Goal: Answer question/provide support

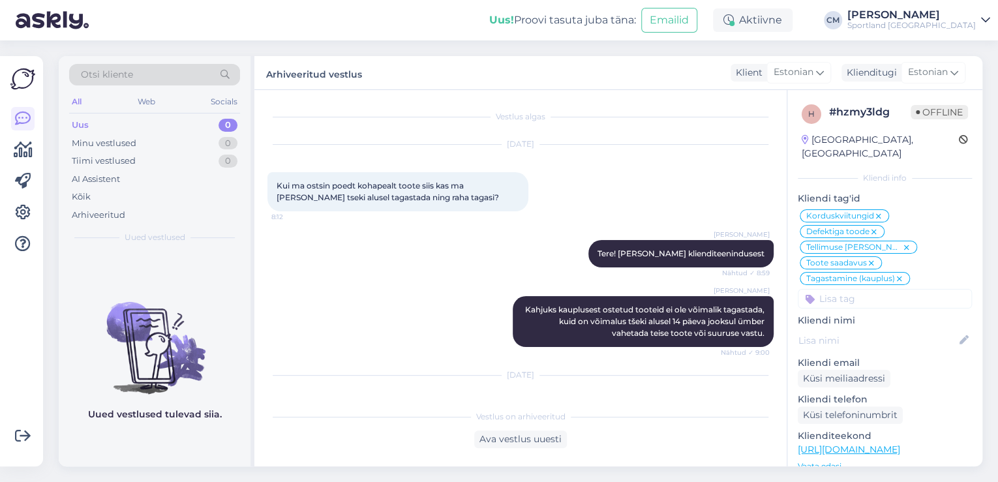
scroll to position [1810, 0]
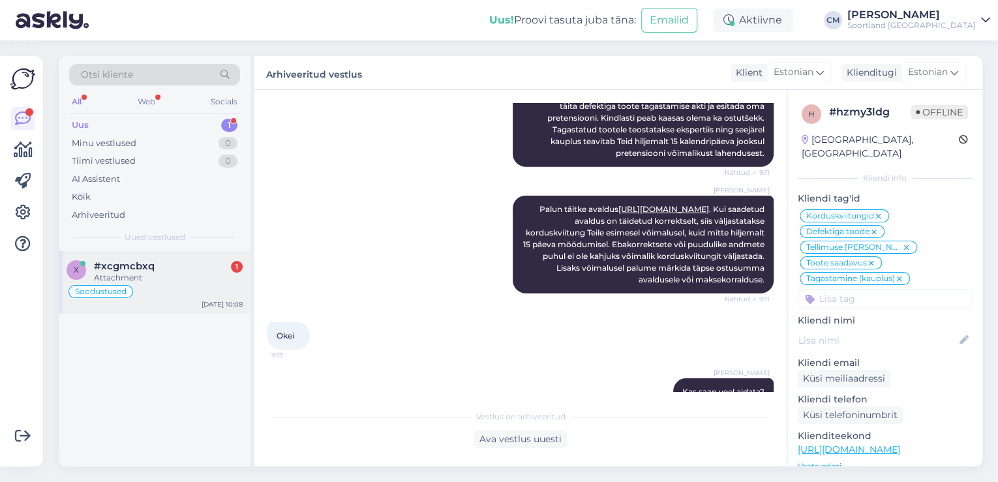
click at [136, 272] on div "Attachment" at bounding box center [168, 278] width 149 height 12
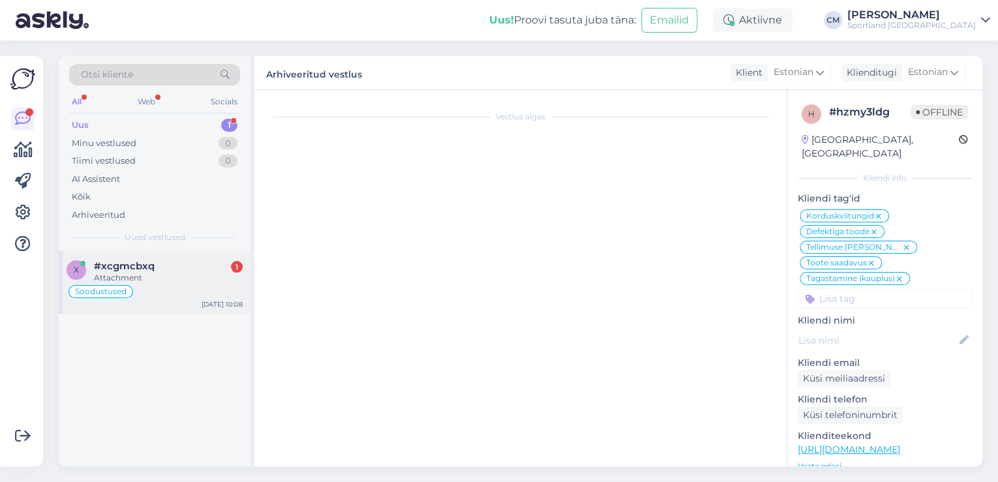
scroll to position [170, 0]
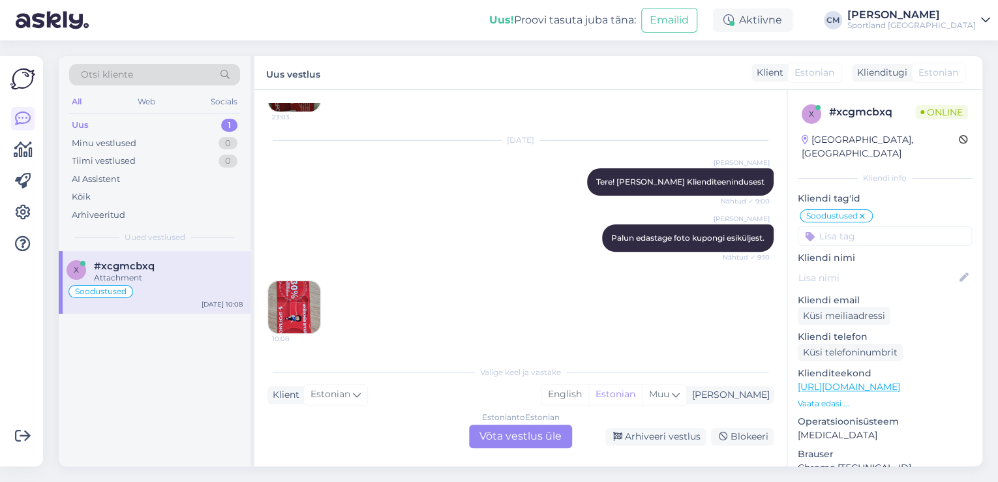
click at [541, 438] on div "Estonian to Estonian Võta vestlus üle" at bounding box center [520, 436] width 103 height 23
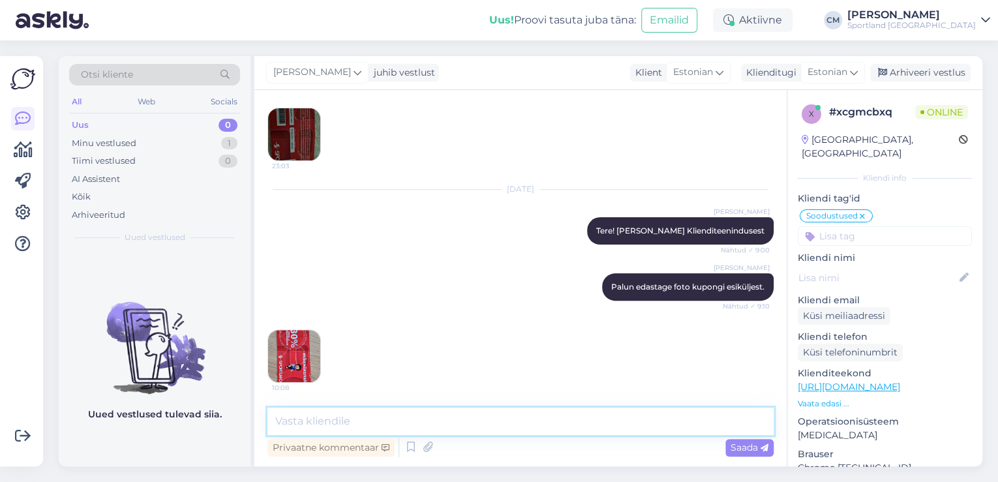
click at [394, 418] on textarea at bounding box center [520, 421] width 506 height 27
type textarea "Tänan, üks hetk palun"
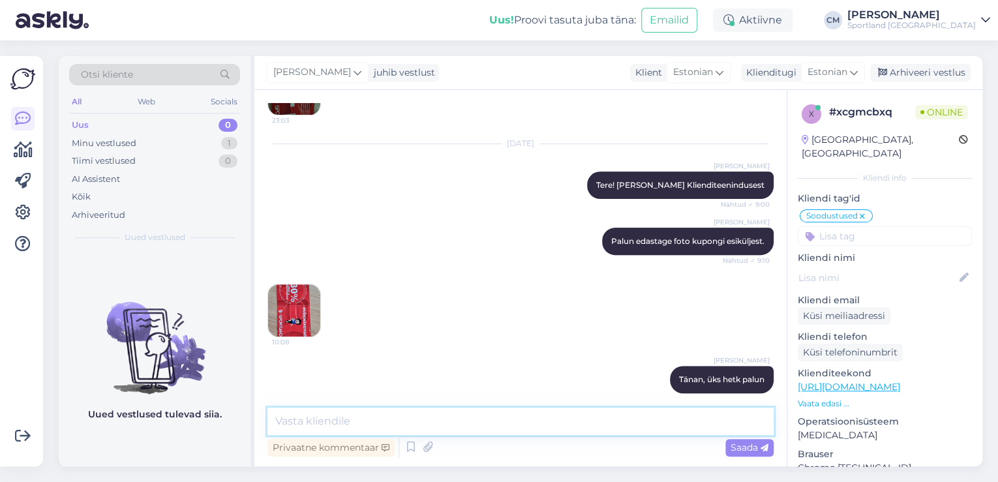
scroll to position [177, 0]
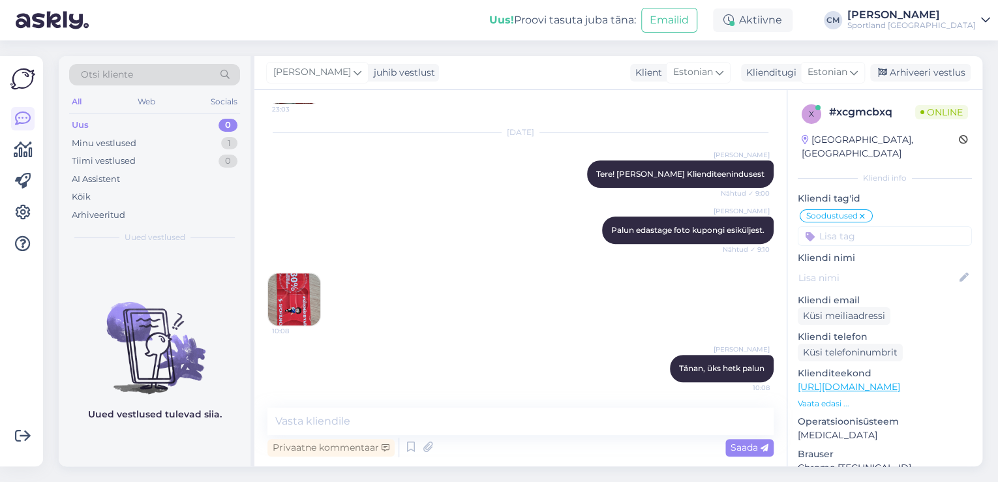
click at [288, 316] on img at bounding box center [294, 299] width 52 height 52
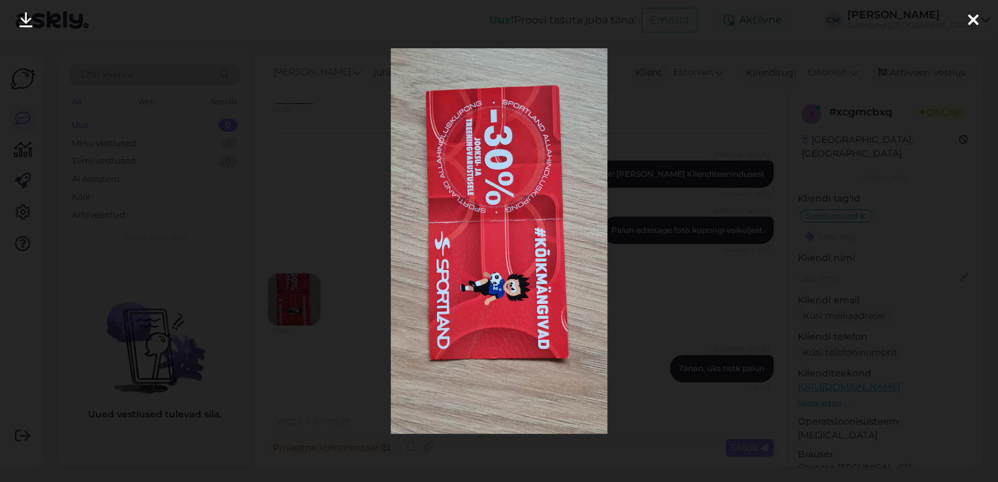
click at [316, 278] on div at bounding box center [499, 241] width 998 height 482
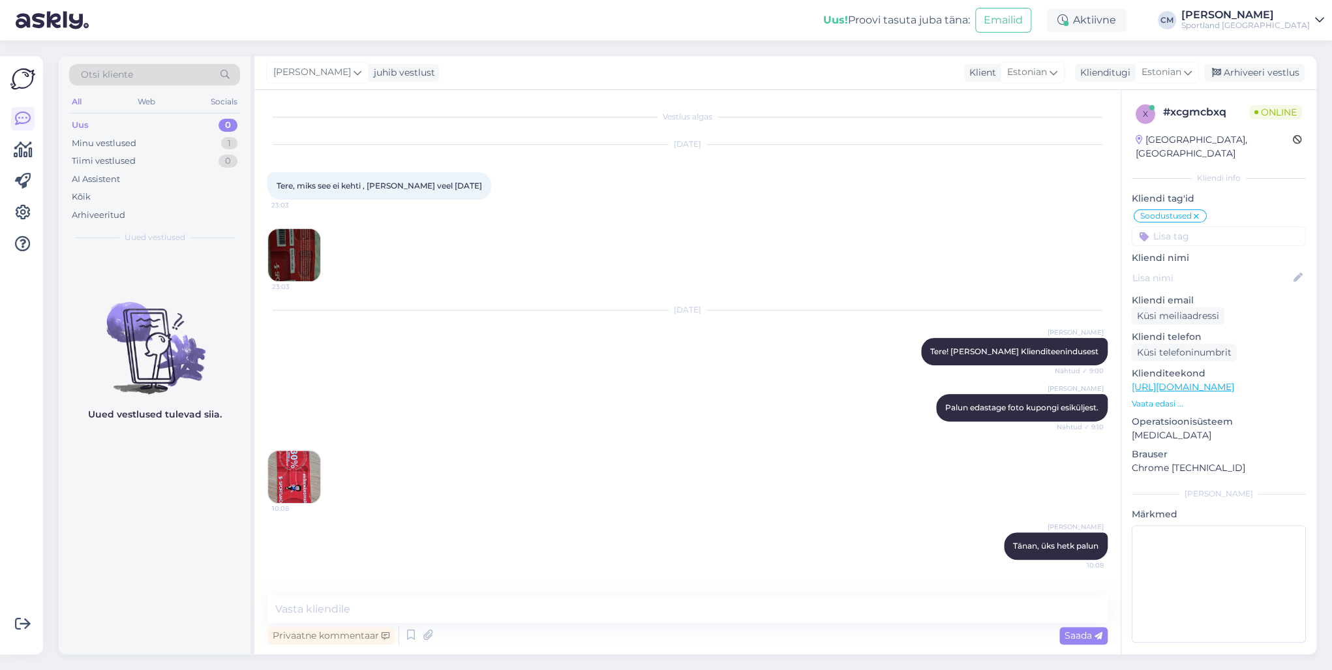
scroll to position [0, 0]
click at [303, 247] on img at bounding box center [294, 255] width 52 height 52
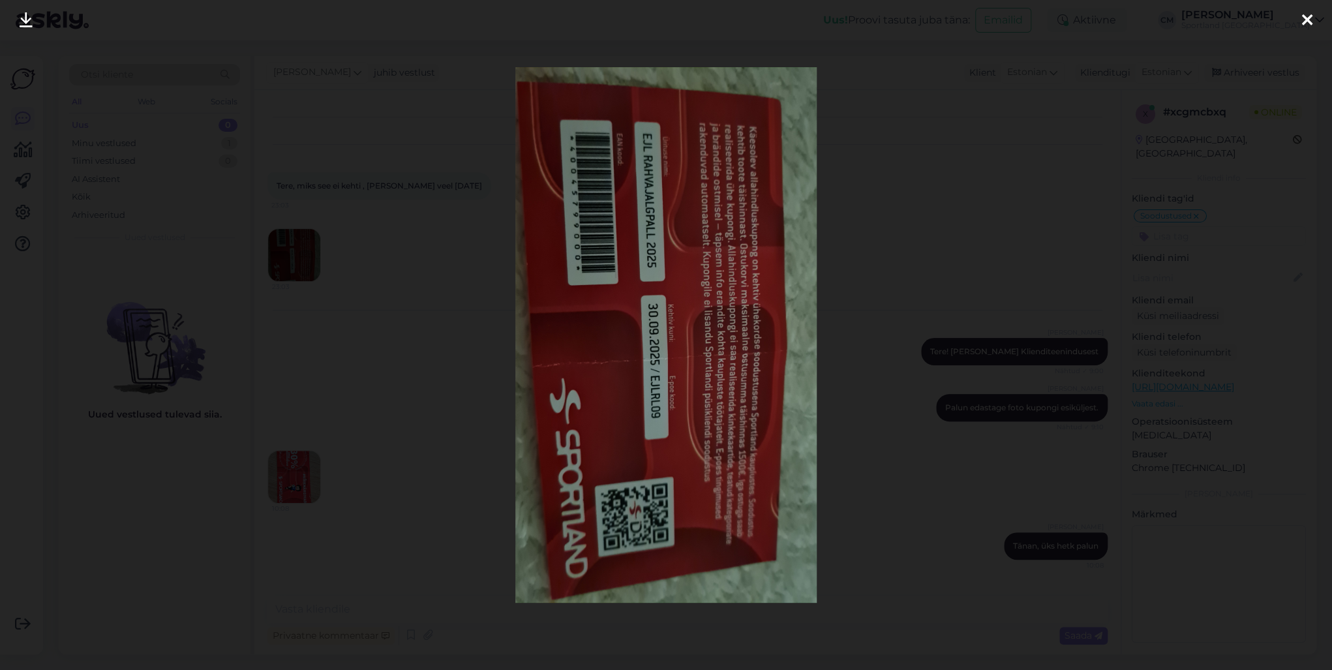
click at [173, 262] on div at bounding box center [666, 335] width 1332 height 670
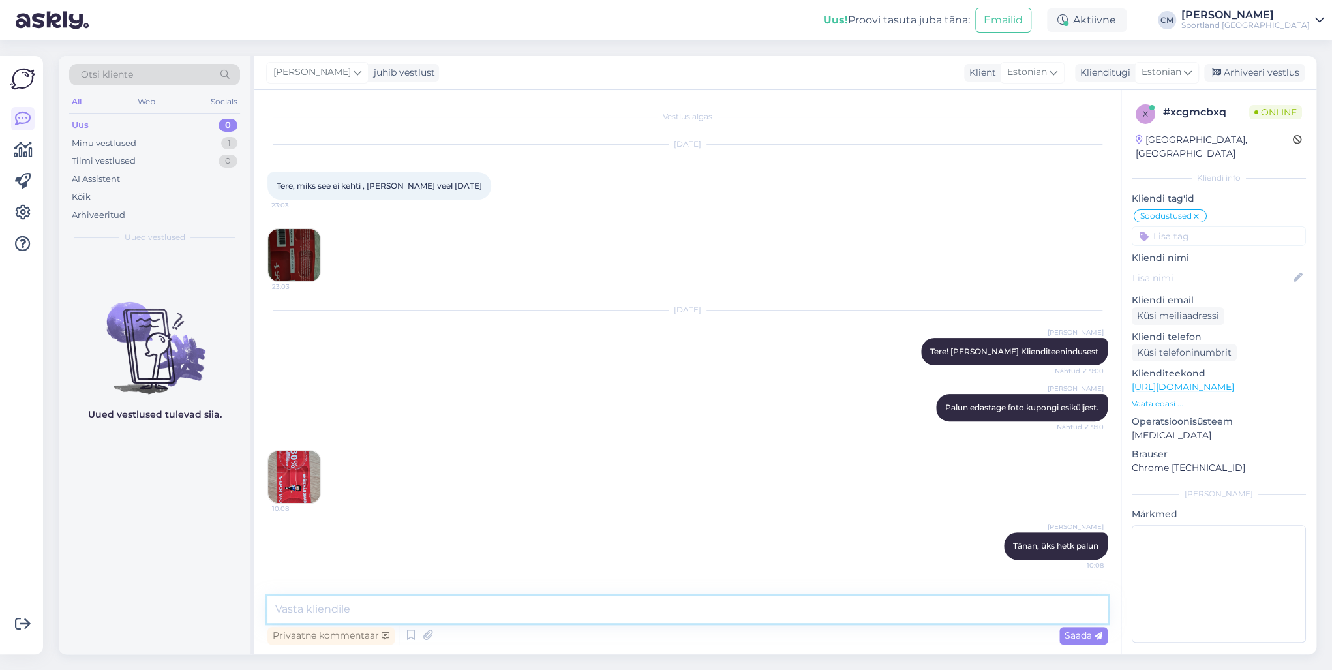
click at [383, 481] on textarea at bounding box center [687, 608] width 840 height 27
type textarea "p"
type textarea "L"
click at [347, 481] on textarea "Kood kehtib ilsti ostukorvis, proovisime järgi." at bounding box center [687, 608] width 840 height 27
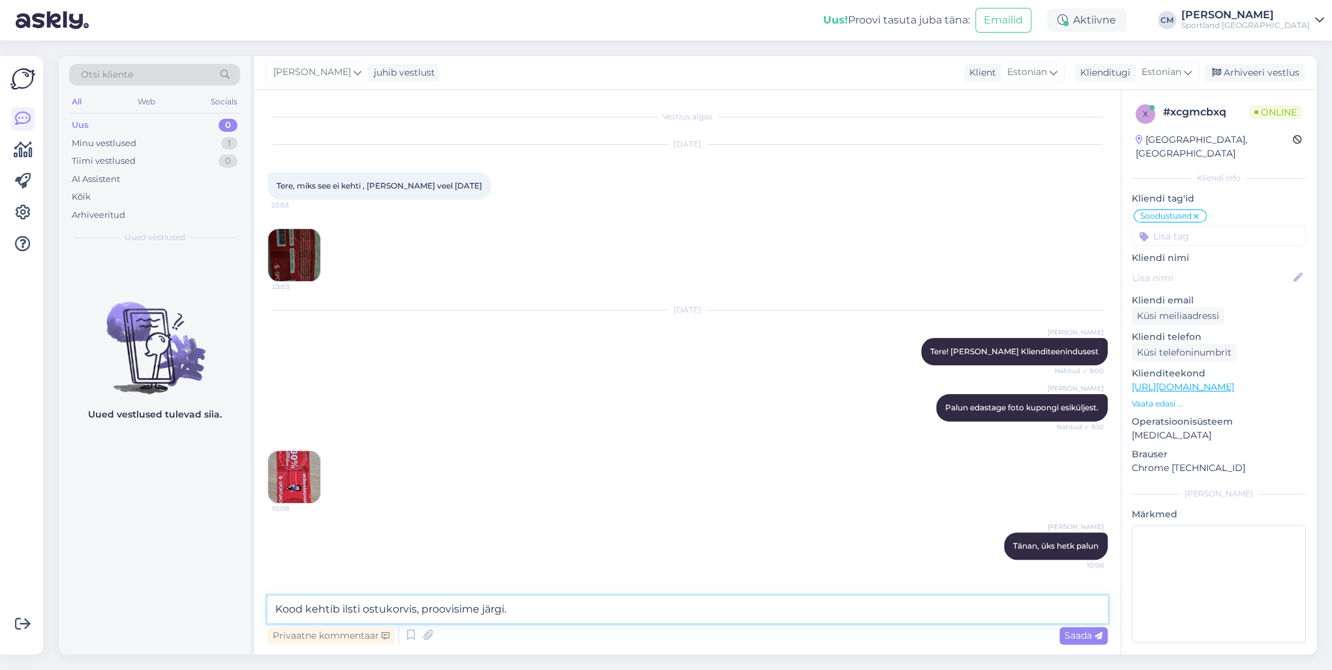
type textarea "Kood kehtib ilusti ostukorvis, proovisime järgi."
click at [572, 481] on textarea "Kood kehtib ilusti ostukorvis, proovisime järgi." at bounding box center [687, 608] width 840 height 27
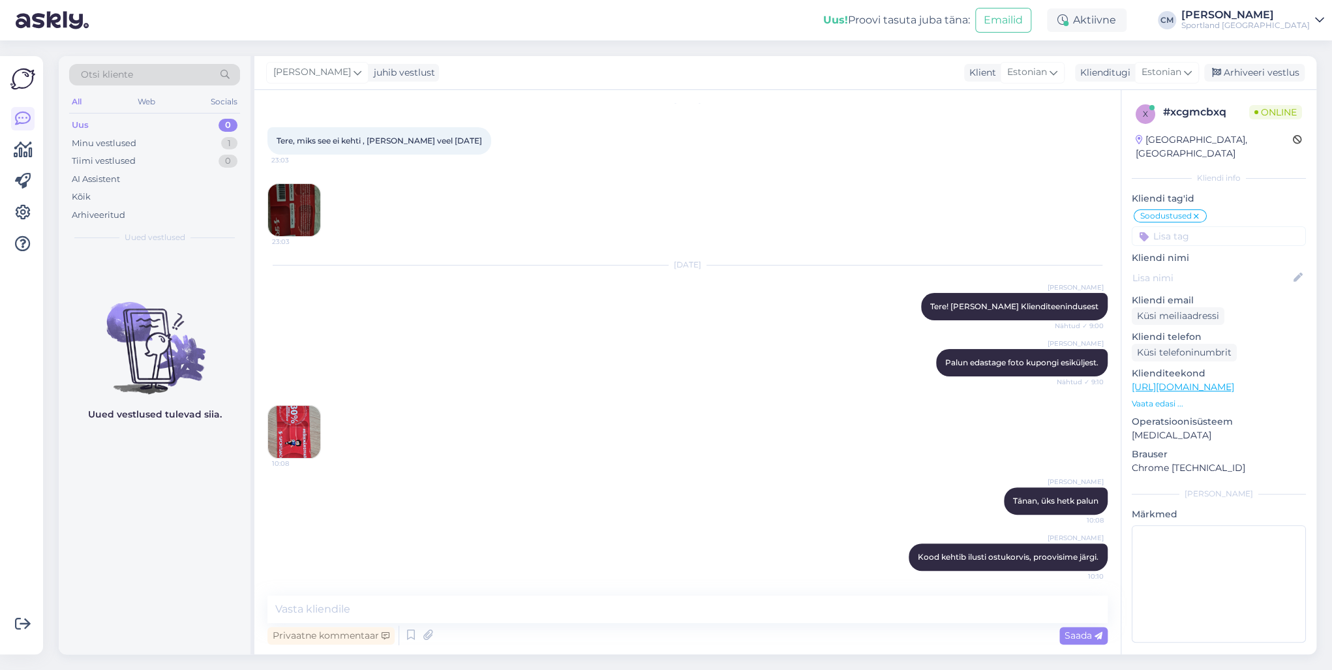
click at [294, 415] on img at bounding box center [294, 432] width 52 height 52
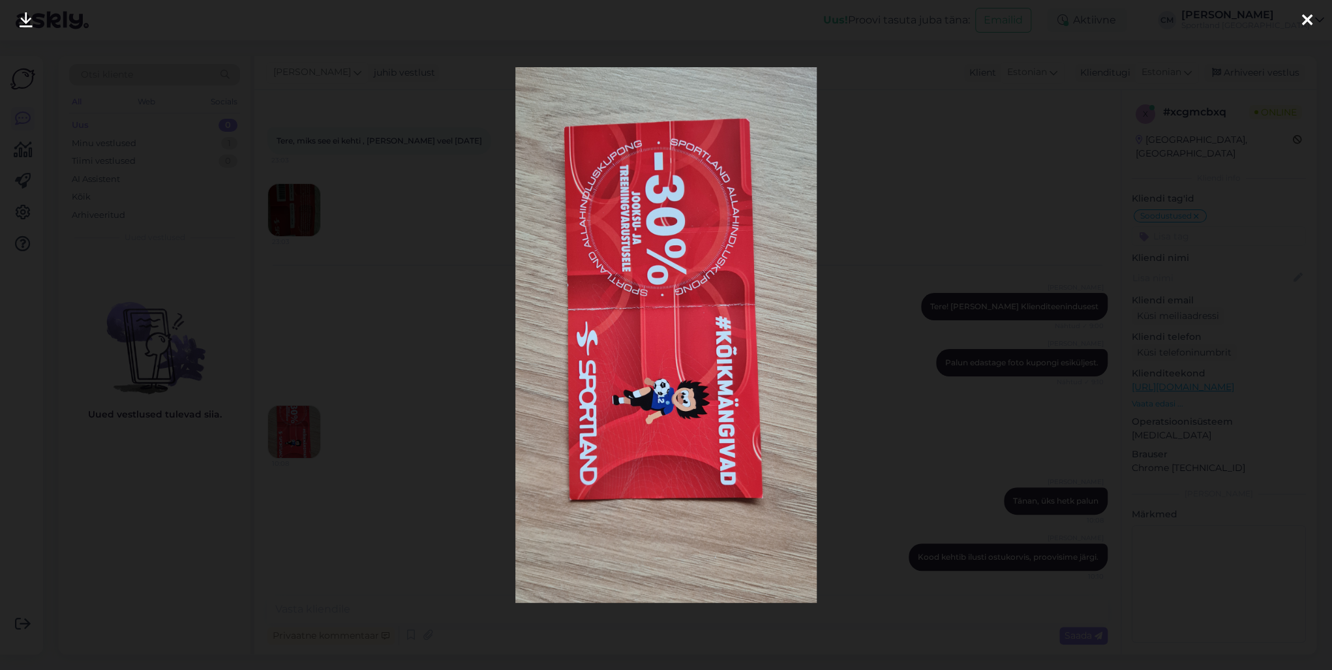
click at [396, 427] on div at bounding box center [666, 335] width 1332 height 670
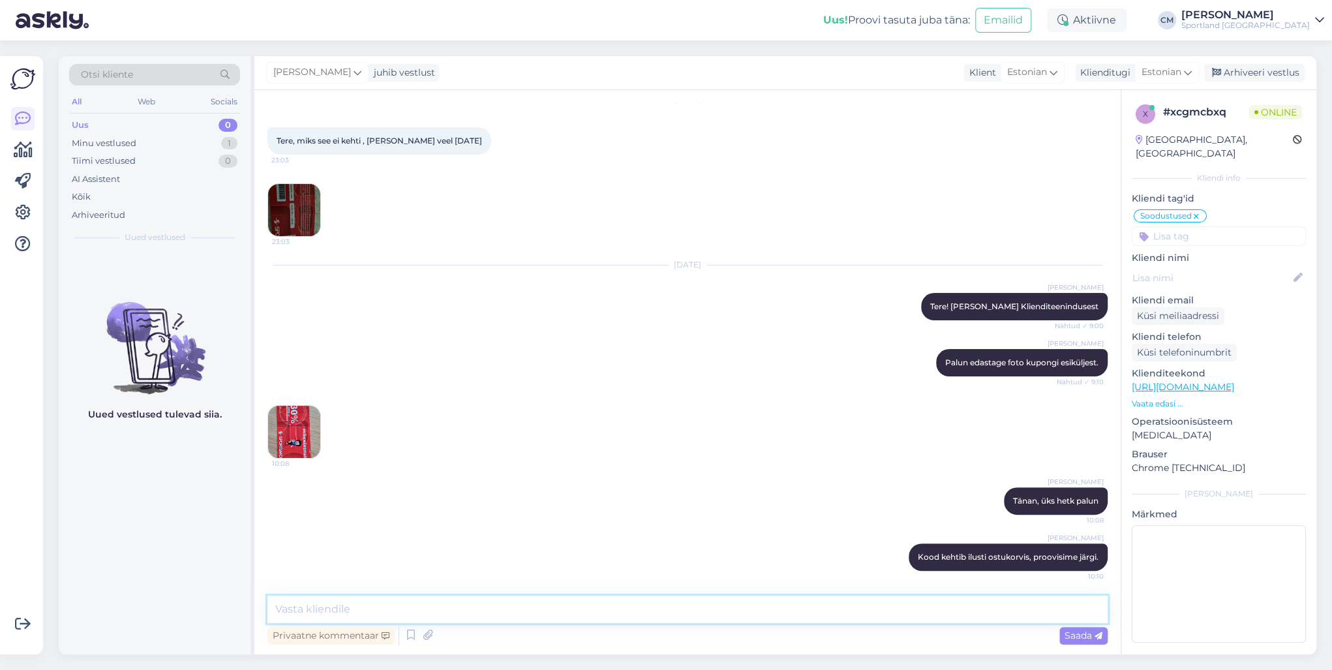
click at [429, 481] on textarea at bounding box center [687, 608] width 840 height 27
type textarea "Soodus kehtib vaid treening- ja jooksuvarustusele, nagu esimesel küljel kirjas."
click at [300, 428] on img at bounding box center [294, 432] width 52 height 52
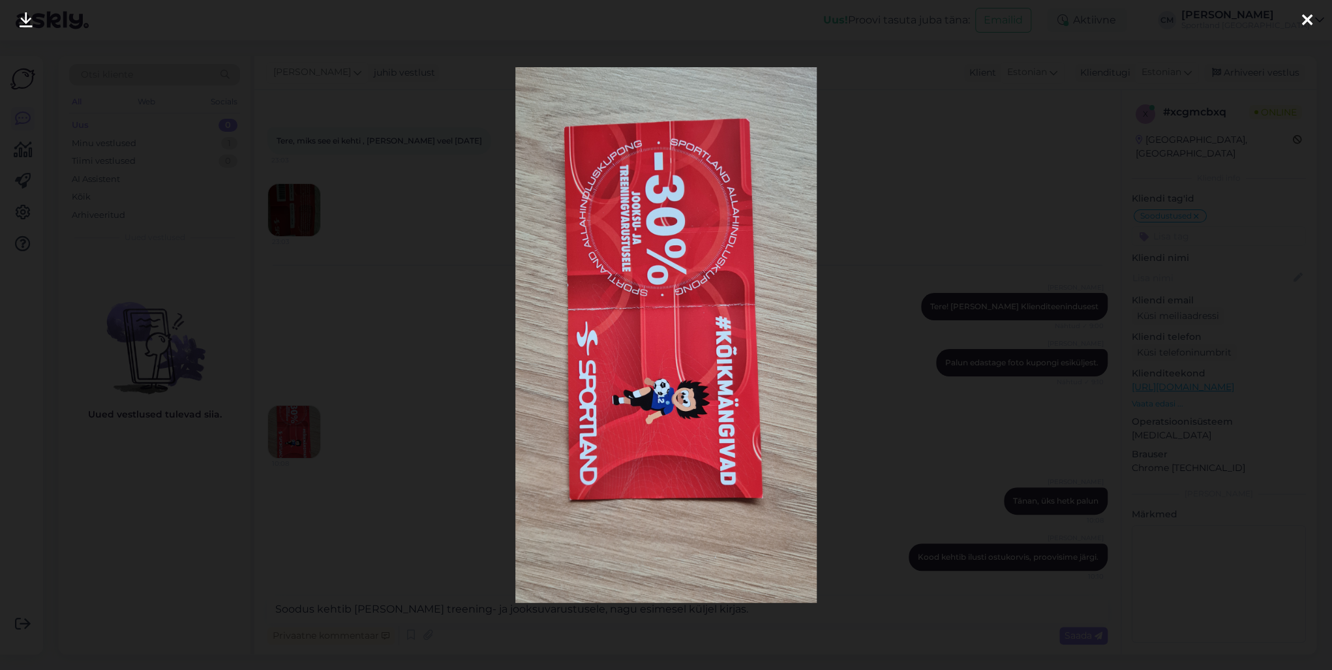
click at [423, 407] on div at bounding box center [666, 335] width 1332 height 670
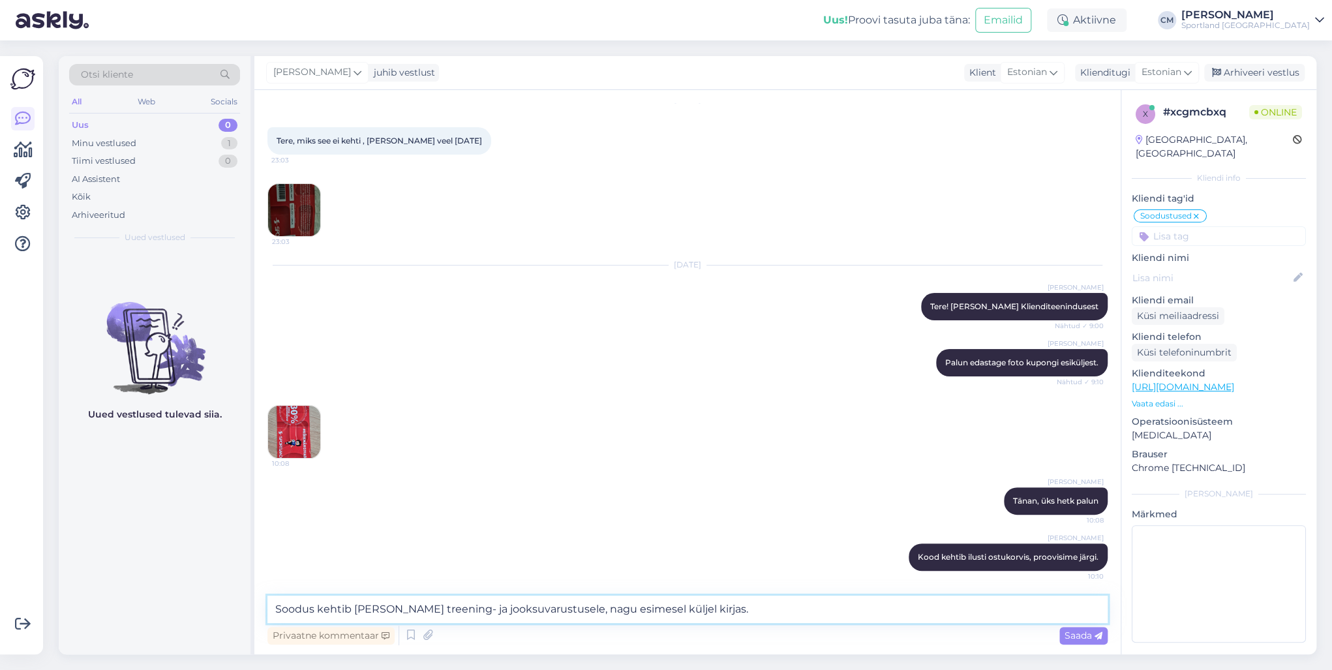
click at [720, 481] on textarea "Soodus kehtib vaid treening- ja jooksuvarustusele, nagu esimesel küljel kirjas." at bounding box center [687, 608] width 840 height 27
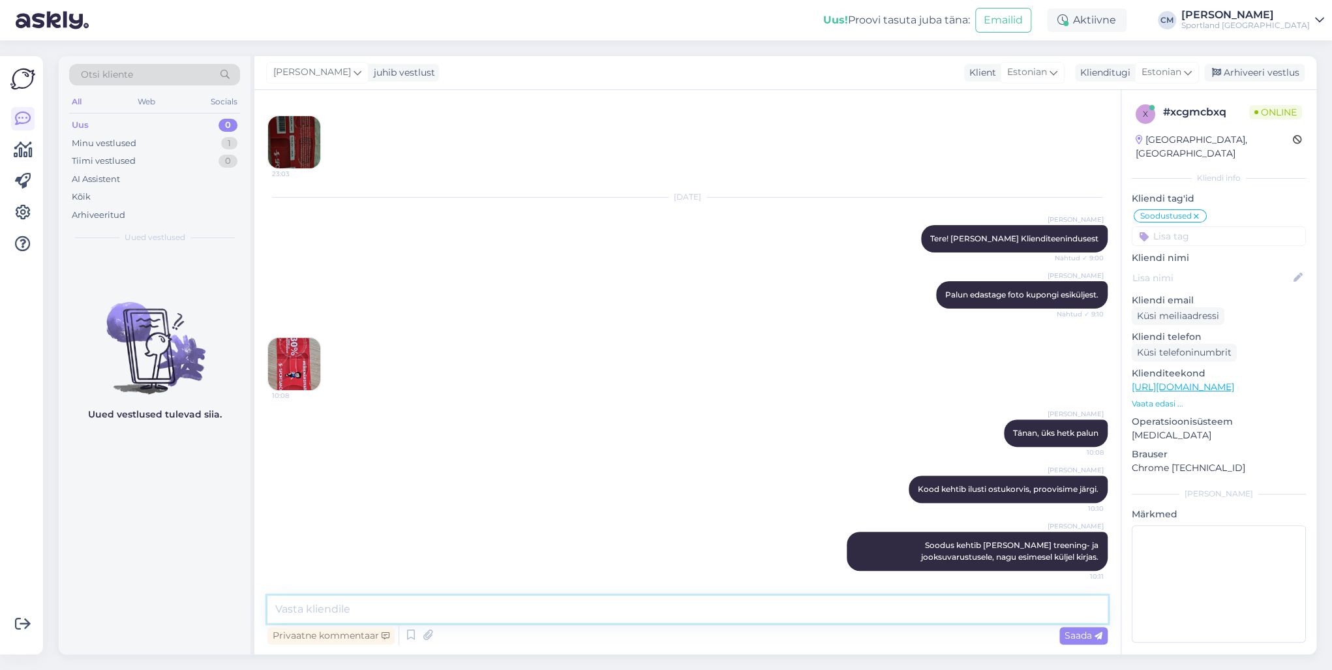
click at [593, 481] on textarea at bounding box center [687, 608] width 840 height 27
type textarea "Näide:"
paste textarea
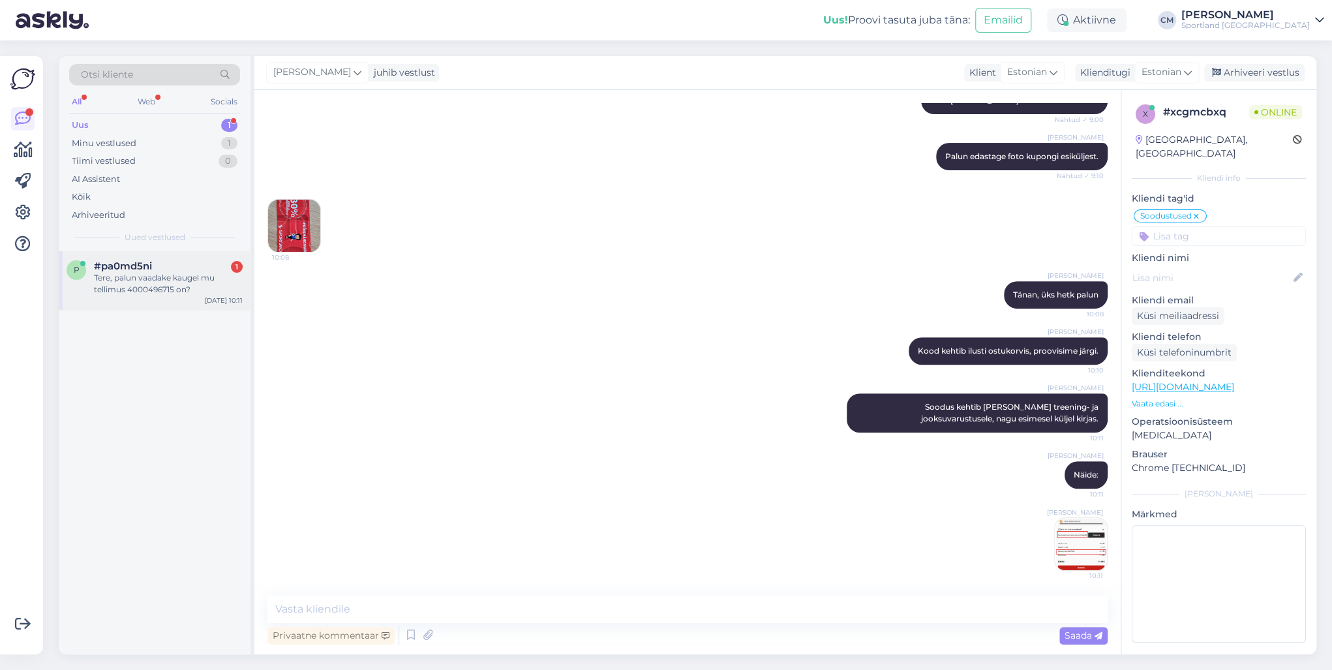
click at [167, 261] on div "#pa0md5ni 1" at bounding box center [168, 266] width 149 height 12
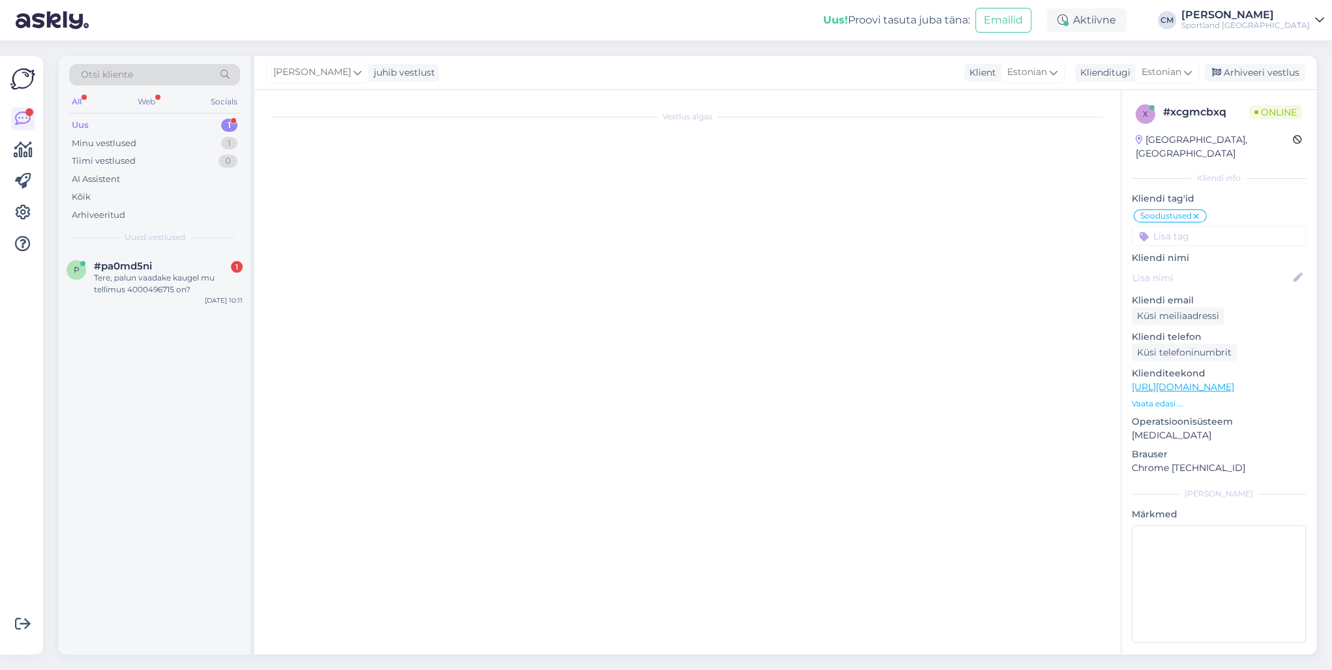
scroll to position [0, 0]
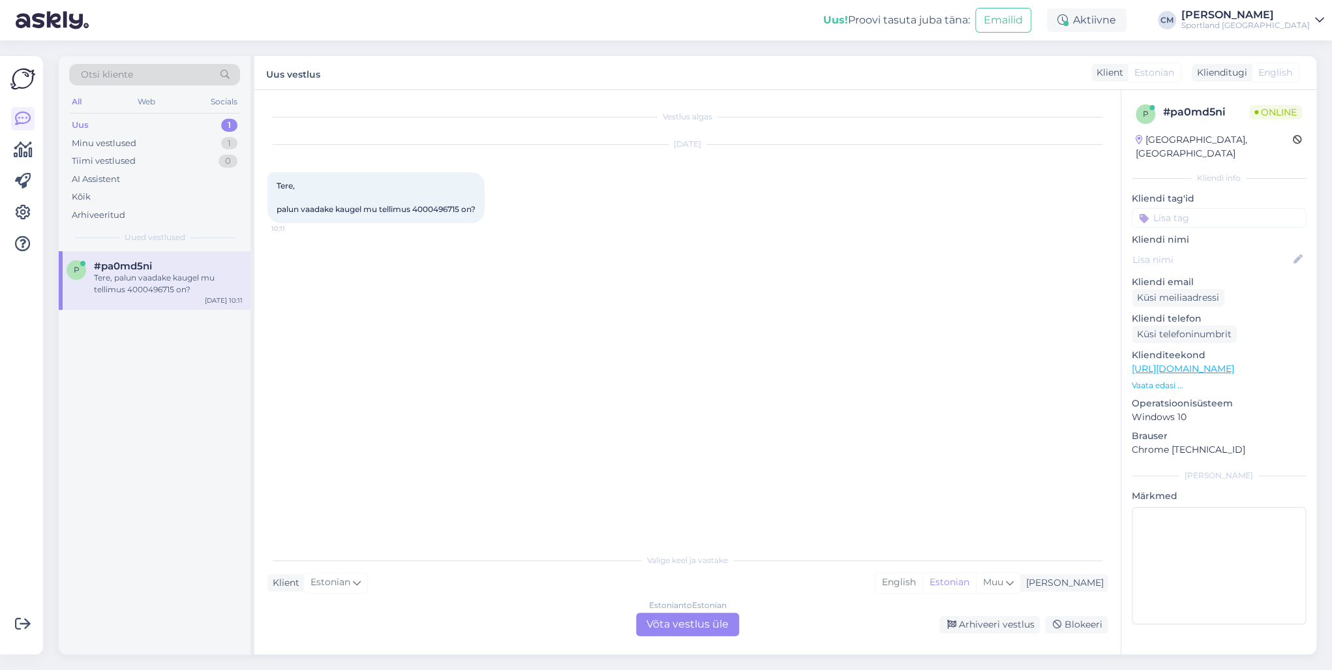
click at [661, 481] on div "Estonian to Estonian Võta vestlus üle" at bounding box center [687, 623] width 103 height 23
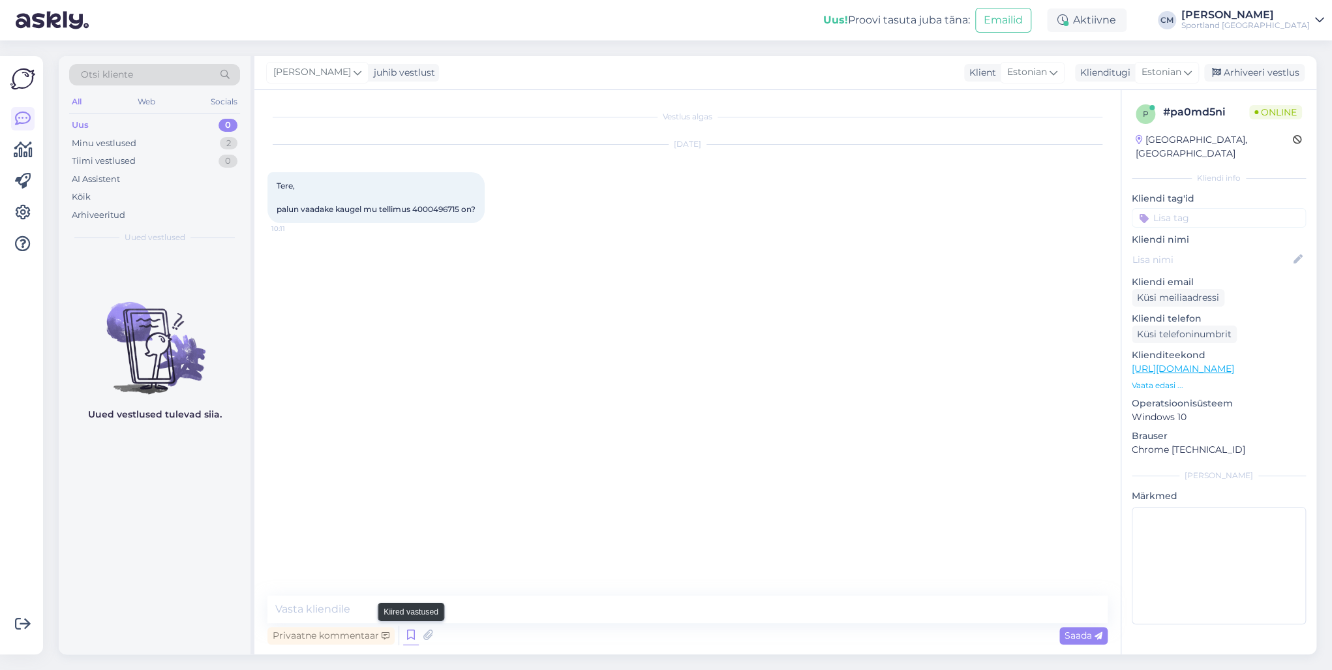
click at [403, 481] on icon at bounding box center [411, 635] width 16 height 20
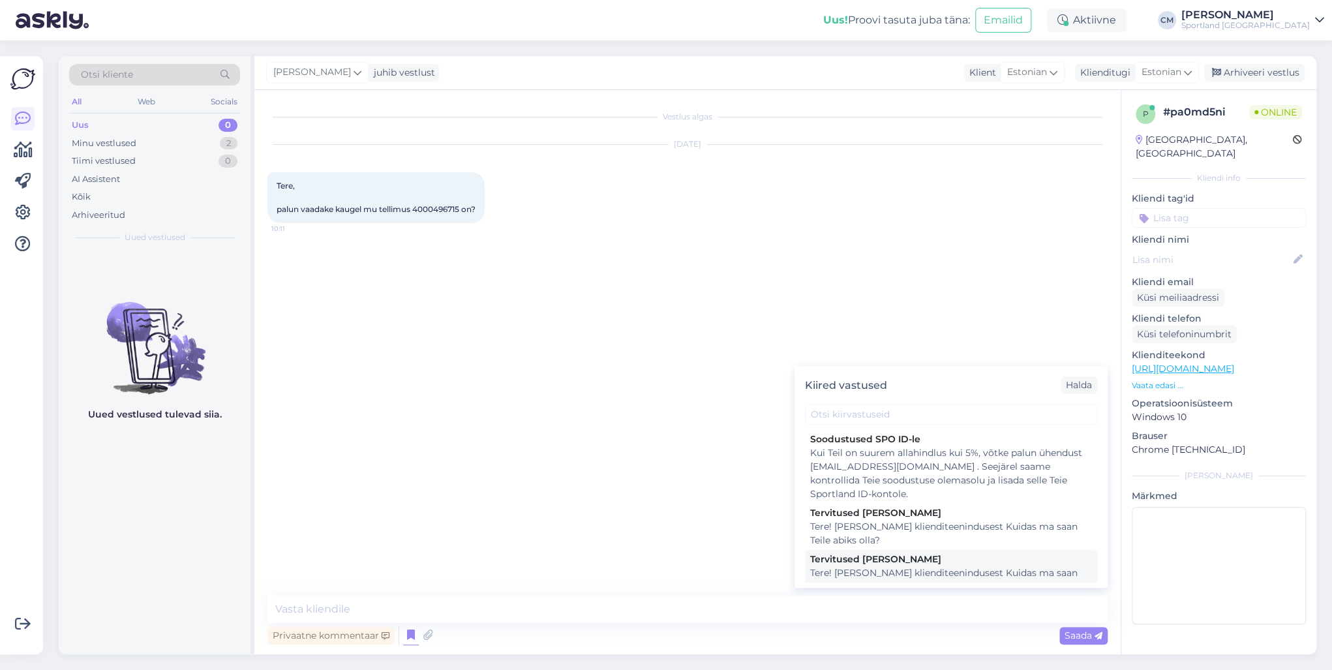
click at [842, 481] on div "Tervitused [PERSON_NAME]" at bounding box center [951, 559] width 282 height 14
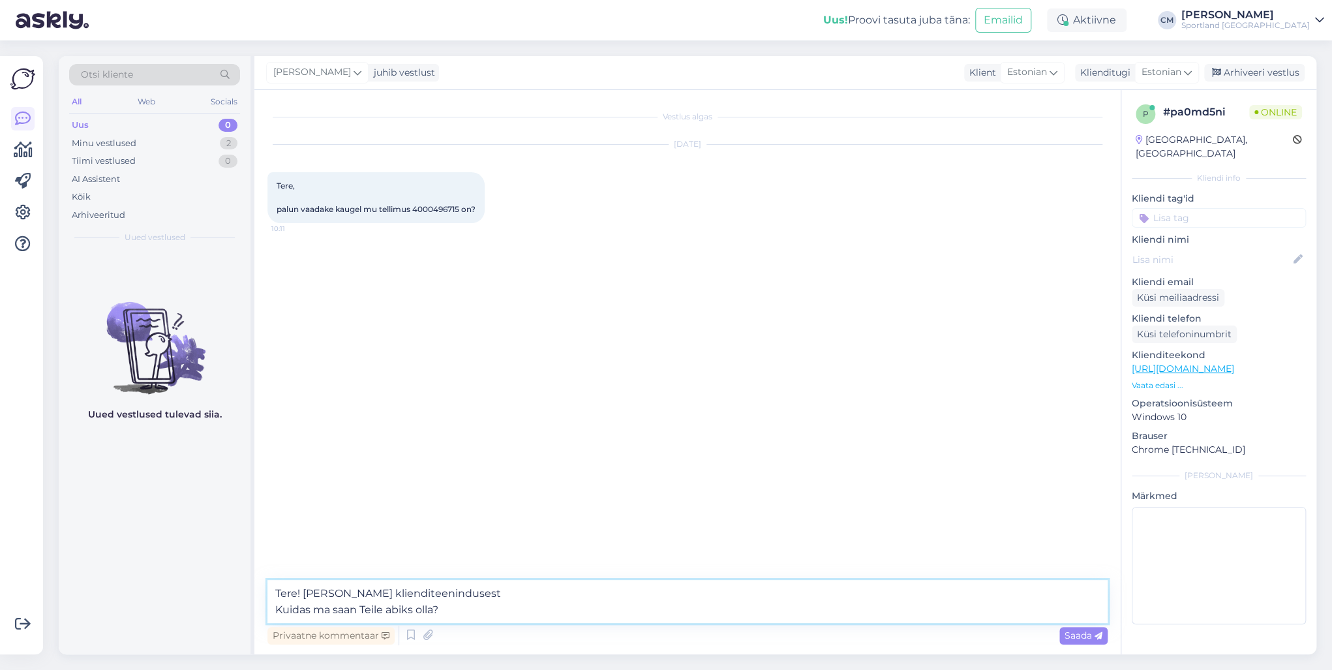
drag, startPoint x: 383, startPoint y: 626, endPoint x: 219, endPoint y: 626, distance: 164.3
click at [219, 481] on div "Otsi kliente All Web Socials Uus 0 Minu vestlused 2 Tiimi vestlused 0 AI Assist…" at bounding box center [687, 355] width 1257 height 598
type textarea "Tere! [PERSON_NAME] klienditeenindusest"
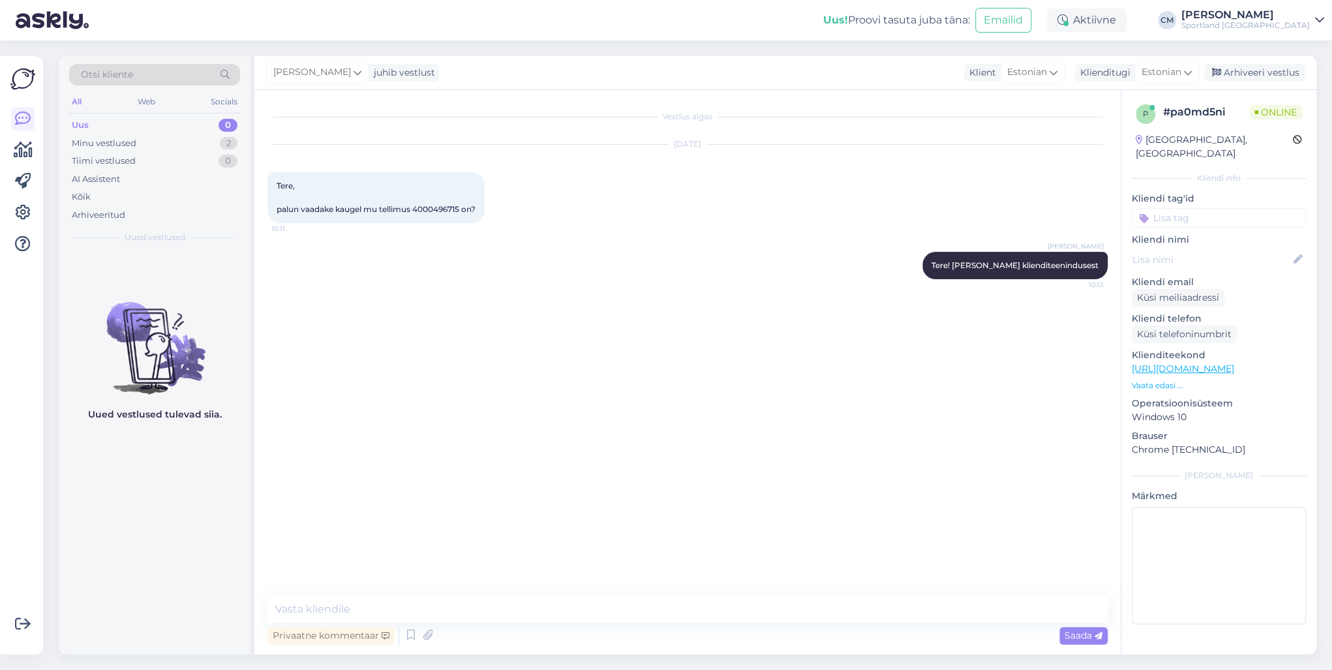
click at [446, 211] on span "Tere, palun vaadake kaugel mu tellimus 4000496715 on?" at bounding box center [375, 197] width 199 height 33
copy span "4000496715"
click at [425, 216] on div "Tere, palun vaadake kaugel mu tellimus 4000496715 on? 10:11" at bounding box center [375, 197] width 217 height 51
click at [432, 206] on span "Tere, palun vaadake kaugel mu tellimus 4000496715 on?" at bounding box center [375, 197] width 199 height 33
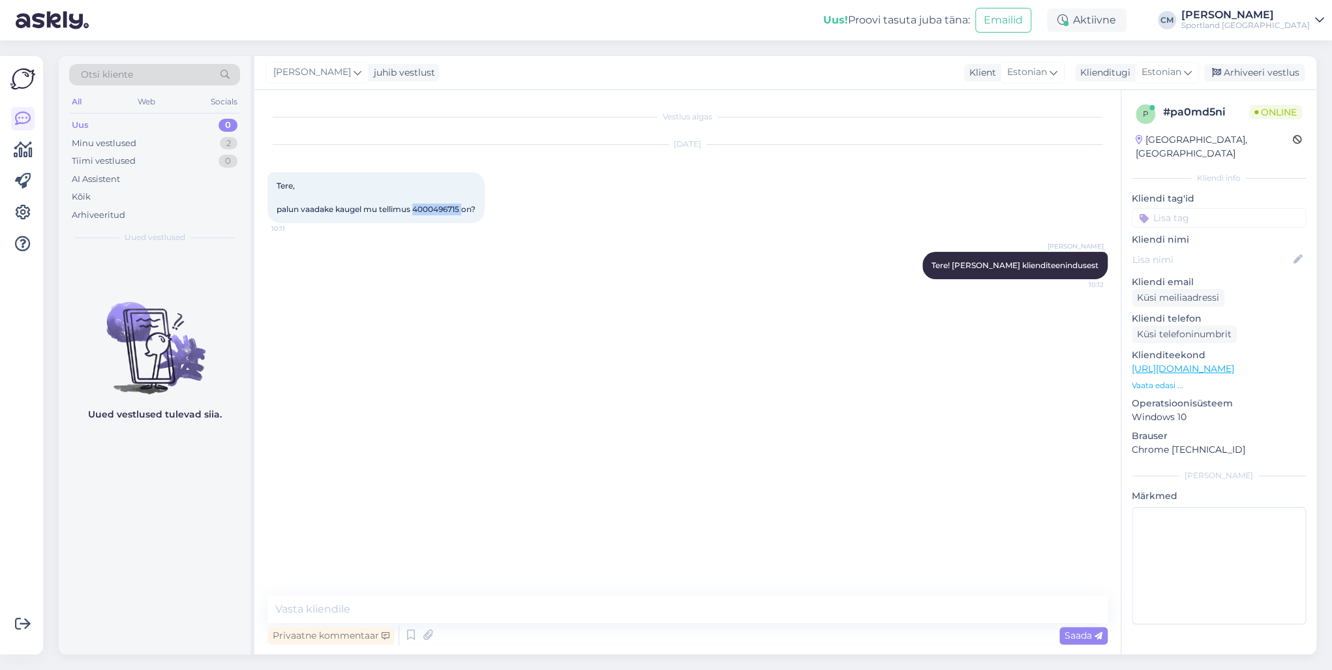
click at [432, 206] on span "Tere, palun vaadake kaugel mu tellimus 4000496715 on?" at bounding box center [375, 197] width 199 height 33
copy span "4000496715"
click at [441, 481] on textarea at bounding box center [687, 608] width 840 height 27
paste textarea "CC854977799EE"
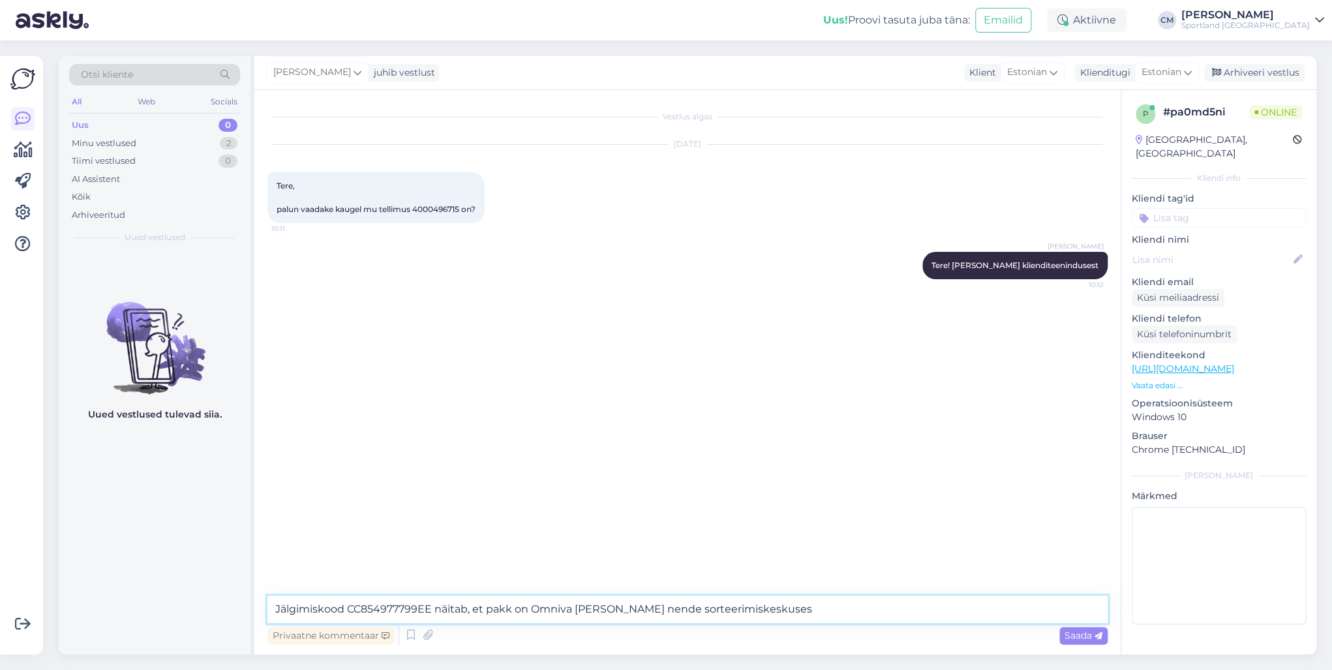
type textarea "Jälgimiskood CC854977799EE näitab, et pakk on Omniva käes ja nende sorteerimisk…"
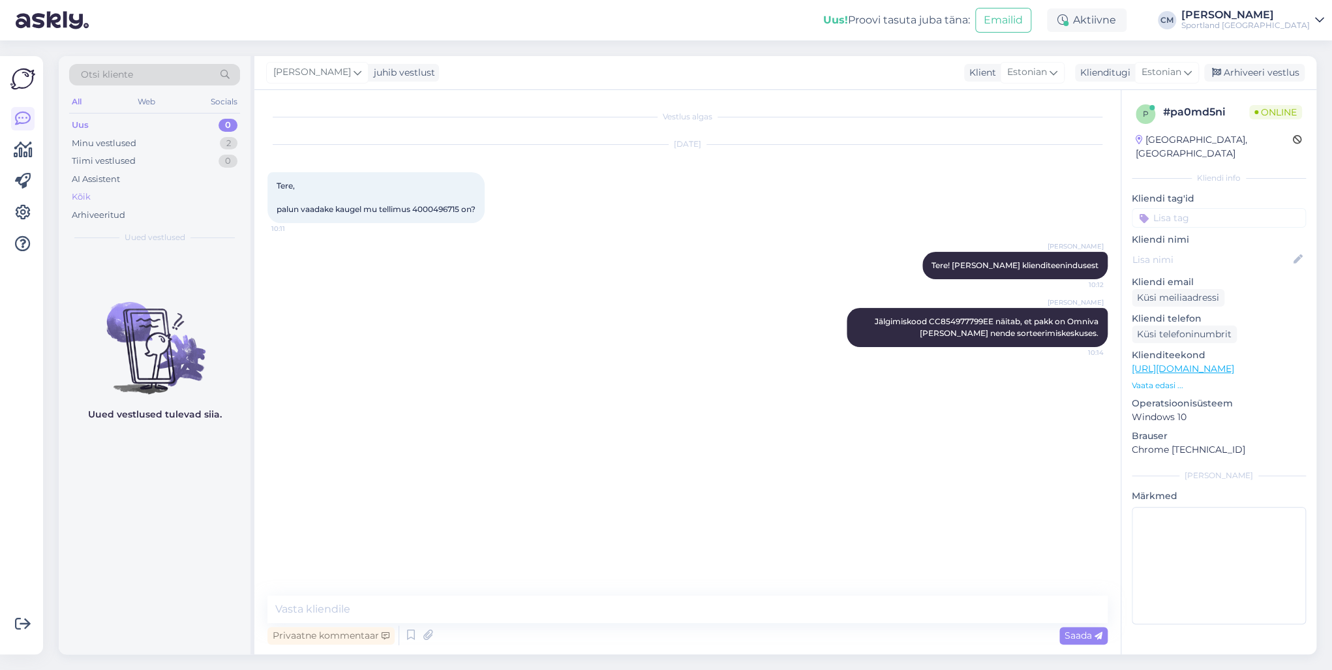
click at [115, 198] on div "Kõik" at bounding box center [154, 197] width 171 height 18
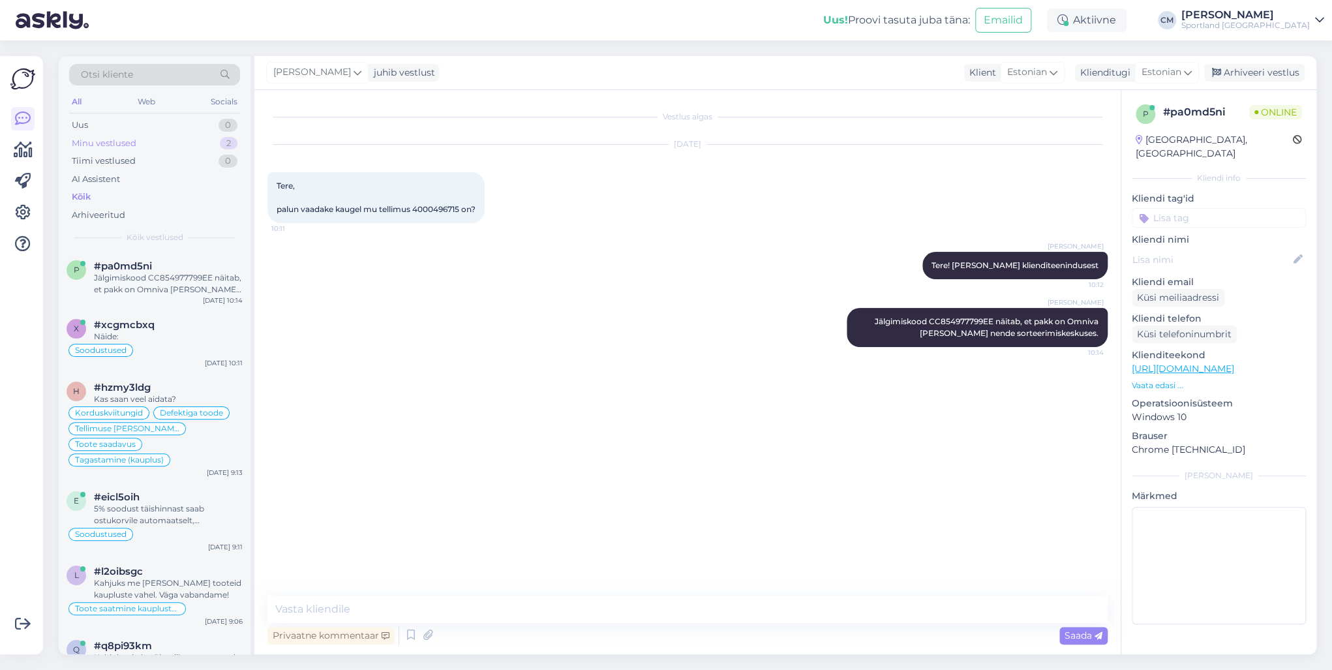
click at [224, 139] on div "2" at bounding box center [229, 143] width 18 height 13
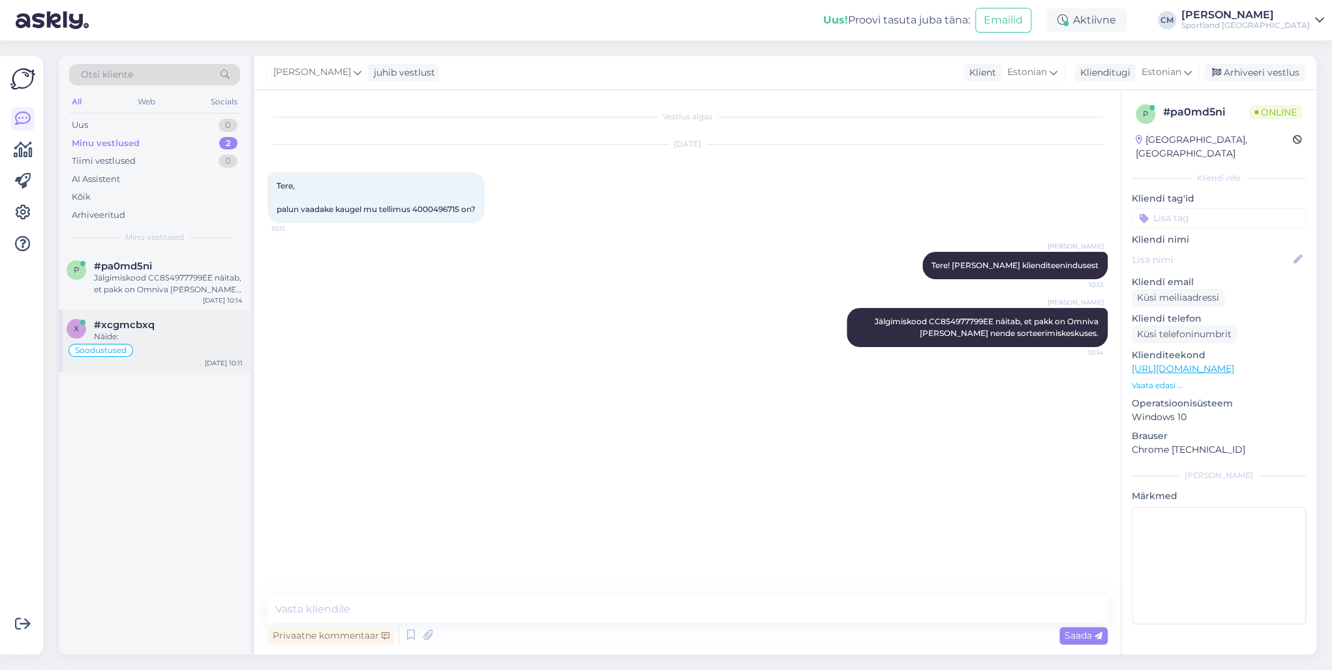
click at [177, 348] on div "Soodustused" at bounding box center [155, 350] width 176 height 16
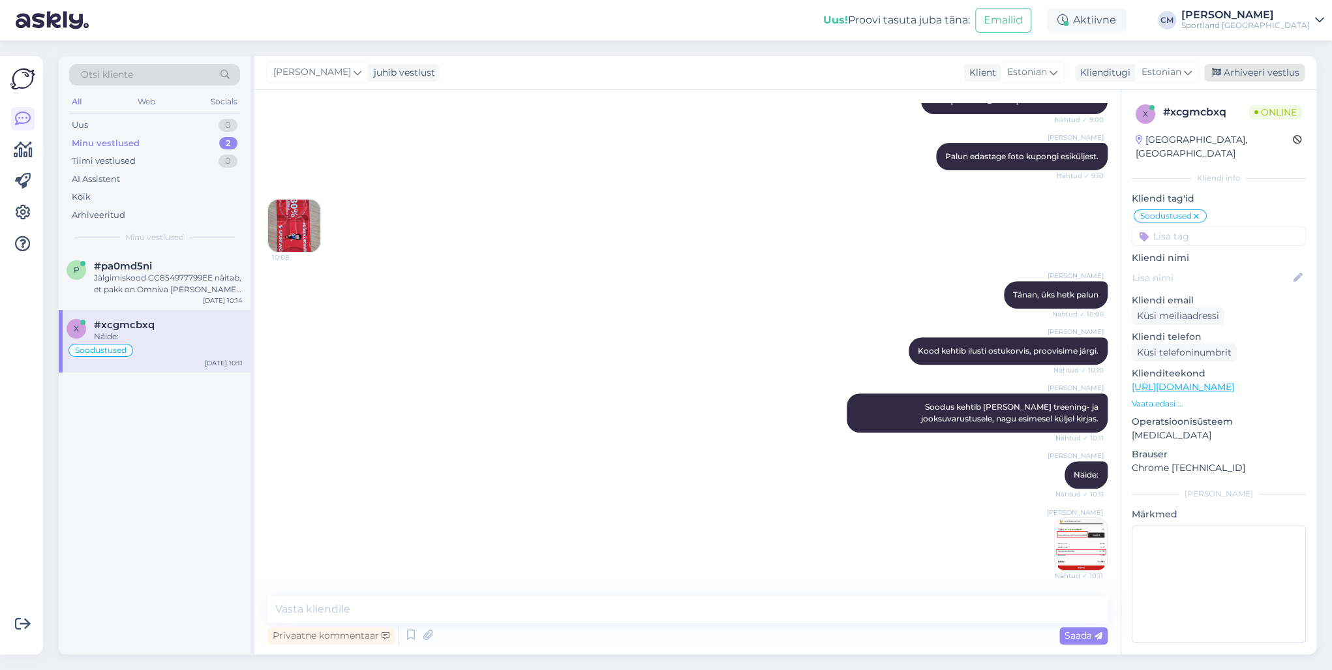
click at [997, 81] on div "Arhiveeri vestlus" at bounding box center [1254, 73] width 100 height 18
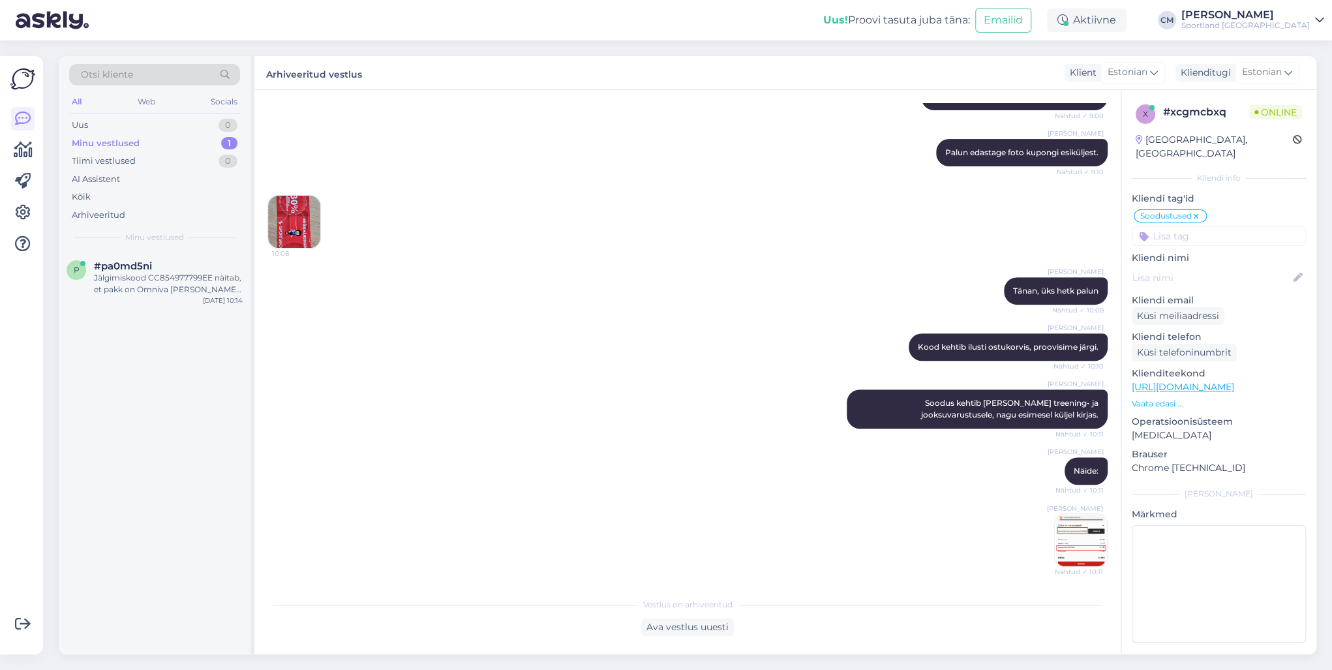
scroll to position [256, 0]
click at [150, 294] on div "Jälgimiskood CC854977799EE näitab, et pakk on Omniva käes ja nende sorteerimisk…" at bounding box center [168, 283] width 149 height 23
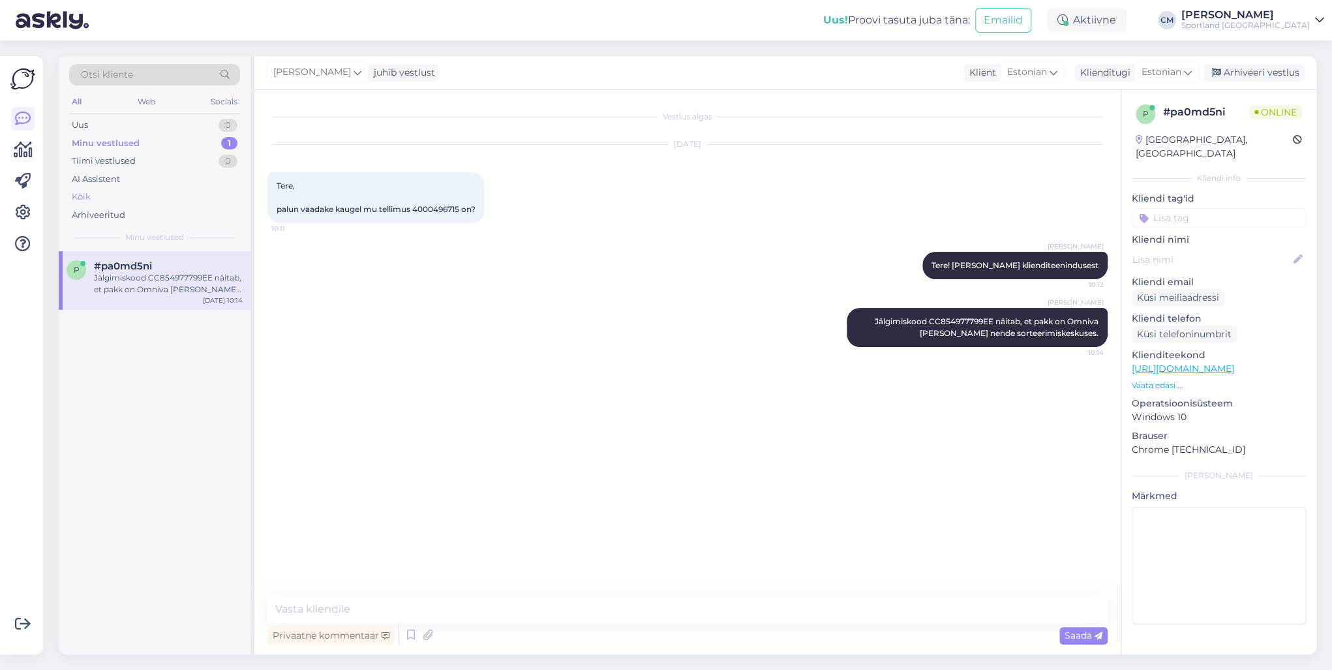
click at [145, 202] on div "Kõik" at bounding box center [154, 197] width 171 height 18
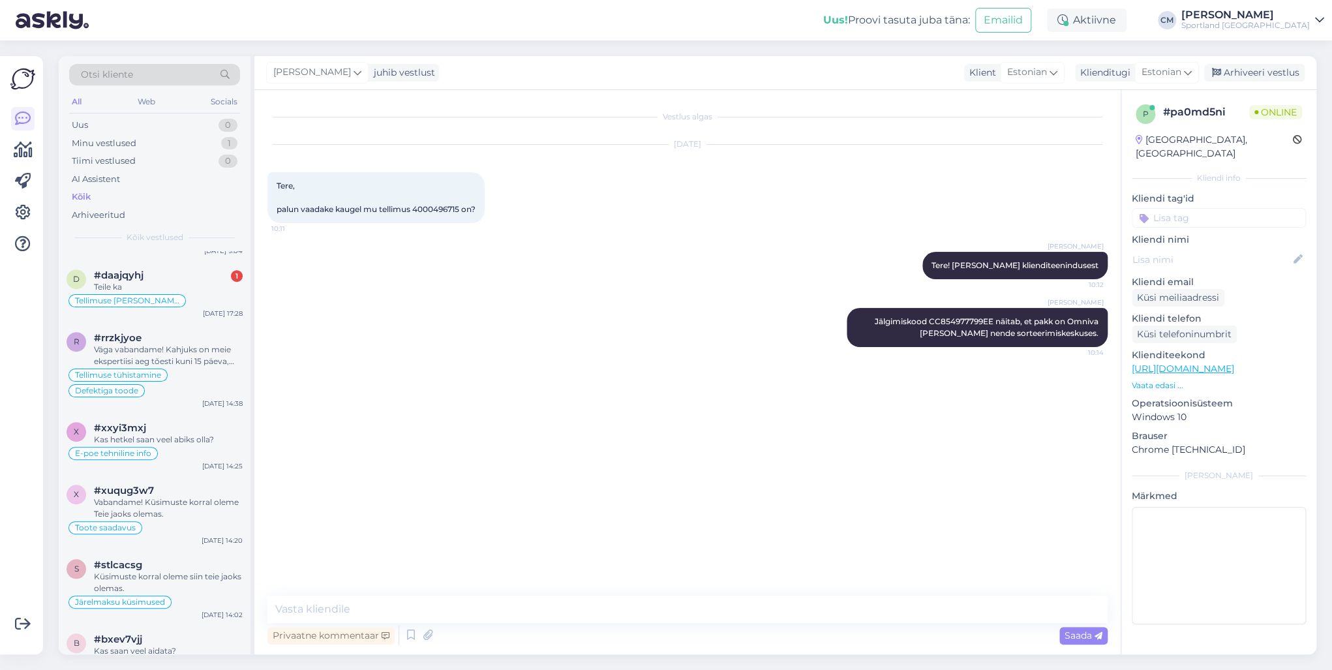
scroll to position [730, 0]
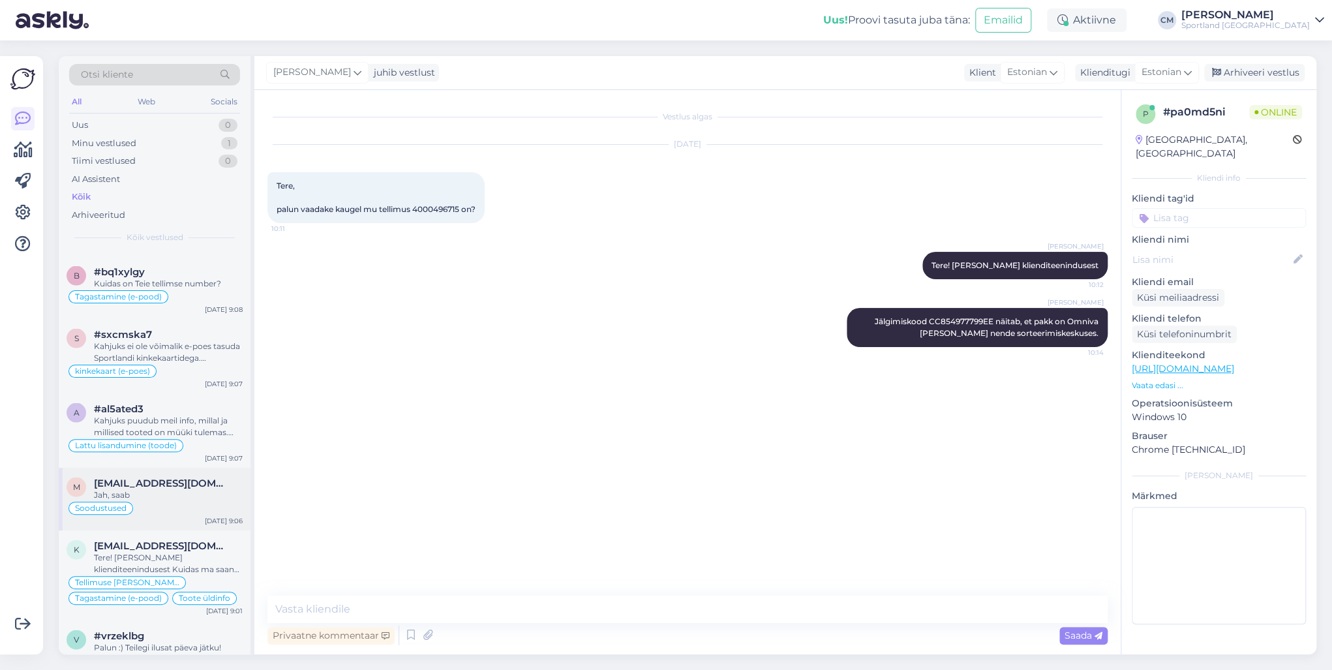
click at [188, 481] on div "Soodustused" at bounding box center [155, 508] width 176 height 16
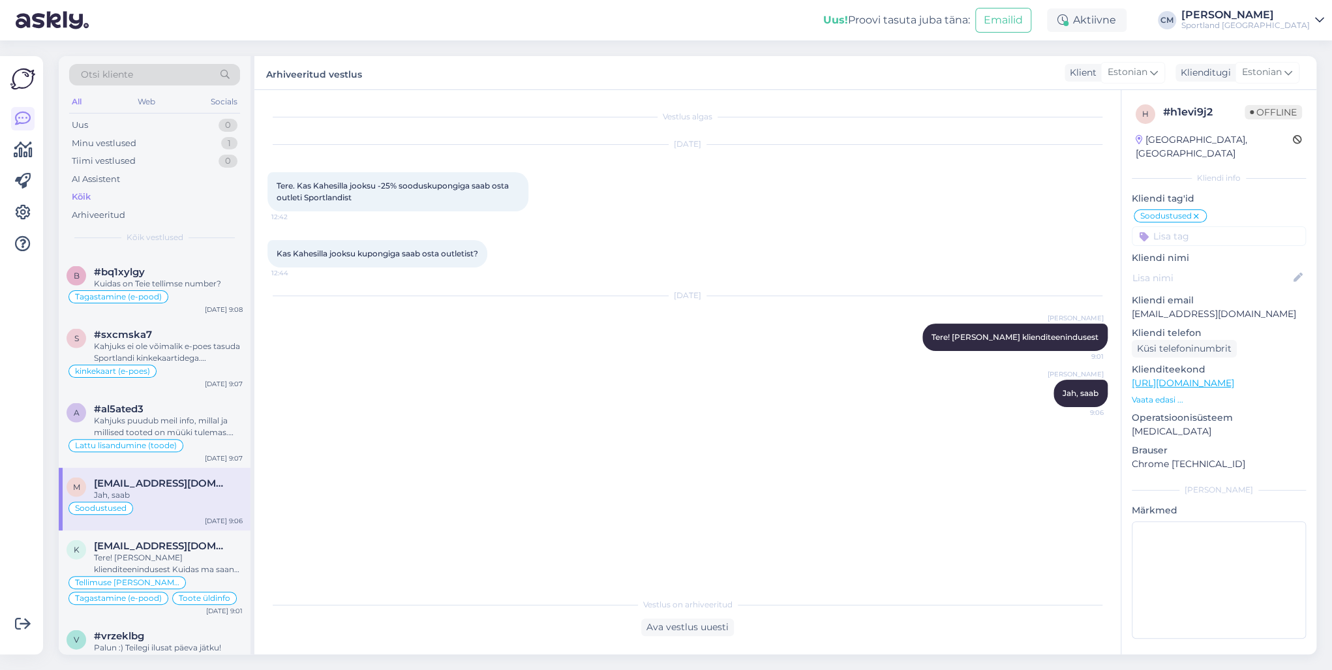
scroll to position [1721, 0]
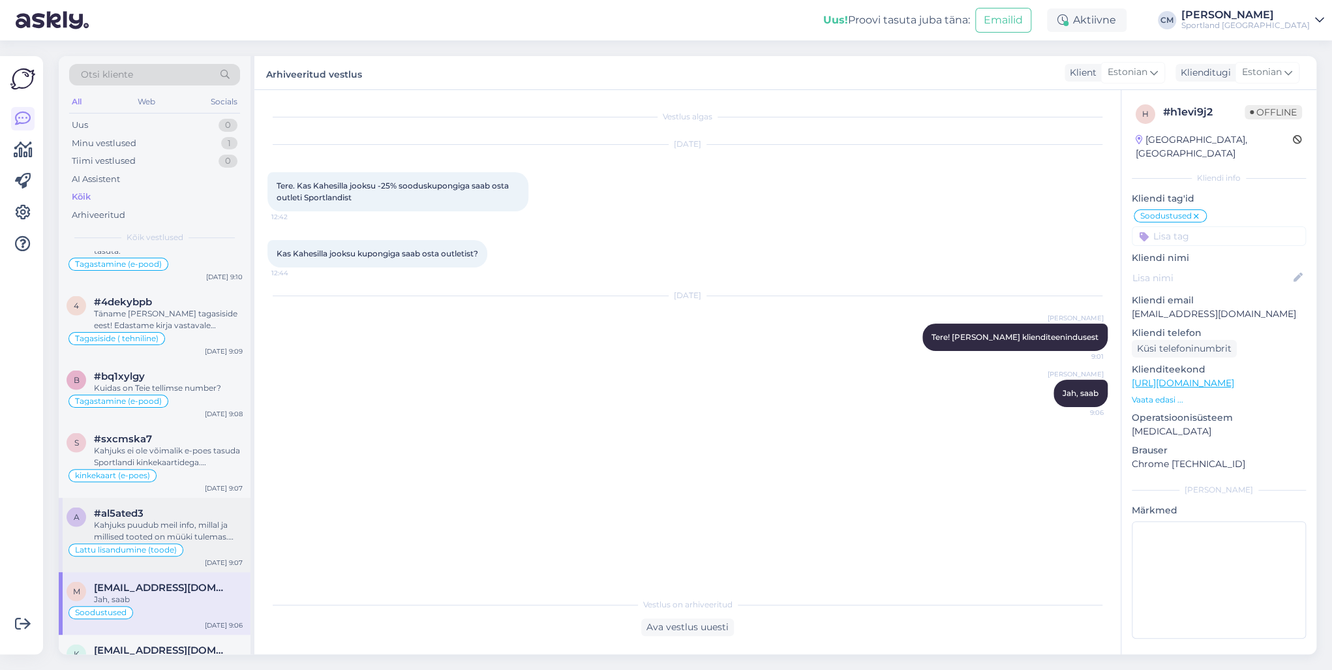
click at [167, 481] on div "Kahjuks puudub meil info, millal ja millised tooted on müüki tulemas. Väga vaba…" at bounding box center [168, 529] width 149 height 23
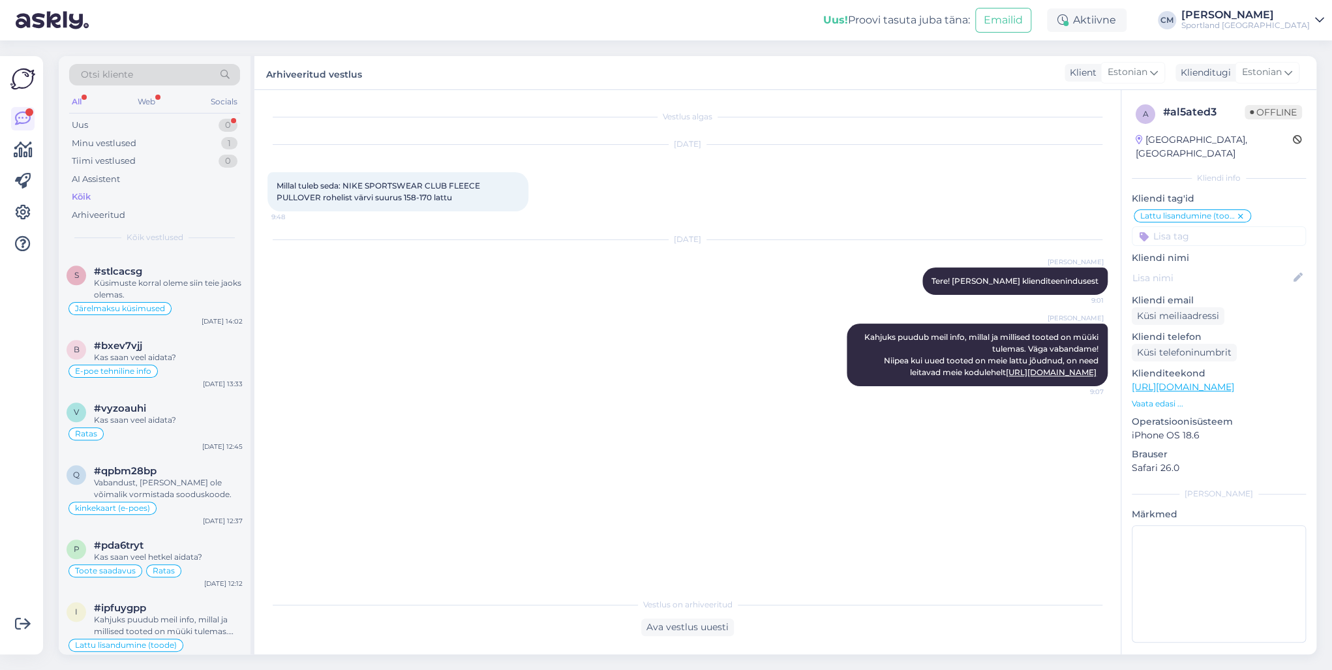
scroll to position [0, 0]
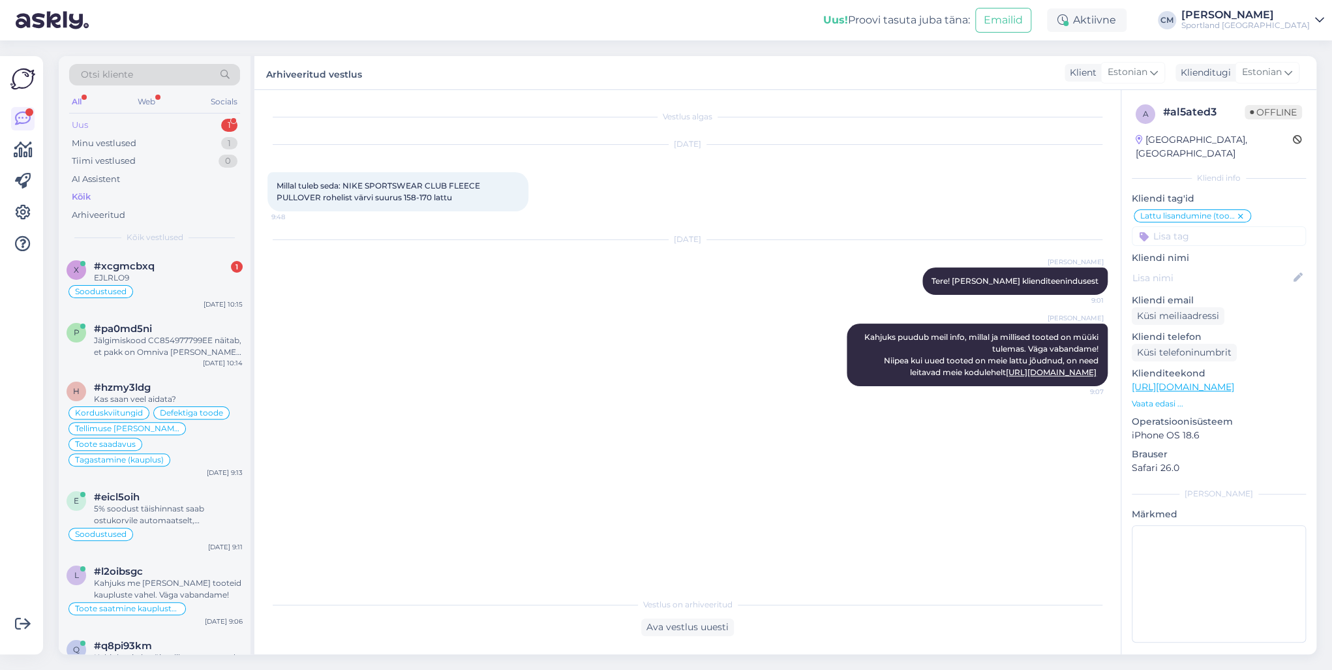
click at [229, 123] on div "1" at bounding box center [229, 125] width 16 height 13
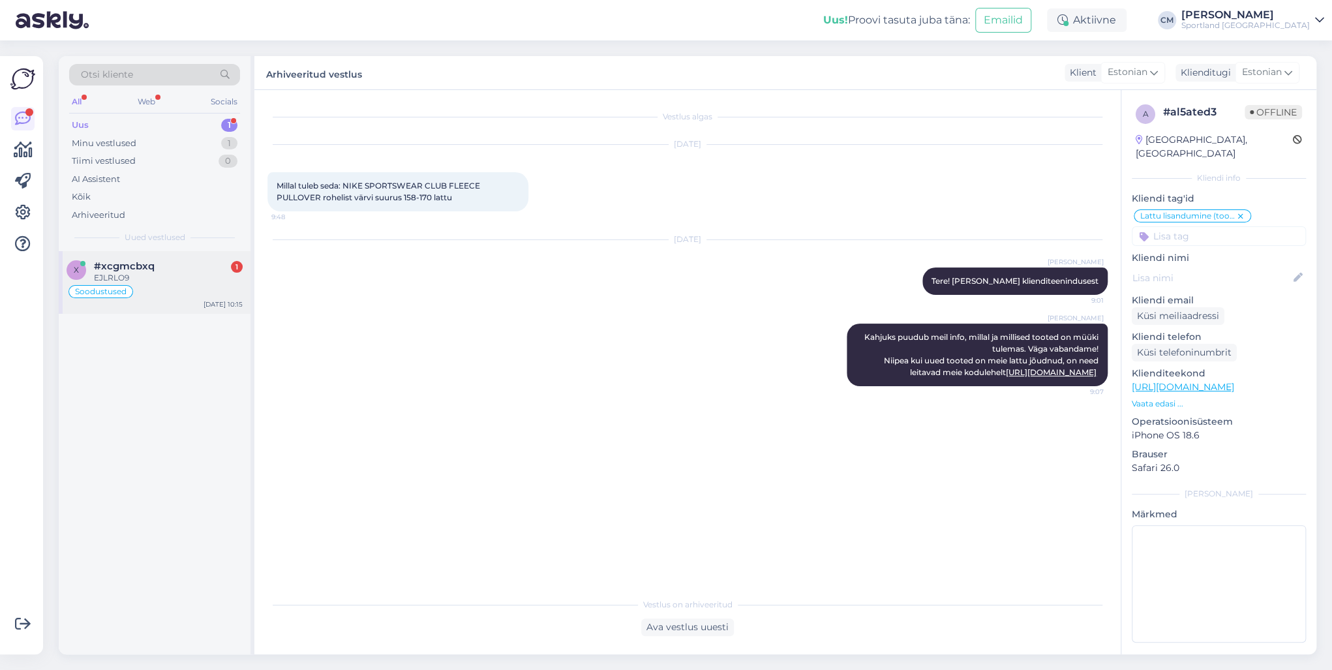
click at [205, 272] on div "EJLRLO9" at bounding box center [168, 278] width 149 height 12
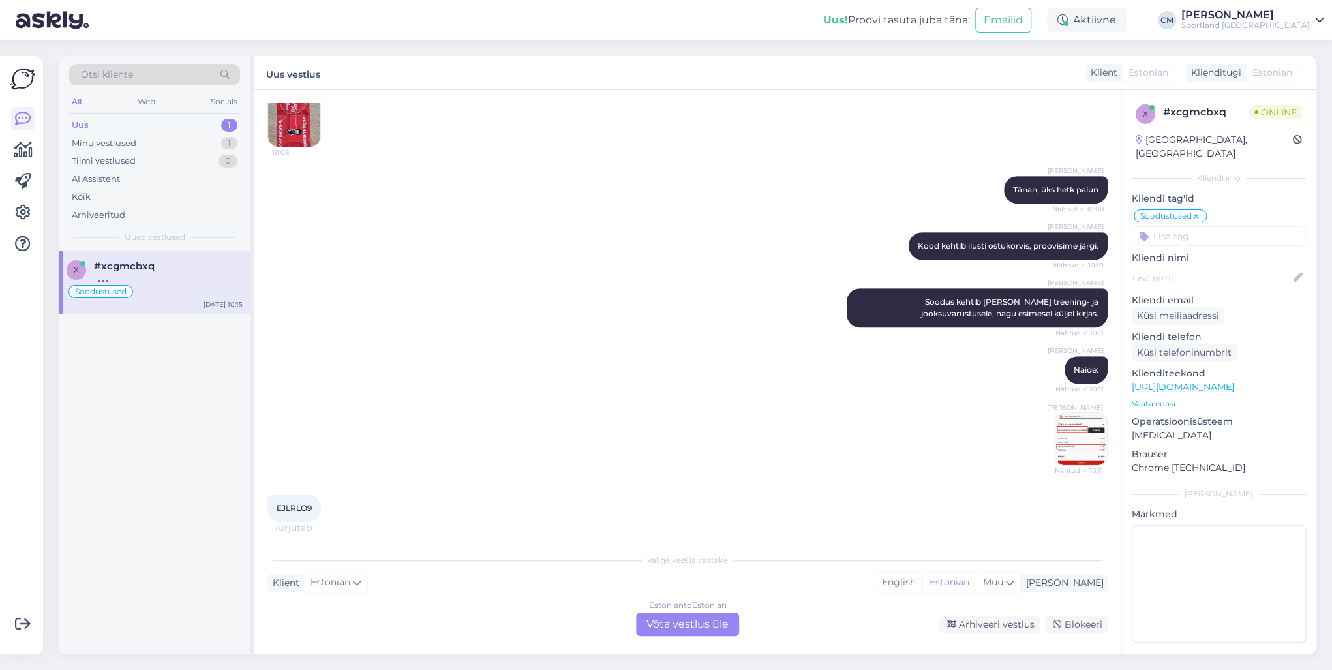
click at [678, 481] on div "Estonian to Estonian Võta vestlus üle" at bounding box center [687, 623] width 103 height 23
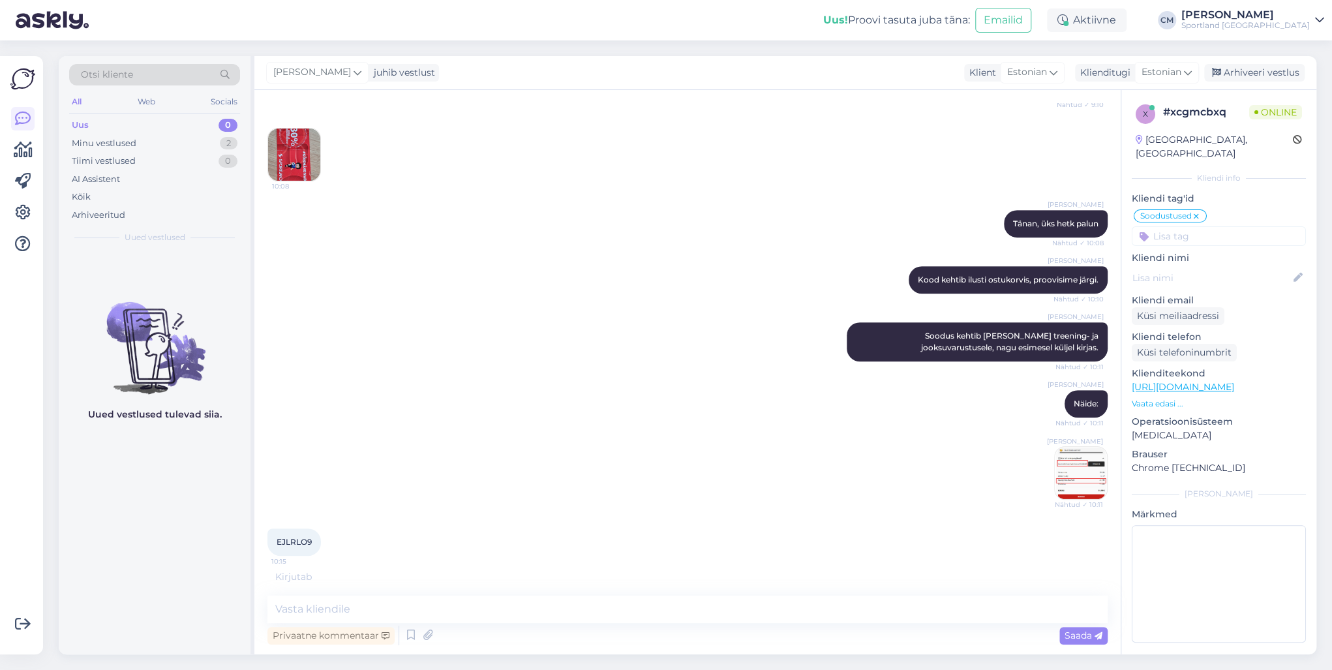
scroll to position [321, 0]
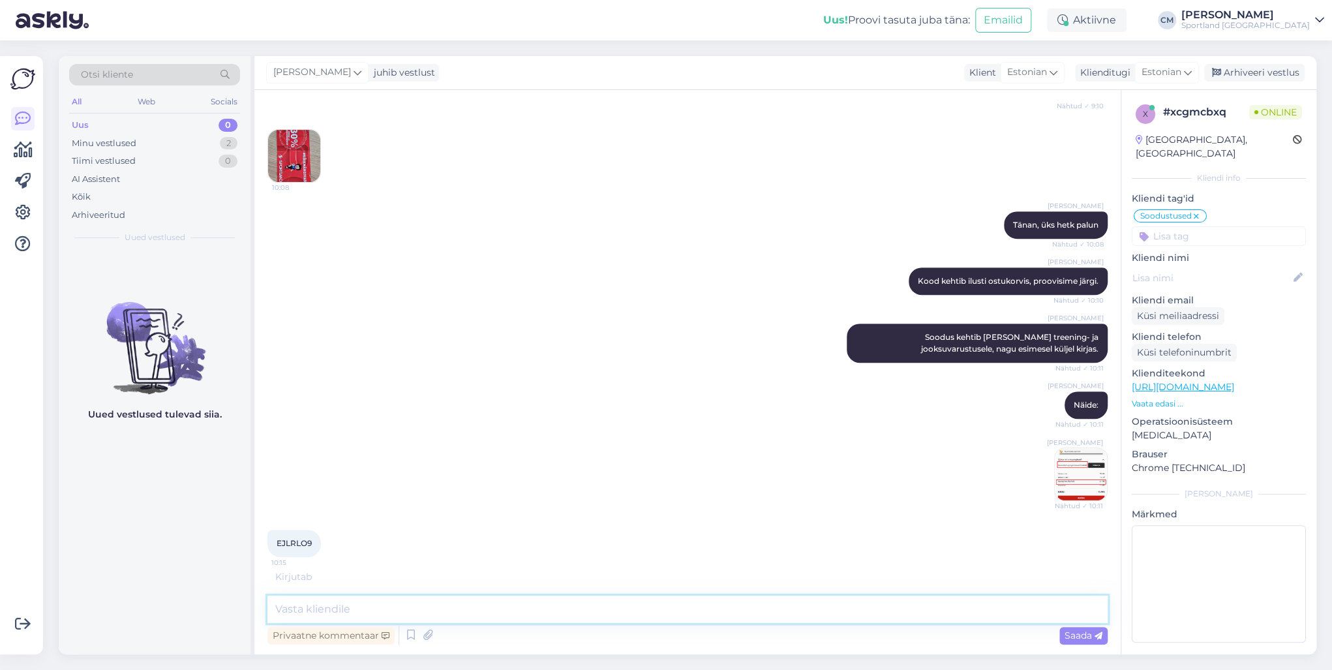
click at [647, 481] on textarea at bounding box center [687, 608] width 840 height 27
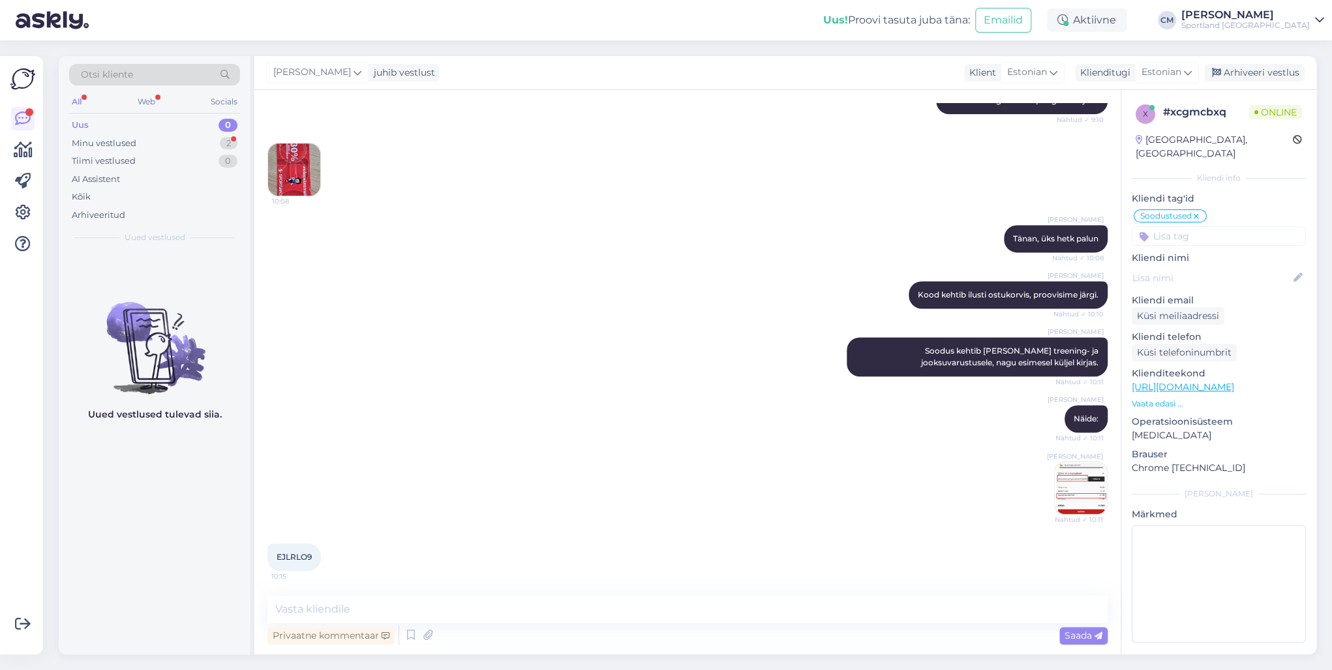
scroll to position [363, 0]
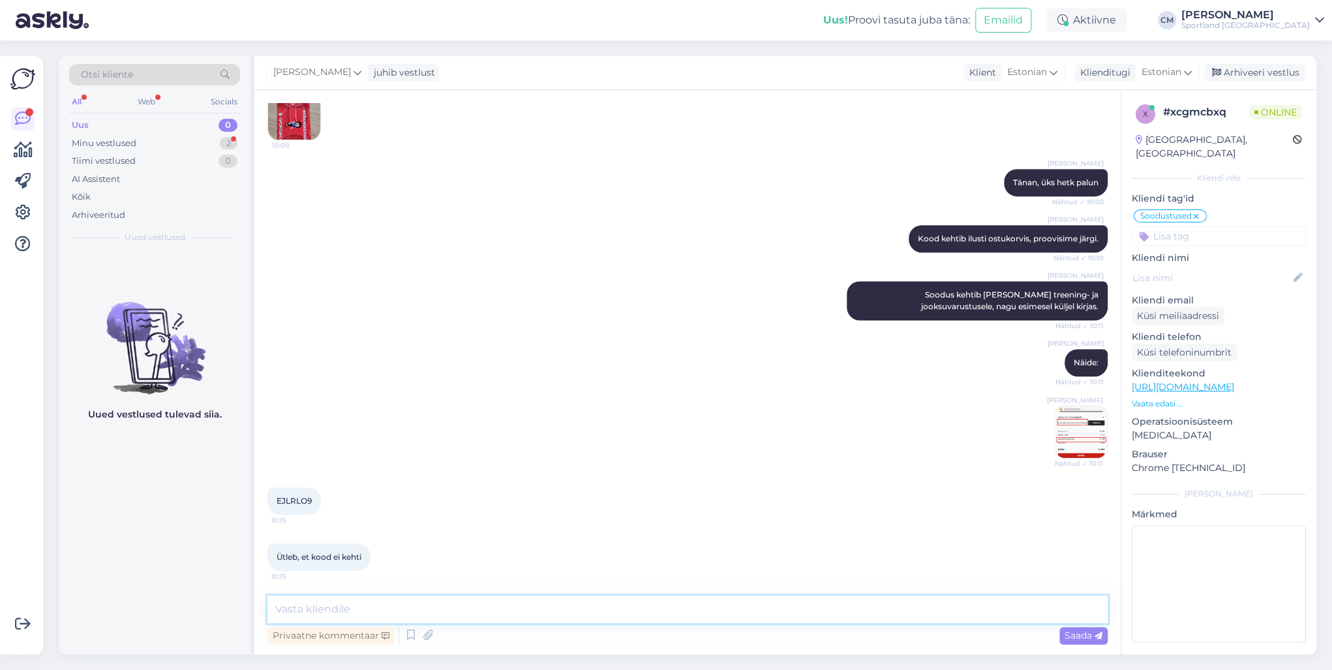
click at [354, 481] on textarea at bounding box center [687, 608] width 840 height 27
type textarea "M"
type textarea "Kas teil on jooksu või treeningtooted ainult ostukorvis?"
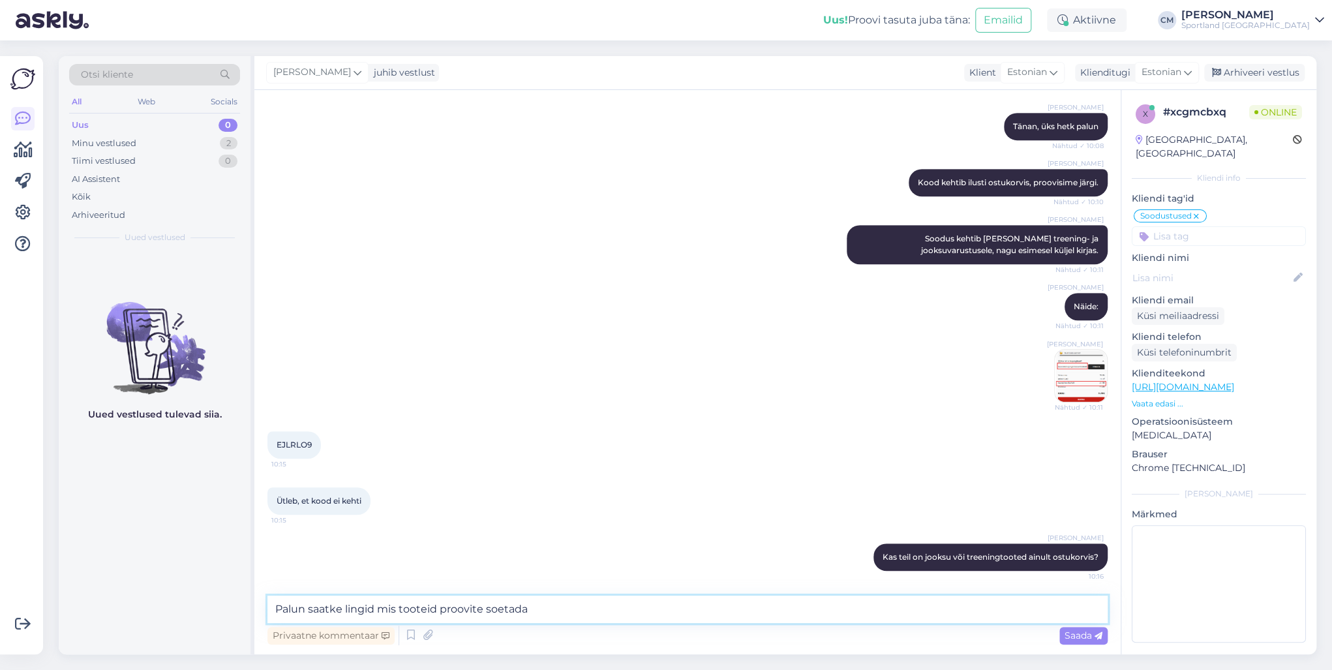
type textarea "Palun saatke lingid mis tooteid proovite soetada."
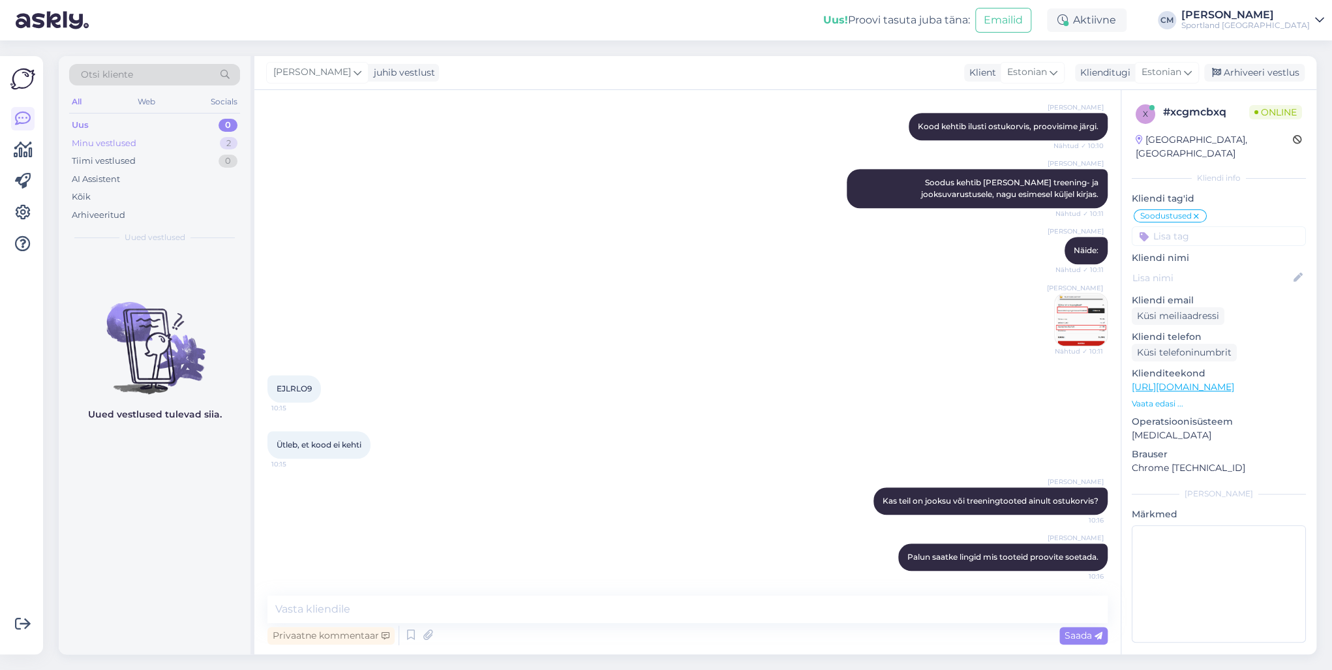
click at [233, 149] on div "2" at bounding box center [229, 143] width 18 height 13
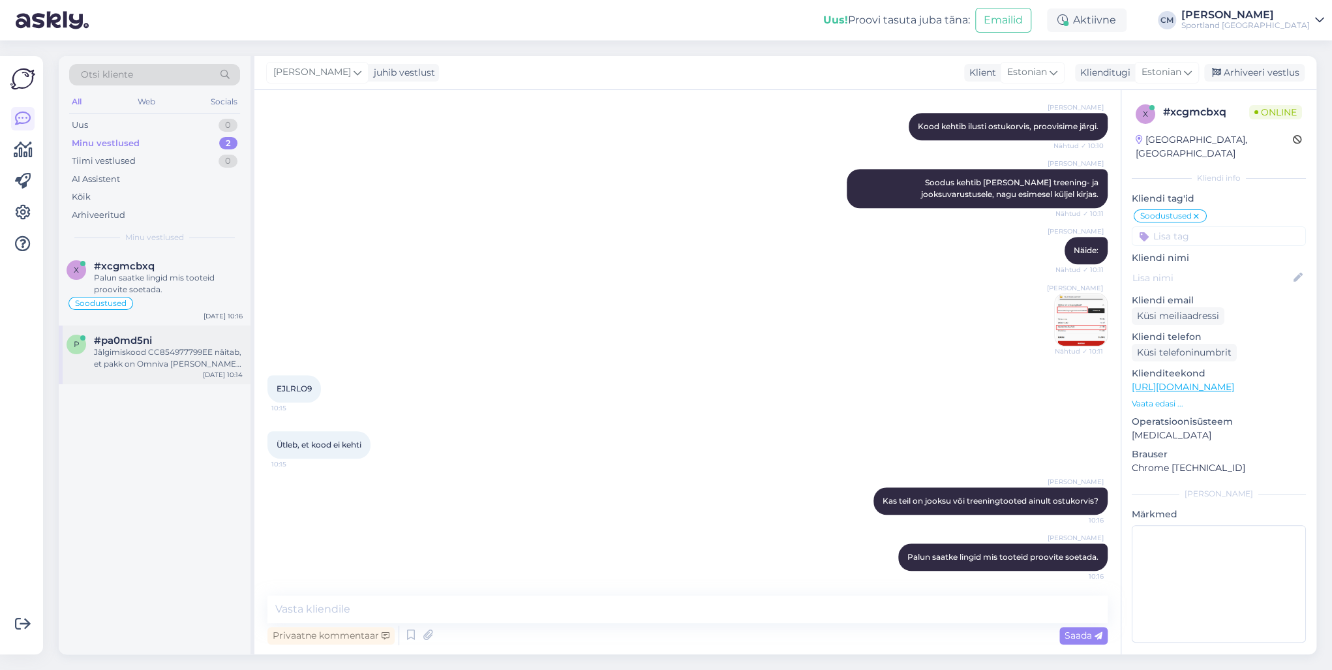
click at [171, 347] on div "Jälgimiskood CC854977799EE näitab, et pakk on Omniva käes ja nende sorteerimisk…" at bounding box center [168, 357] width 149 height 23
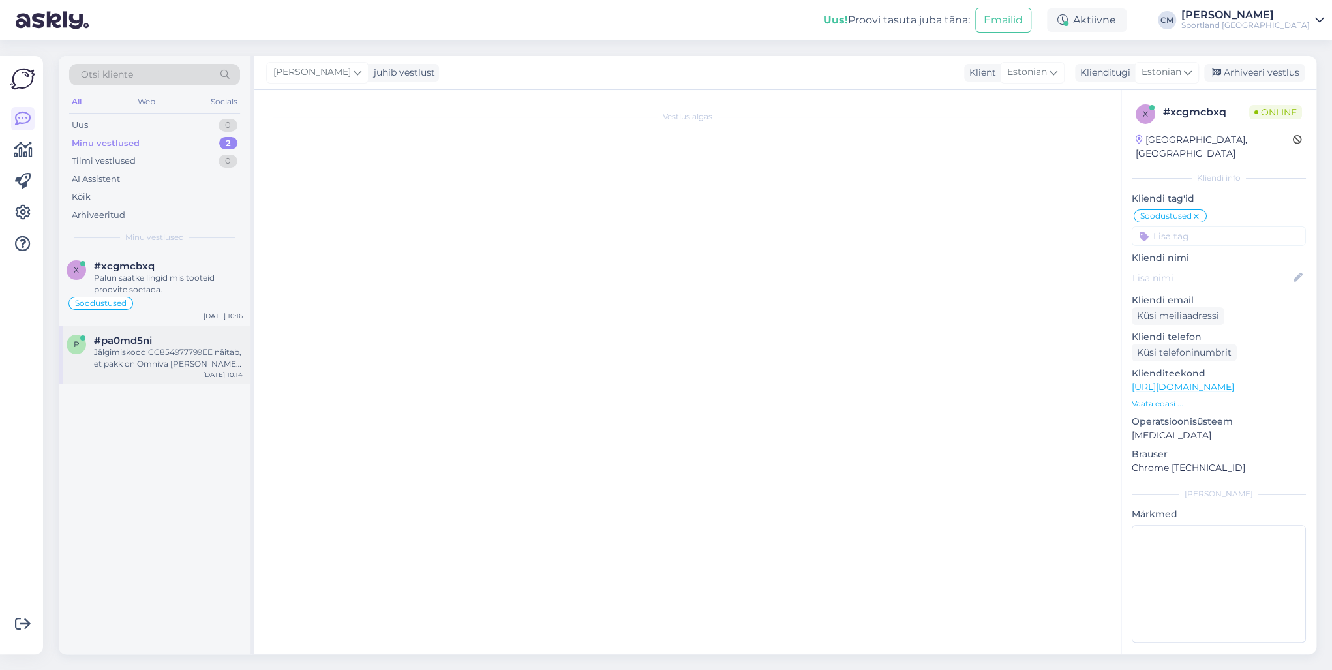
scroll to position [0, 0]
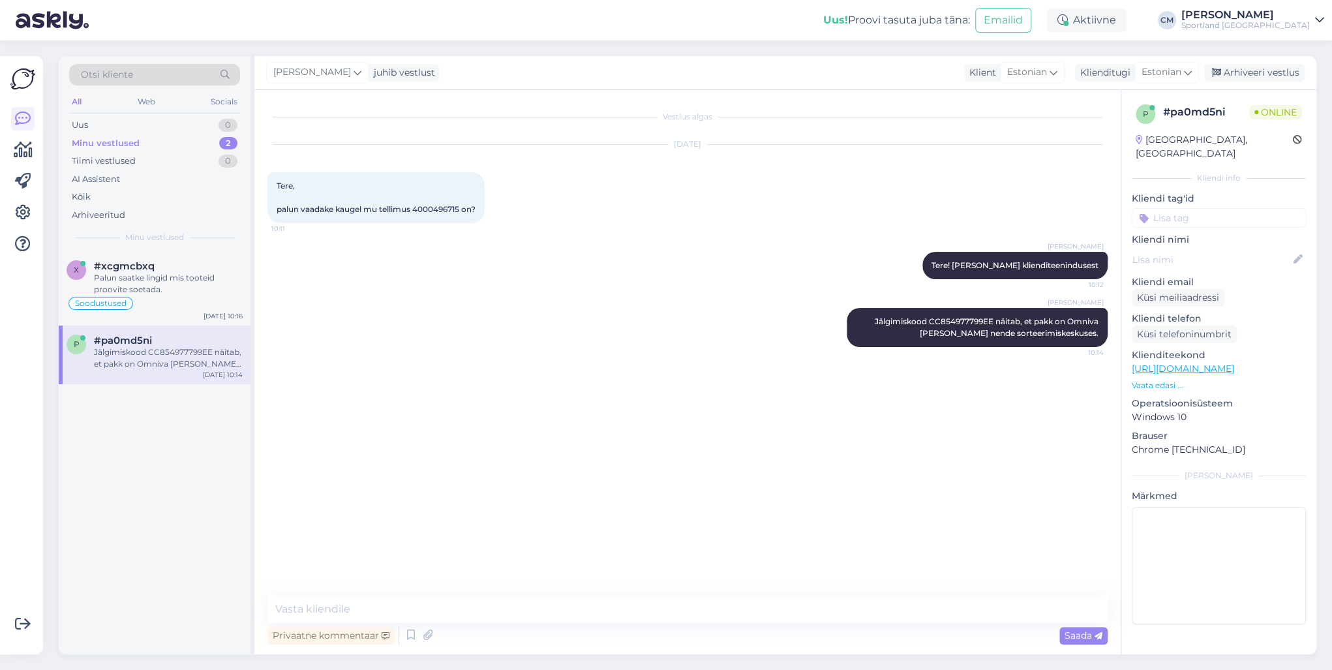
click at [997, 214] on div "p # pa0md5ni Online Estonia, Tallinn Kliendi info Kliendi tag'id Võidu lunastam…" at bounding box center [1218, 367] width 195 height 554
click at [997, 210] on input at bounding box center [1218, 218] width 174 height 20
type input "tell"
click at [997, 248] on span "Tellimuse [PERSON_NAME] info" at bounding box center [1219, 252] width 104 height 8
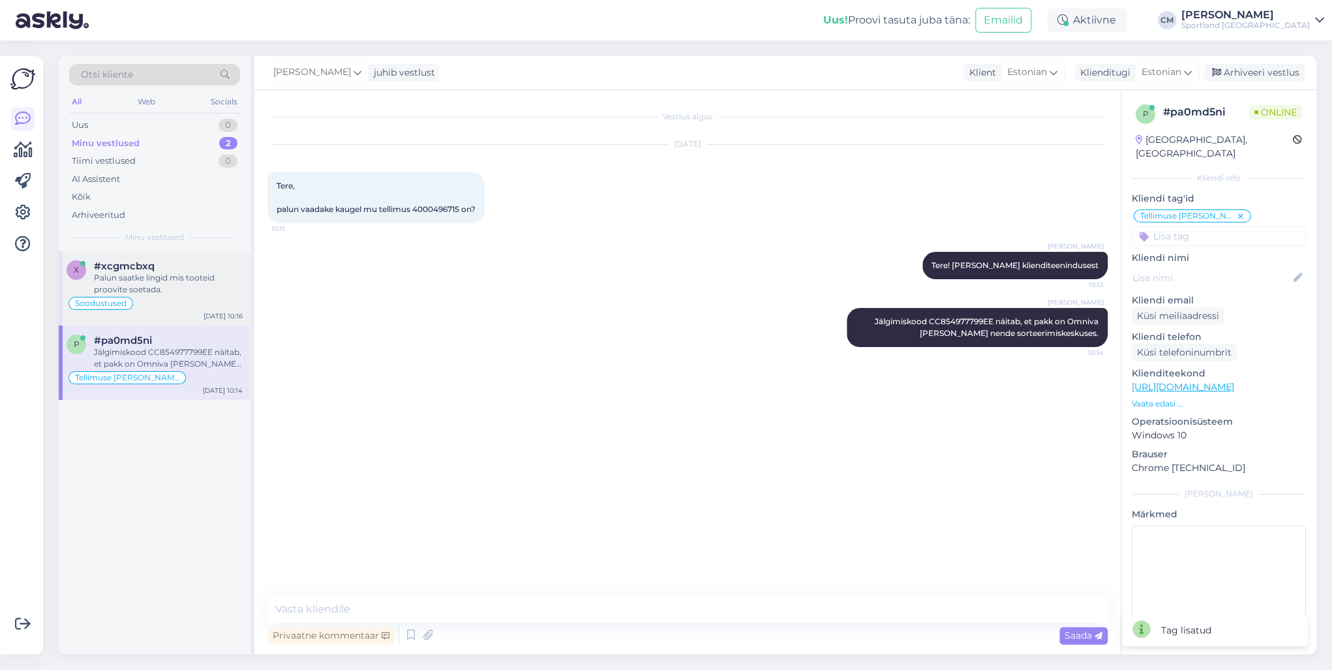
click at [141, 261] on span "#xcgmcbxq" at bounding box center [124, 266] width 61 height 12
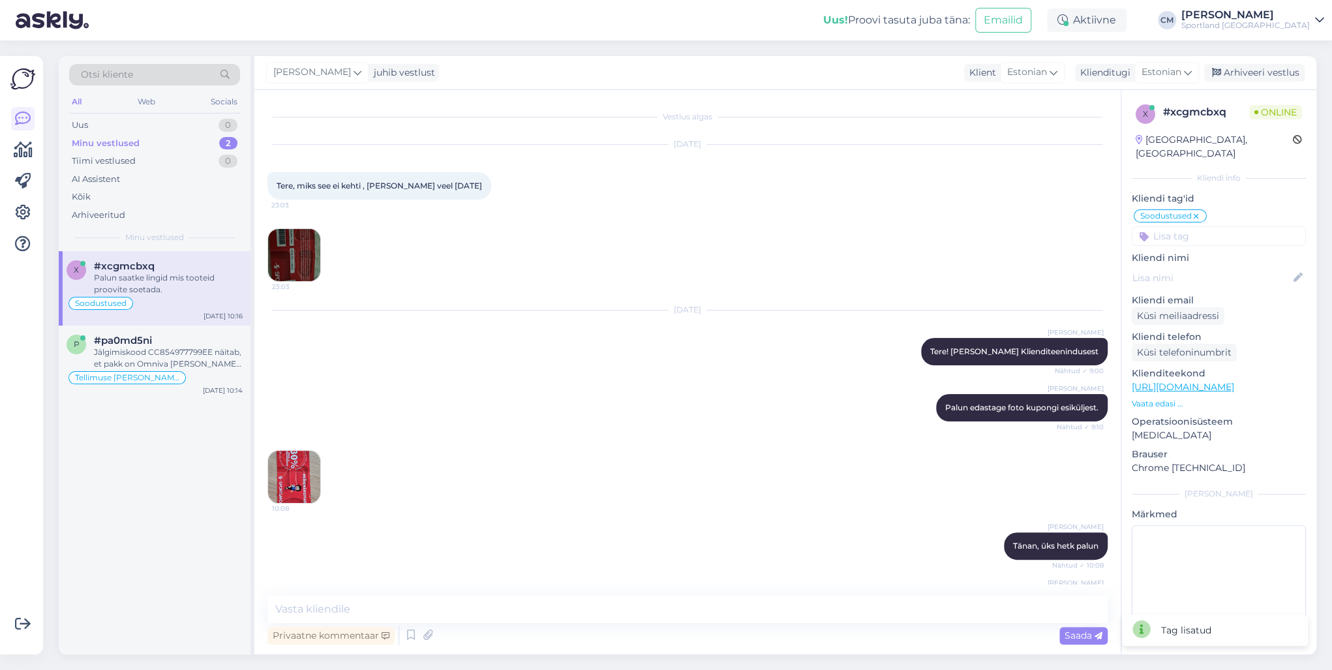
scroll to position [475, 0]
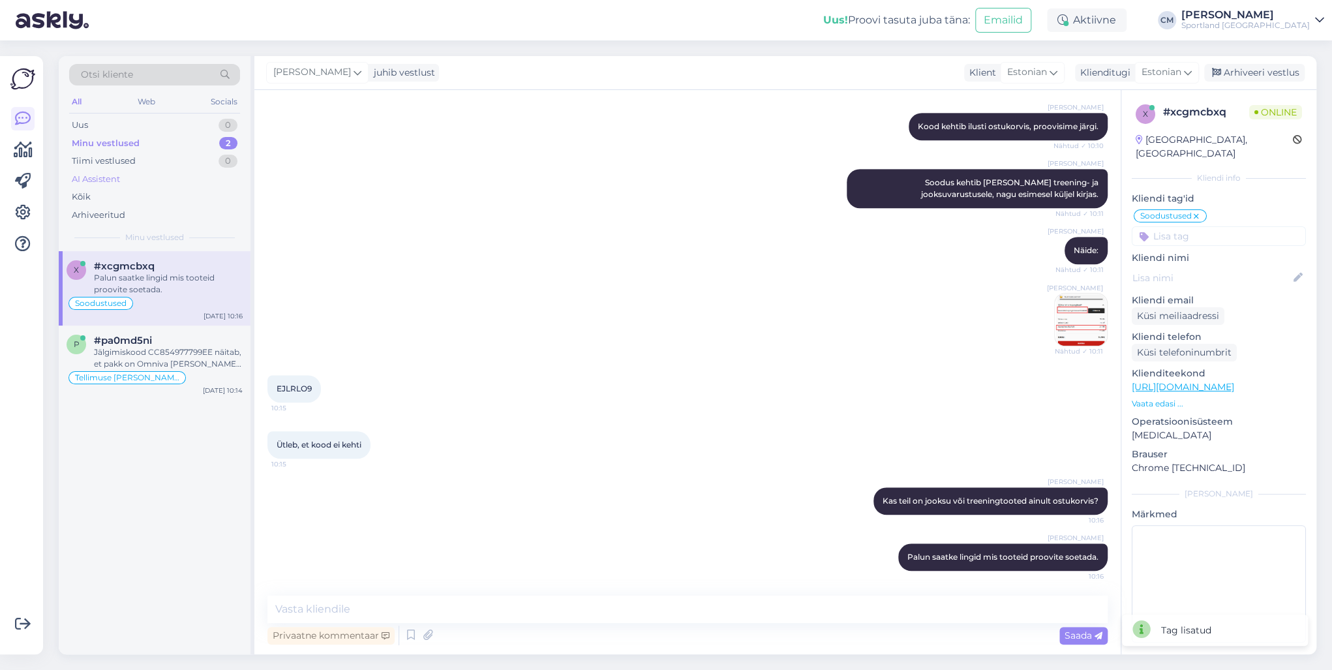
click at [131, 185] on div "AI Assistent" at bounding box center [154, 179] width 171 height 18
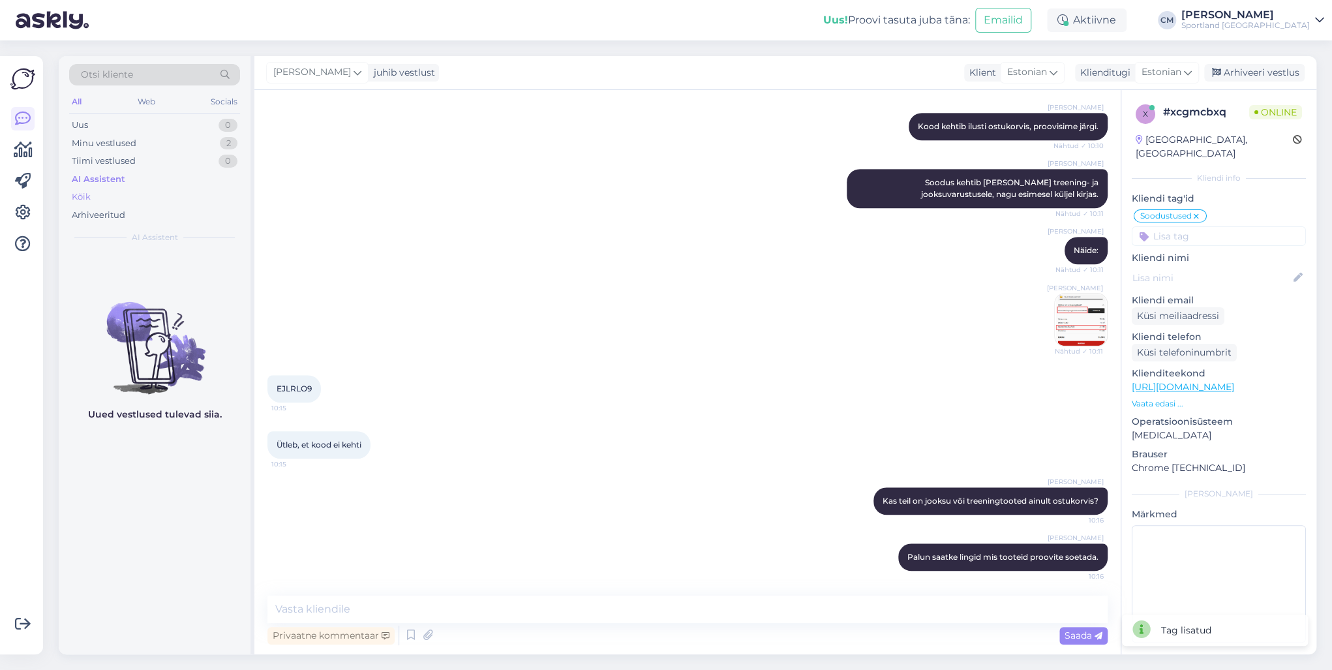
click at [125, 192] on div "Kõik" at bounding box center [154, 197] width 171 height 18
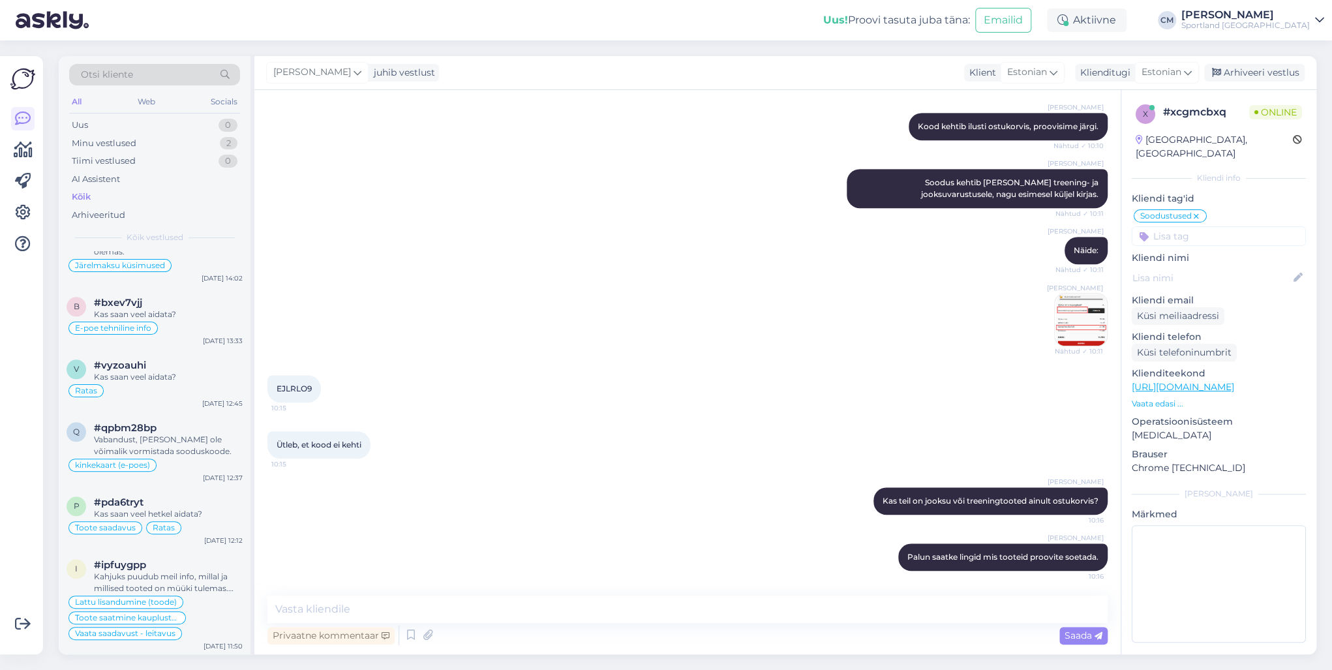
scroll to position [939, 0]
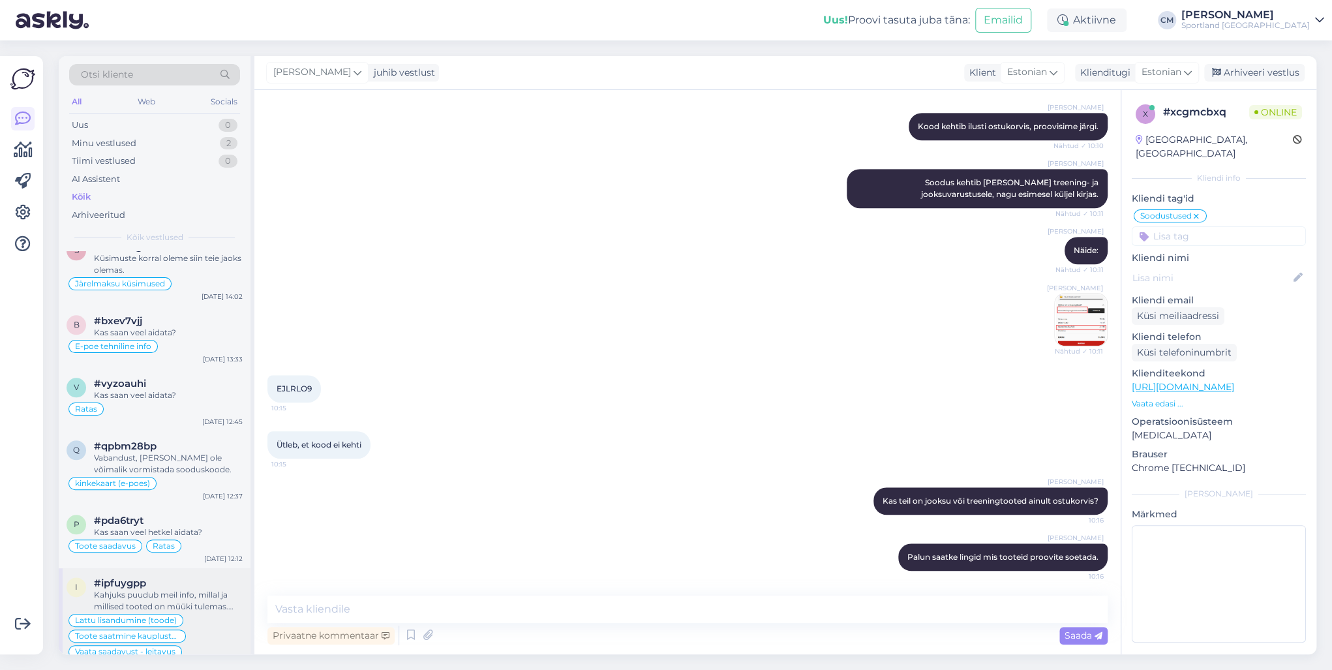
click at [178, 481] on div "Kahjuks puudub meil info, millal ja millised tooted on müüki tulemas. Väga vaba…" at bounding box center [168, 600] width 149 height 23
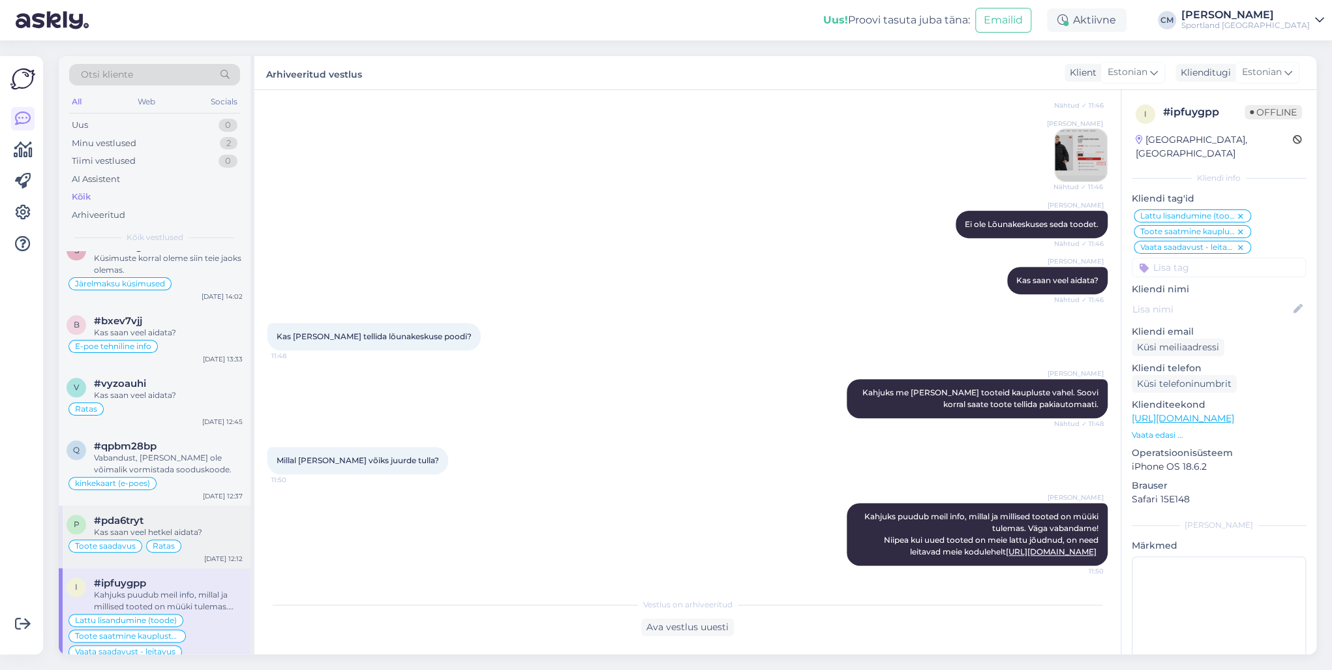
click at [229, 481] on div "Sep 29 12:12" at bounding box center [223, 559] width 38 height 10
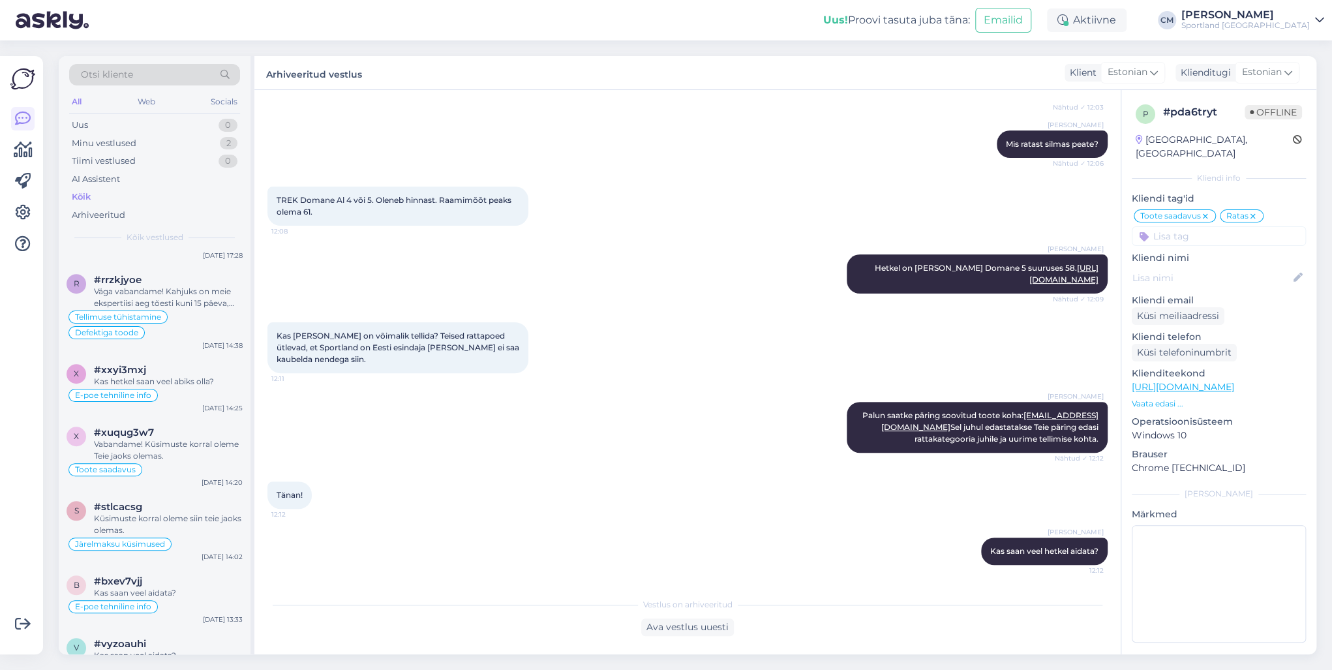
scroll to position [678, 0]
click at [214, 481] on div "#bxev7vjj" at bounding box center [168, 582] width 149 height 12
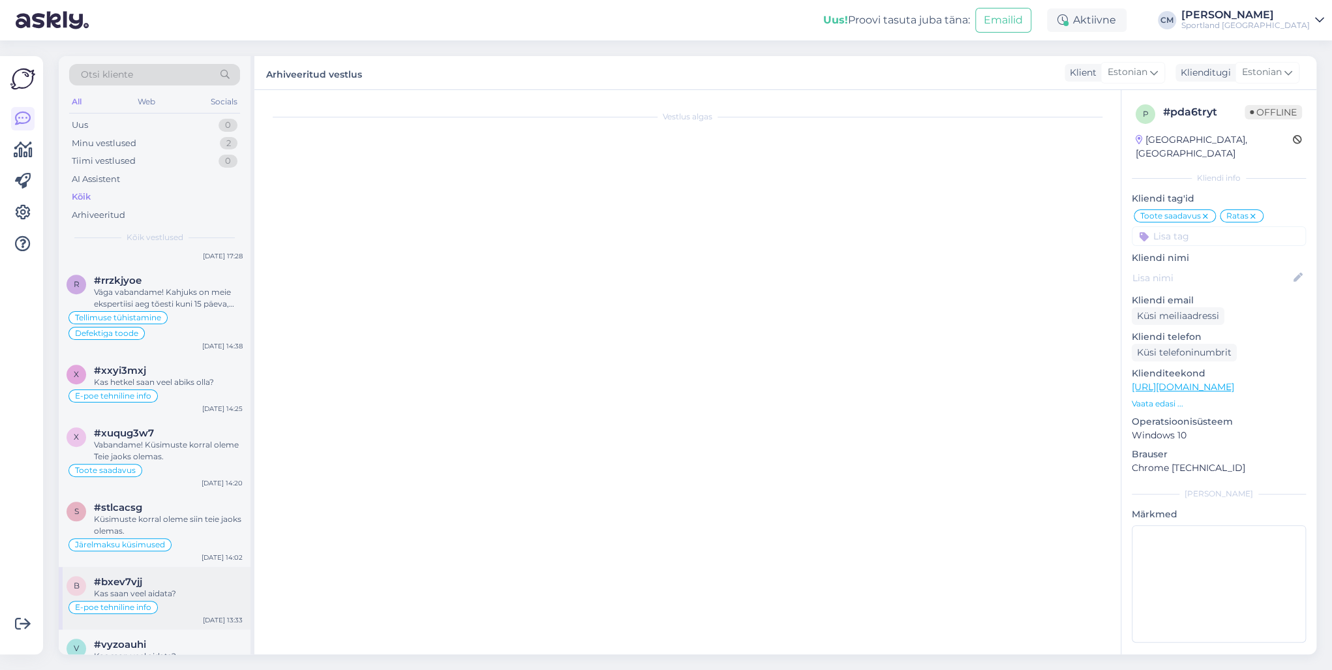
scroll to position [3967, 0]
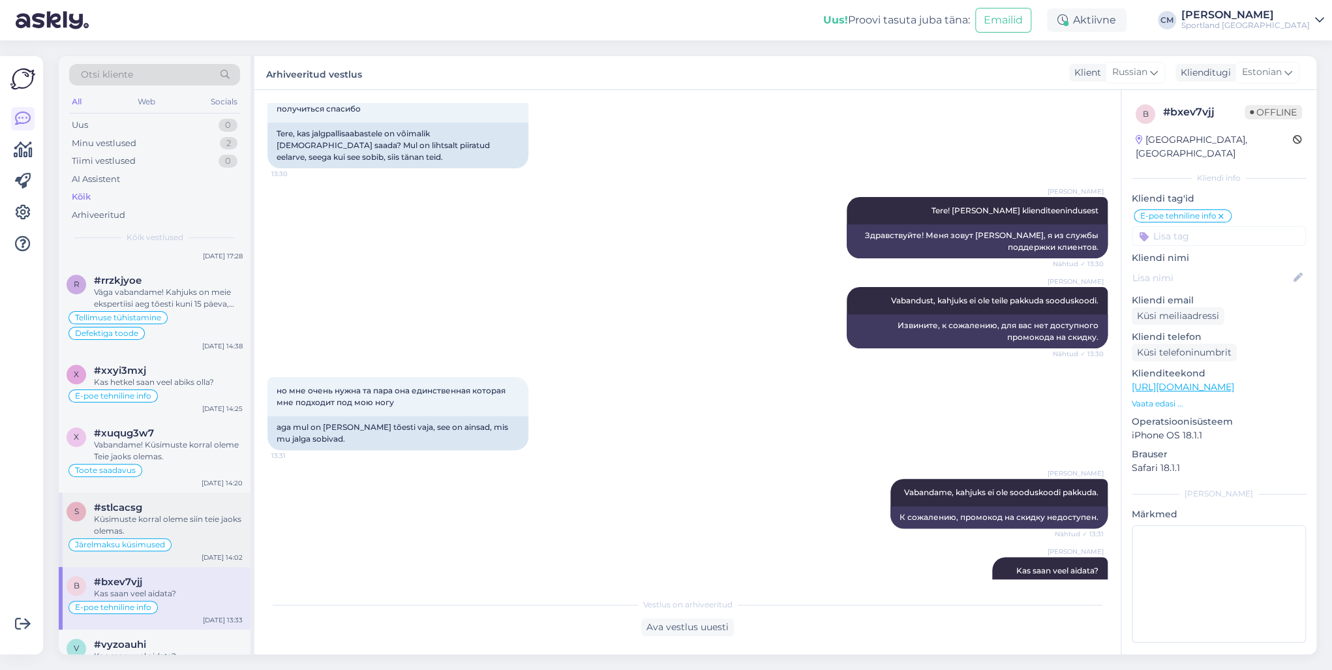
click at [203, 481] on div "Küsimuste korral oleme siin teie jaoks olemas." at bounding box center [168, 524] width 149 height 23
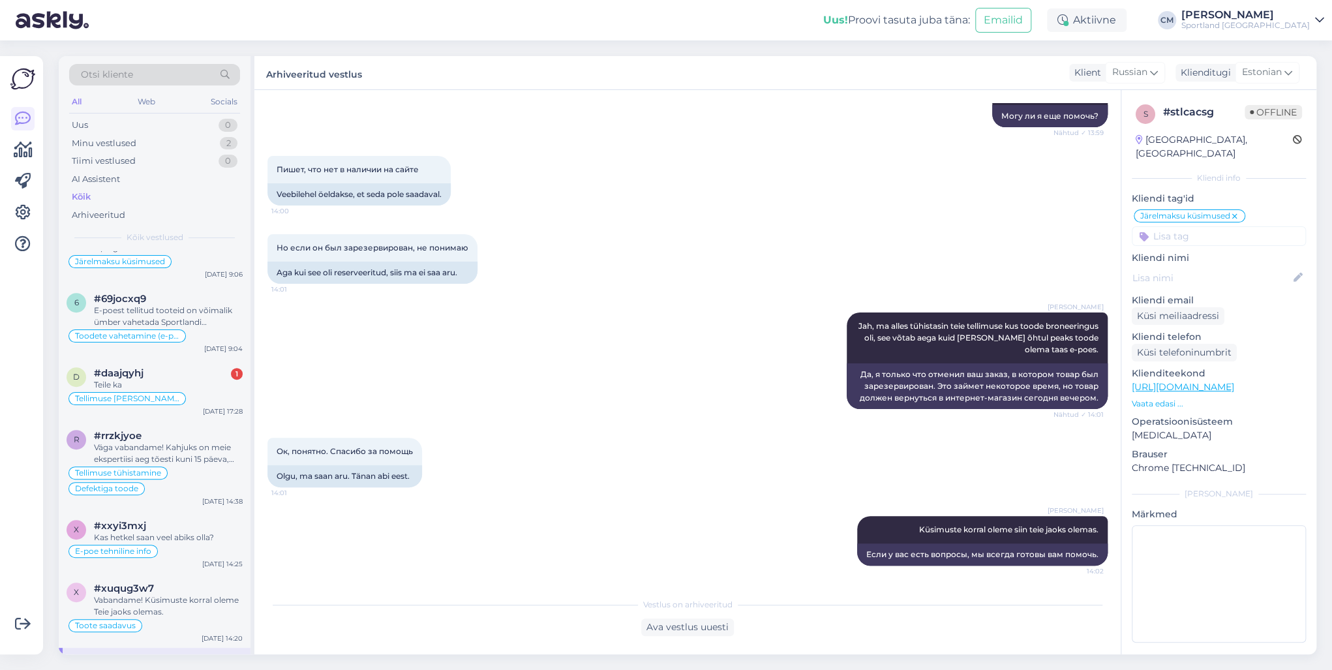
scroll to position [522, 0]
click at [203, 481] on div "#xxyi3mxj" at bounding box center [168, 527] width 149 height 12
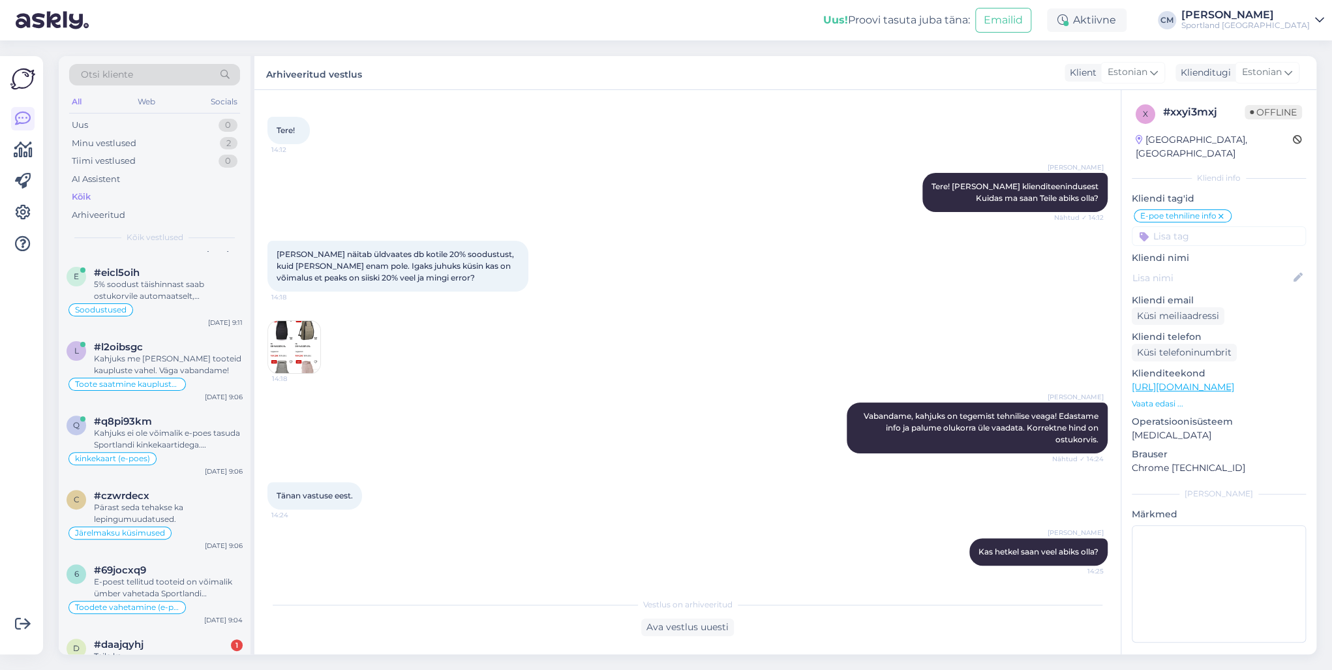
scroll to position [209, 0]
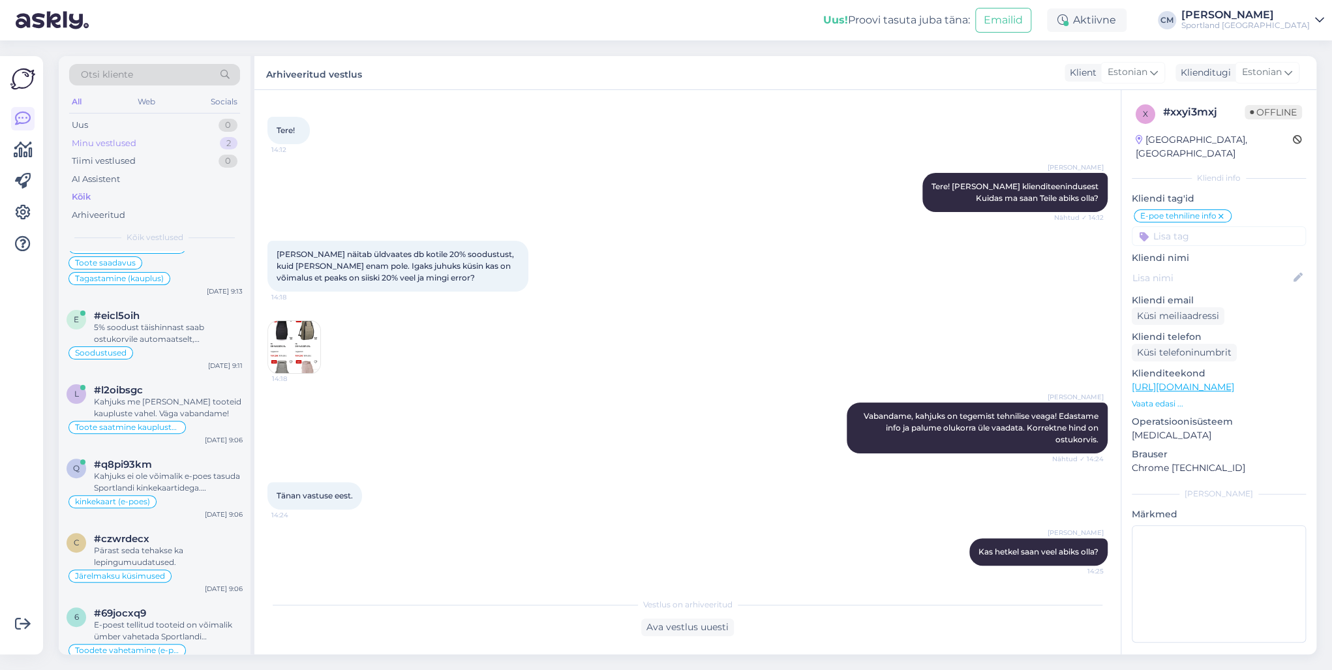
click at [227, 141] on div "2" at bounding box center [229, 143] width 18 height 13
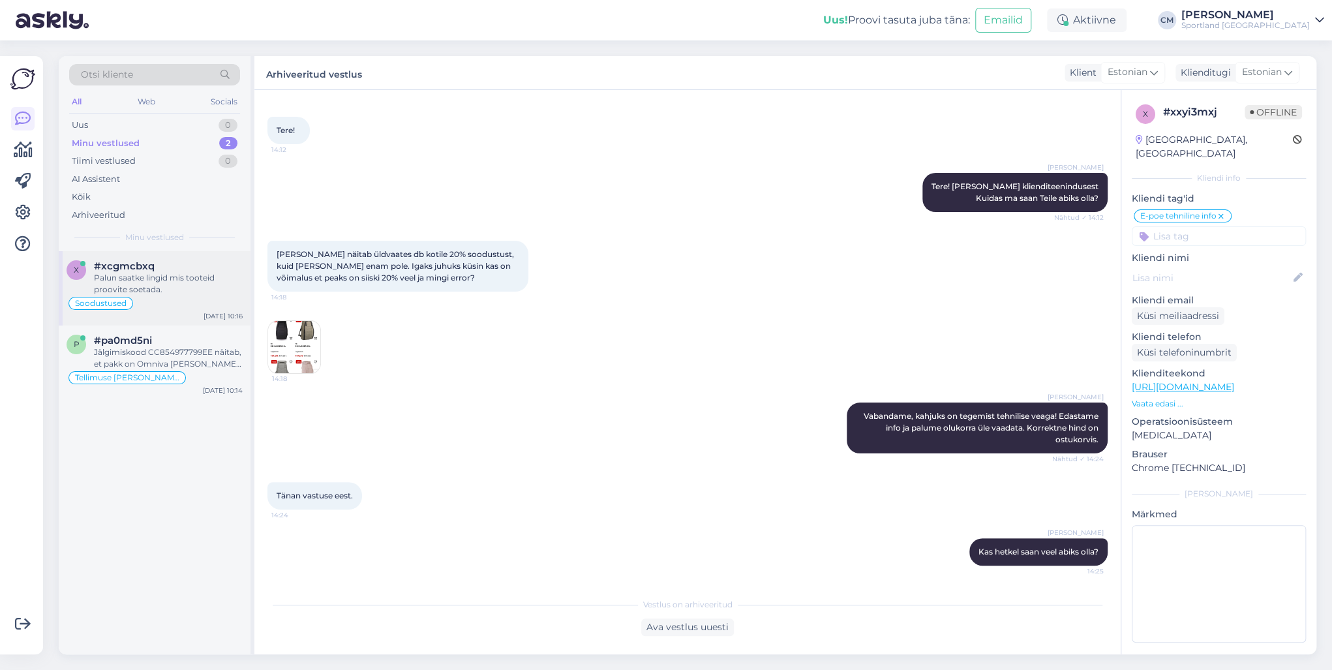
click at [198, 293] on div "Palun saatke lingid mis tooteid proovite soetada." at bounding box center [168, 283] width 149 height 23
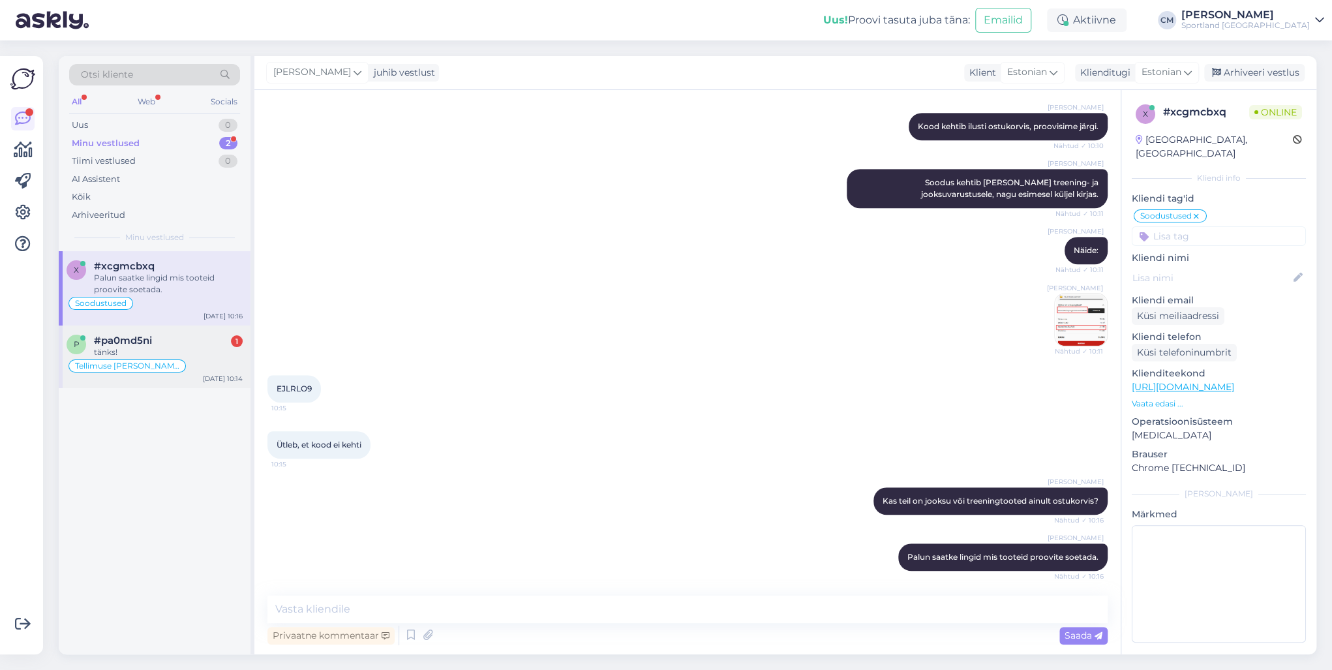
click at [180, 358] on div "Tellimuse [PERSON_NAME] info" at bounding box center [155, 366] width 176 height 16
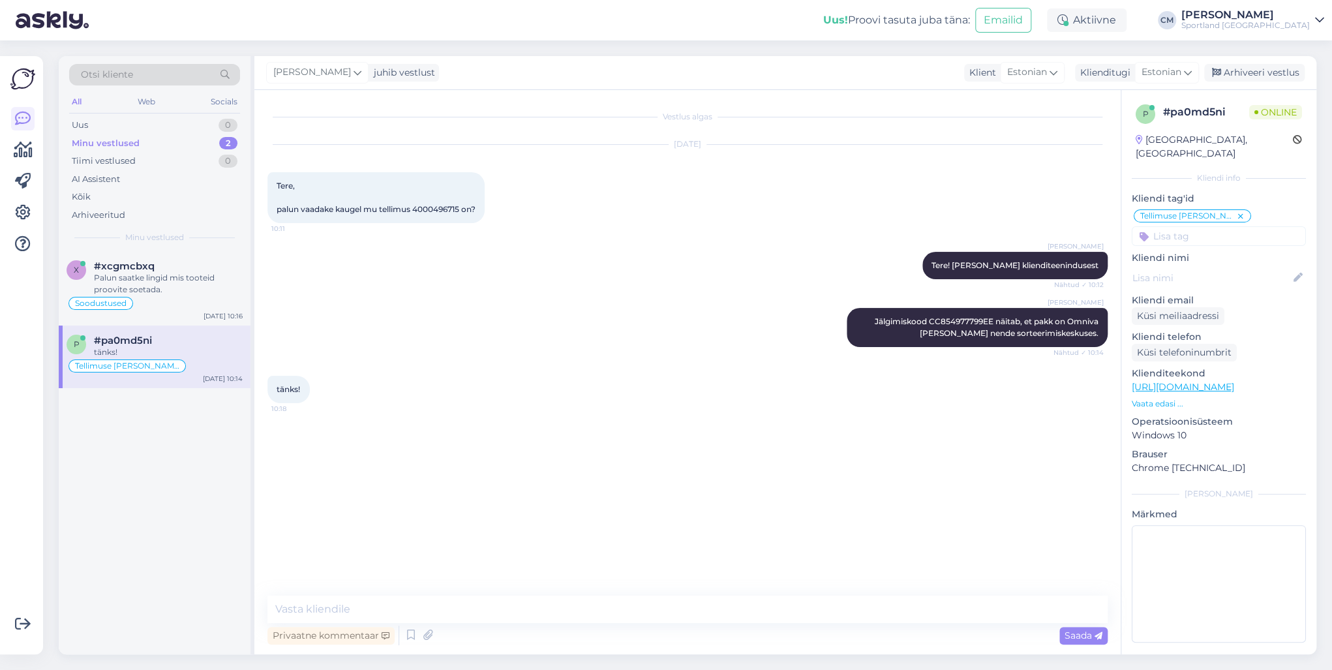
scroll to position [0, 0]
click at [501, 481] on textarea at bounding box center [687, 608] width 840 height 27
type textarea "Kas saan veel aidata?"
click at [391, 481] on textarea at bounding box center [687, 608] width 840 height 27
type textarea "Kena päeva jätku!"
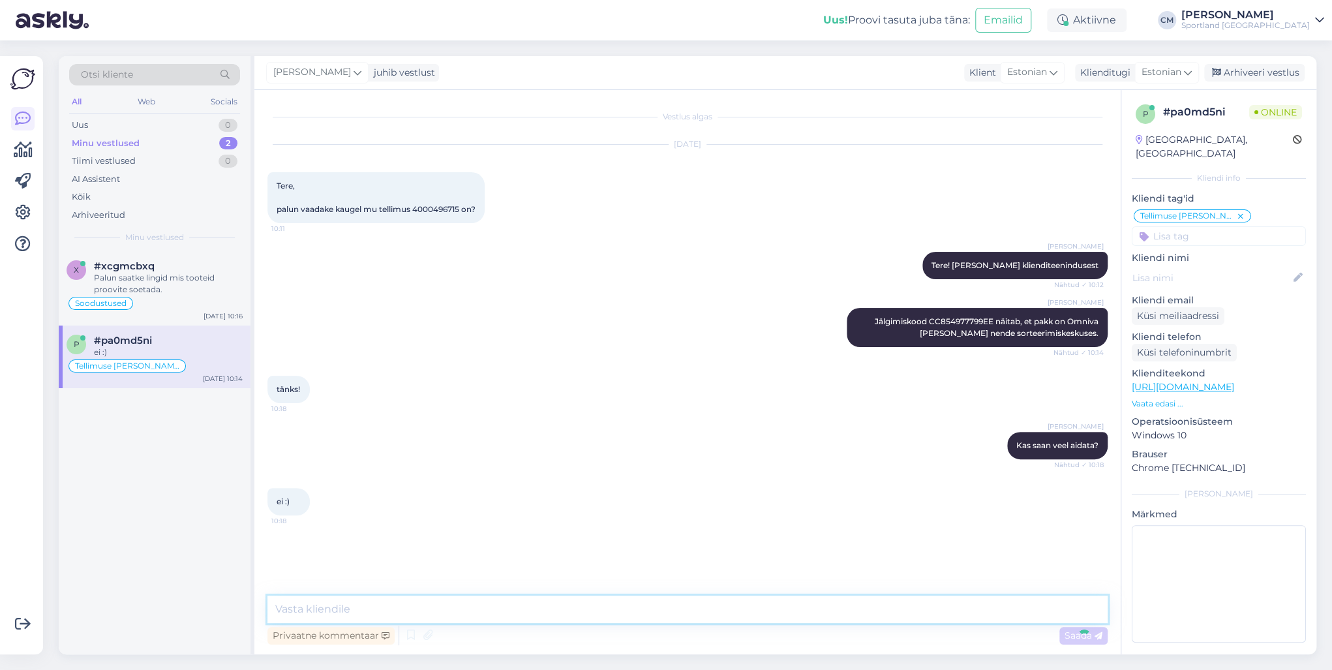
scroll to position [1, 0]
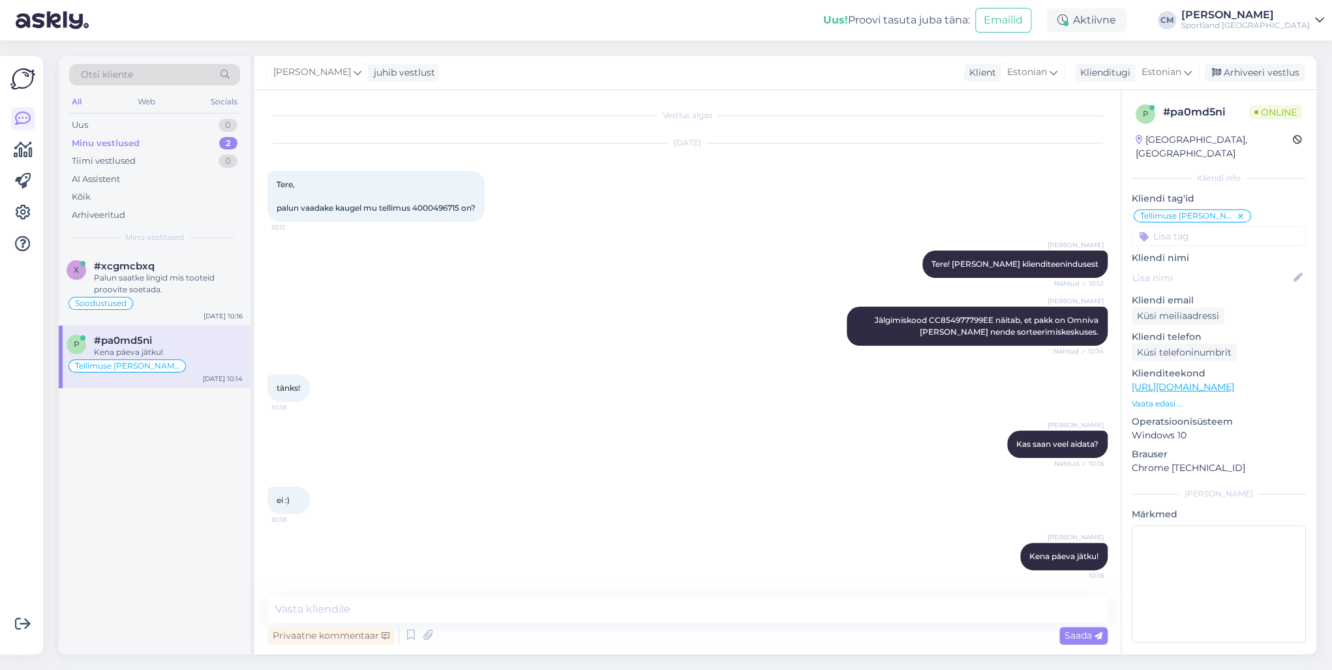
click at [997, 63] on div "Carmen Männigo juhib vestlust Klient Estonian Klienditugi Estonian Arhiveeri ve…" at bounding box center [785, 73] width 1062 height 34
click at [997, 65] on div "Arhiveeri vestlus" at bounding box center [1254, 73] width 100 height 18
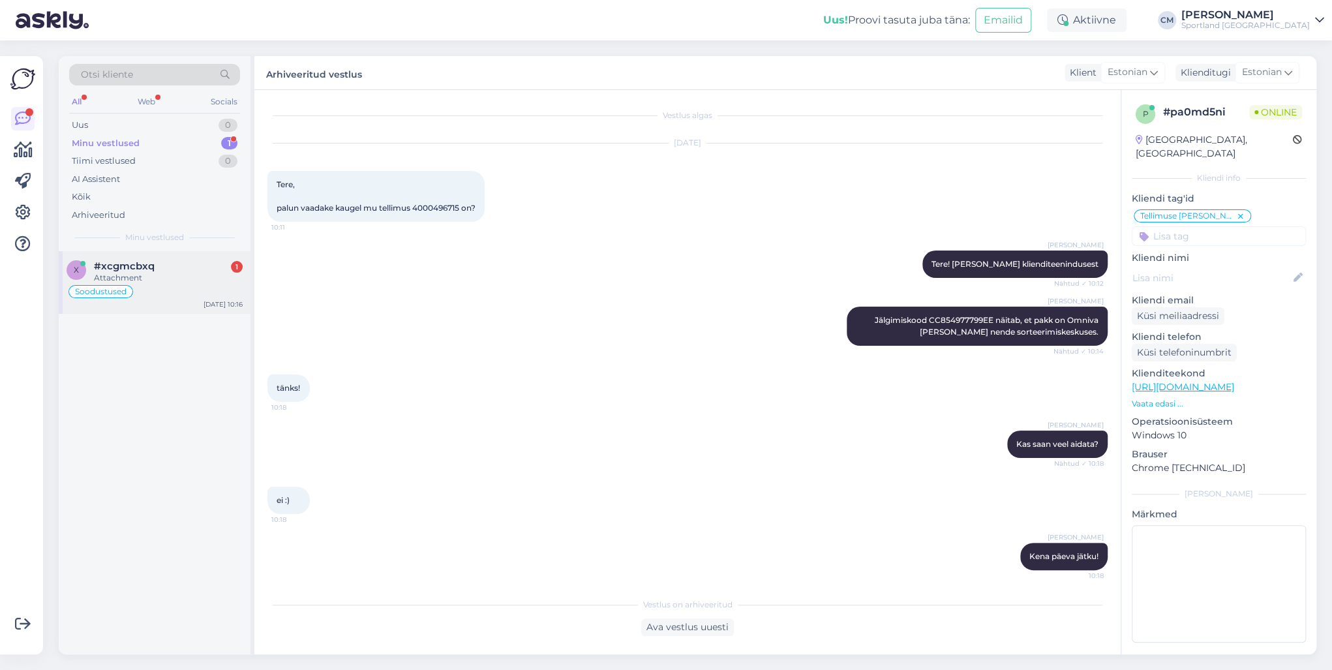
click at [158, 288] on div "Soodustused" at bounding box center [155, 292] width 176 height 16
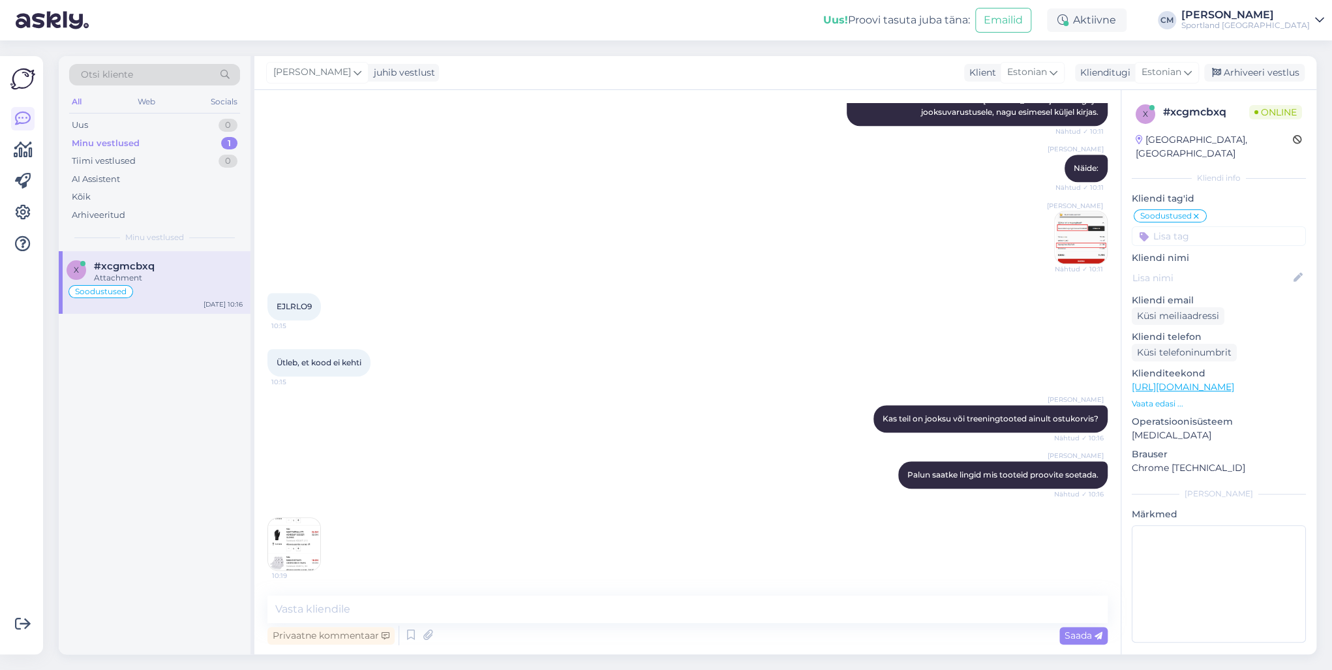
click at [303, 481] on img at bounding box center [294, 544] width 52 height 52
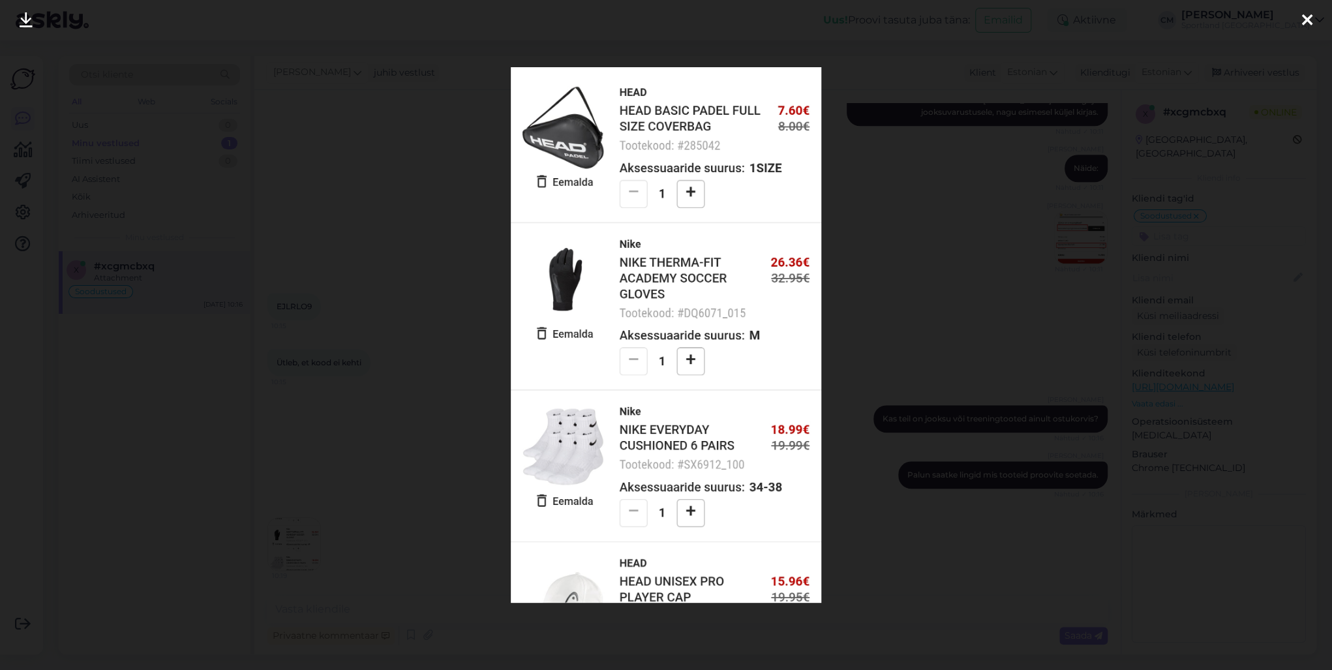
click at [339, 481] on div at bounding box center [666, 335] width 1332 height 670
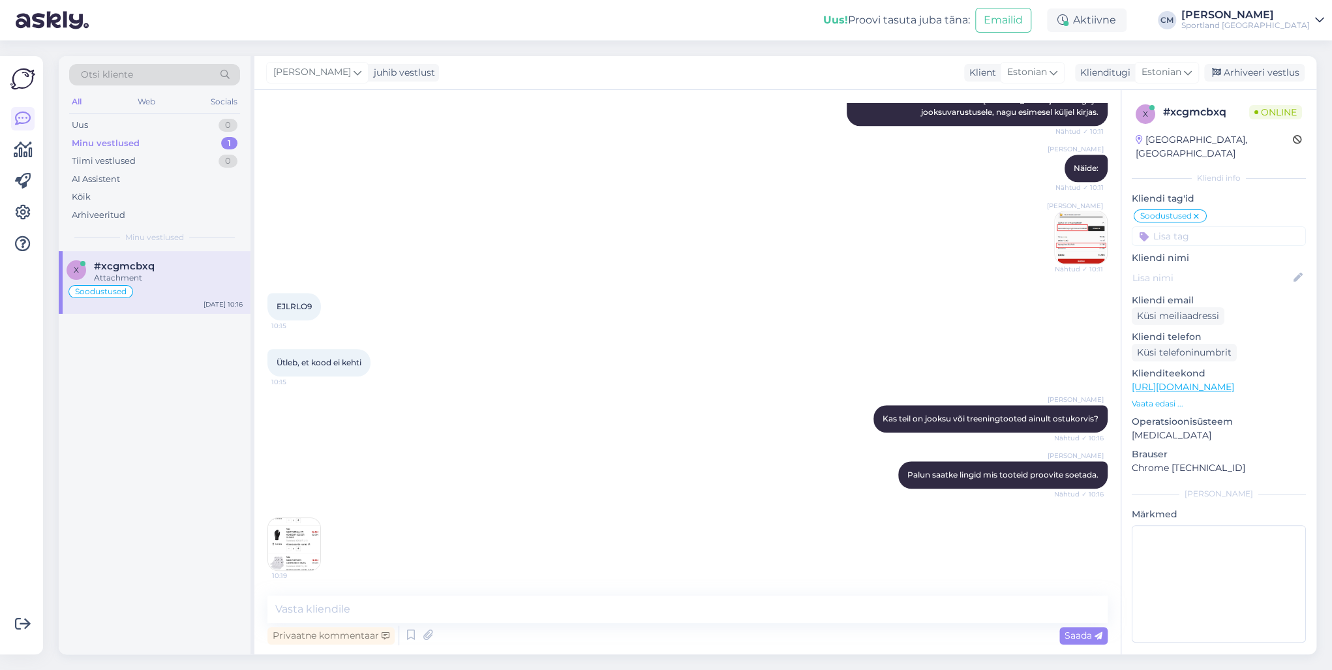
click at [316, 481] on img at bounding box center [294, 544] width 52 height 52
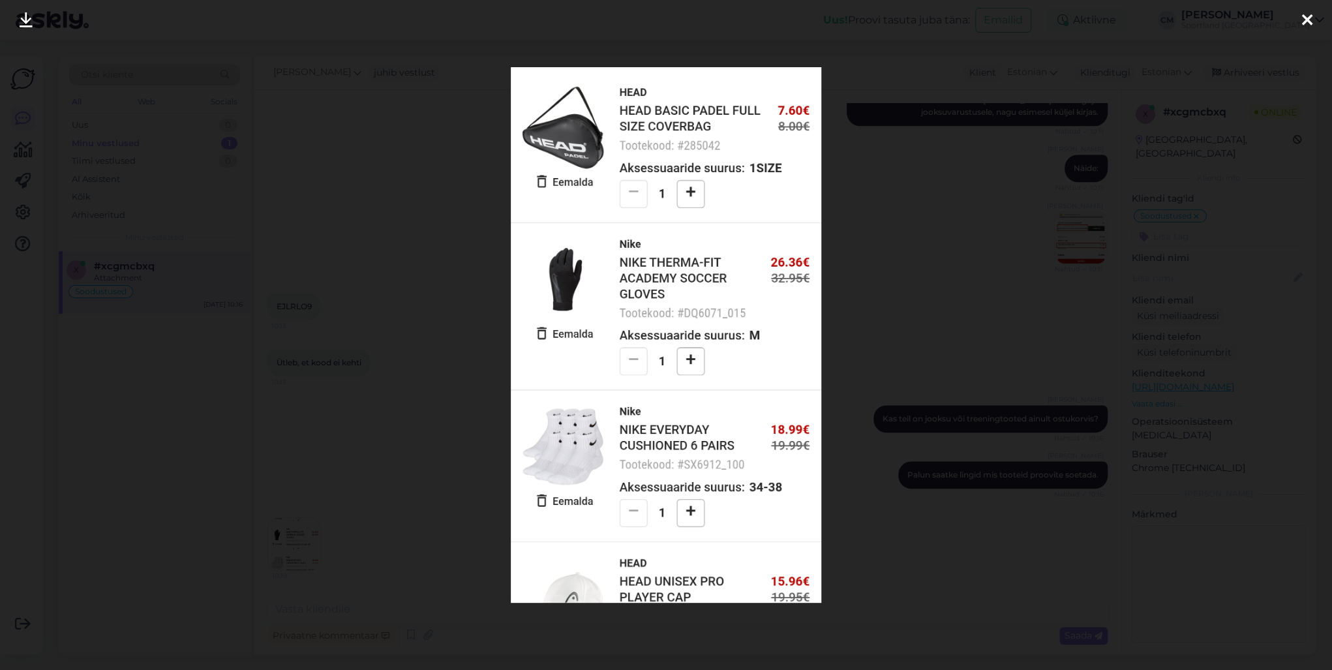
click at [368, 374] on div at bounding box center [666, 335] width 1332 height 670
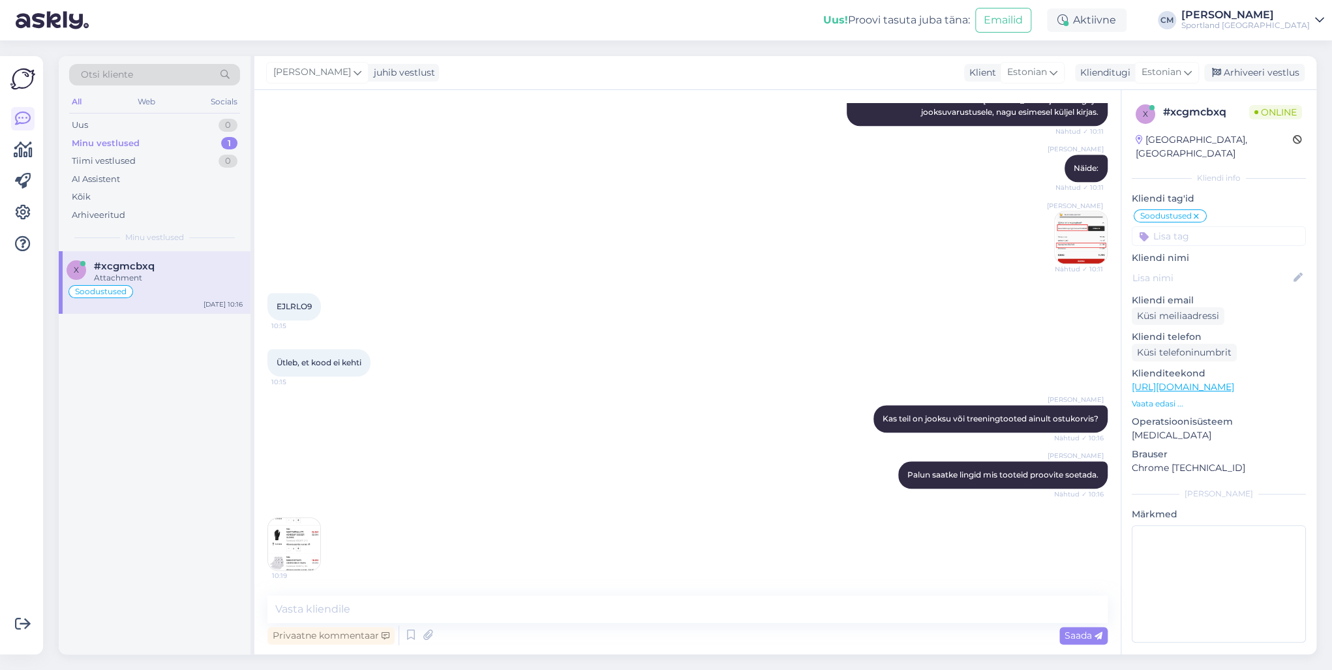
click at [292, 481] on img at bounding box center [294, 544] width 52 height 52
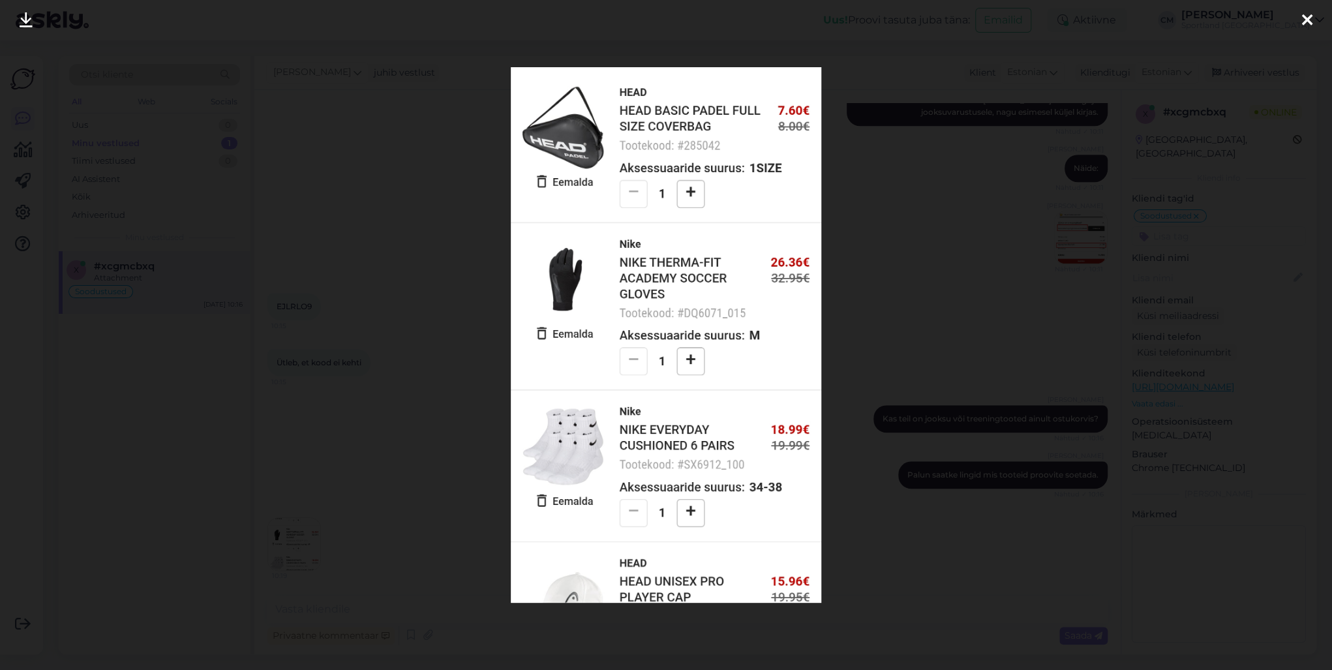
click at [441, 388] on div at bounding box center [666, 335] width 1332 height 670
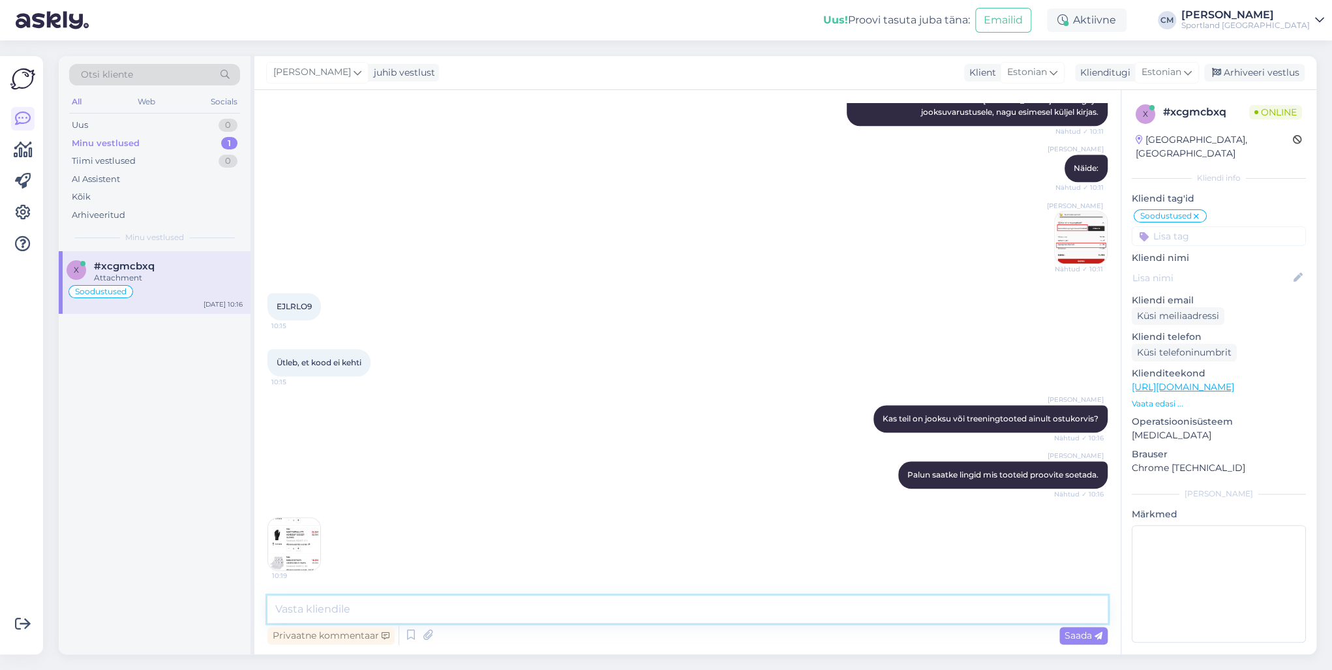
click at [413, 481] on textarea at bounding box center [687, 608] width 840 height 27
click at [300, 481] on img at bounding box center [294, 544] width 52 height 52
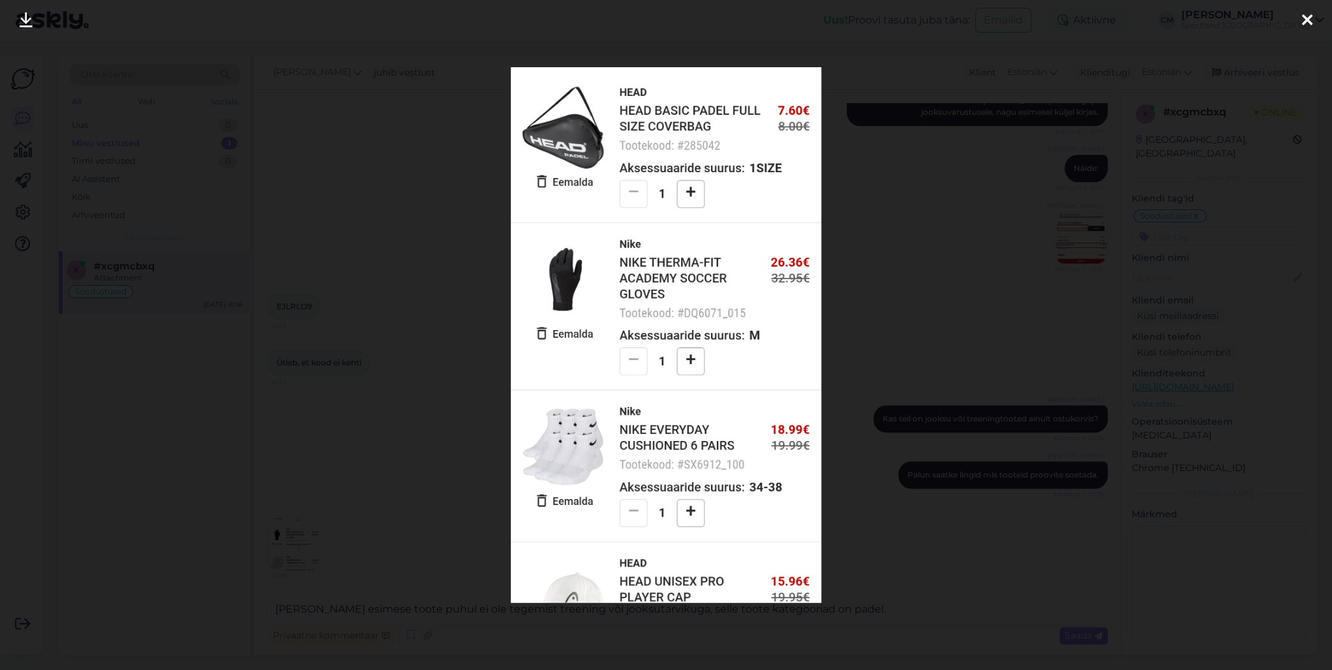
click at [426, 481] on div at bounding box center [666, 335] width 1332 height 670
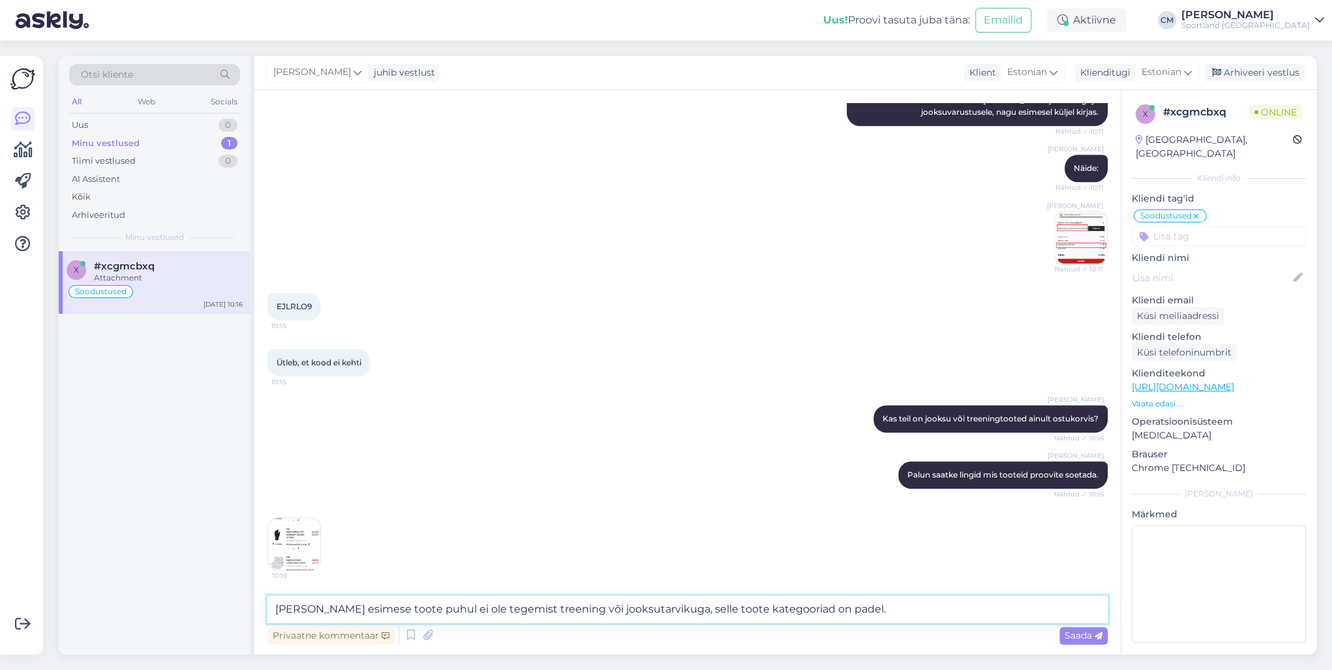
click at [541, 481] on textarea "Juba esimese toote puhul ei ole tegemist treening või jooksutarvikuga, selle to…" at bounding box center [687, 608] width 840 height 27
type textarea "Juba esimese toote puhul ei ole tegemist treening- või jooksutarvikuga, selle t…"
click at [861, 481] on textarea "Juba esimese toote puhul ei ole tegemist treening- või jooksutarvikuga, selle t…" at bounding box center [687, 608] width 840 height 27
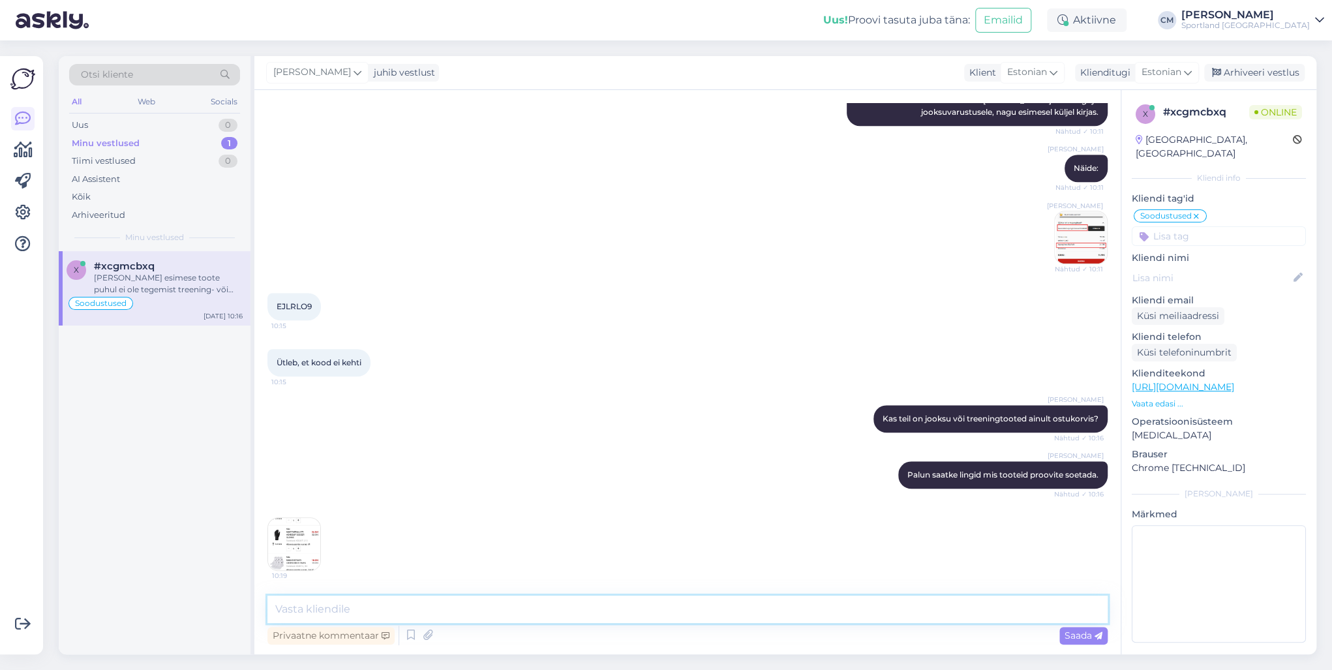
scroll to position [625, 0]
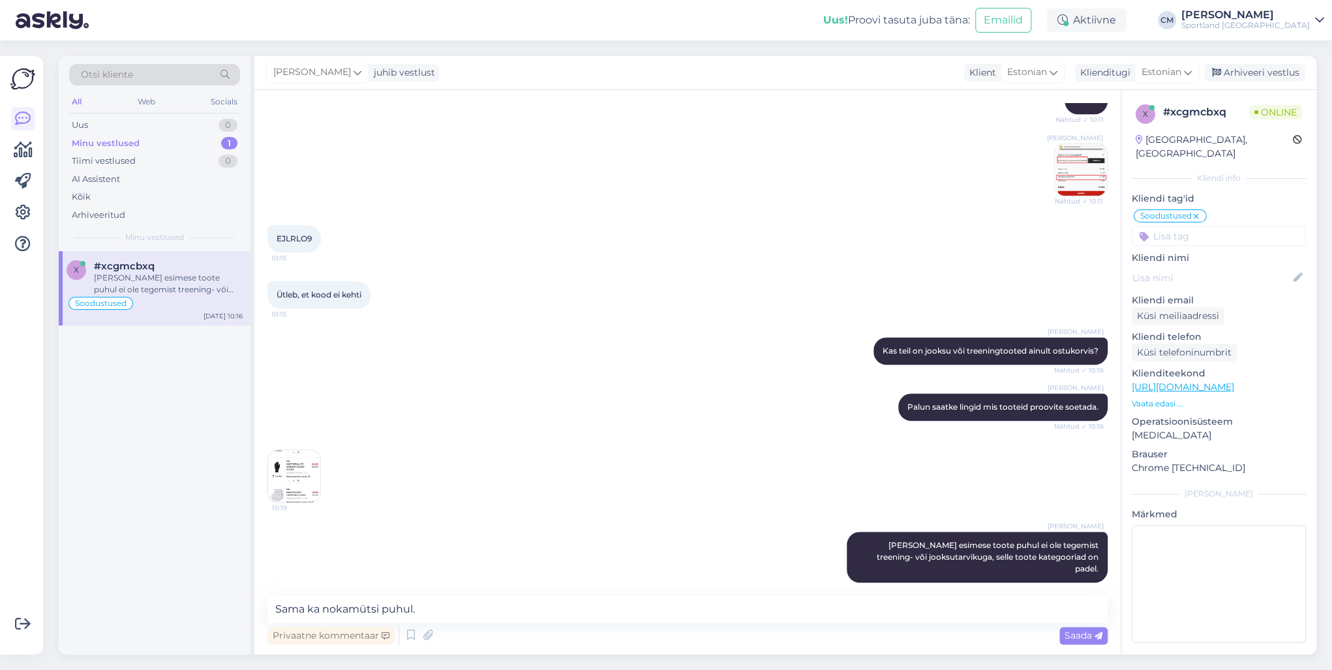
click at [297, 465] on img at bounding box center [294, 476] width 52 height 52
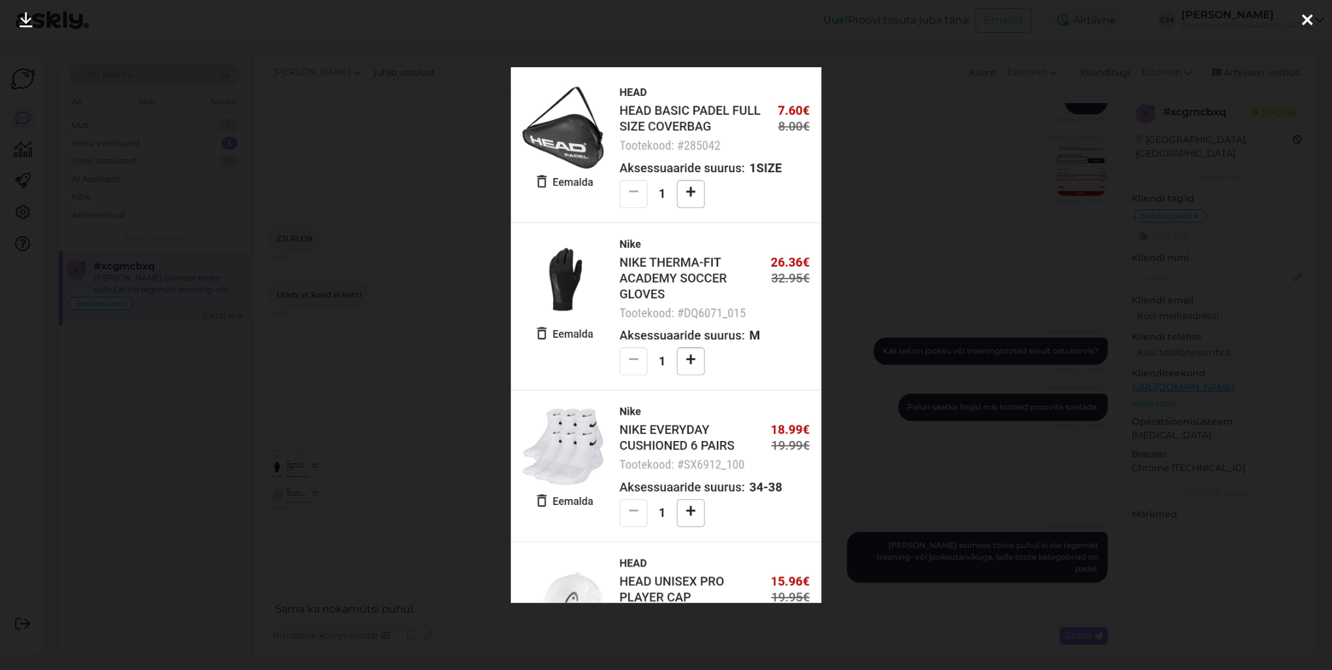
click at [339, 394] on div at bounding box center [666, 335] width 1332 height 670
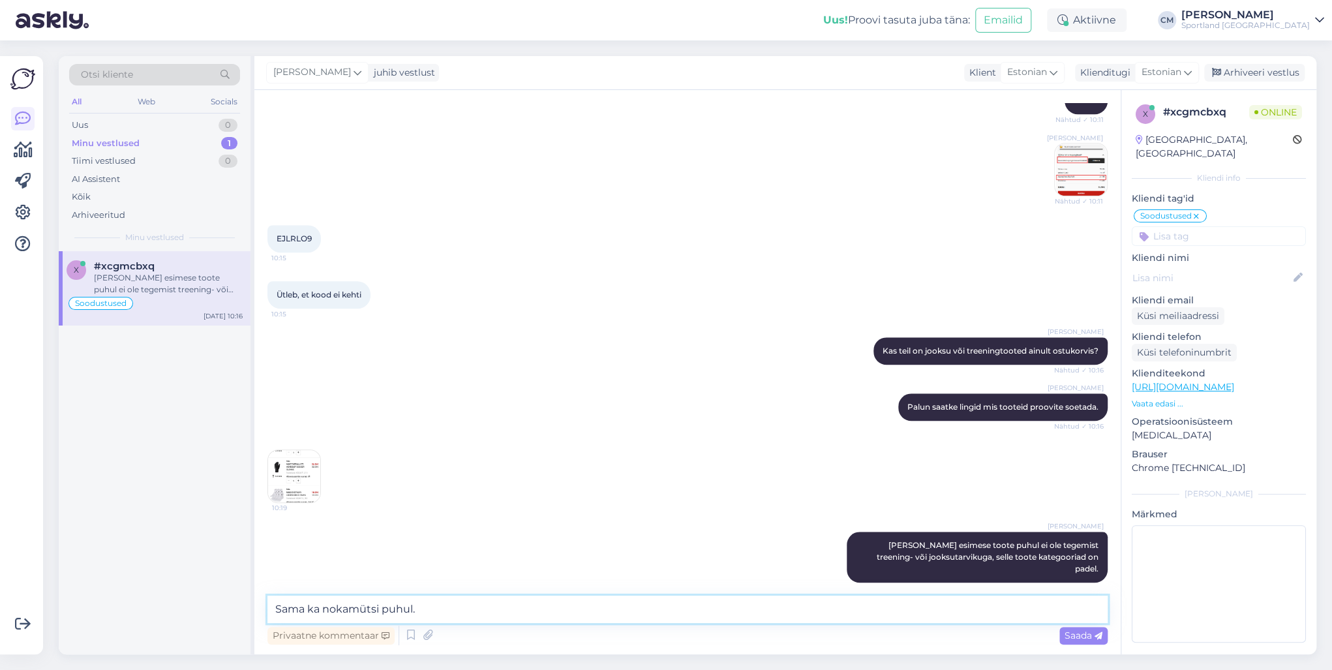
click at [483, 481] on textarea "Sama ka nokamütsi puhul." at bounding box center [687, 608] width 840 height 27
type textarea "Sama ka nokamütsi puhul. Tegemist tennise tootega."
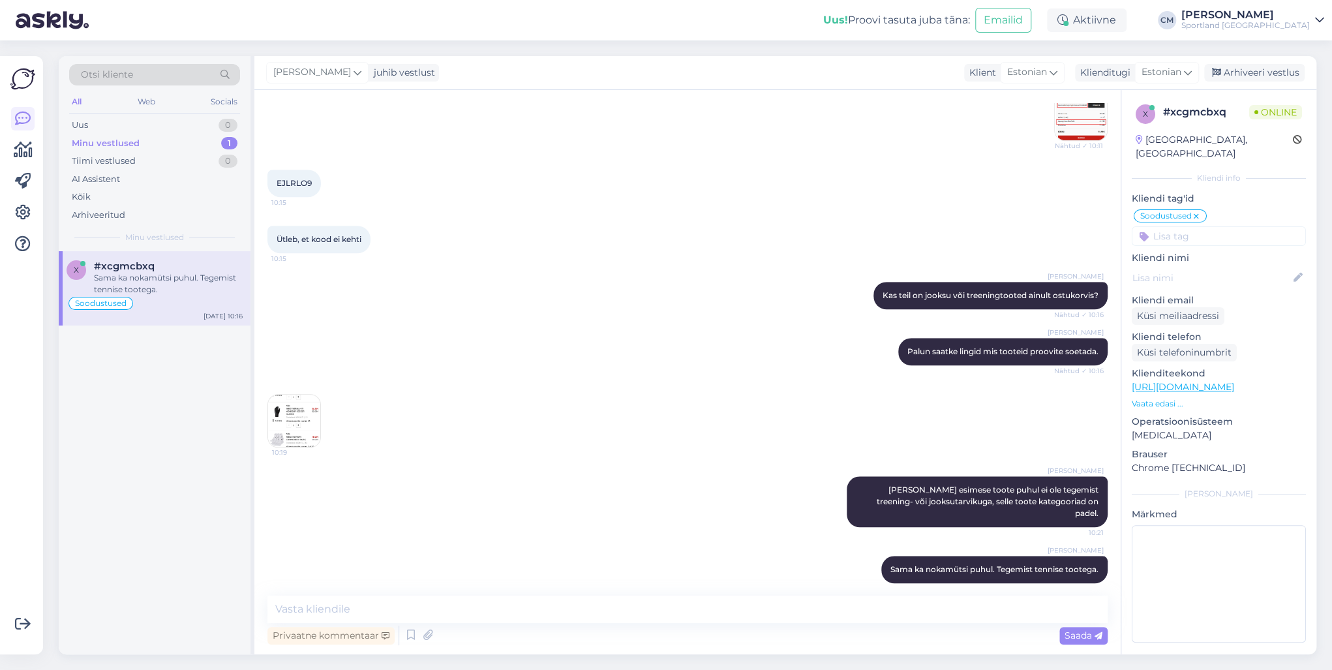
click at [314, 420] on img at bounding box center [294, 421] width 52 height 52
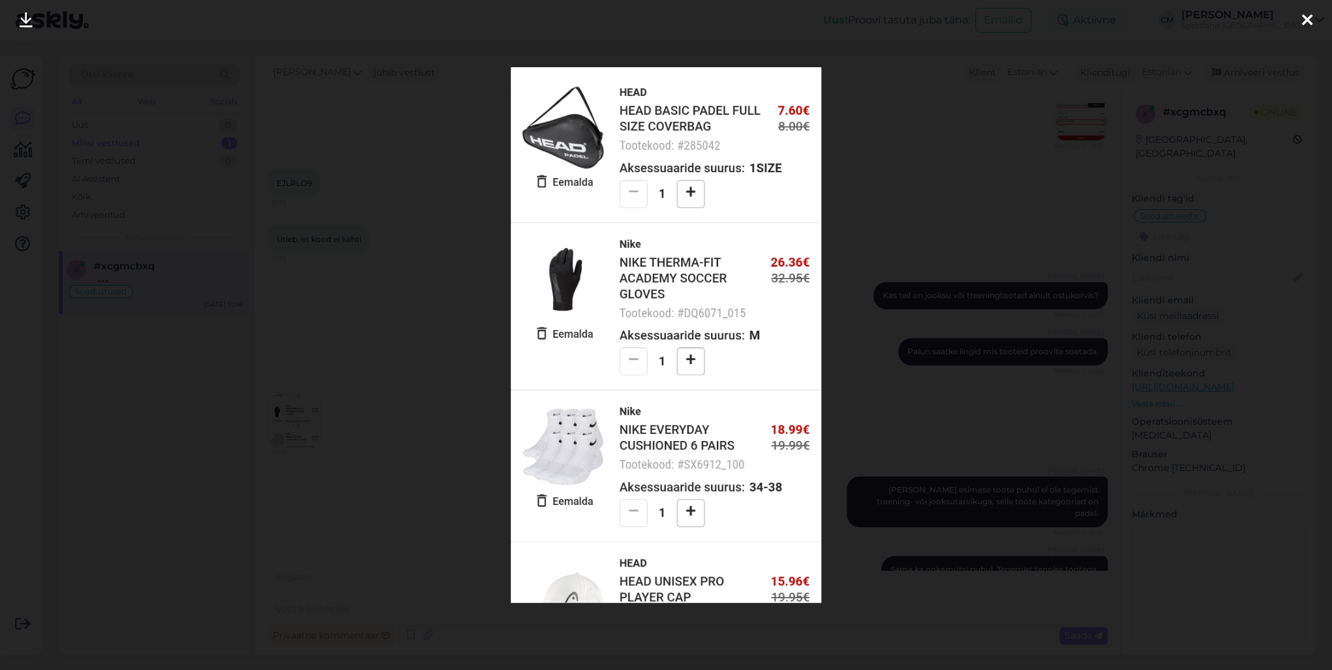
click at [407, 381] on div at bounding box center [666, 335] width 1332 height 670
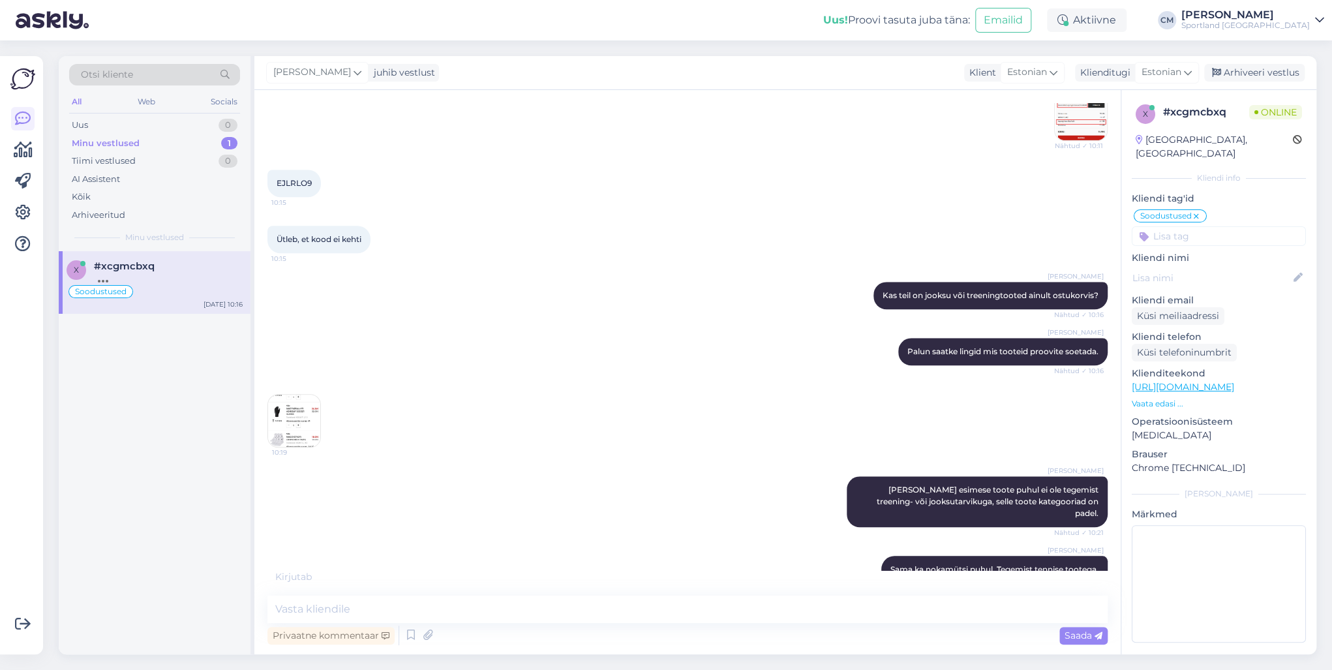
scroll to position [695, 0]
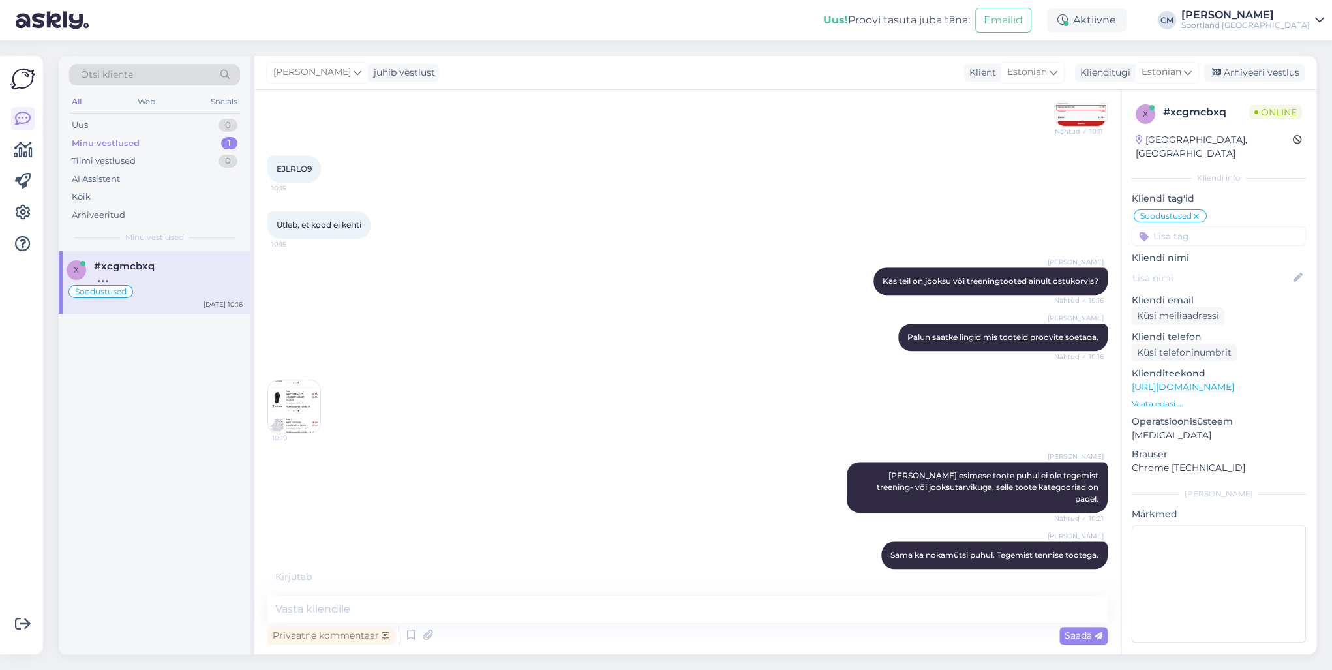
click at [295, 402] on img at bounding box center [294, 406] width 52 height 52
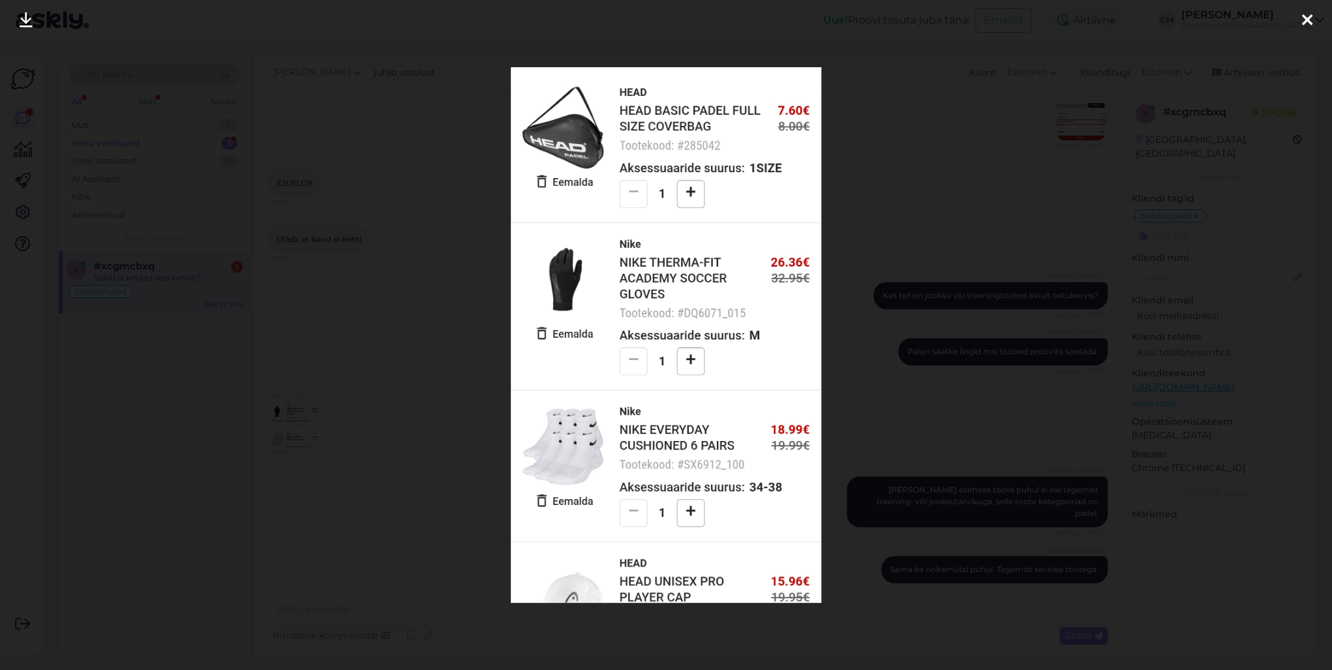
scroll to position [738, 0]
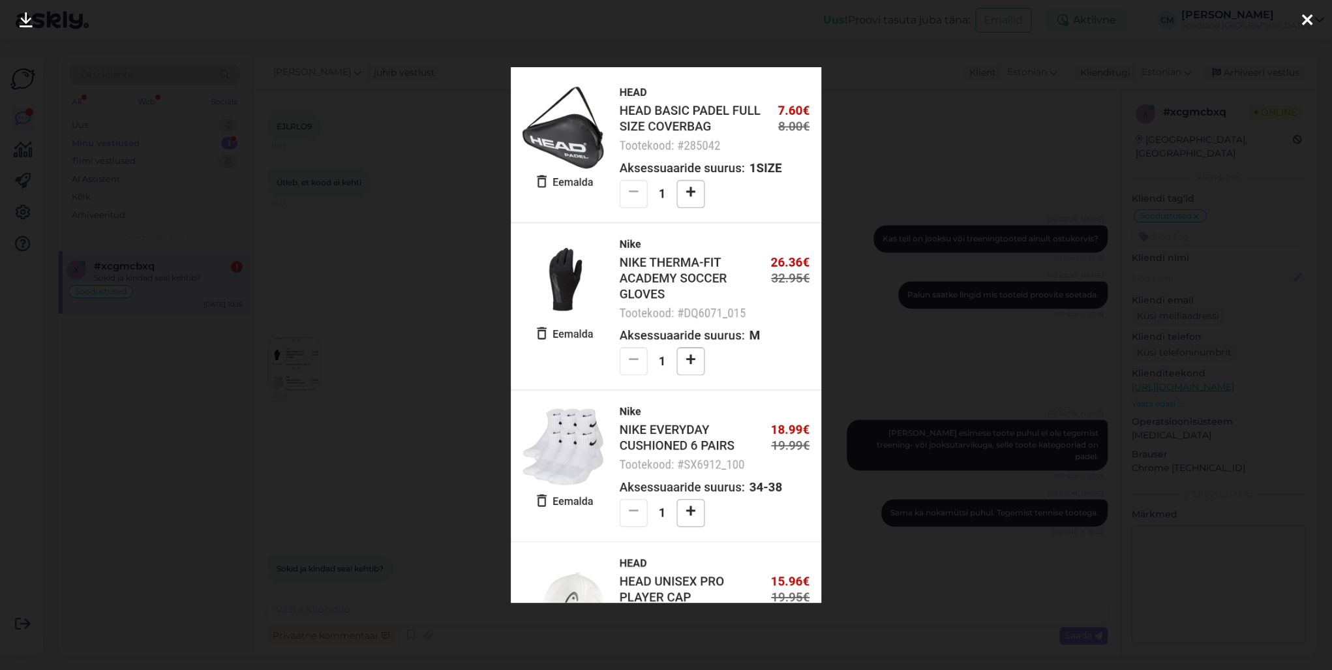
click at [367, 307] on div at bounding box center [666, 335] width 1332 height 670
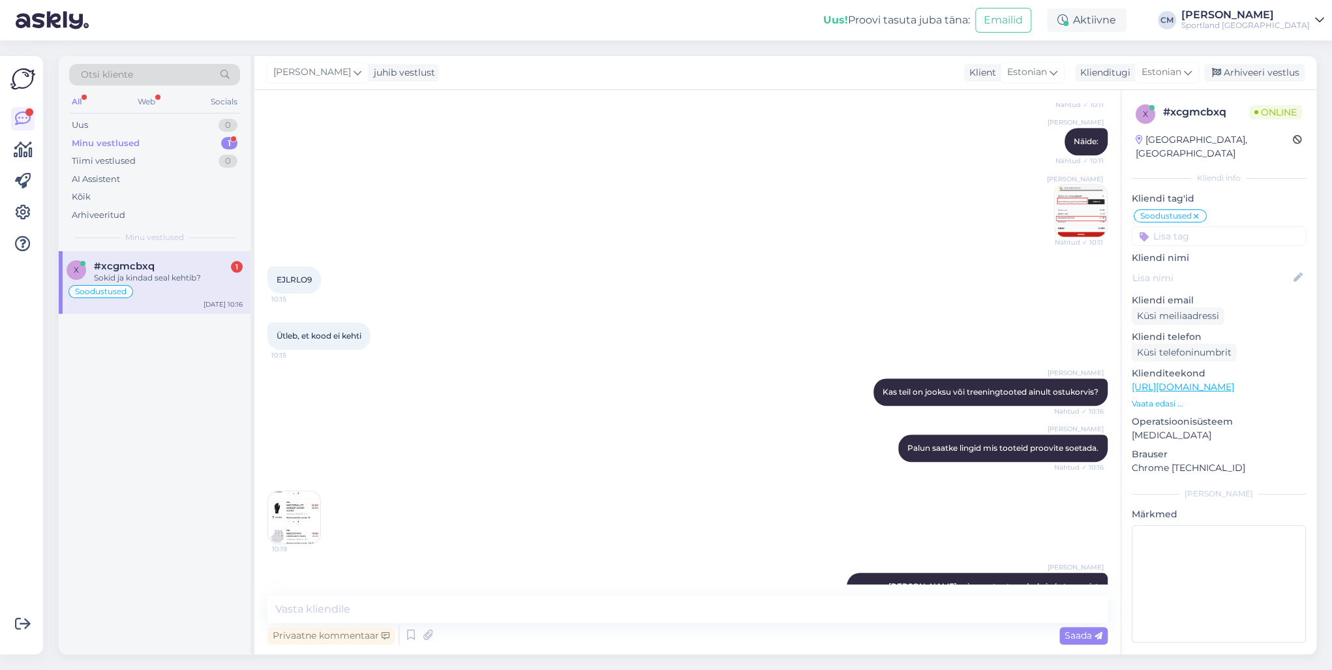
scroll to position [581, 0]
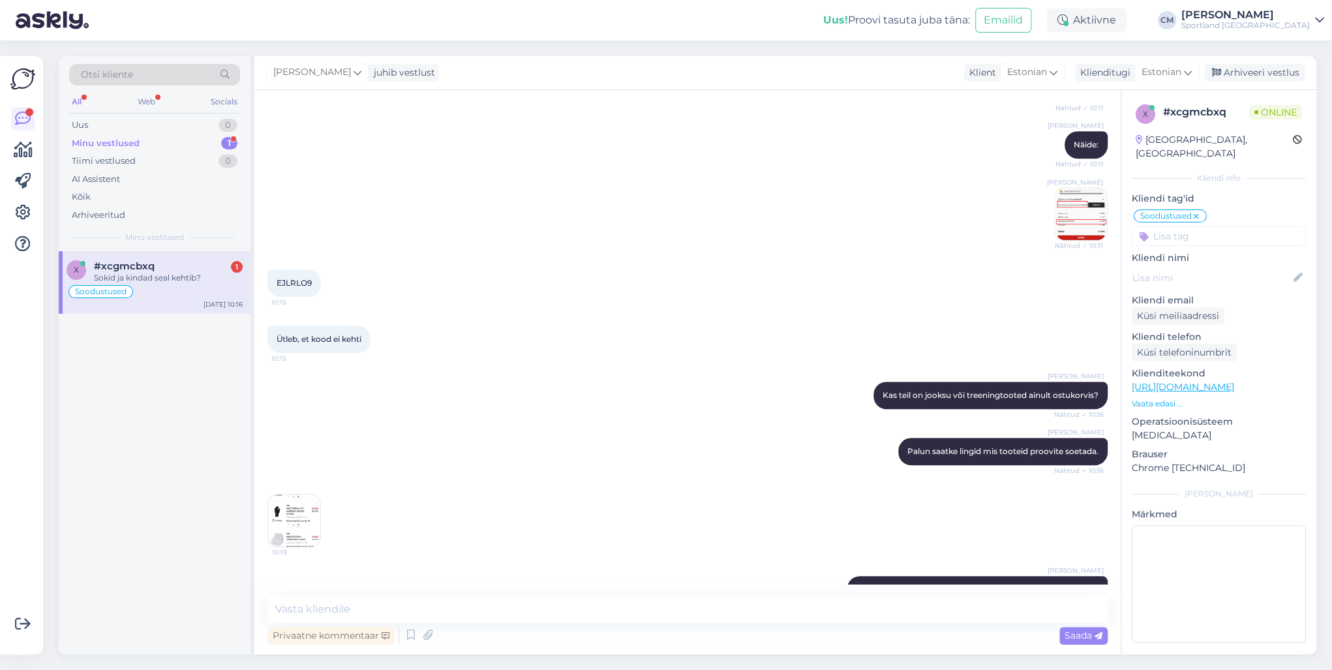
click at [310, 282] on span "EJLRLO9" at bounding box center [293, 283] width 35 height 10
copy div "EJLRLO9 10:15"
click at [322, 481] on textarea at bounding box center [687, 608] width 840 height 27
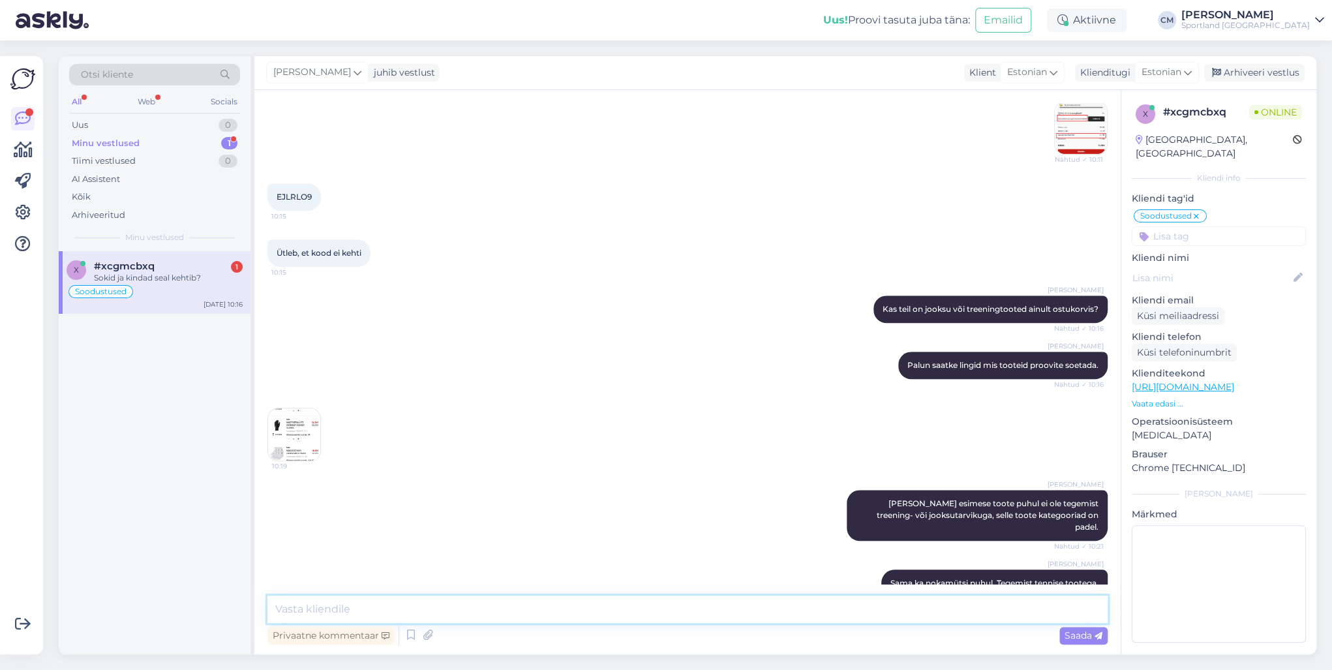
scroll to position [738, 0]
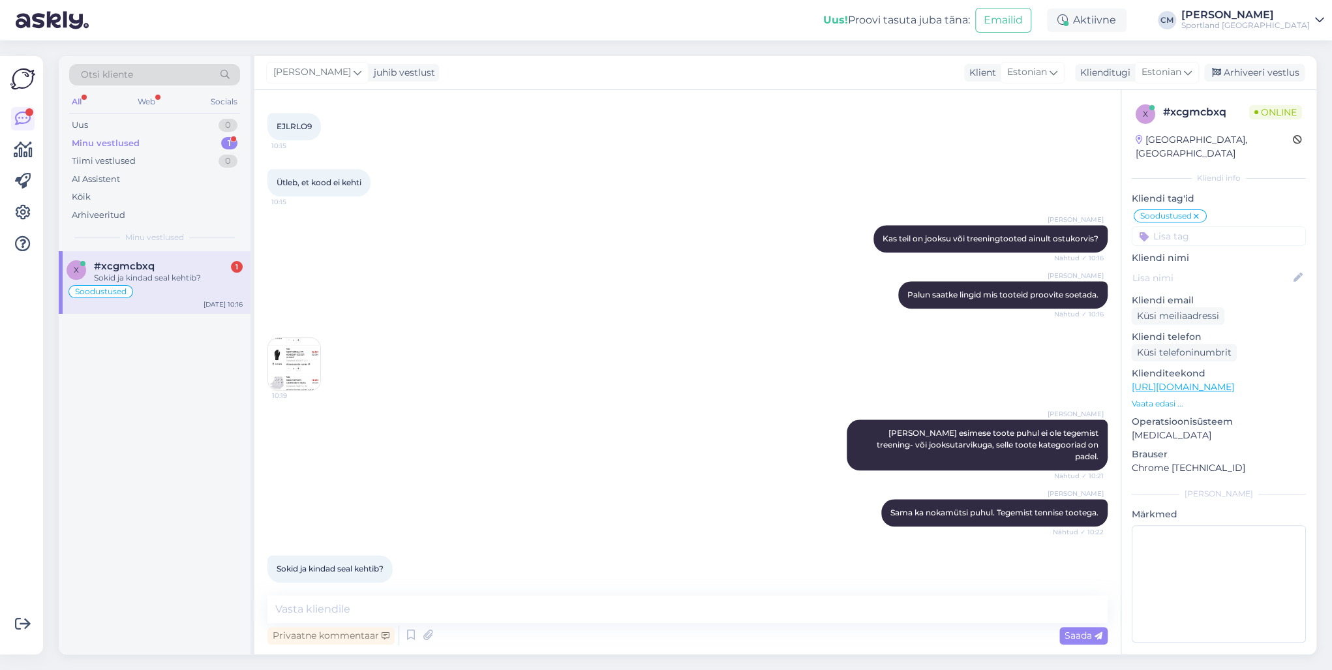
drag, startPoint x: 305, startPoint y: 588, endPoint x: 306, endPoint y: 597, distance: 9.2
click at [305, 481] on div "Vestlus algas Sep 29 2025 Tere, miks see ei kehti , täna veel 29 sept. 23:03 23…" at bounding box center [687, 372] width 866 height 564
click at [306, 481] on textarea at bounding box center [687, 608] width 840 height 27
type textarea "Ei, sokid on vaba aja toode."
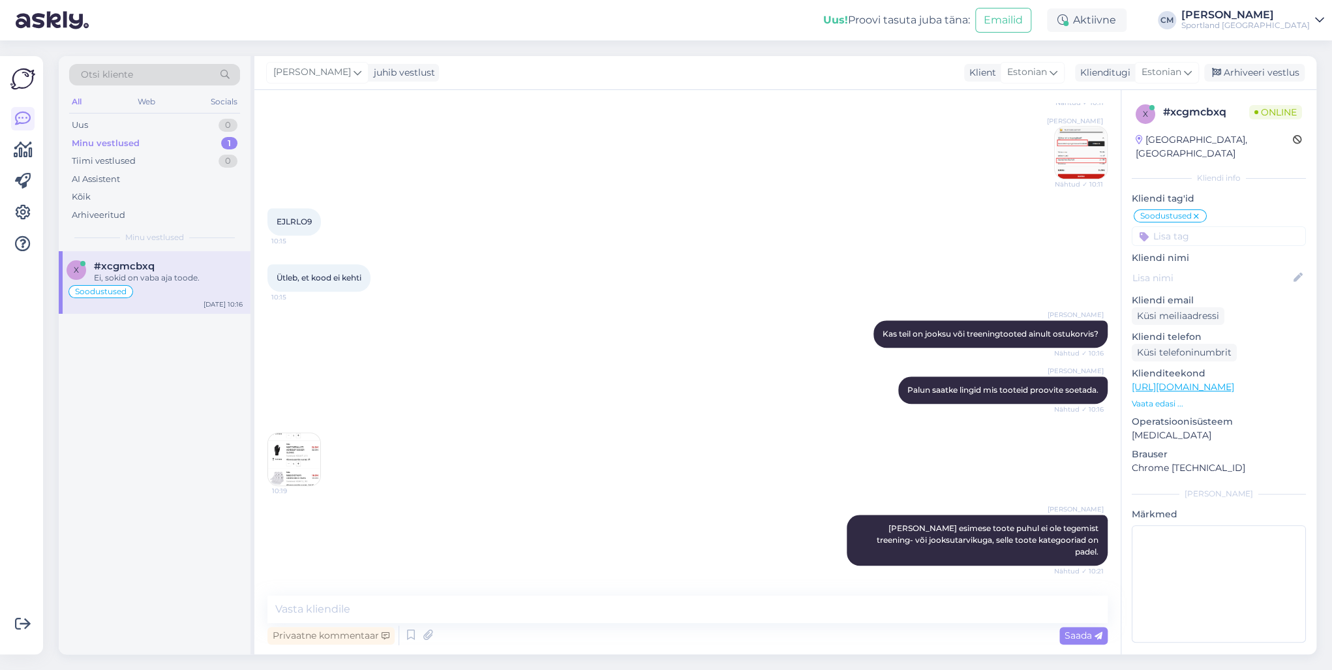
scroll to position [636, 0]
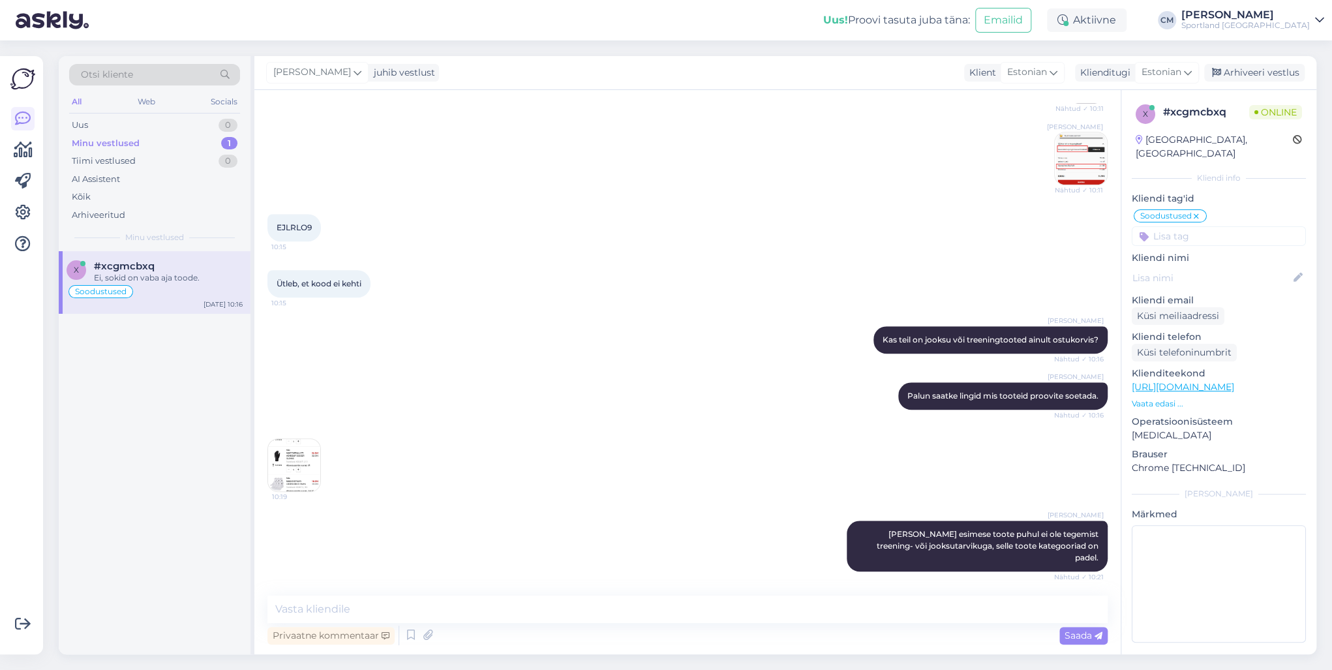
click at [297, 227] on span "EJLRLO9" at bounding box center [293, 227] width 35 height 10
copy div "EJLRLO9 10:15"
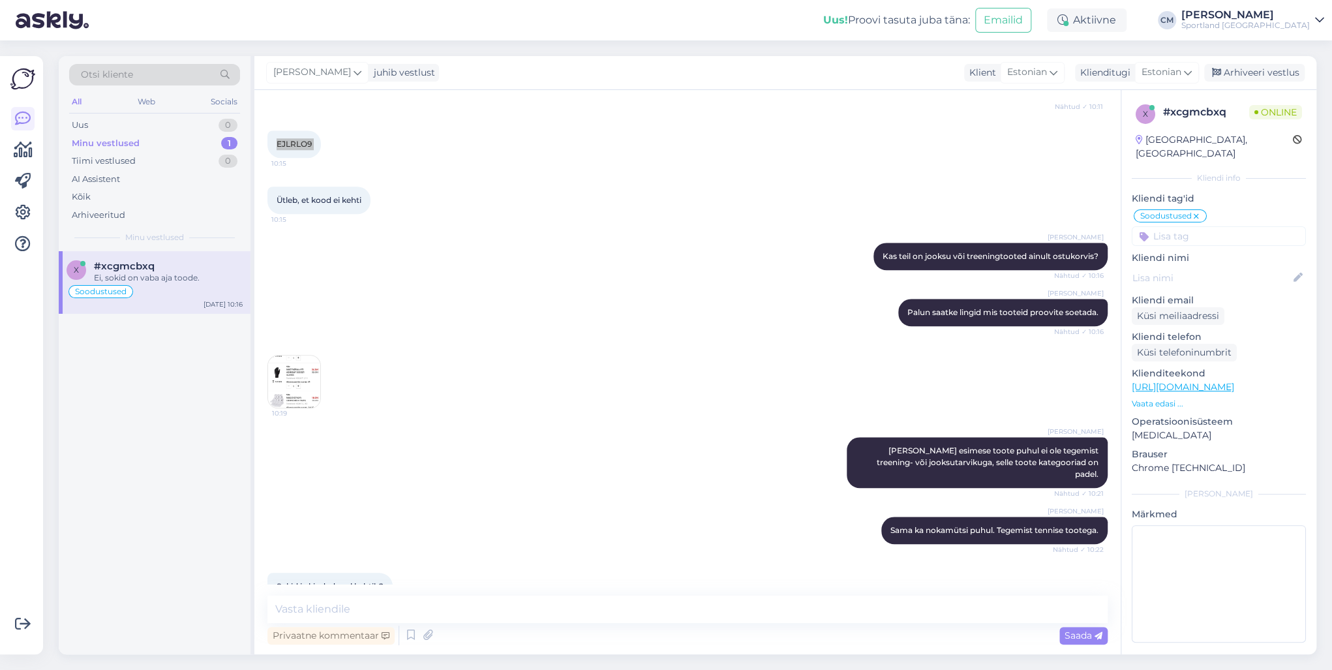
scroll to position [793, 0]
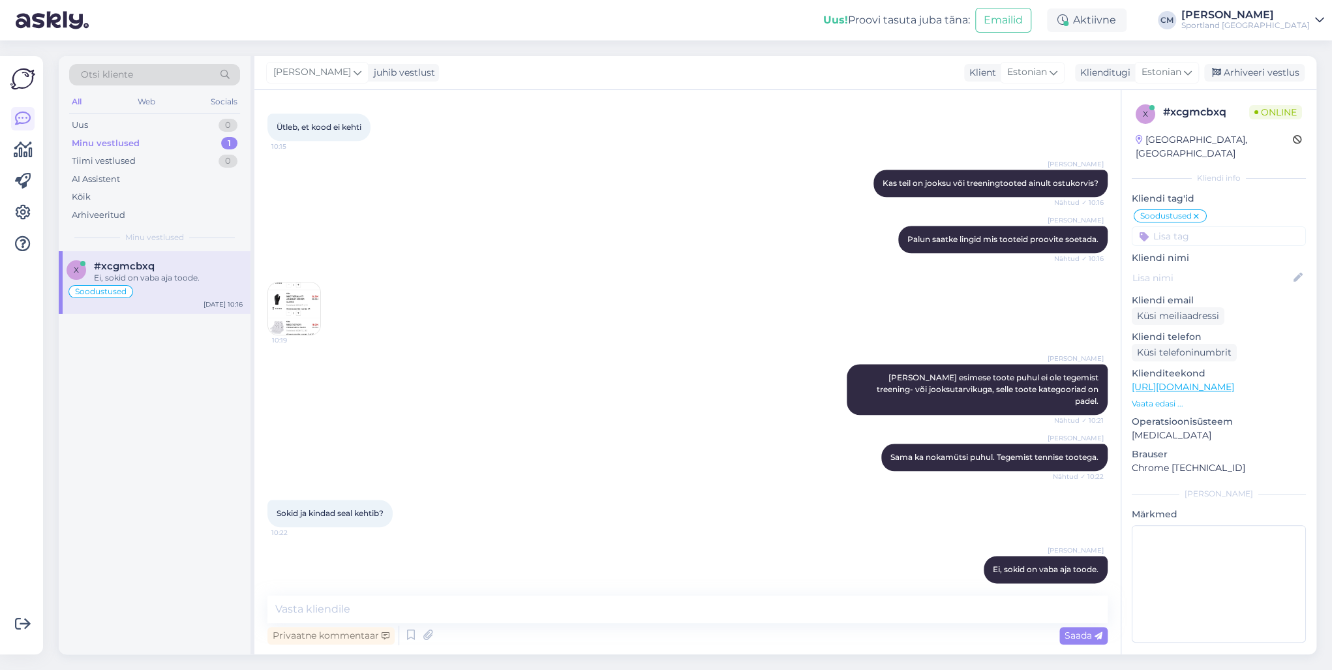
click at [359, 481] on div "Vestlus algas Sep 29 2025 Tere, miks see ei kehti , täna veel 29 sept. 23:03 23…" at bounding box center [687, 372] width 866 height 564
click at [358, 481] on textarea at bounding box center [687, 608] width 840 height 27
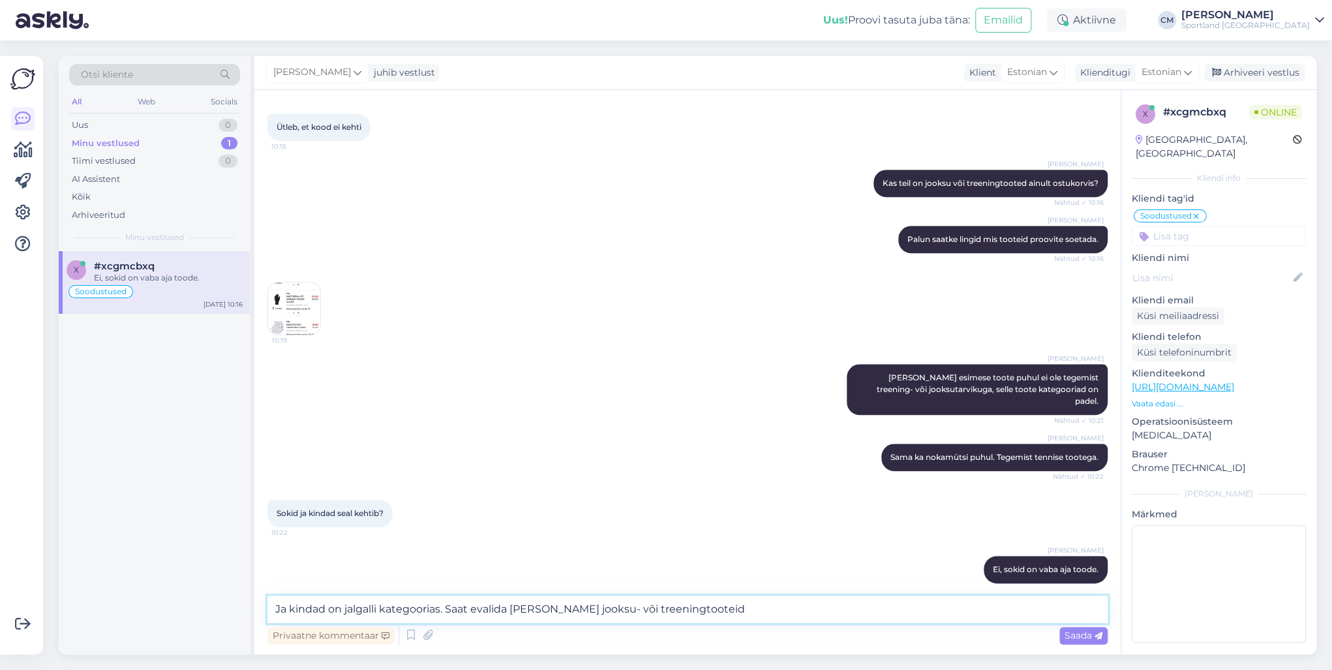
type textarea "Ja kindad on jalgalli kategoorias. Saat evalida vaid jooksu- või treeningtootei…"
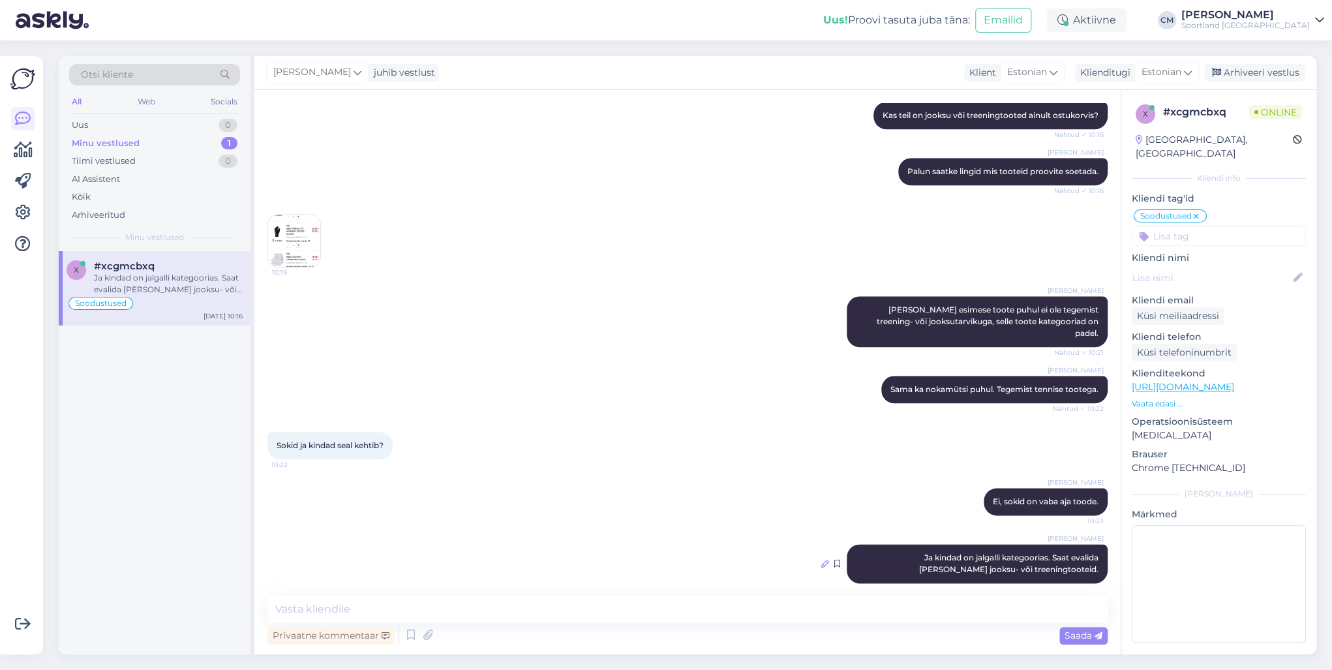
click at [821, 481] on icon at bounding box center [825, 563] width 8 height 8
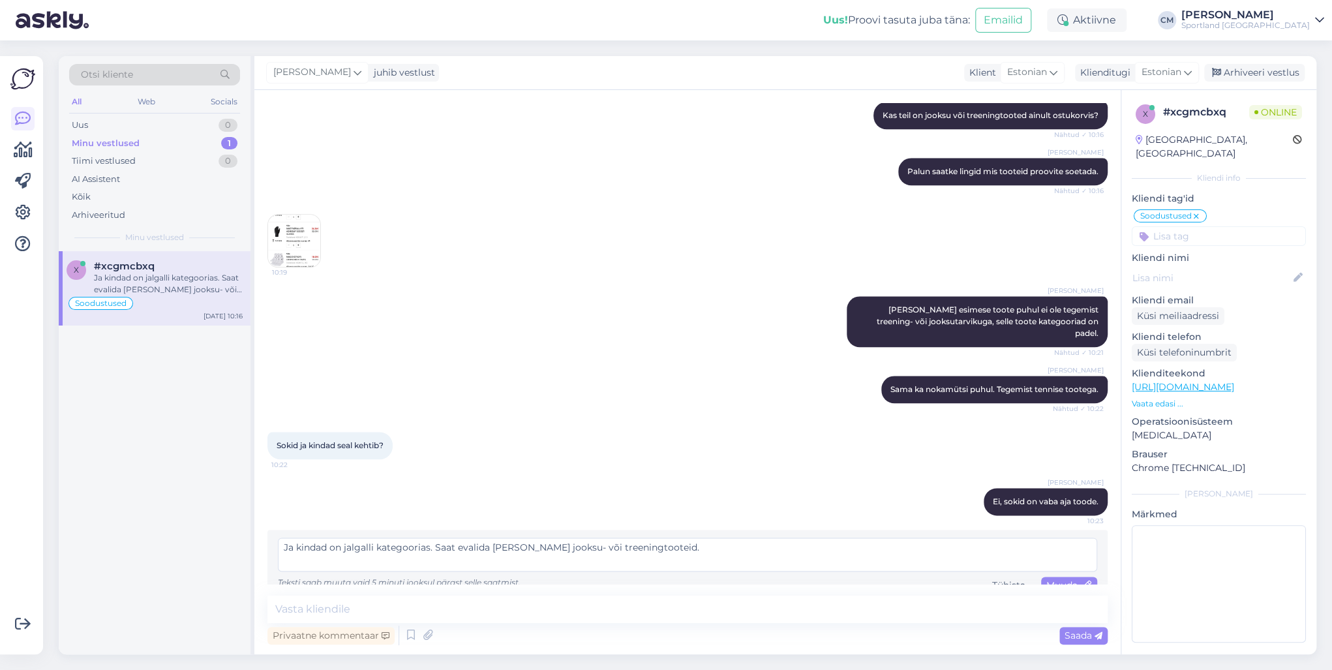
click at [459, 481] on textarea "Ja kindad on jalgalli kategoorias. Saat evalida vaid jooksu- või treeningtootei…" at bounding box center [687, 554] width 819 height 34
type textarea "Ja kindad on jalgalli kategoorias. Saate valida vaid jooksu- või treeningtootei…"
click at [997, 481] on icon at bounding box center [1086, 585] width 9 height 9
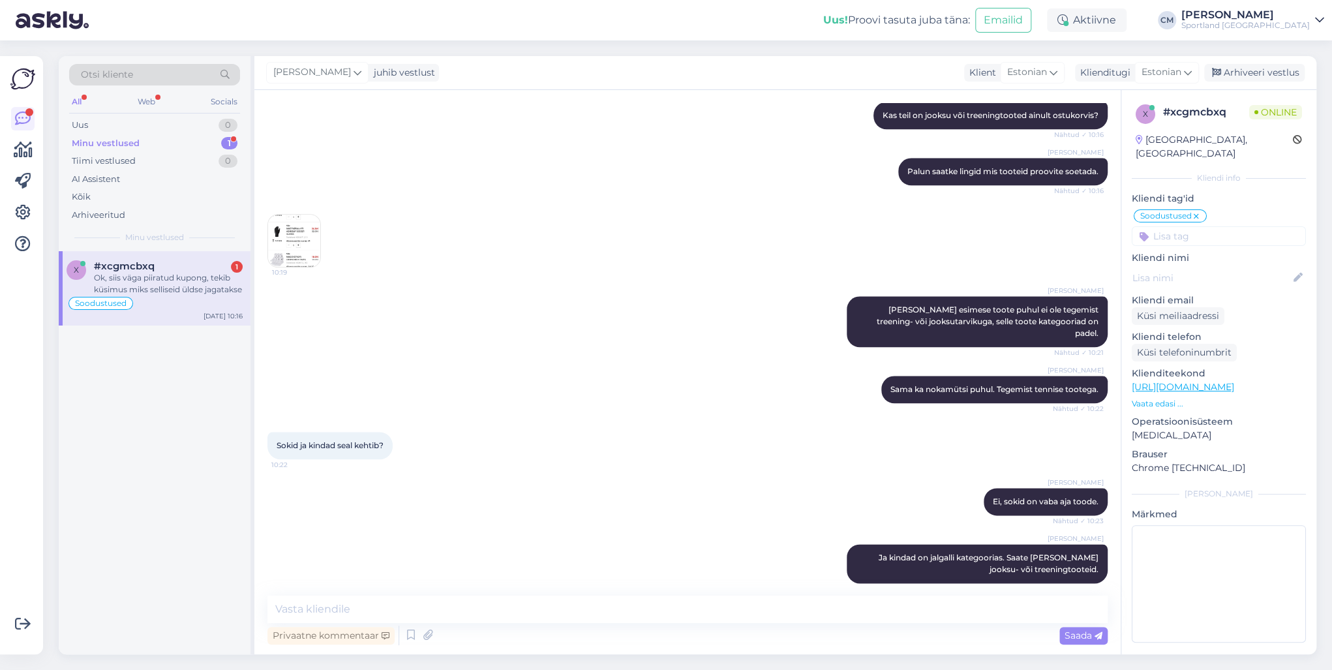
scroll to position [929, 0]
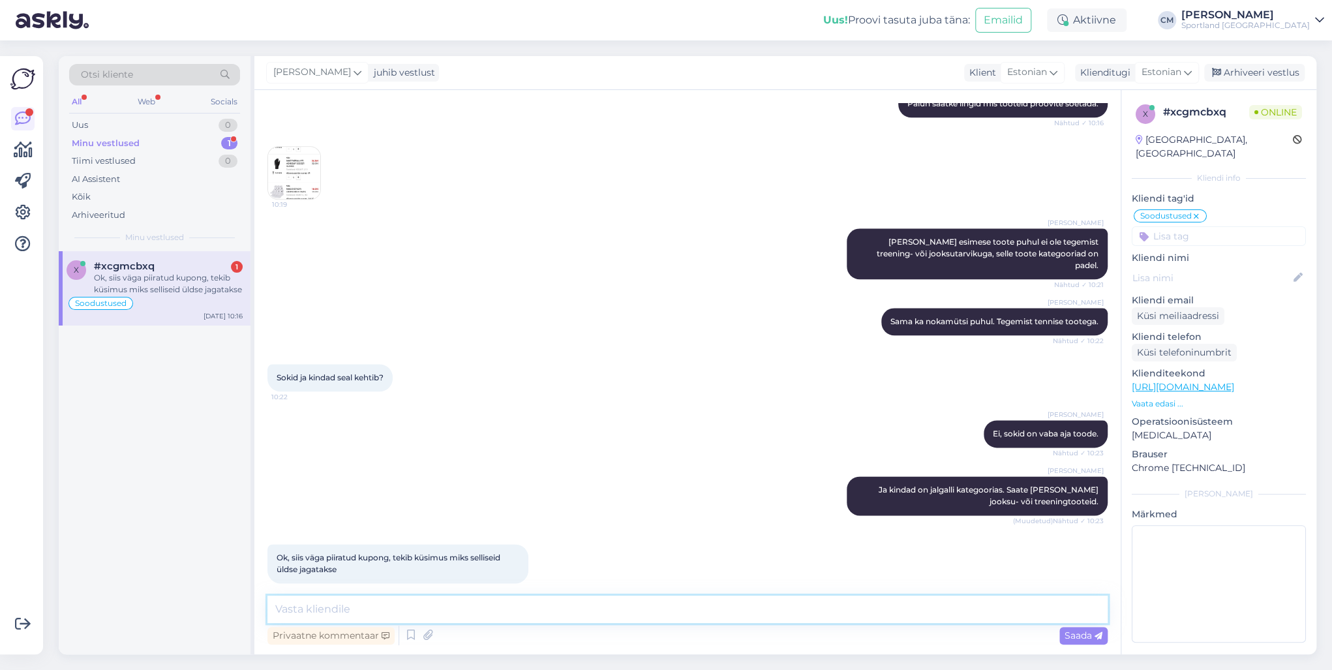
click at [553, 481] on textarea at bounding box center [687, 608] width 840 height 27
type textarea "Vabandame! Kas saan veel abiks olla?"
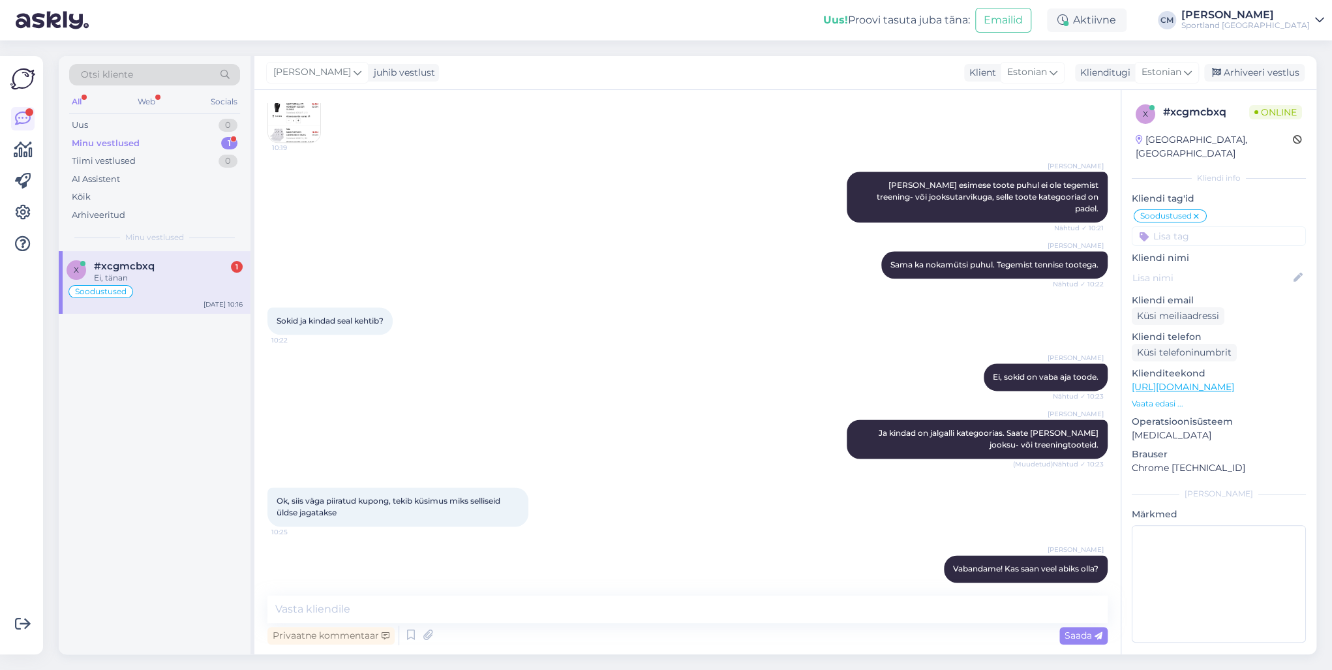
scroll to position [1041, 0]
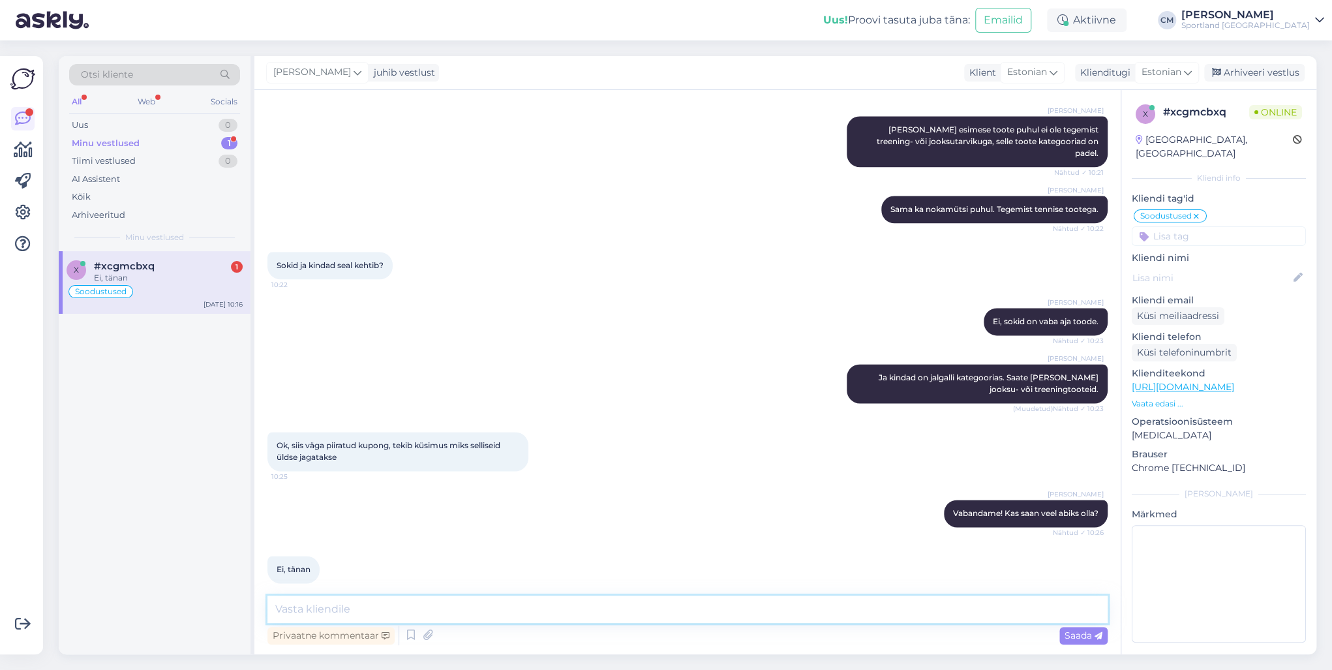
click at [728, 481] on textarea at bounding box center [687, 608] width 840 height 27
type textarea "Kena päeva jätku!"
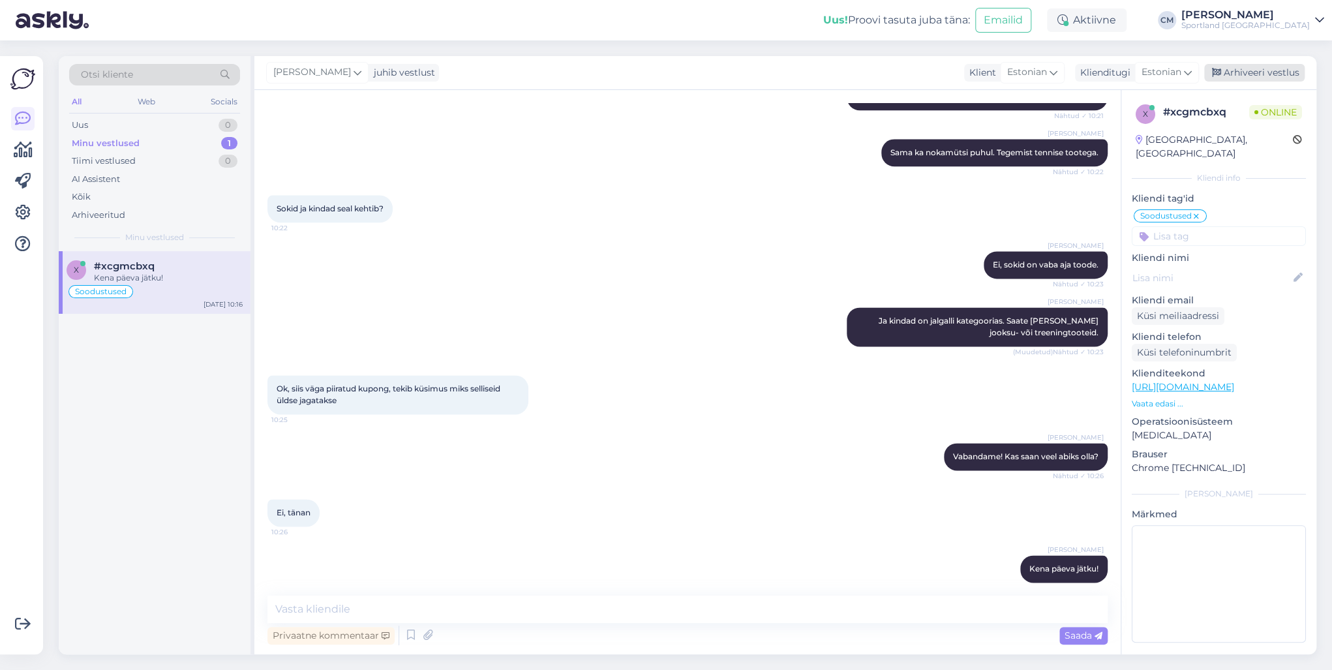
click at [997, 70] on div "Arhiveeri vestlus" at bounding box center [1254, 73] width 100 height 18
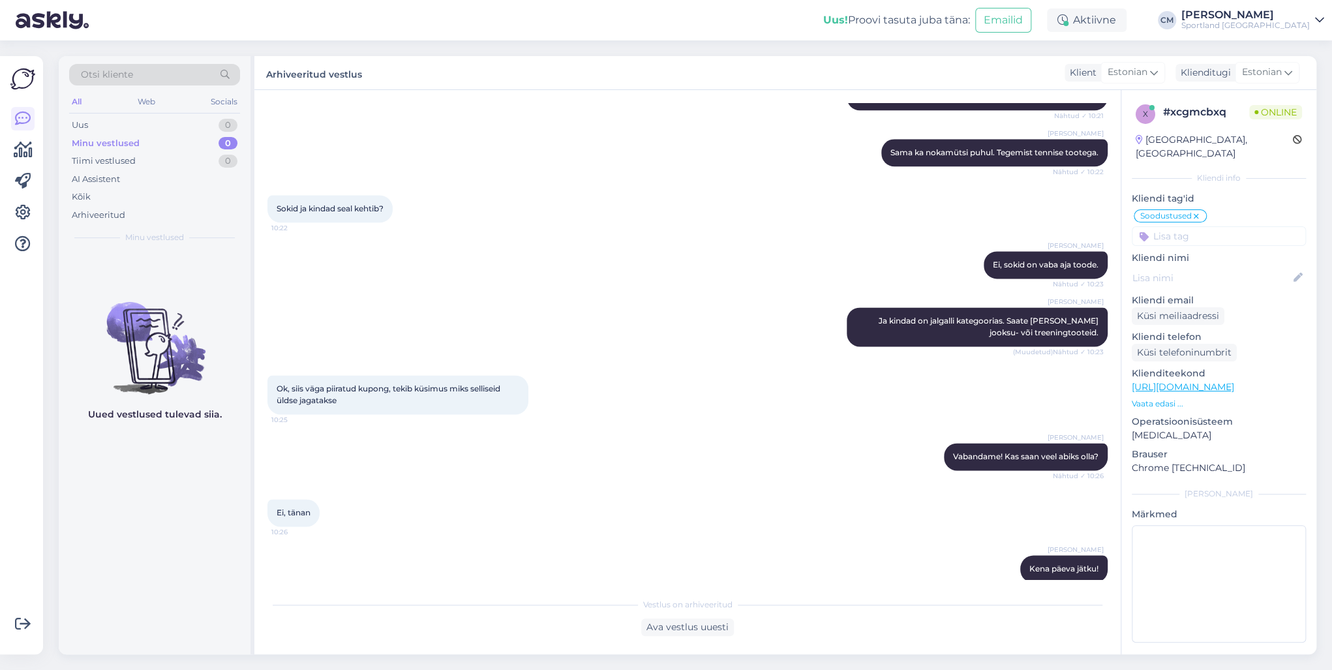
click at [997, 35] on div "Uus! Proovi tasuta juba täna: Emailid Aktiivne CM Carmen Männigo Sportland Esto…" at bounding box center [666, 20] width 1332 height 40
click at [997, 33] on div "Uus! Proovi tasuta juba täna: Emailid Aktiivne CM Carmen Männigo Sportland Esto…" at bounding box center [666, 20] width 1332 height 40
click at [997, 27] on div "Aktiivne" at bounding box center [1087, 19] width 80 height 23
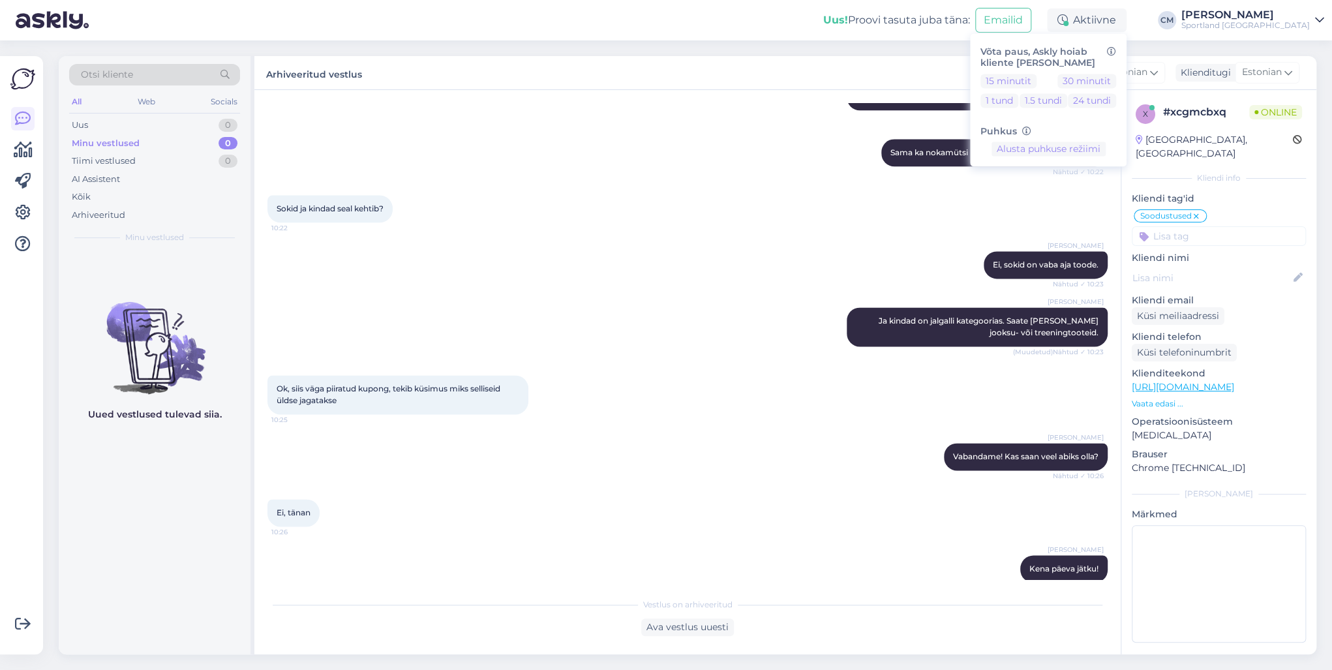
click at [997, 72] on div "Võta paus, Askly hoiab kliente sinu lehel 15 minutit 30 minutit 1 tund 1.5 tund…" at bounding box center [1048, 99] width 156 height 133
click at [997, 75] on button "15 minutit" at bounding box center [1008, 81] width 56 height 14
click at [997, 22] on div "Sportland [GEOGRAPHIC_DATA]" at bounding box center [1245, 25] width 128 height 10
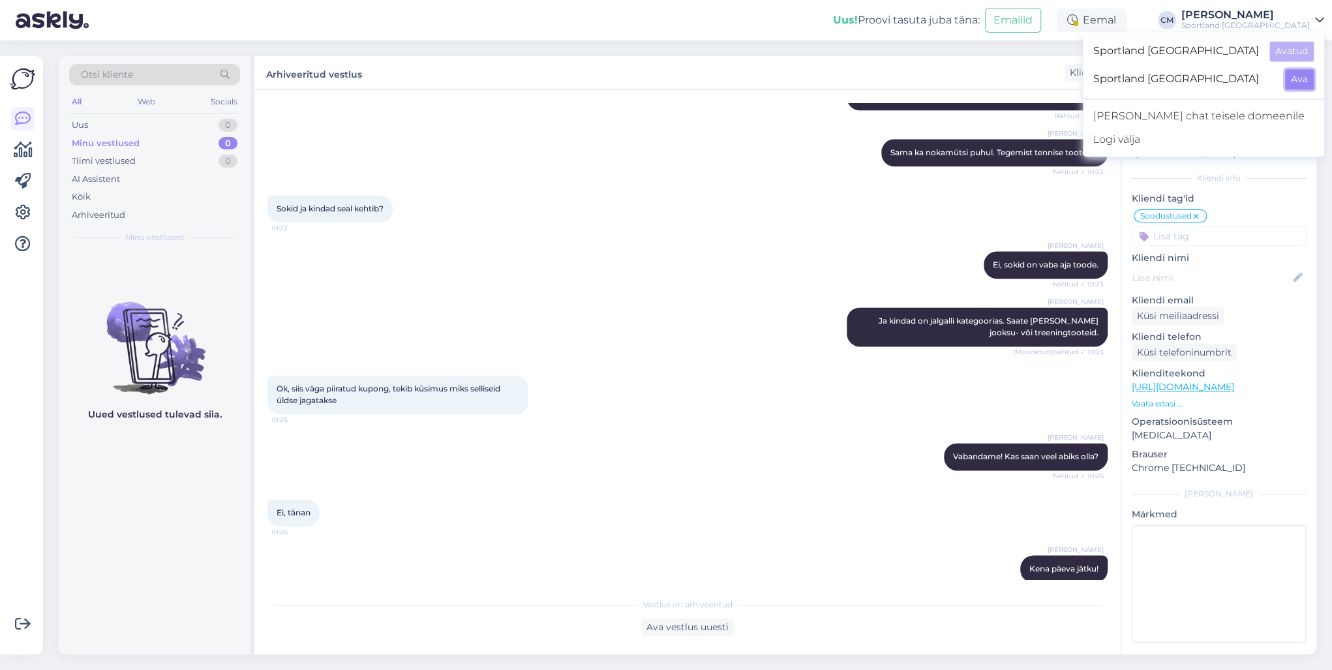
click at [997, 78] on button "Ava" at bounding box center [1299, 79] width 29 height 20
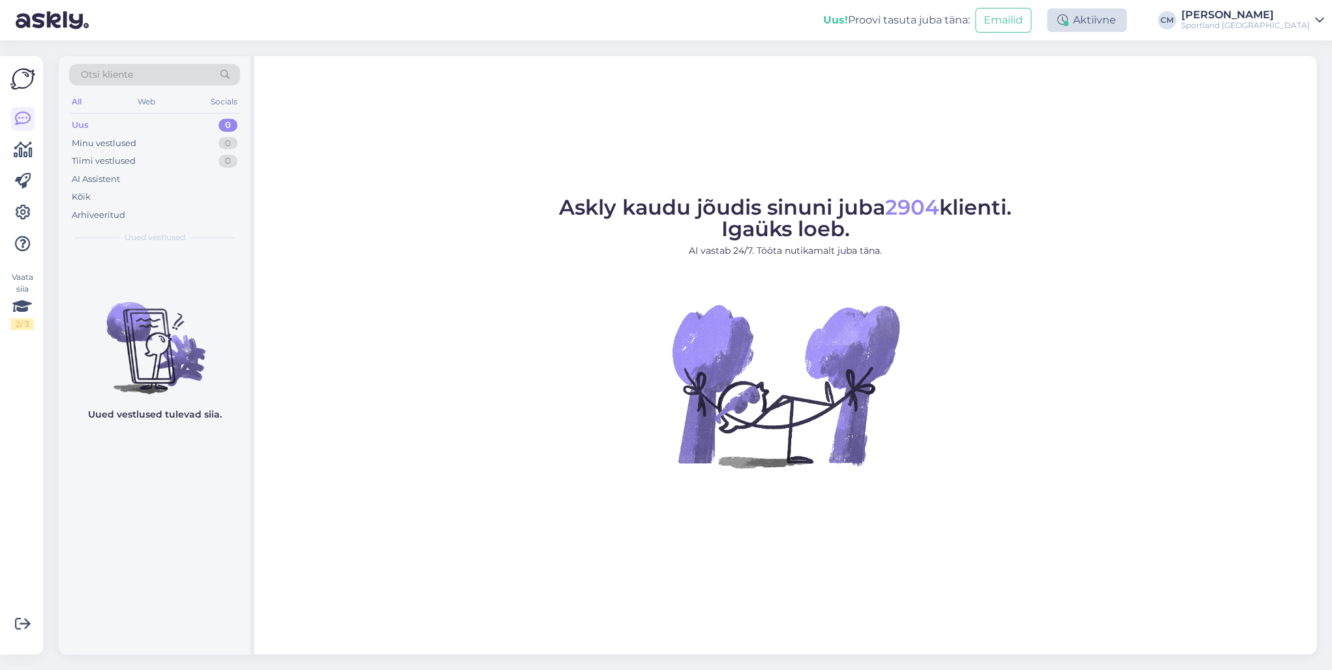
click at [997, 23] on div "Aktiivne" at bounding box center [1087, 19] width 80 height 23
click at [997, 78] on button "15 minutit" at bounding box center [1008, 81] width 56 height 14
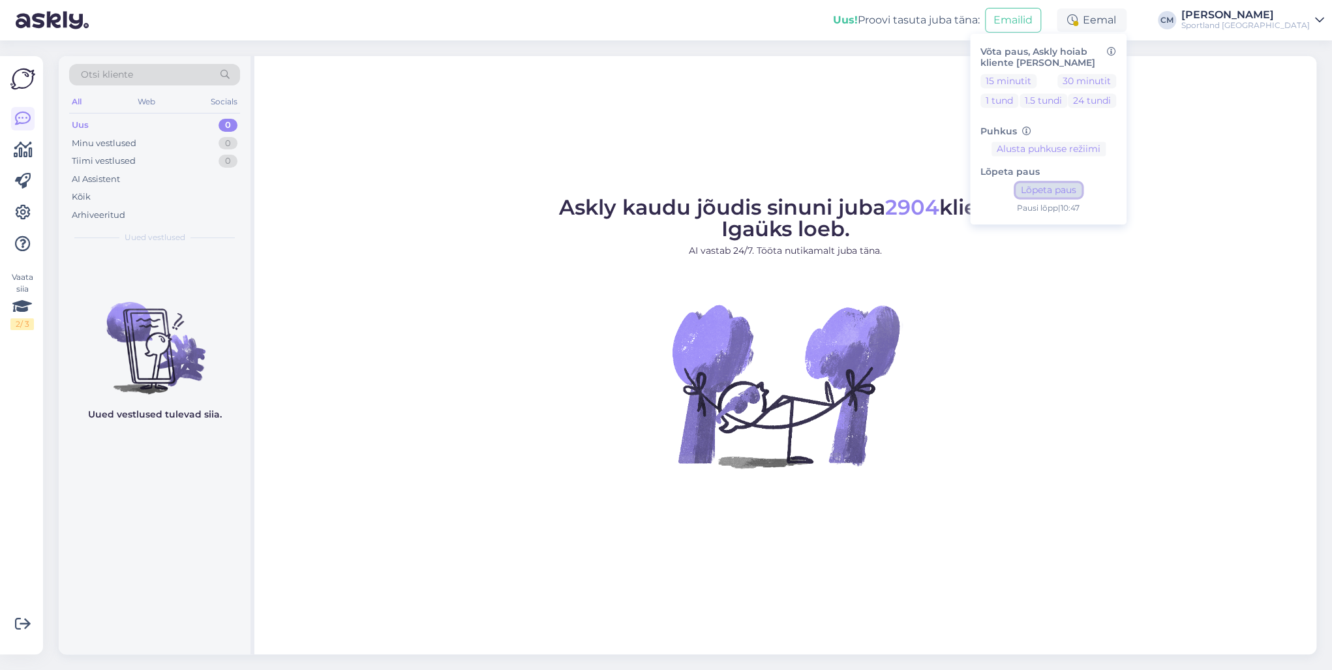
click at [997, 196] on button "Lõpeta paus" at bounding box center [1048, 190] width 66 height 14
click at [997, 188] on div "Lõpeta paus Lõpeta paus Pausi lõpp | 10:47" at bounding box center [1048, 185] width 136 height 58
click at [997, 189] on button "Lõpeta paus" at bounding box center [1048, 190] width 66 height 14
click at [997, 185] on button "Lõpeta paus" at bounding box center [1048, 190] width 66 height 14
click at [997, 187] on div "Lõpeta paus Lõpeta paus Pausi lõpp | 10:47" at bounding box center [1048, 185] width 136 height 58
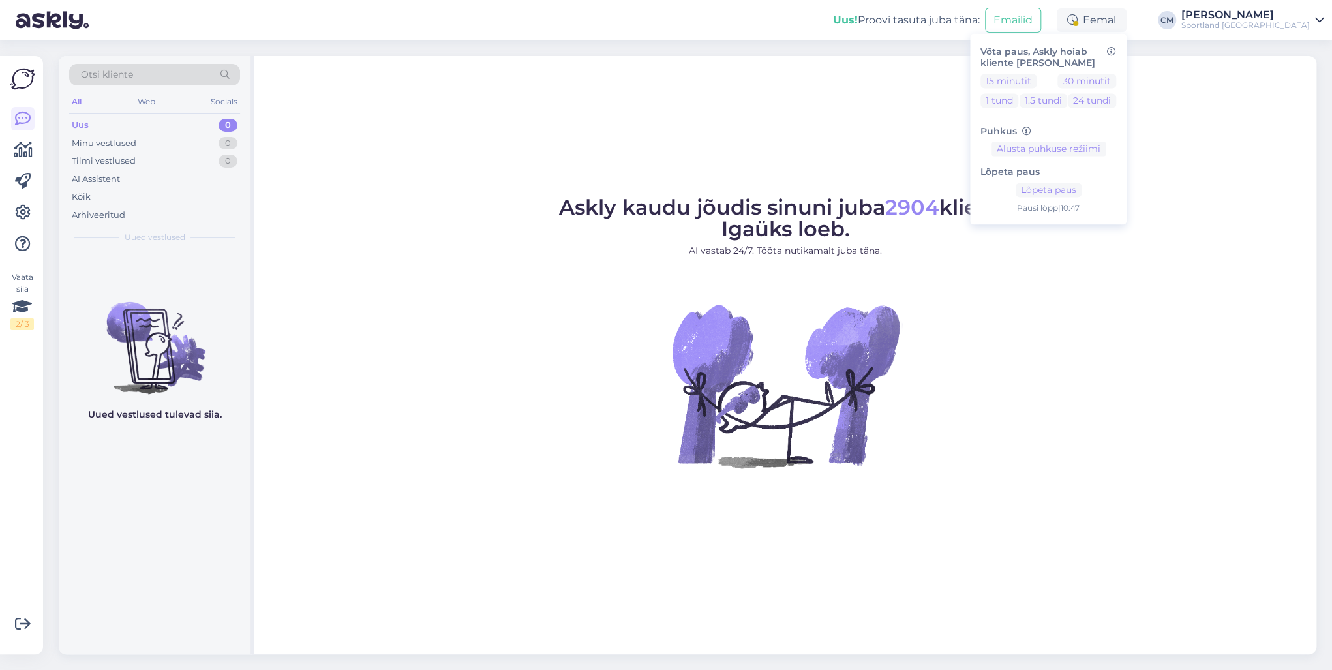
click at [997, 196] on div "Askly kaudu jõudis sinuni juba 2904 klienti. Igaüks loeb. AI vastab 24/7. Tööta…" at bounding box center [785, 355] width 1062 height 598
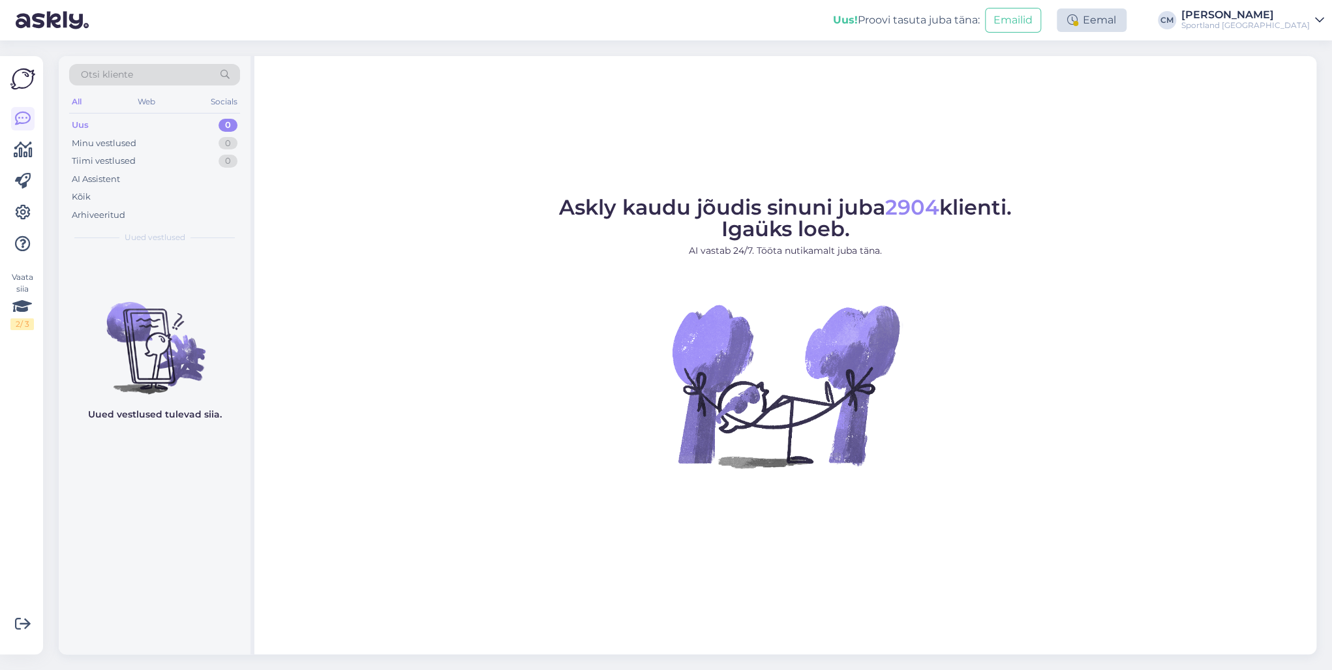
click at [997, 8] on div "Eemal" at bounding box center [1091, 19] width 70 height 23
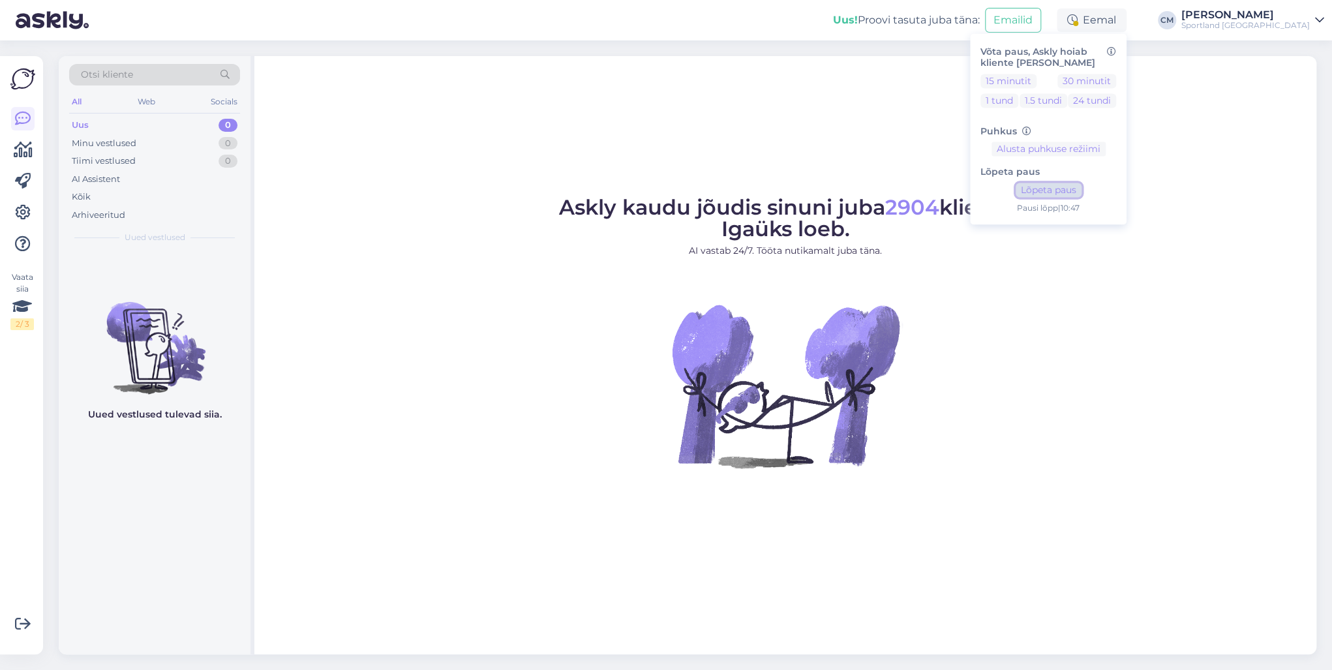
click at [997, 192] on button "Lõpeta paus" at bounding box center [1048, 190] width 66 height 14
click at [997, 20] on div "Sportland [GEOGRAPHIC_DATA]" at bounding box center [1245, 25] width 128 height 10
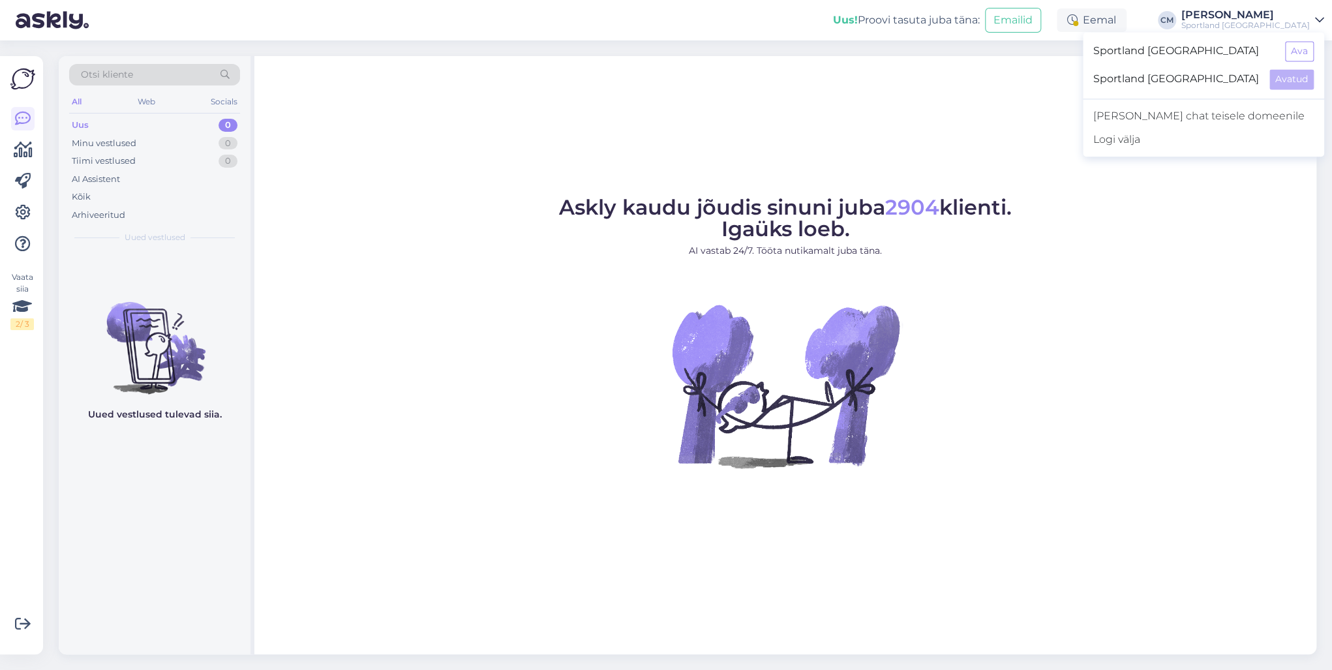
click at [997, 46] on div "Sportland [GEOGRAPHIC_DATA] Ava" at bounding box center [1202, 51] width 241 height 28
click at [997, 48] on button "Ava" at bounding box center [1299, 51] width 29 height 20
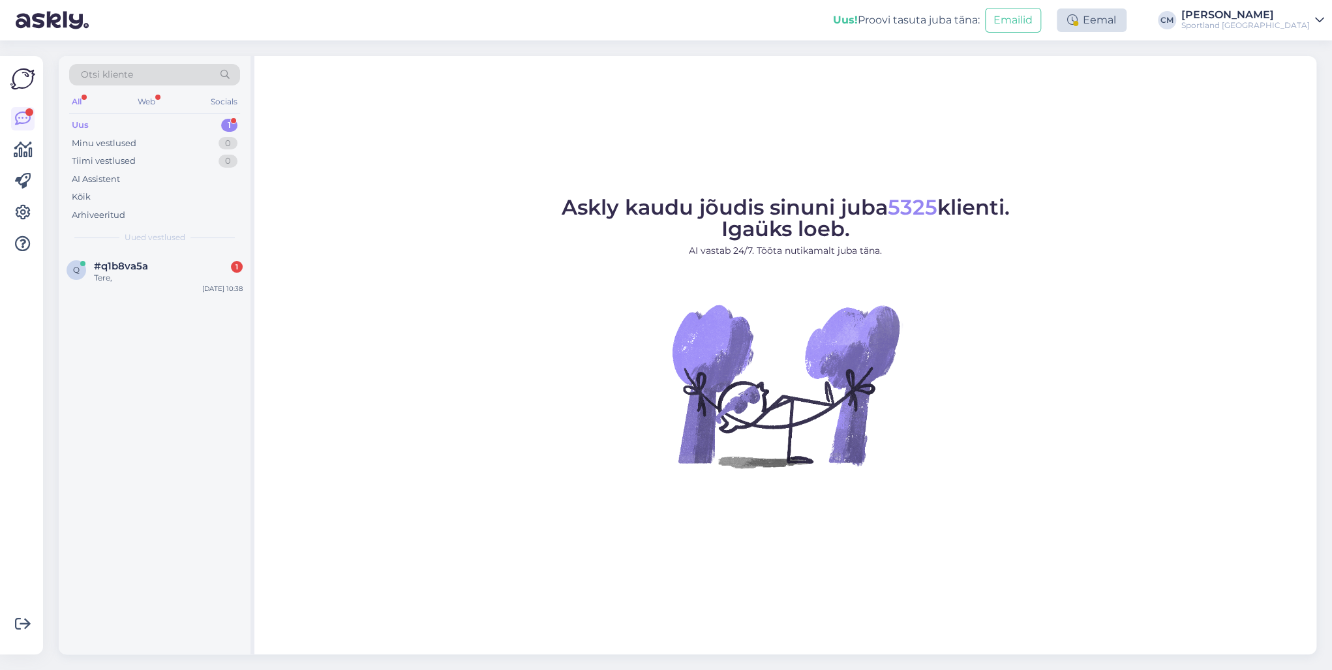
click at [1118, 20] on div "Eemal" at bounding box center [1091, 19] width 70 height 23
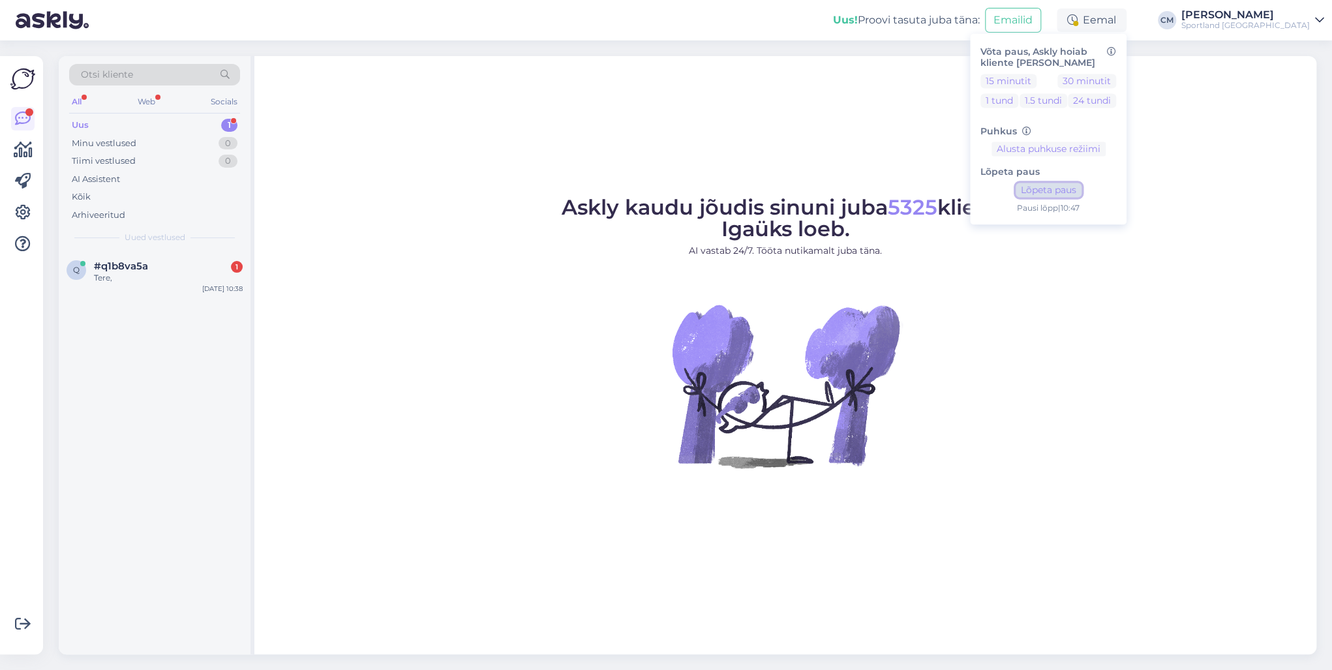
click at [1081, 188] on button "Lõpeta paus" at bounding box center [1048, 190] width 66 height 14
click at [1273, 31] on div "Uus! Proovi tasuta juba täna: Emailid Eemal Võta paus, Askly hoiab kliente sinu…" at bounding box center [666, 20] width 1332 height 40
click at [1275, 23] on div "Sportland [GEOGRAPHIC_DATA]" at bounding box center [1245, 25] width 128 height 10
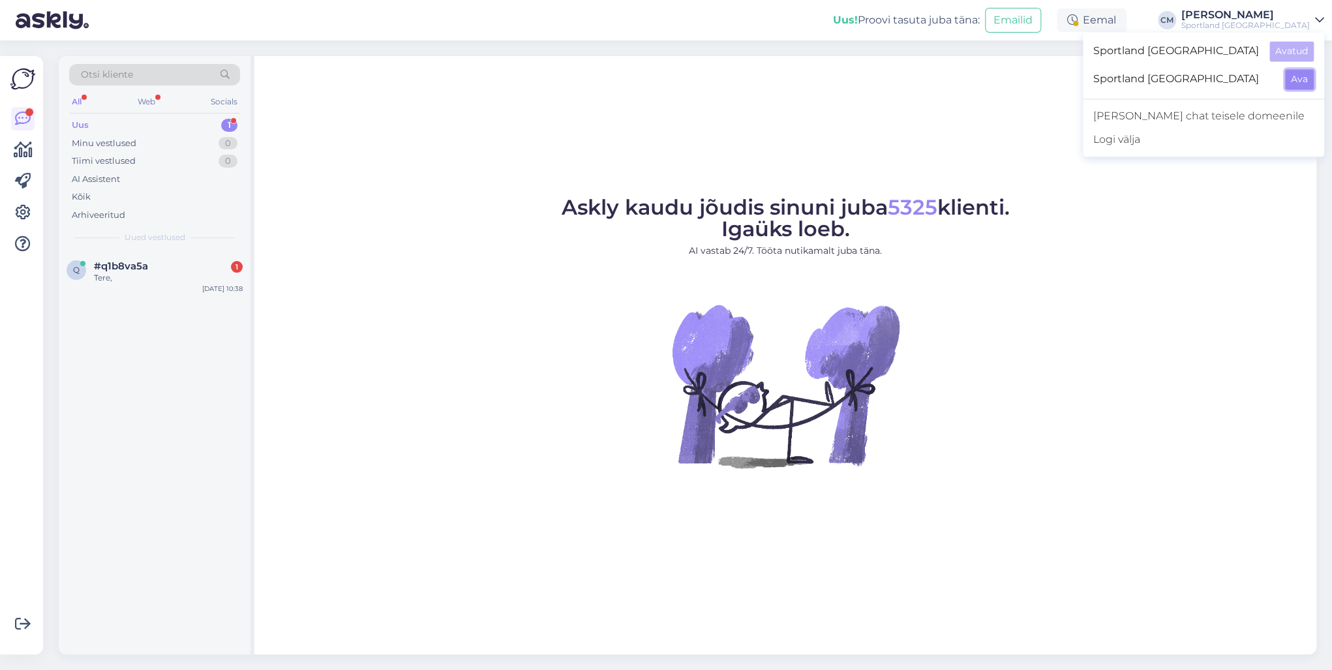
click at [1285, 73] on button "Ava" at bounding box center [1299, 79] width 29 height 20
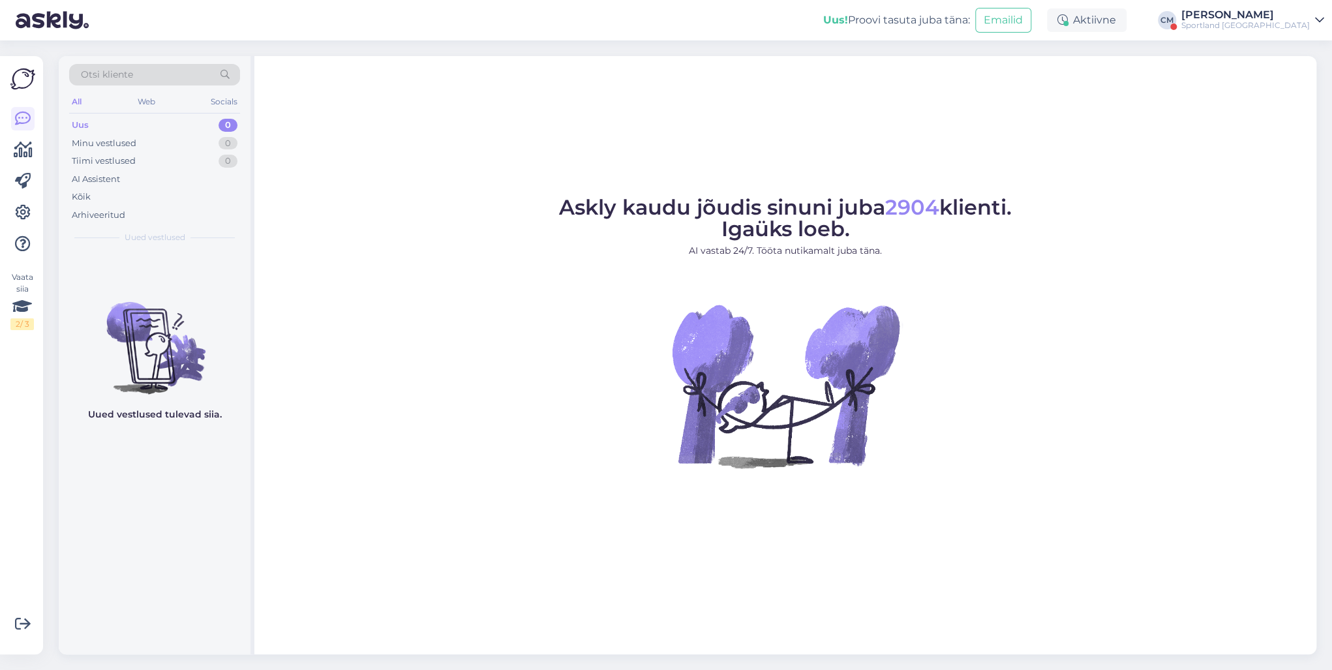
click at [1253, 23] on div "Sportland [GEOGRAPHIC_DATA]" at bounding box center [1245, 25] width 128 height 10
click at [1298, 55] on button "Ava" at bounding box center [1299, 51] width 29 height 20
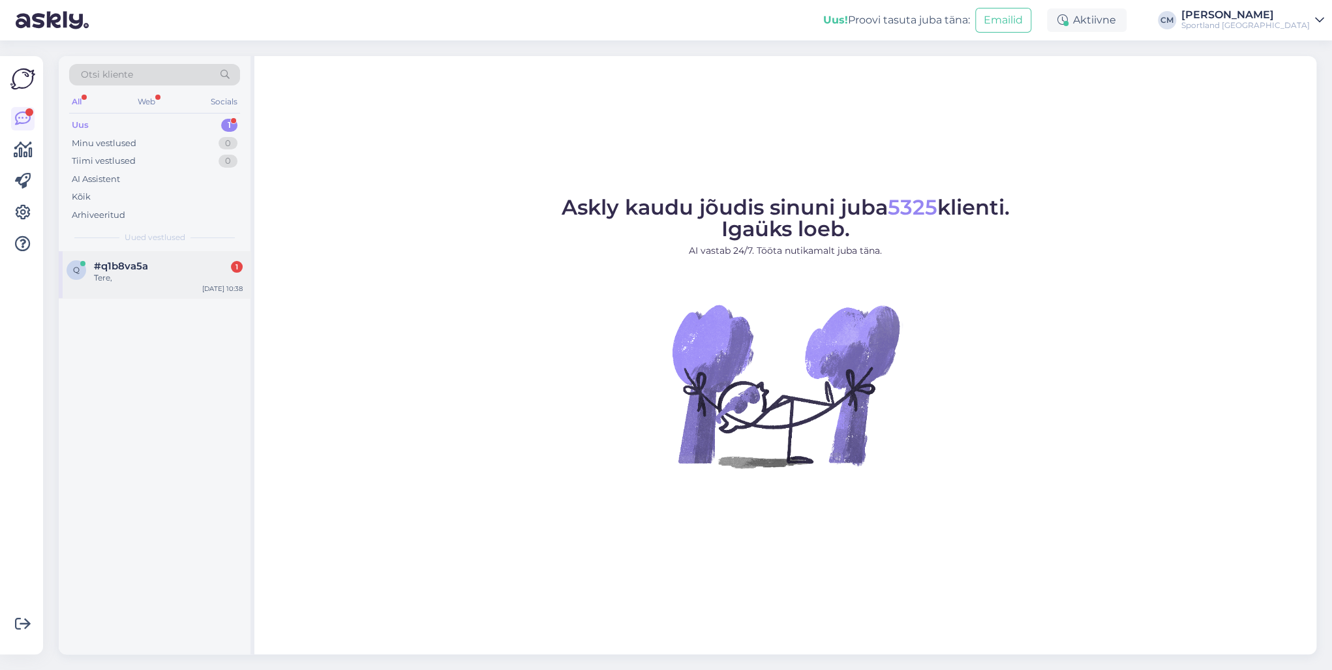
click at [205, 251] on div "q #q1b8va5a 1 Tere, Sep 30 10:38" at bounding box center [155, 274] width 192 height 47
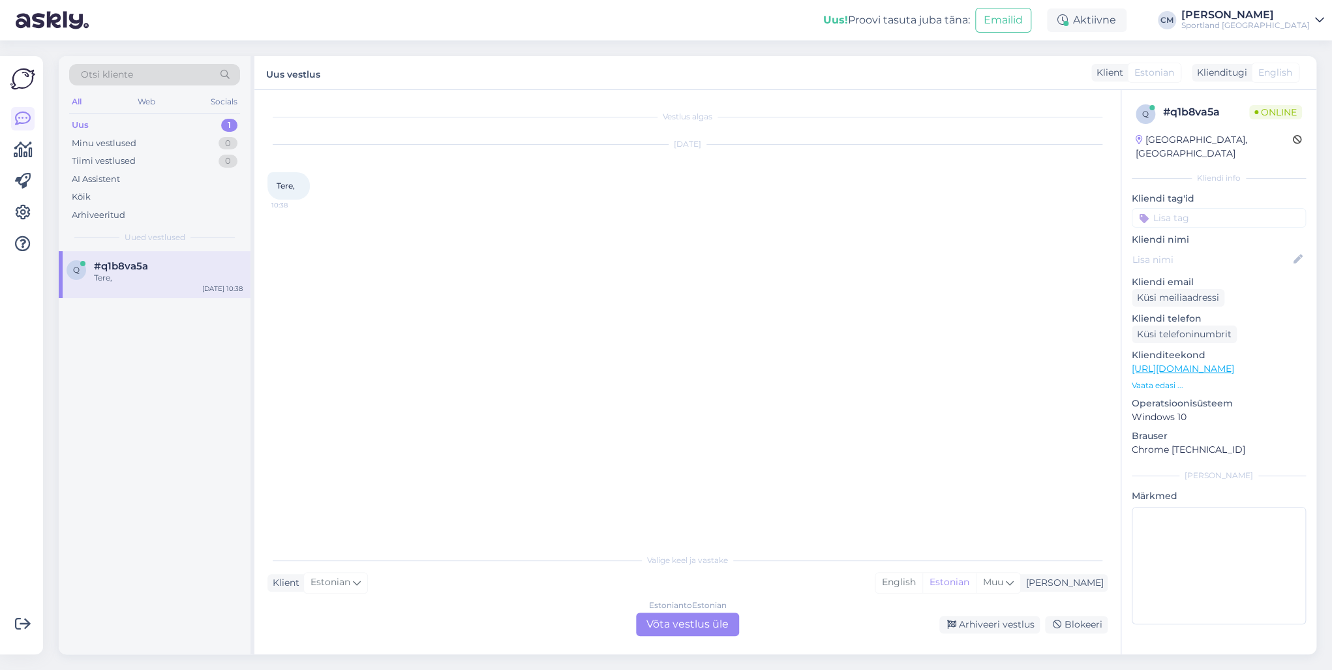
click at [205, 259] on div "q #q1b8va5a Tere, Sep 30 10:38" at bounding box center [155, 274] width 192 height 47
click at [704, 608] on div "Estonian to Estonian" at bounding box center [688, 605] width 78 height 12
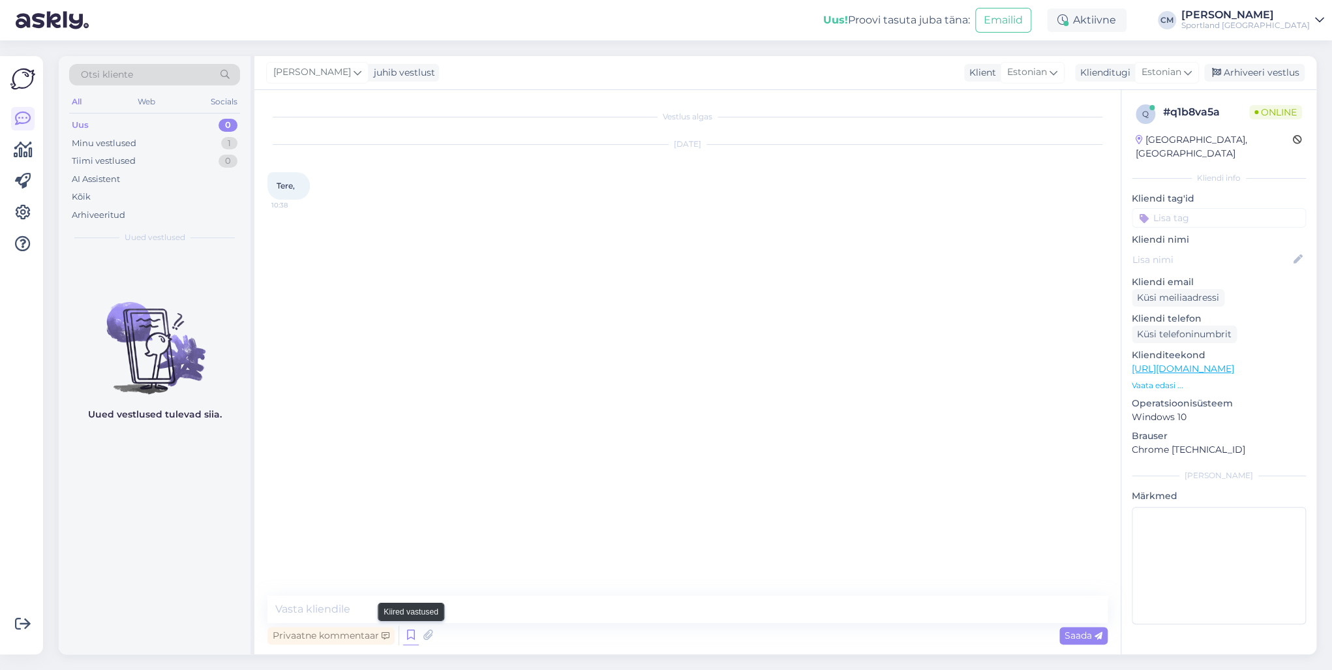
click at [413, 636] on icon at bounding box center [411, 635] width 16 height 20
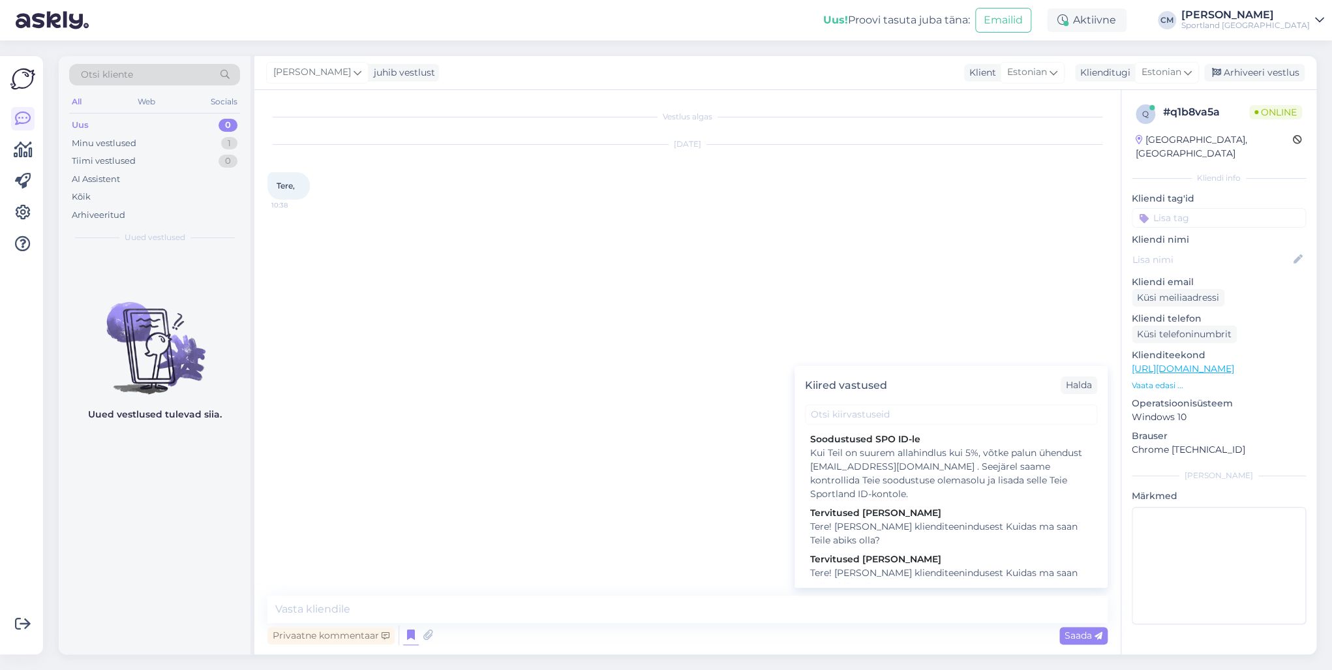
click at [869, 586] on div "Kiired vastused Halda Soodustused SPO ID-le Kui Teil on suurem allahindlus kui …" at bounding box center [950, 477] width 313 height 222
click at [850, 580] on div "Tere! [PERSON_NAME] klienditeenindusest Kuidas ma saan Teile abiks olla?" at bounding box center [951, 579] width 282 height 27
type textarea "Tere! [PERSON_NAME] klienditeenindusest Kuidas ma saan Teile abiks olla?"
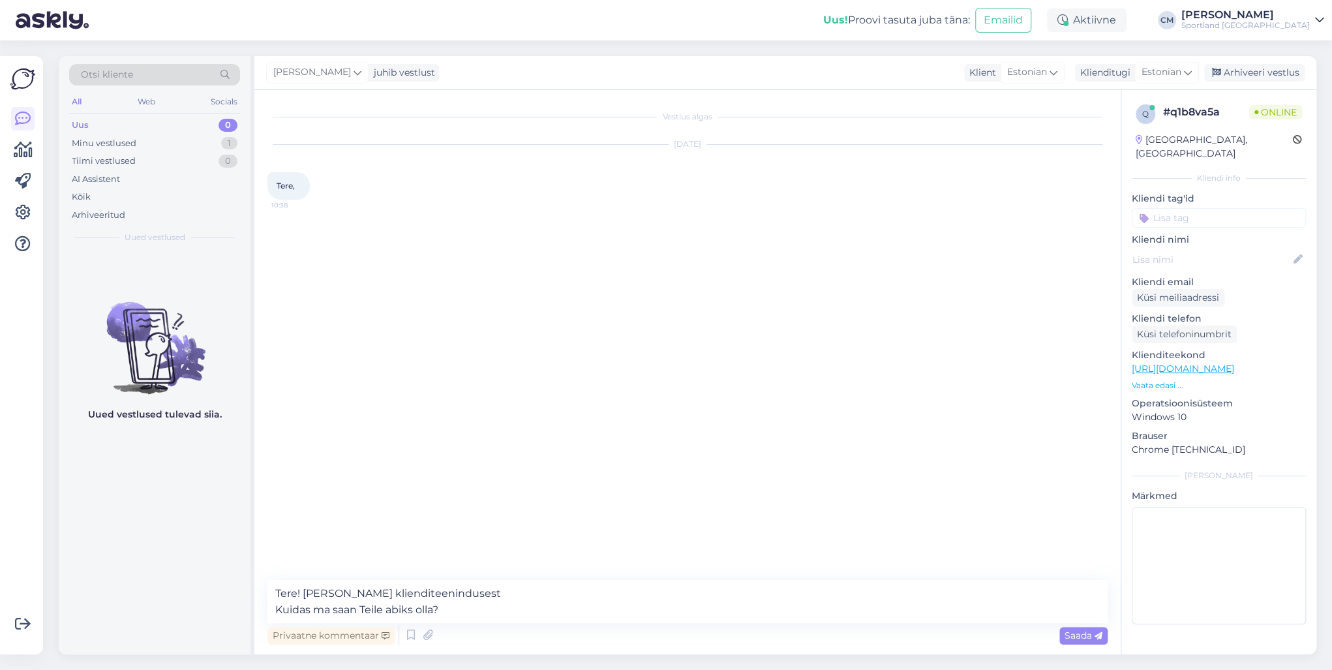
click at [673, 624] on div "Privaatne kommentaar Saada" at bounding box center [687, 635] width 840 height 25
click at [674, 616] on textarea "Tere! [PERSON_NAME] klienditeenindusest Kuidas ma saan Teile abiks olla?" at bounding box center [687, 601] width 840 height 43
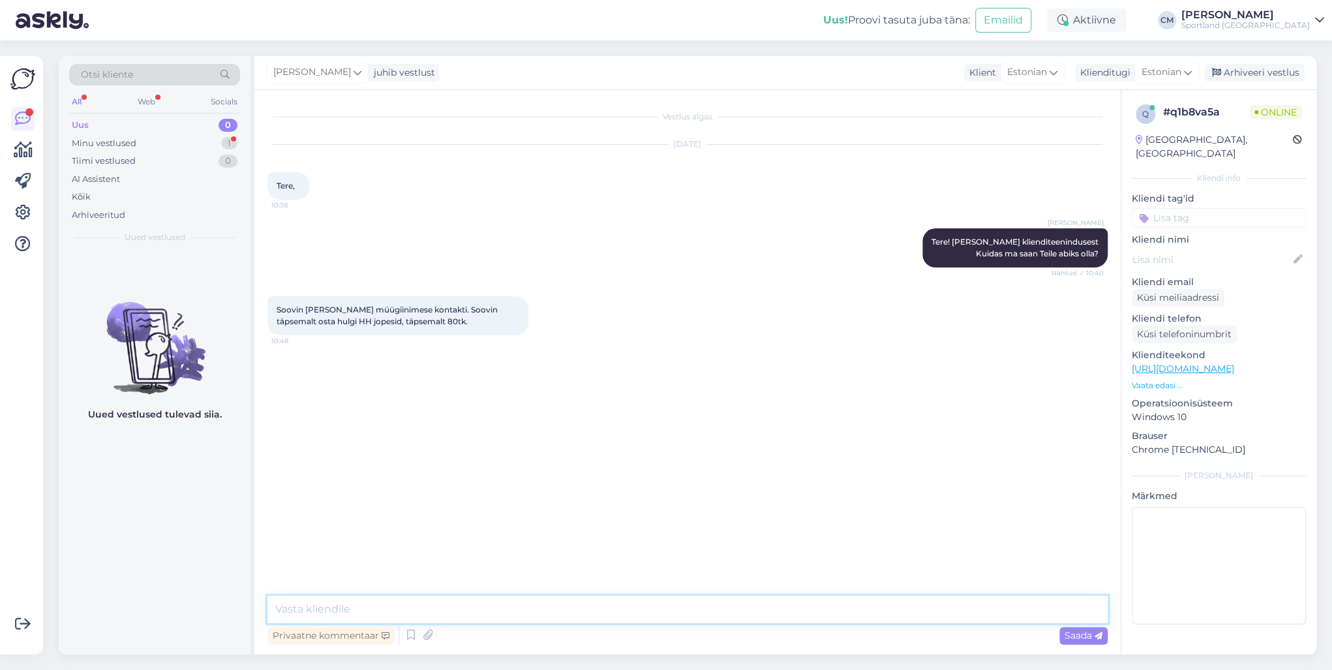
click at [502, 603] on textarea at bounding box center [687, 608] width 840 height 27
type textarea "P"
click at [276, 373] on img at bounding box center [294, 391] width 52 height 52
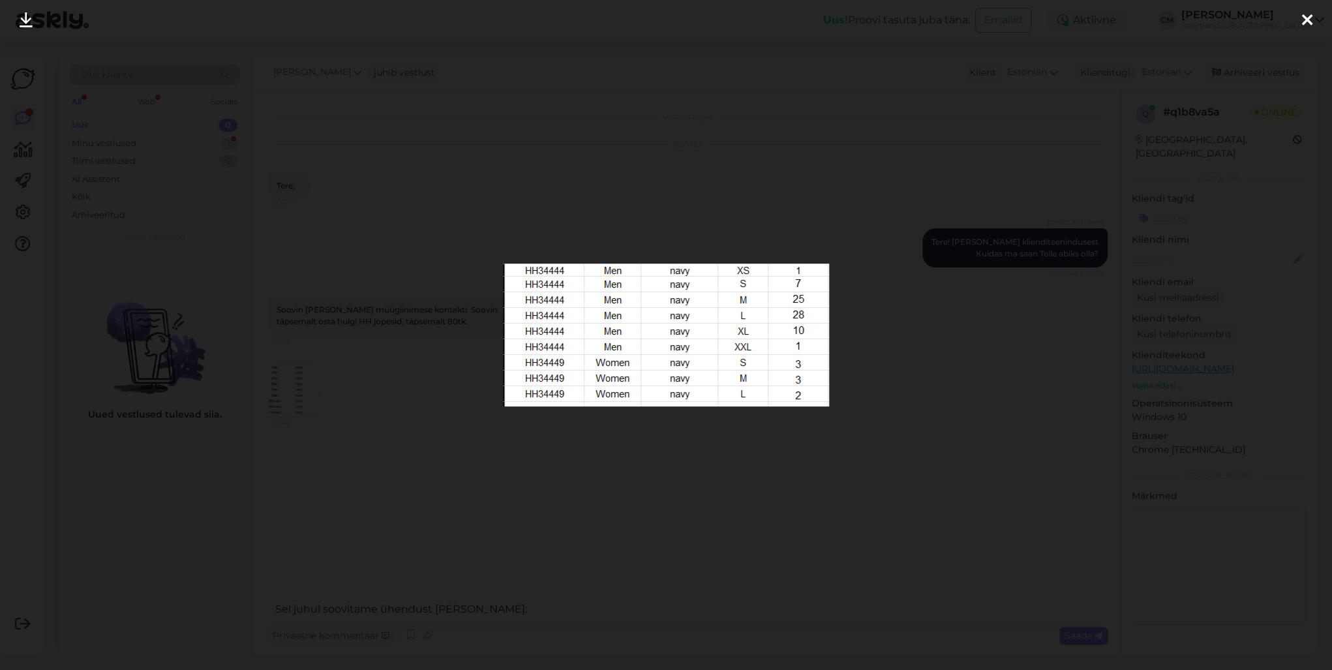
click at [352, 325] on div at bounding box center [666, 335] width 1332 height 670
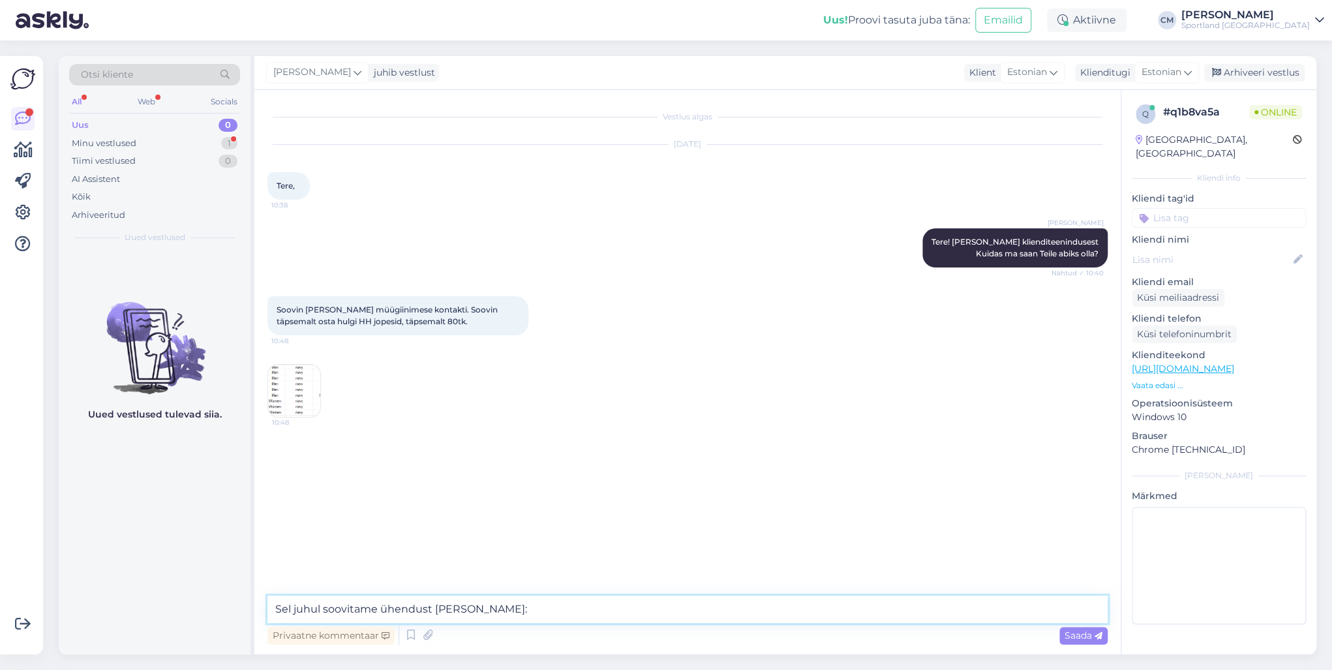
click at [595, 614] on textarea "Sel juhul soovitame ühendust võtta:" at bounding box center [687, 608] width 840 height 27
paste textarea "ariklient@sportland.ee"
type textarea "Sel juhul soovitame ühendust võtta: ariklient@sportland.ee"
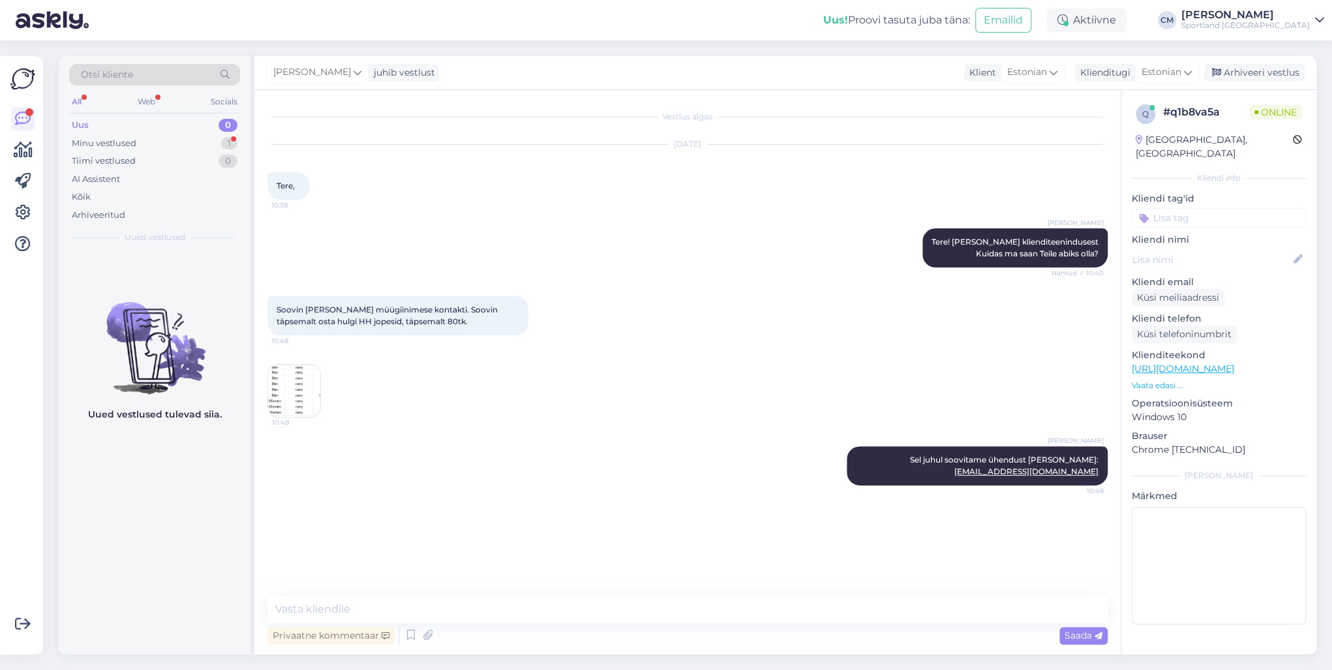
click at [1178, 211] on input at bounding box center [1218, 218] width 174 height 20
type input "ä"
type input "arv"
click at [1255, 246] on div "Arvemüük" at bounding box center [1258, 252] width 55 height 13
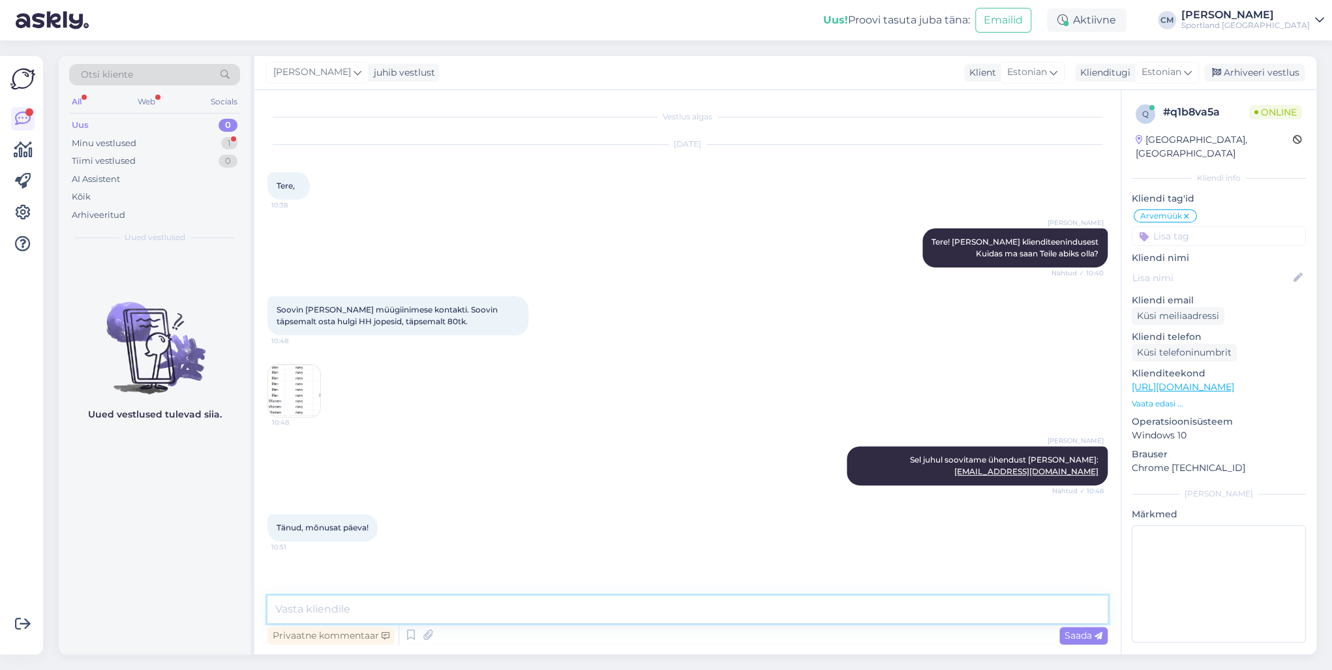
click at [466, 613] on textarea at bounding box center [687, 608] width 840 height 27
type textarea "Kena päeva jätku! :)"
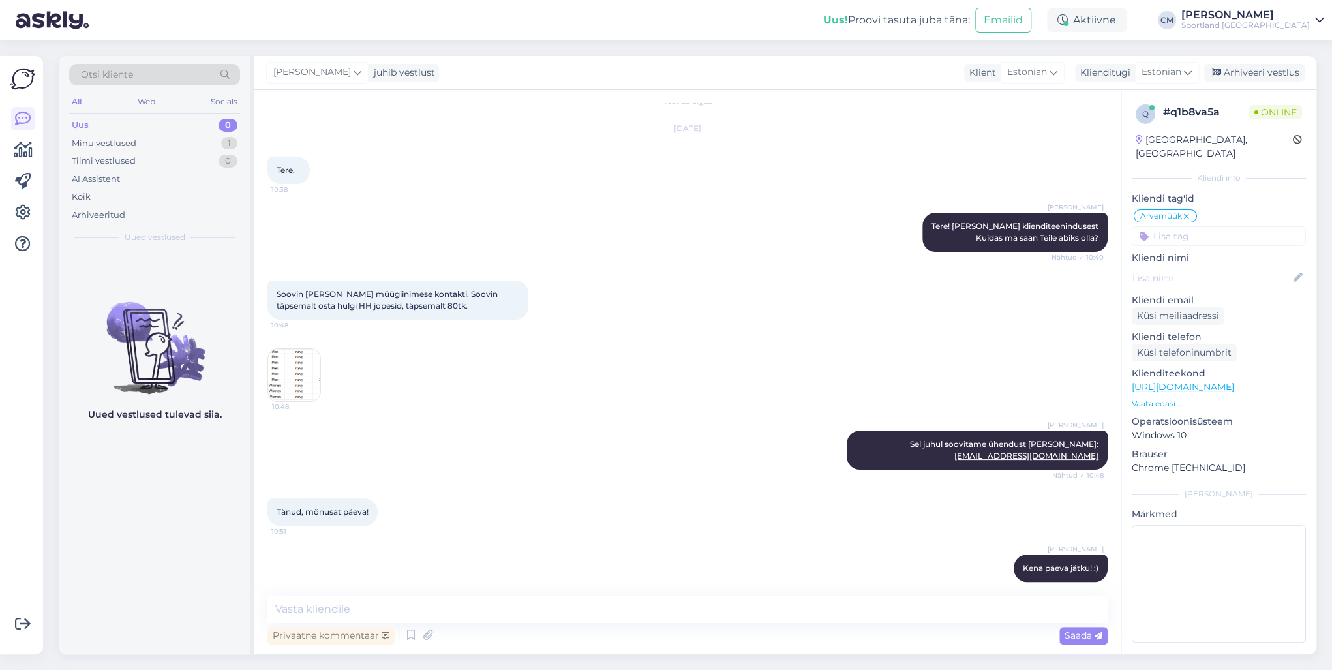
click at [1276, 63] on div "Carmen Männigo juhib vestlust Klient Estonian Klienditugi Estonian Arhiveeri ve…" at bounding box center [785, 73] width 1062 height 34
click at [1276, 66] on div "Arhiveeri vestlus" at bounding box center [1254, 73] width 100 height 18
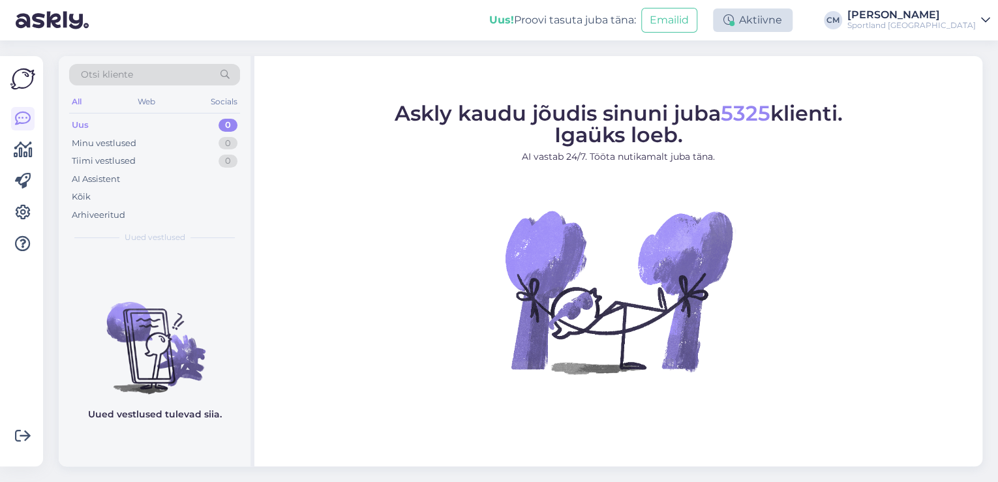
click at [787, 16] on div "Aktiivne" at bounding box center [753, 19] width 80 height 23
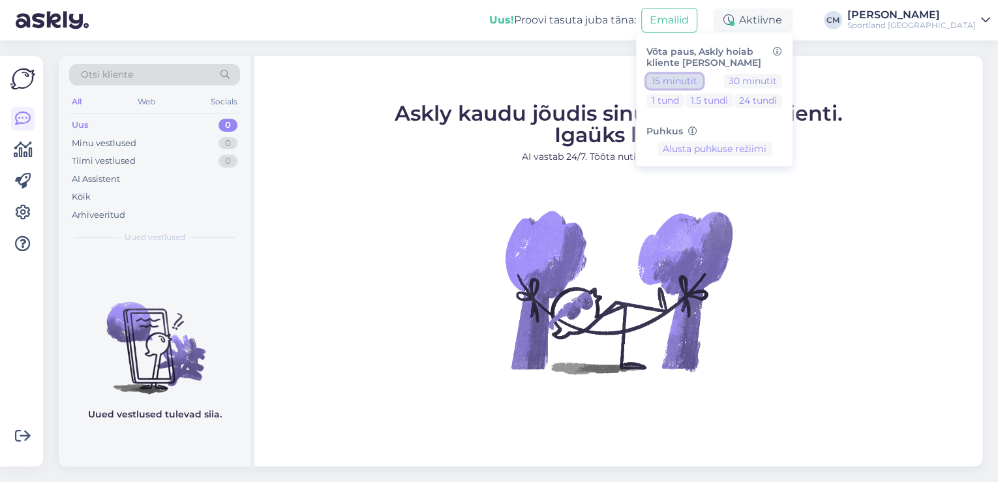
click at [702, 80] on button "15 minutit" at bounding box center [674, 81] width 56 height 14
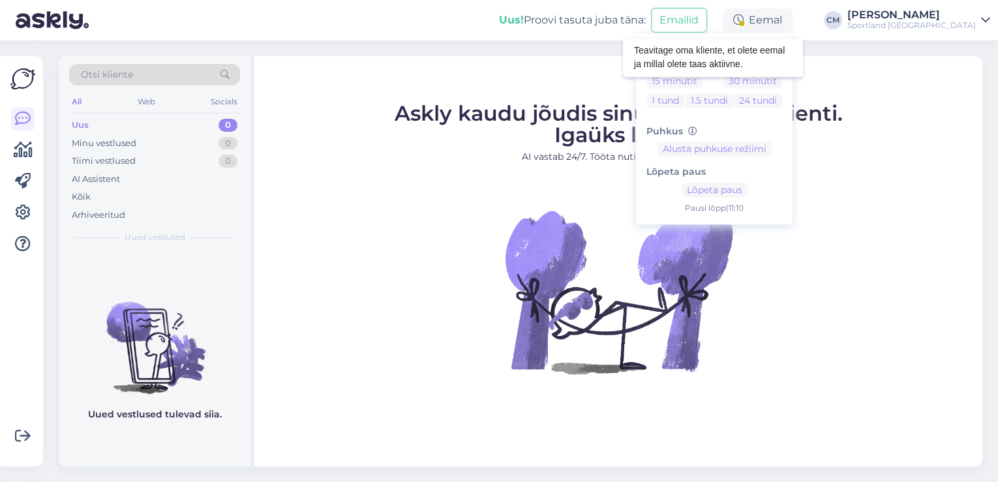
click at [925, 22] on div "Sportland [GEOGRAPHIC_DATA]" at bounding box center [911, 25] width 128 height 10
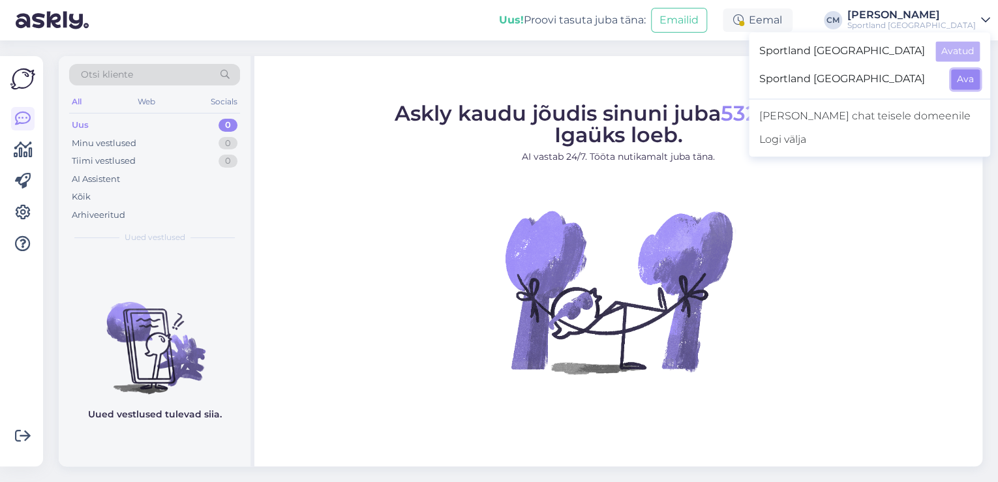
click at [955, 75] on button "Ava" at bounding box center [965, 79] width 29 height 20
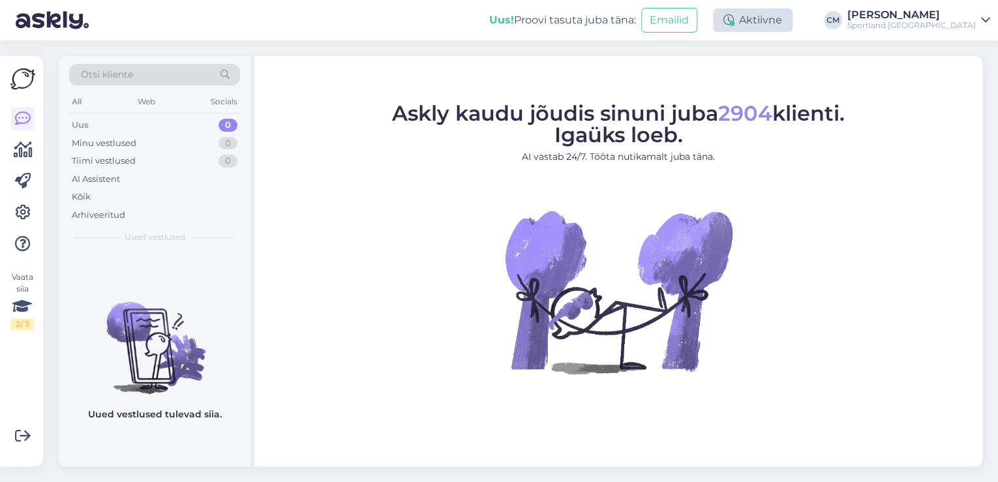
click at [772, 13] on div "Aktiivne" at bounding box center [753, 19] width 80 height 23
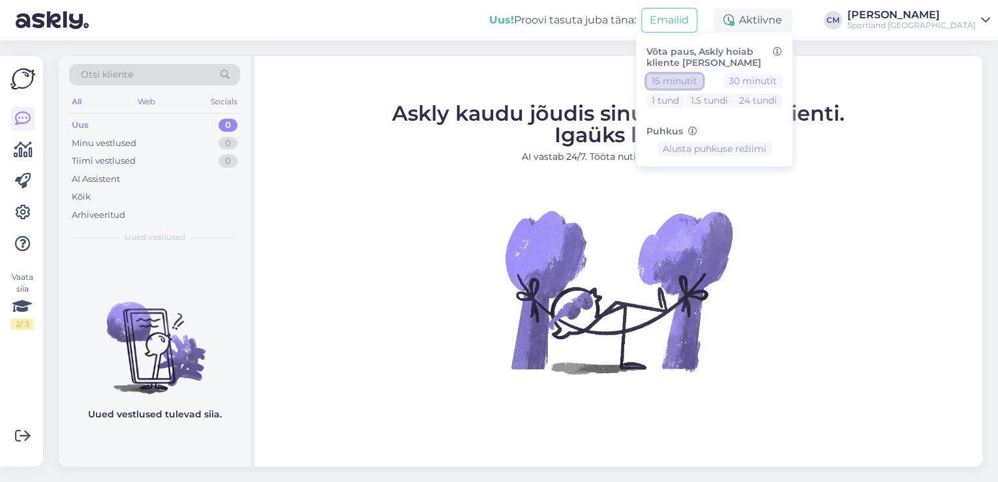
click at [696, 86] on button "15 minutit" at bounding box center [674, 81] width 56 height 14
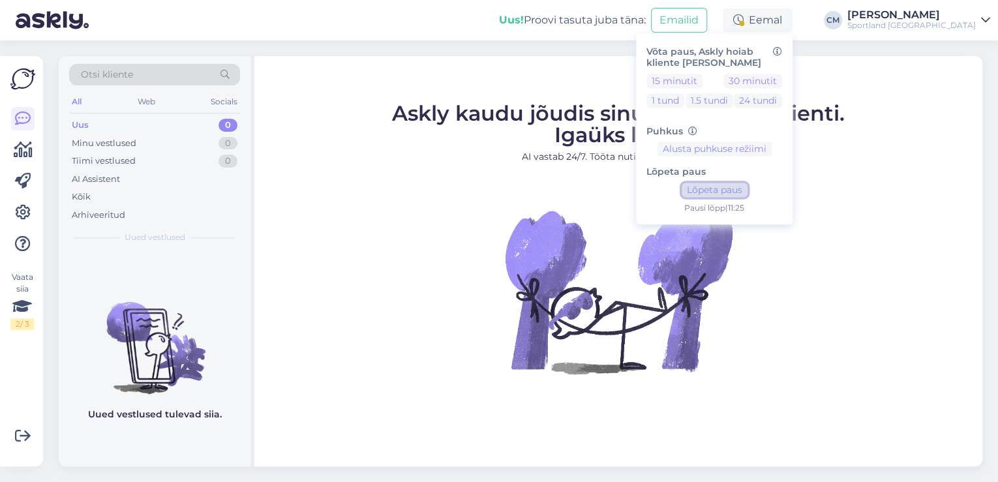
click at [733, 188] on button "Lõpeta paus" at bounding box center [714, 190] width 66 height 14
click at [976, 13] on link "[PERSON_NAME] Sportland [GEOGRAPHIC_DATA]" at bounding box center [918, 20] width 143 height 21
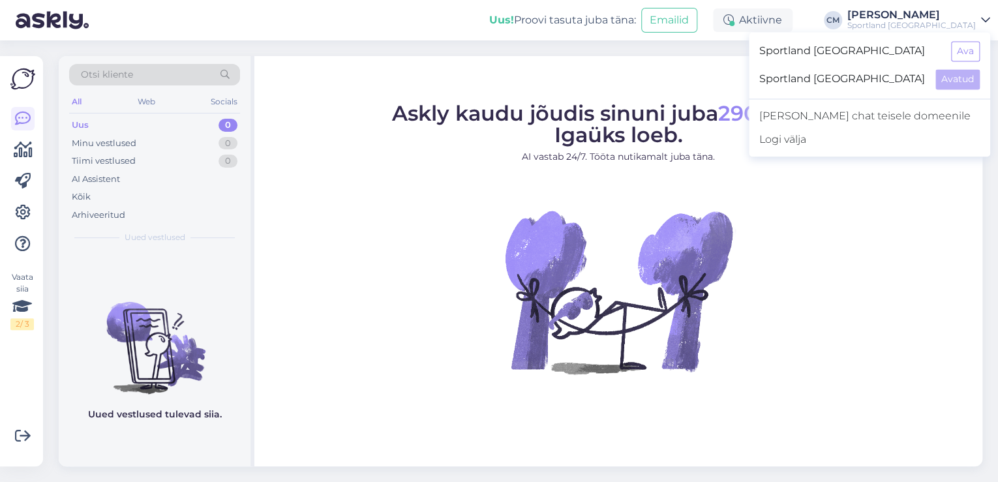
click at [968, 61] on div "Sportland [GEOGRAPHIC_DATA] Ava" at bounding box center [869, 51] width 241 height 28
click at [965, 54] on button "Ava" at bounding box center [965, 51] width 29 height 20
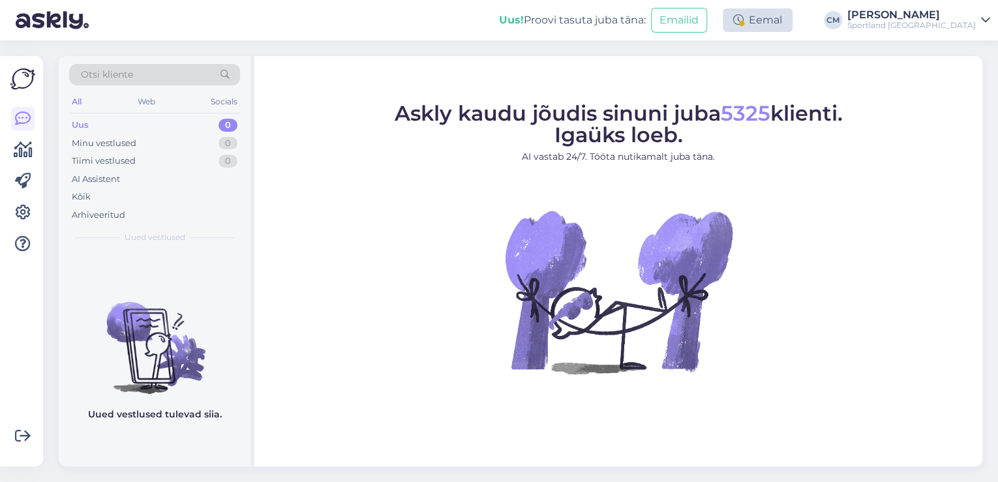
click at [782, 20] on div "Eemal" at bounding box center [758, 19] width 70 height 23
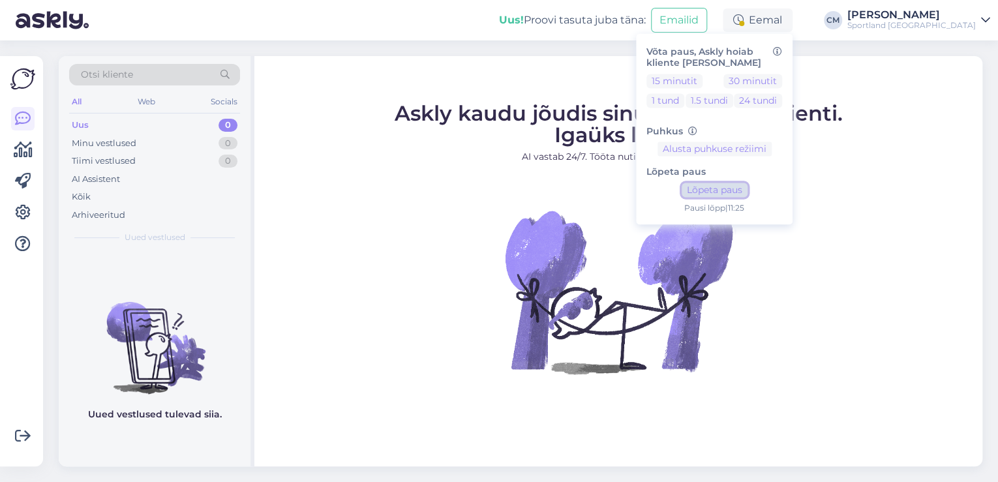
click at [747, 193] on button "Lõpeta paus" at bounding box center [714, 190] width 66 height 14
click at [520, 104] on span "Askly kaudu jõudis sinuni juba 5325 klienti. Igaüks loeb." at bounding box center [619, 123] width 448 height 47
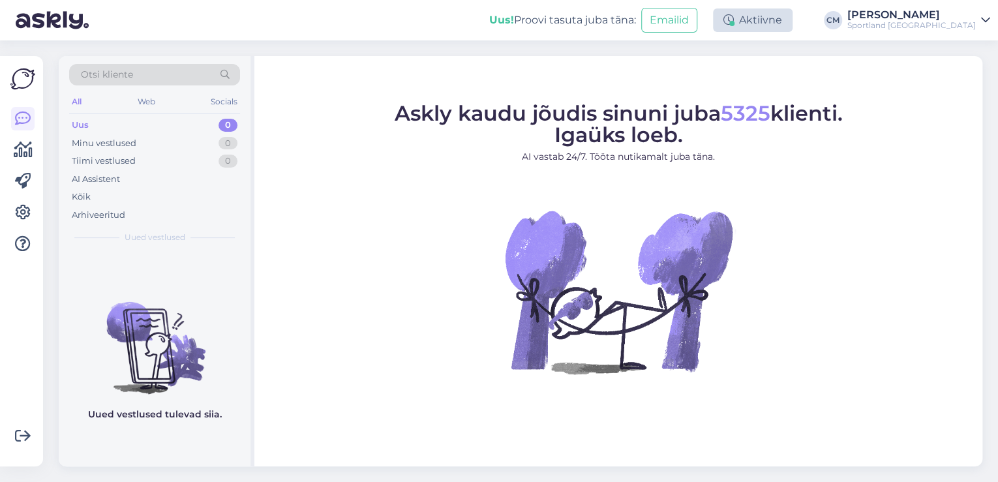
click at [775, 29] on div "Aktiivne" at bounding box center [753, 19] width 80 height 23
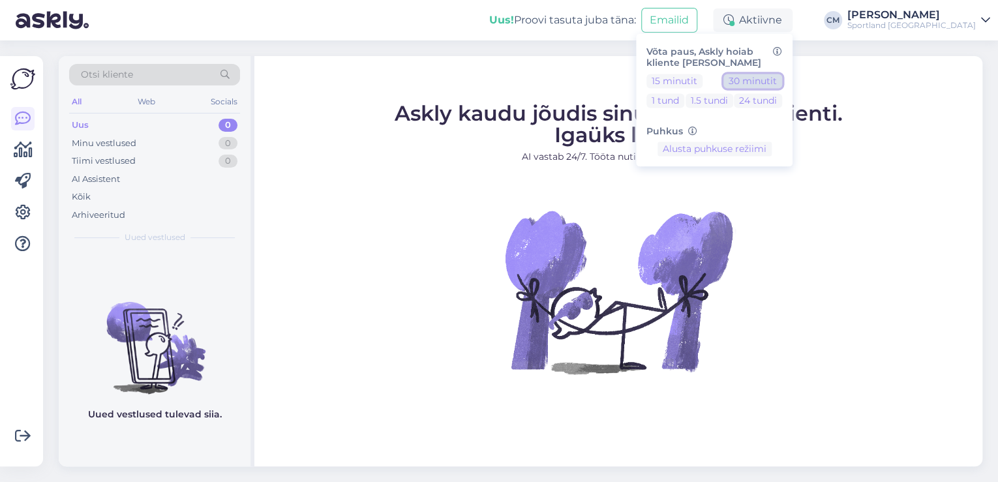
click at [777, 76] on button "30 minutit" at bounding box center [752, 81] width 59 height 14
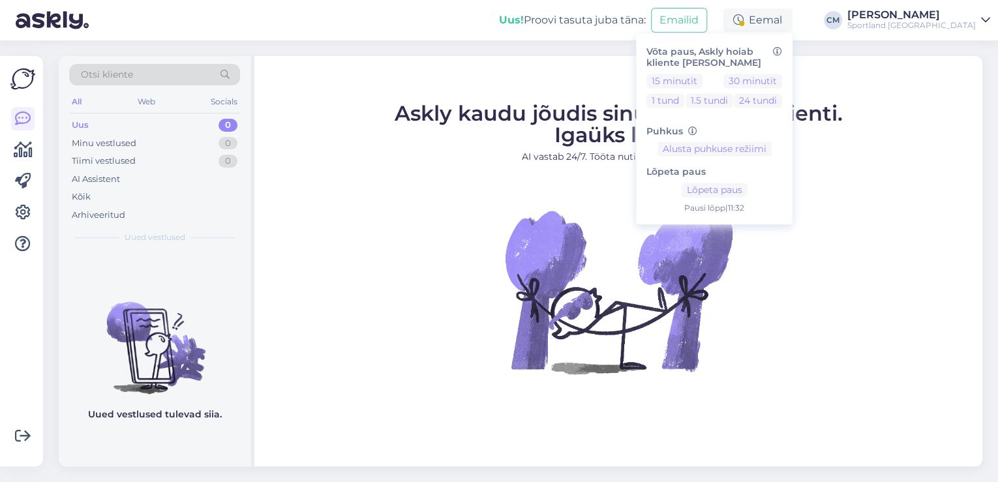
click at [931, 18] on div "[PERSON_NAME]" at bounding box center [911, 15] width 128 height 10
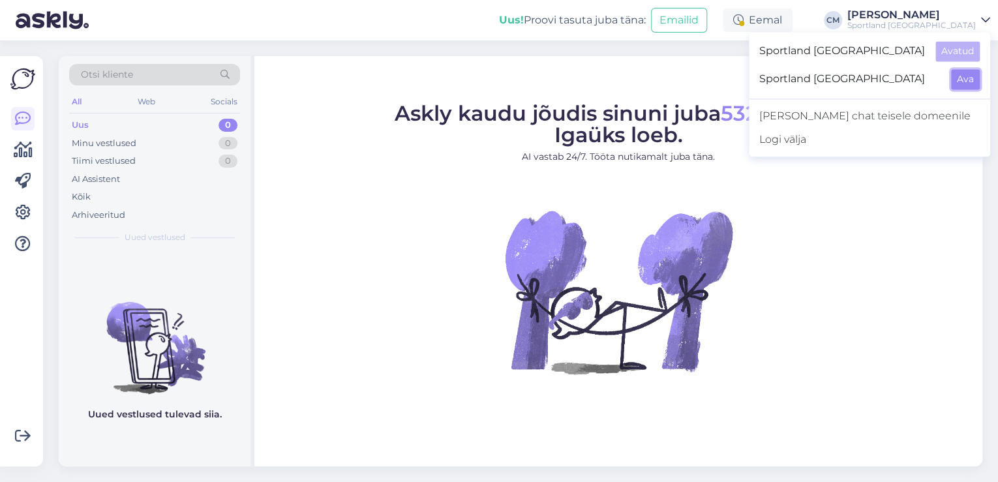
click at [964, 69] on button "Ava" at bounding box center [965, 79] width 29 height 20
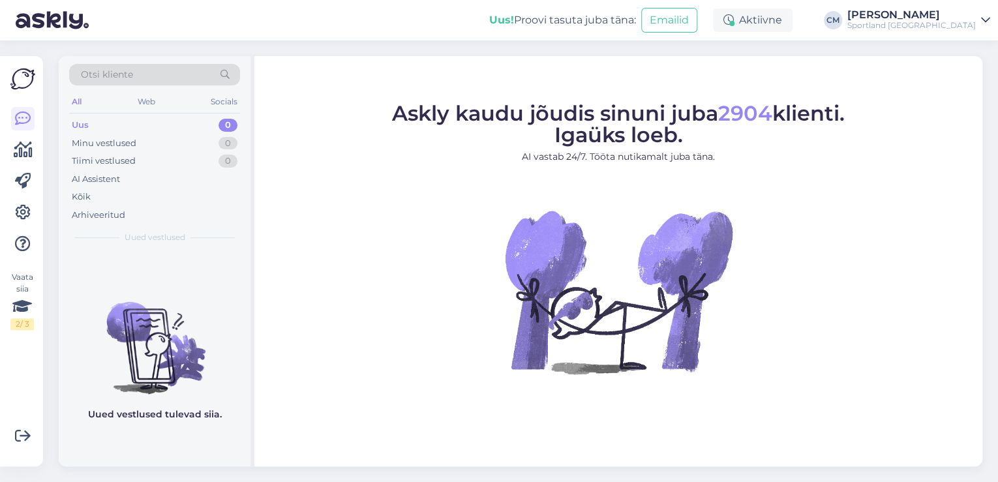
click at [751, 22] on div "Aktiivne" at bounding box center [753, 19] width 80 height 23
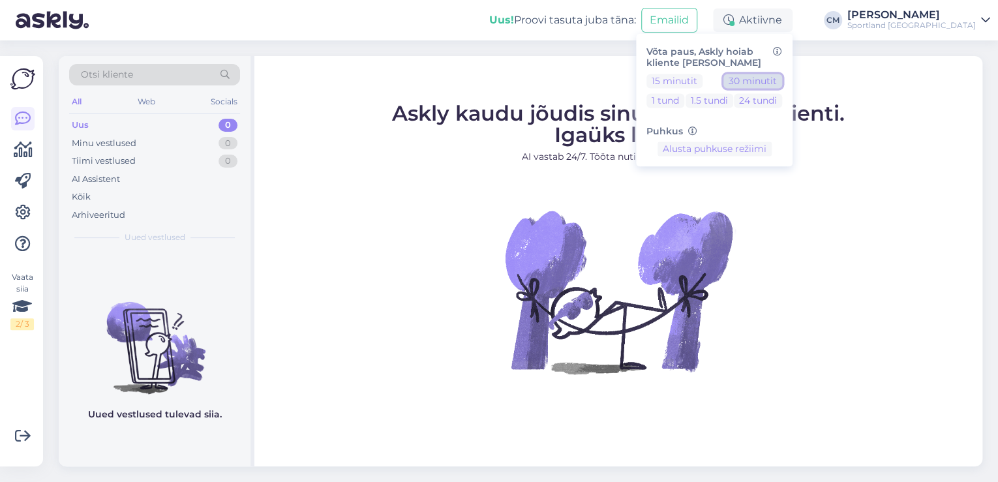
click at [782, 75] on button "30 minutit" at bounding box center [752, 81] width 59 height 14
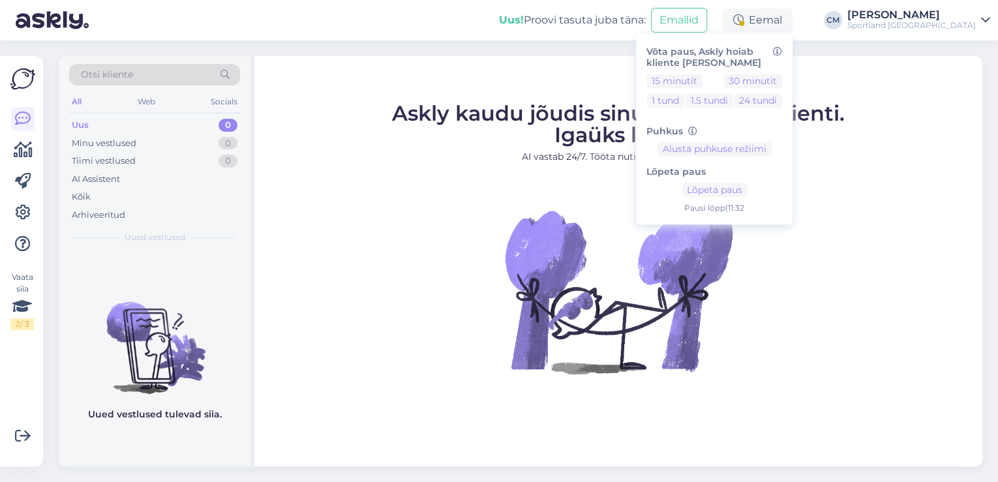
click at [679, 224] on img at bounding box center [618, 291] width 235 height 235
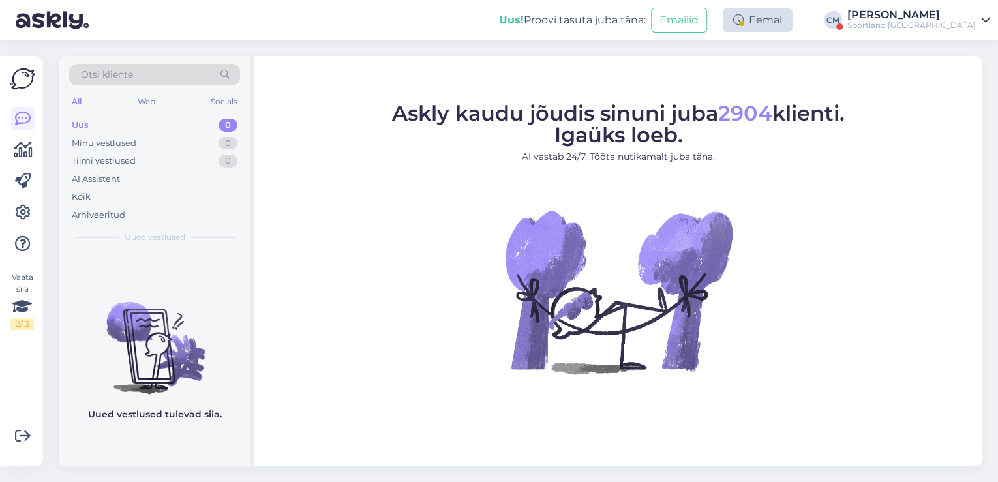
click at [792, 23] on div "Eemal" at bounding box center [758, 19] width 70 height 23
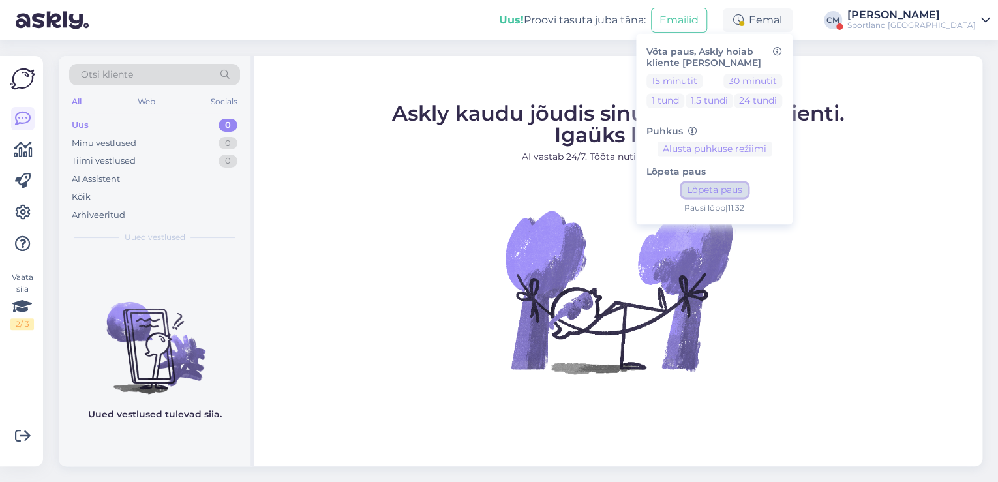
click at [741, 190] on button "Lõpeta paus" at bounding box center [714, 190] width 66 height 14
click at [922, 14] on div "[PERSON_NAME]" at bounding box center [911, 15] width 128 height 10
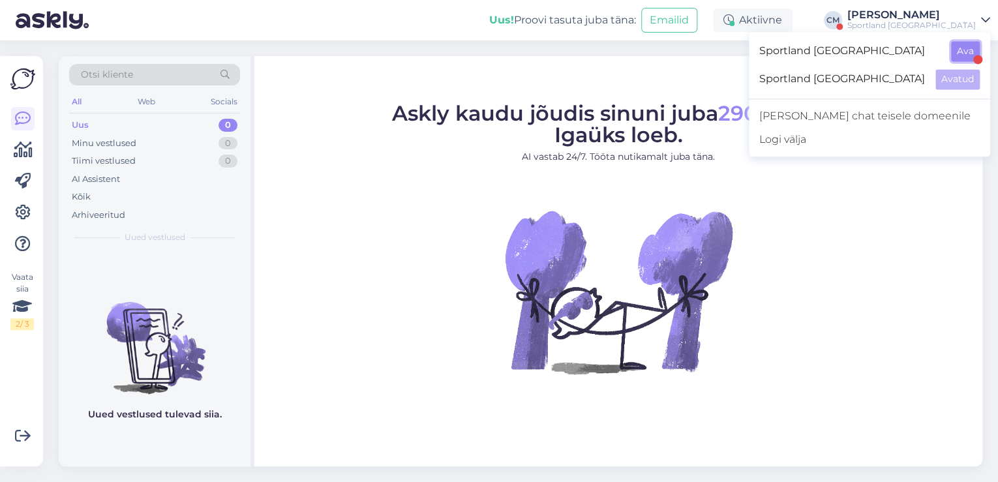
click at [959, 48] on button "Ava" at bounding box center [965, 51] width 29 height 20
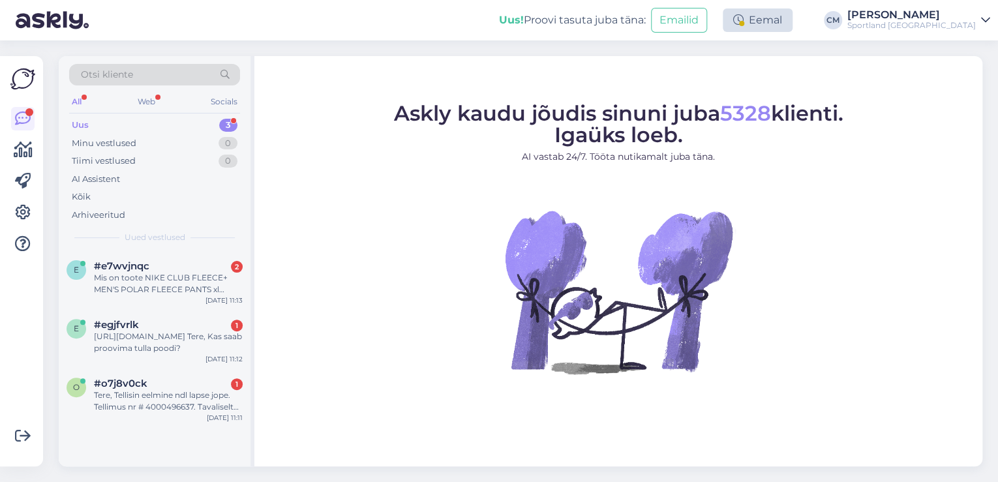
click at [792, 8] on div "Eemal" at bounding box center [758, 19] width 70 height 23
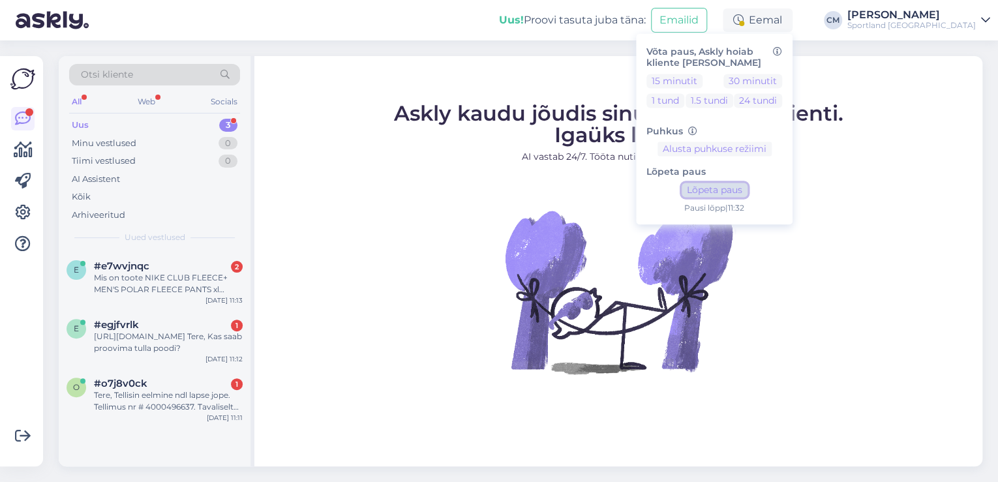
click at [747, 190] on button "Lõpeta paus" at bounding box center [714, 190] width 66 height 14
click at [197, 391] on div "Tere, Tellisin eelmine ndl lapse jope. Tellimus nr # 4000496637. Tavaliselt on …" at bounding box center [168, 400] width 149 height 23
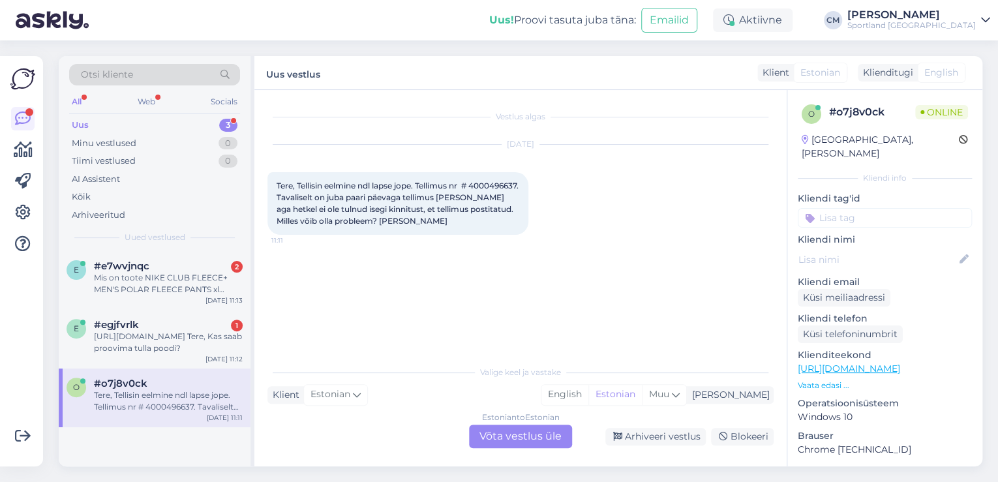
click at [511, 426] on div "Estonian to Estonian Võta vestlus üle" at bounding box center [520, 436] width 103 height 23
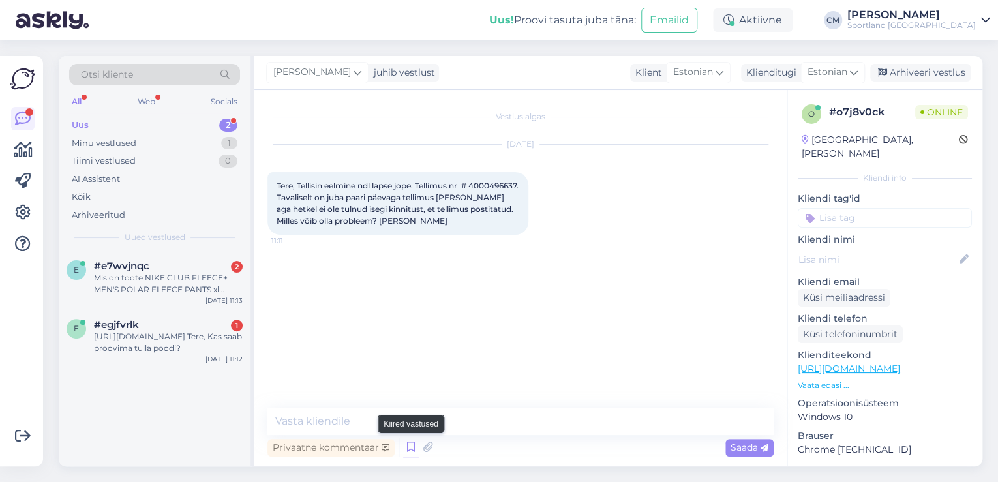
click at [414, 449] on div "Privaatne kommentaar Saada" at bounding box center [520, 447] width 506 height 25
click at [414, 449] on icon at bounding box center [411, 448] width 16 height 20
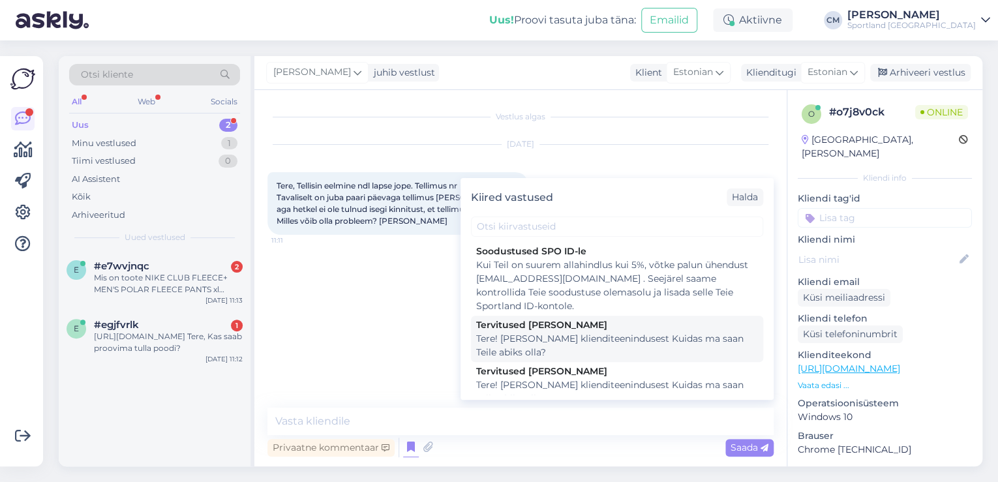
click at [555, 361] on div "Tervitused [PERSON_NAME]! [PERSON_NAME] klienditeenindusest Kuidas ma saan Teil…" at bounding box center [617, 339] width 292 height 46
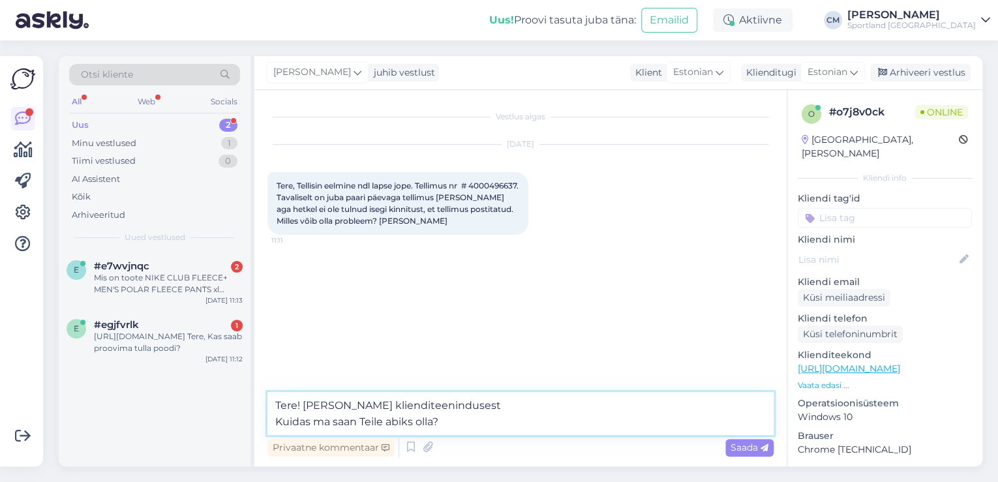
drag, startPoint x: 468, startPoint y: 425, endPoint x: 278, endPoint y: 406, distance: 190.7
click at [278, 406] on textarea "Tere! [PERSON_NAME] klienditeenindusest Kuidas ma saan Teile abiks olla?" at bounding box center [520, 413] width 506 height 43
type textarea "T"
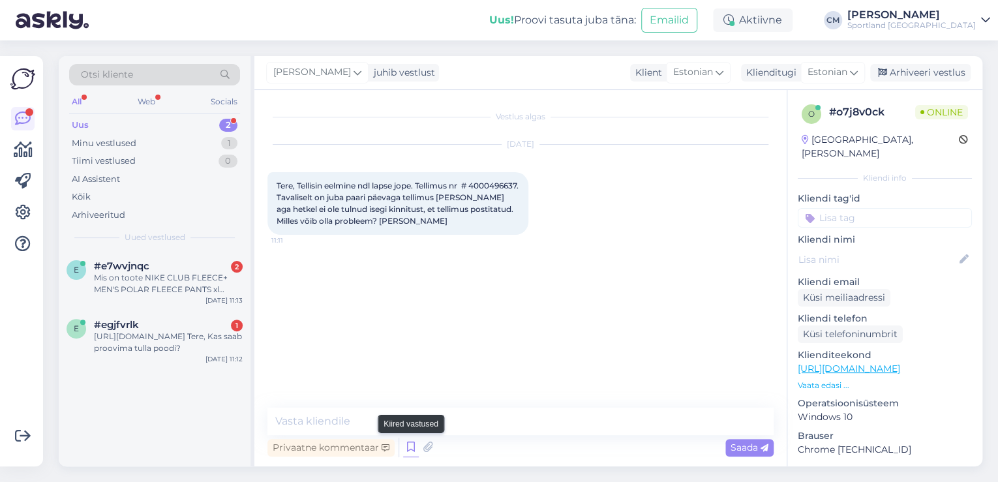
click at [406, 441] on icon at bounding box center [411, 448] width 16 height 20
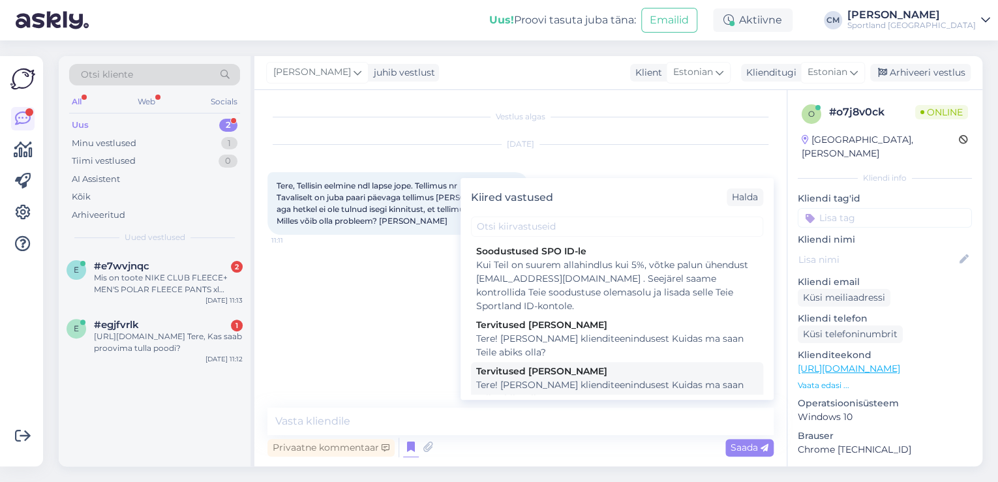
click at [540, 384] on div "Tere! [PERSON_NAME] klienditeenindusest Kuidas ma saan Teile abiks olla?" at bounding box center [617, 391] width 282 height 27
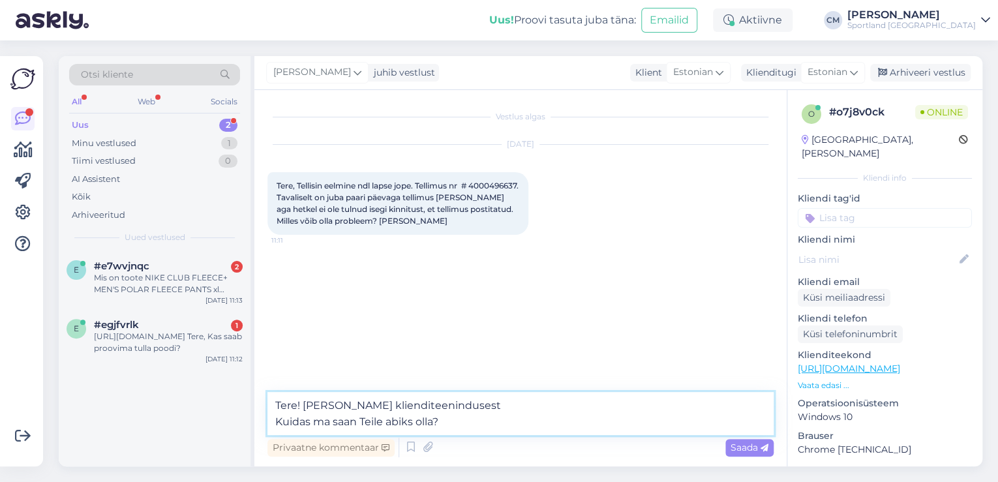
drag, startPoint x: 480, startPoint y: 420, endPoint x: 193, endPoint y: 441, distance: 287.7
click at [193, 441] on div "Otsi kliente All Web Socials Uus 2 Minu vestlused 1 Tiimi vestlused 0 AI Assist…" at bounding box center [520, 261] width 923 height 410
type textarea "Tere! [PERSON_NAME] klienditeenindusest"
drag, startPoint x: 511, startPoint y: 403, endPoint x: 252, endPoint y: 403, distance: 258.9
click at [252, 403] on div "Otsi kliente All Web Socials Uus 2 Minu vestlused 1 Tiimi vestlused 0 AI Assist…" at bounding box center [520, 261] width 923 height 410
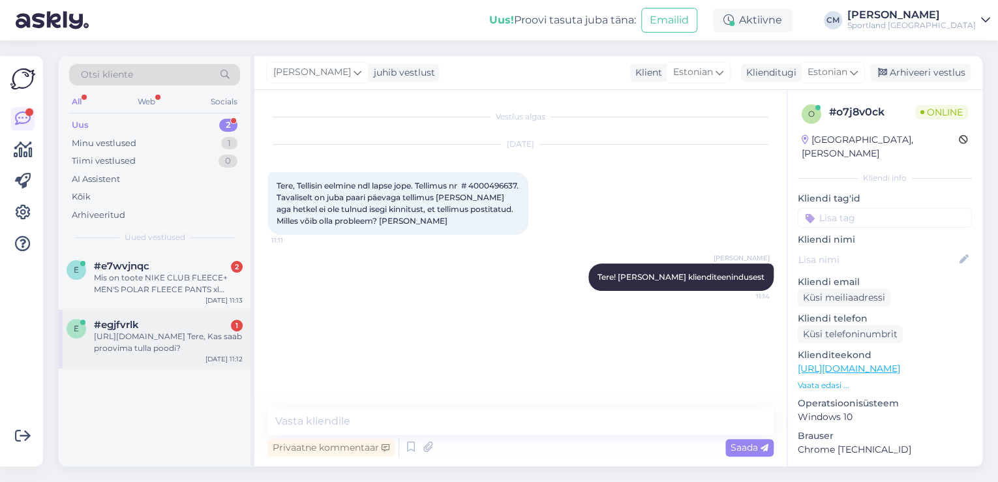
click at [213, 355] on div "[DATE] 11:12" at bounding box center [223, 359] width 37 height 10
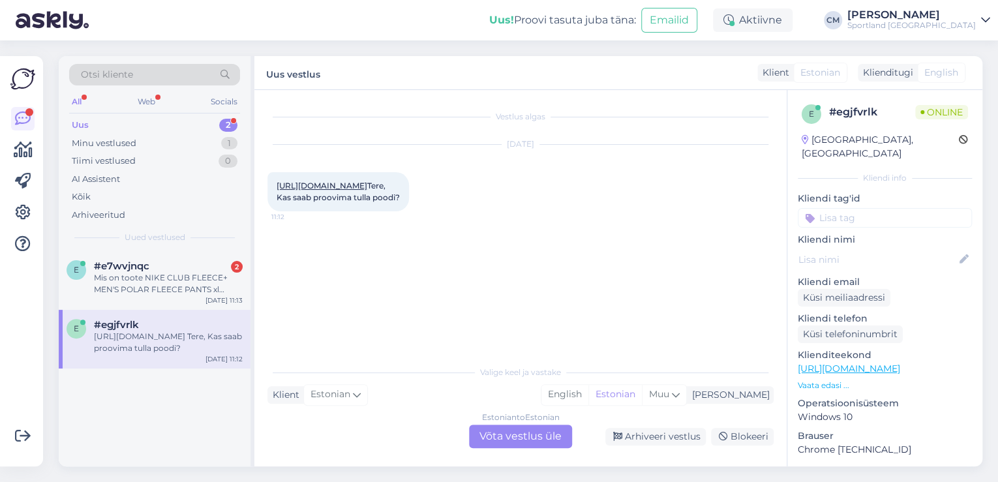
click at [499, 443] on div "Estonian to Estonian Võta vestlus üle" at bounding box center [520, 436] width 103 height 23
click at [475, 428] on div "Estonian to Estonian Võta vestlus üle" at bounding box center [520, 436] width 103 height 23
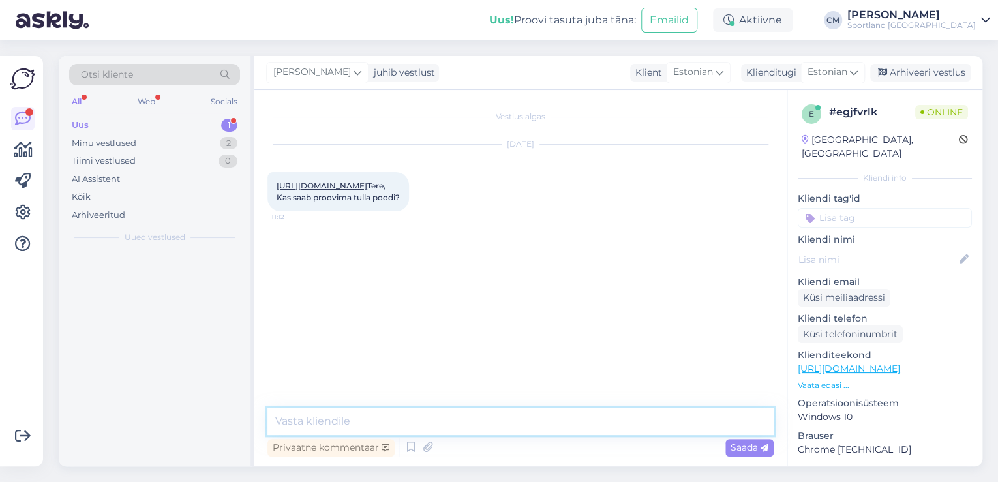
click at [453, 421] on textarea at bounding box center [520, 421] width 506 height 27
paste textarea "Tere! [PERSON_NAME] klienditeenindusest"
type textarea "Tere! [PERSON_NAME] klienditeenindusest"
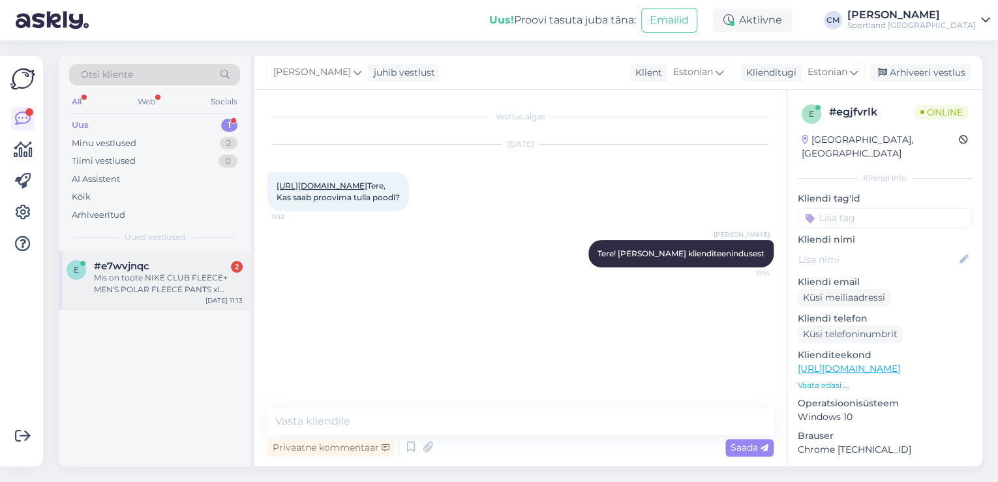
click at [203, 293] on div "Mis on toote NIKE CLUB FLEECE+ MEN'S POLAR FLEECE PANTS xl suuruse sisesääre mõ…" at bounding box center [168, 283] width 149 height 23
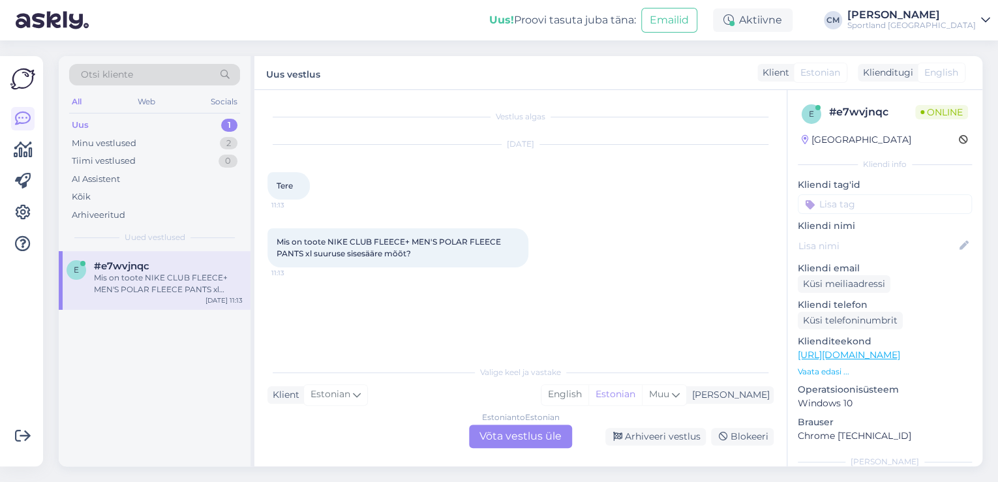
click at [551, 434] on div "Estonian to Estonian Võta vestlus üle" at bounding box center [520, 436] width 103 height 23
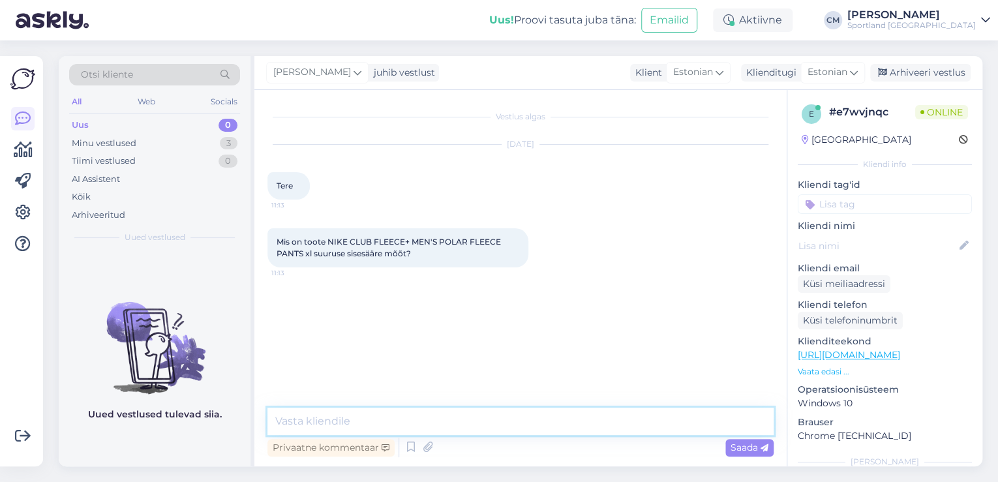
click at [507, 430] on textarea at bounding box center [520, 421] width 506 height 27
paste textarea "Tere! [PERSON_NAME] klienditeenindusest"
type textarea "Tere! [PERSON_NAME] klienditeenindusest"
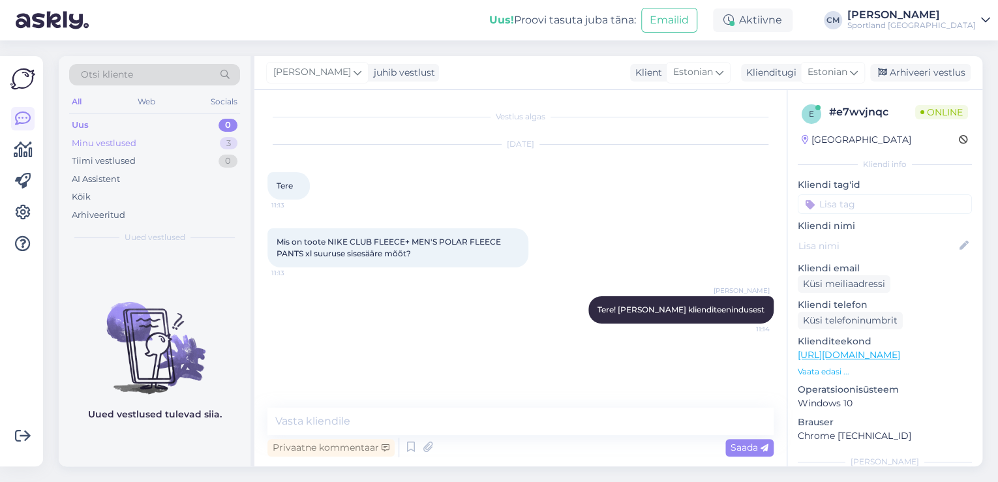
click at [146, 146] on div "Minu vestlused 3" at bounding box center [154, 143] width 171 height 18
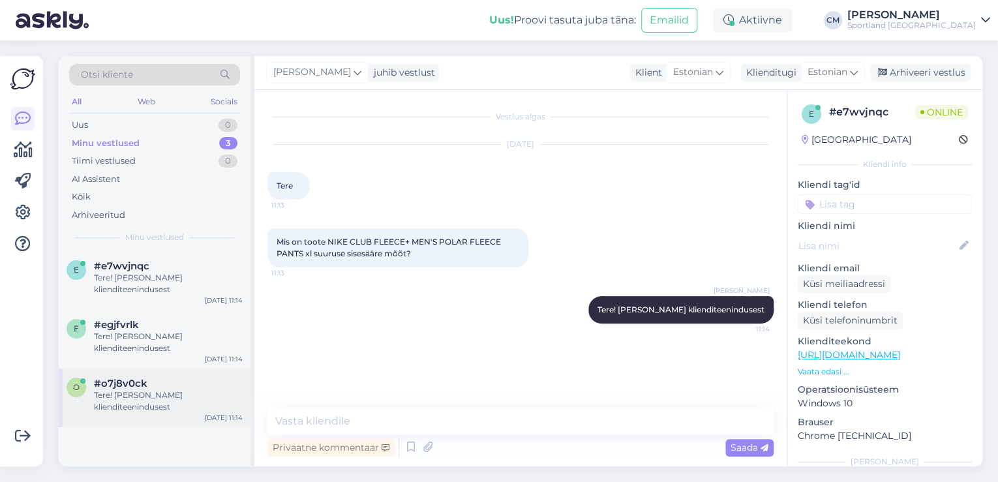
click at [120, 372] on div "o #o7j8v0ck Tere! [PERSON_NAME] klienditeenindusest [DATE] 11:14" at bounding box center [155, 397] width 192 height 59
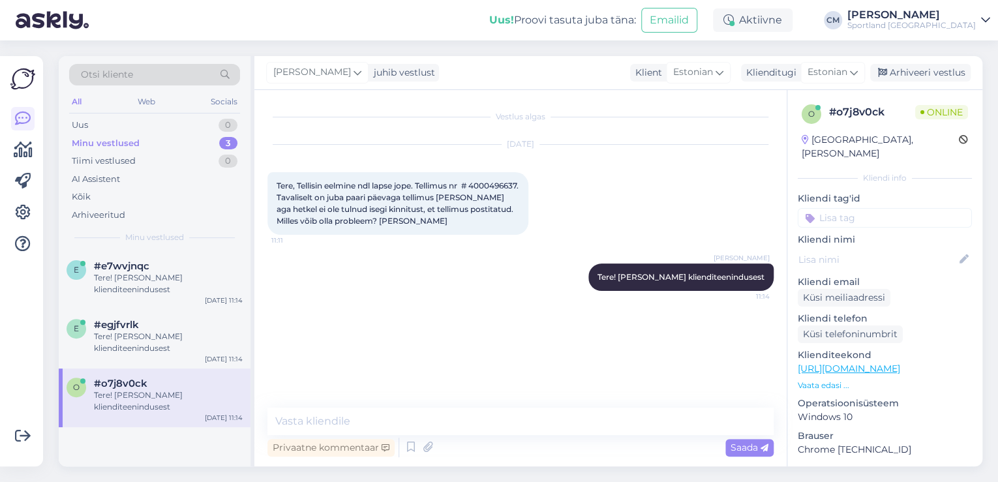
click at [294, 196] on span "Tere, Tellisin eelmine ndl lapse jope. Tellimus nr # 4000496637. Tavaliselt on …" at bounding box center [398, 203] width 244 height 45
copy span "4000496637"
click at [389, 433] on textarea at bounding box center [520, 421] width 506 height 27
type textarea "t"
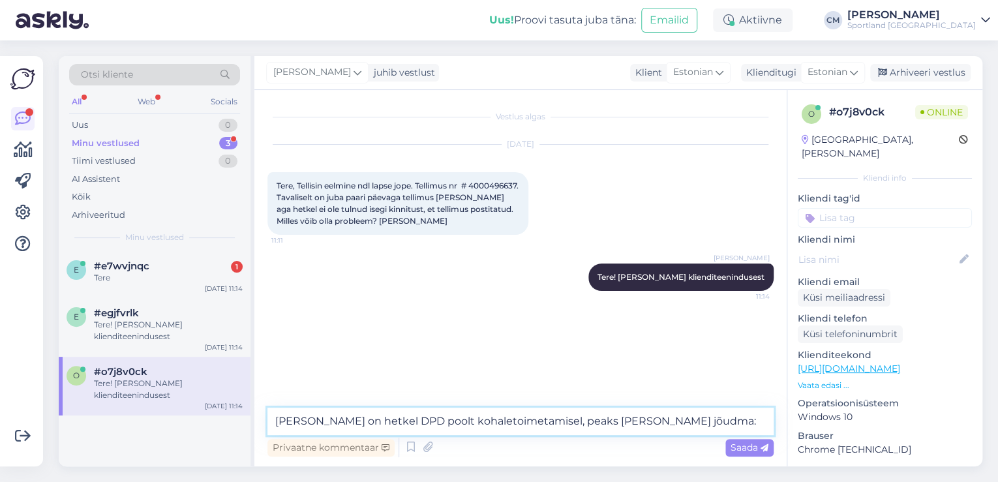
paste textarea "05607135059754"
type textarea "Tellimus on hetkel DPD poolt kohaletoimetamisel, peaks [PERSON_NAME] jõudma: 05…"
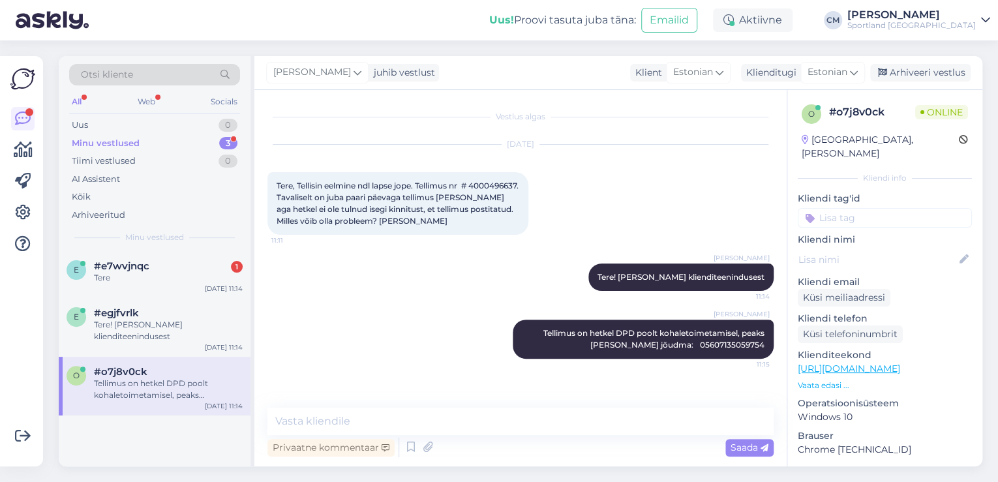
click at [140, 358] on div "o #o7j8v0ck Tellimus on hetkel DPD poolt kohaletoimetamisel, peaks [PERSON_NAME…" at bounding box center [155, 386] width 192 height 59
click at [145, 345] on div "e #egjfvrlk Tere! [PERSON_NAME] klienditeenindusest [DATE] 11:14" at bounding box center [155, 327] width 192 height 59
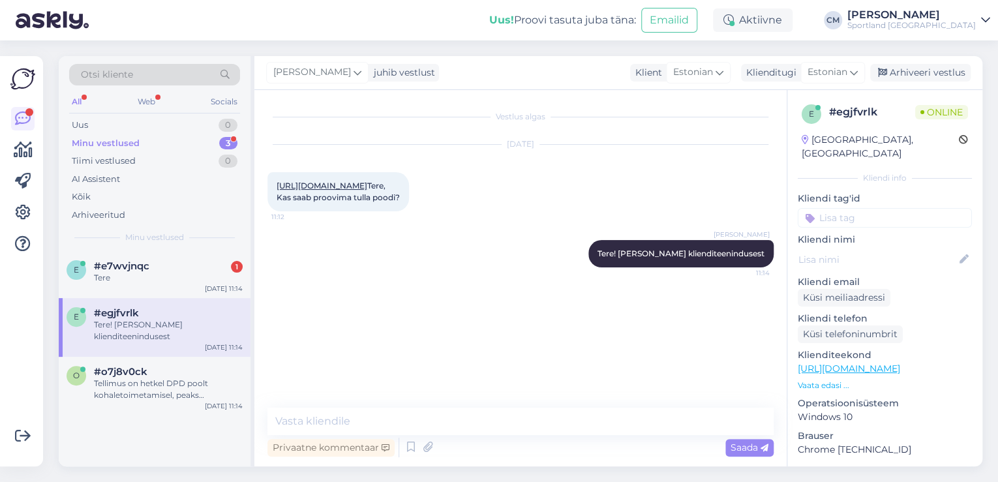
click at [343, 187] on link "[URL][DOMAIN_NAME]" at bounding box center [321, 186] width 91 height 10
click at [334, 423] on textarea at bounding box center [520, 421] width 506 height 27
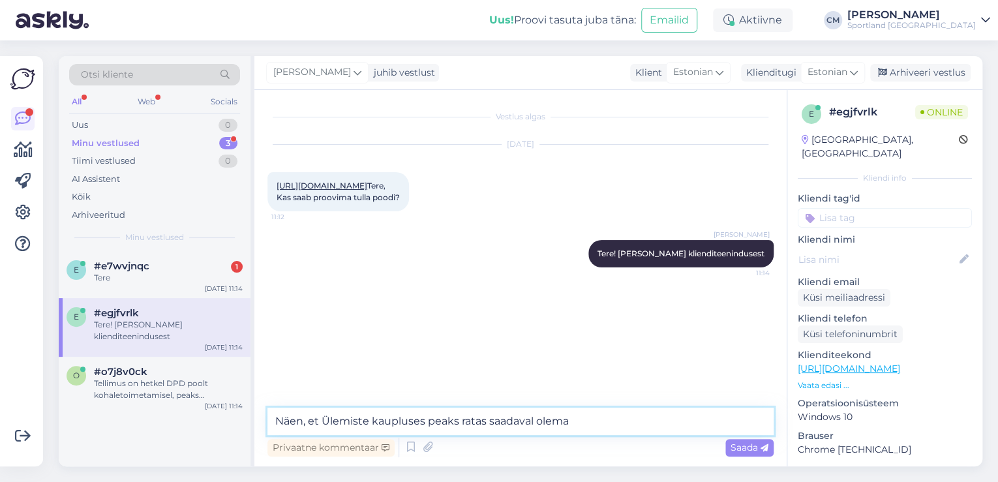
type textarea "Näen, et Ülemiste kaupluses peaks ratas saadaval olema."
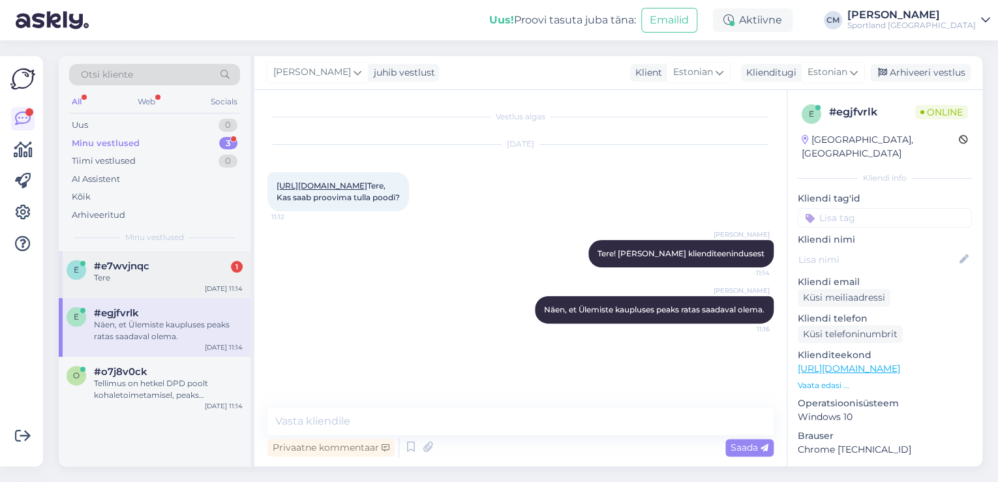
click at [115, 260] on span "#e7wvjnqc" at bounding box center [121, 266] width 55 height 12
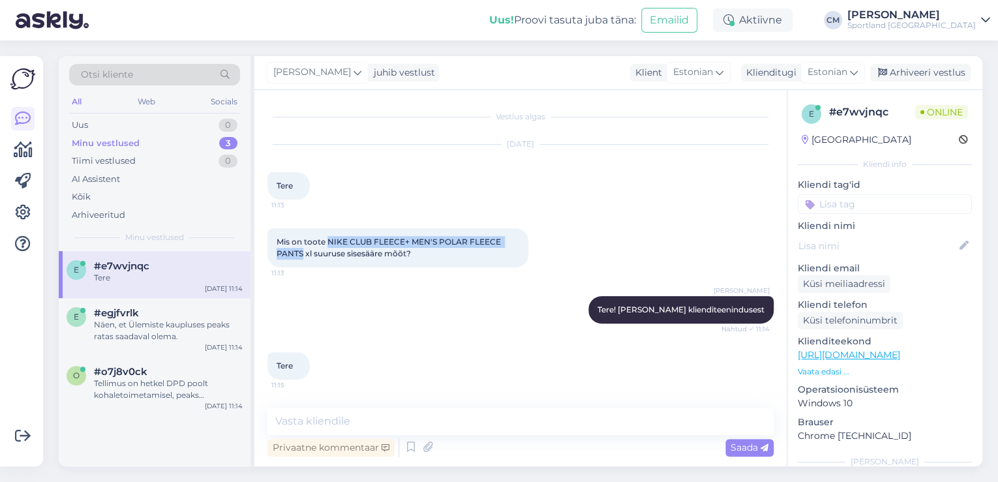
drag, startPoint x: 301, startPoint y: 254, endPoint x: 328, endPoint y: 241, distance: 30.1
click at [328, 241] on span "Mis on toote NIKE CLUB FLEECE+ MEN'S POLAR FLEECE PANTS xl suuruse sisesääre mõ…" at bounding box center [389, 248] width 226 height 22
copy span "NIKE CLUB FLEECE+ MEN'S POLAR FLEECE PANTS"
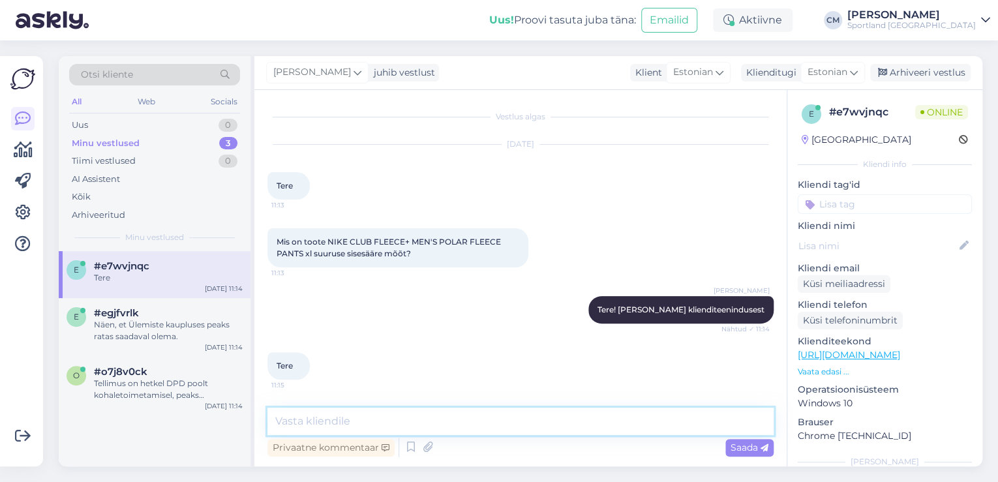
click at [430, 421] on textarea at bounding box center [520, 421] width 506 height 27
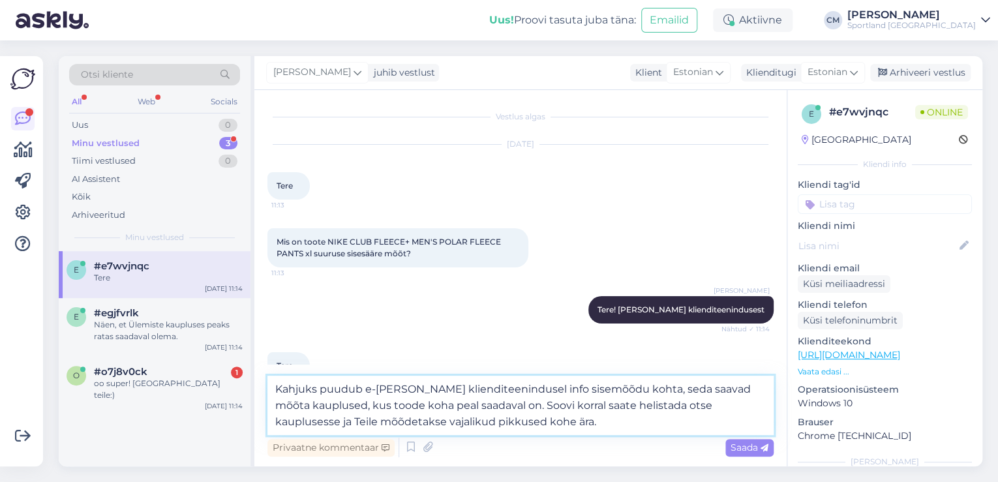
scroll to position [29, 0]
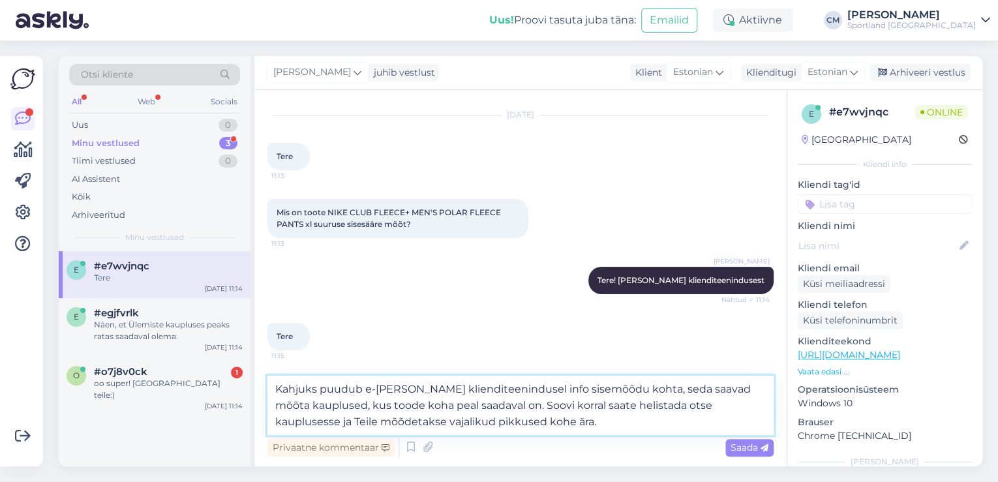
click at [509, 406] on textarea "Kahjuks puudub e-[PERSON_NAME] klienditeenindusel info sisemõõdu kohta, seda sa…" at bounding box center [520, 405] width 506 height 59
click at [646, 422] on textarea "Kahjuks puudub e-[PERSON_NAME] klienditeenindusel info sisemõõdu kohta, seda sa…" at bounding box center [520, 405] width 506 height 59
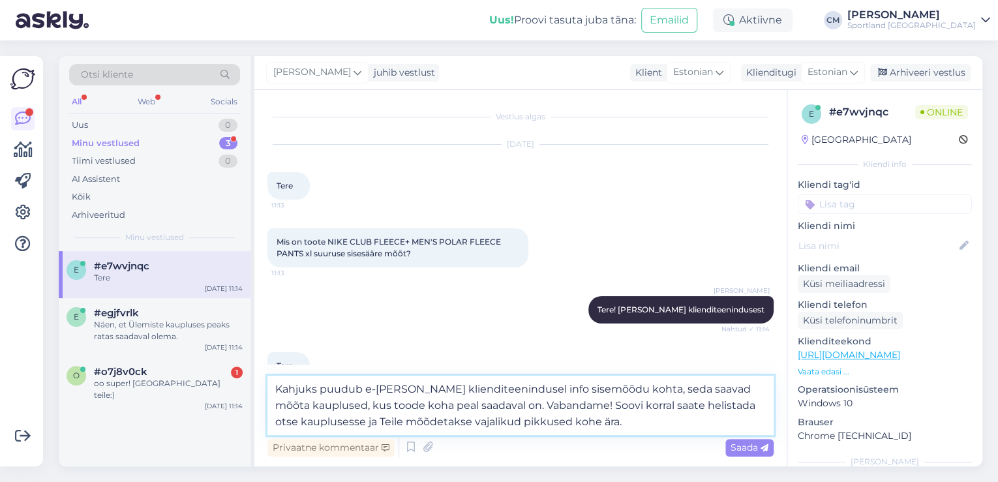
paste textarea "[URL][DOMAIN_NAME]"
click at [597, 422] on textarea "Kahjuks puudub e-[PERSON_NAME] klienditeenindusel info sisemõõdu kohta, seda sa…" at bounding box center [520, 405] width 506 height 59
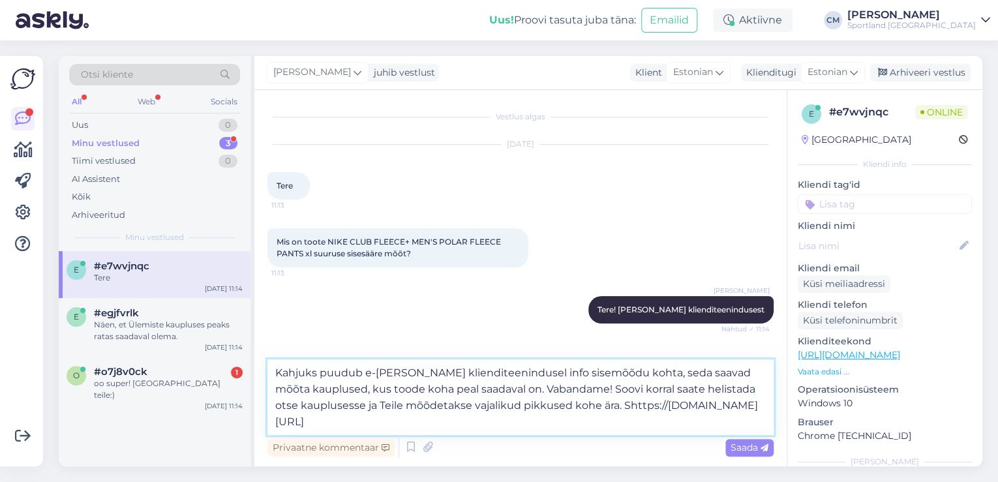
type textarea "Kahjuks puudub e-[PERSON_NAME] klienditeenindusel info sisemõõdu kohta, seda sa…"
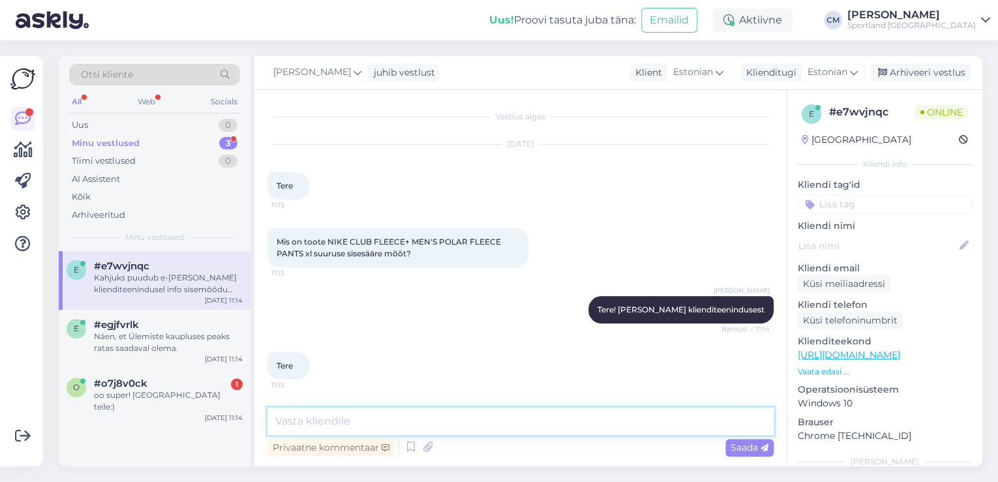
scroll to position [100, 0]
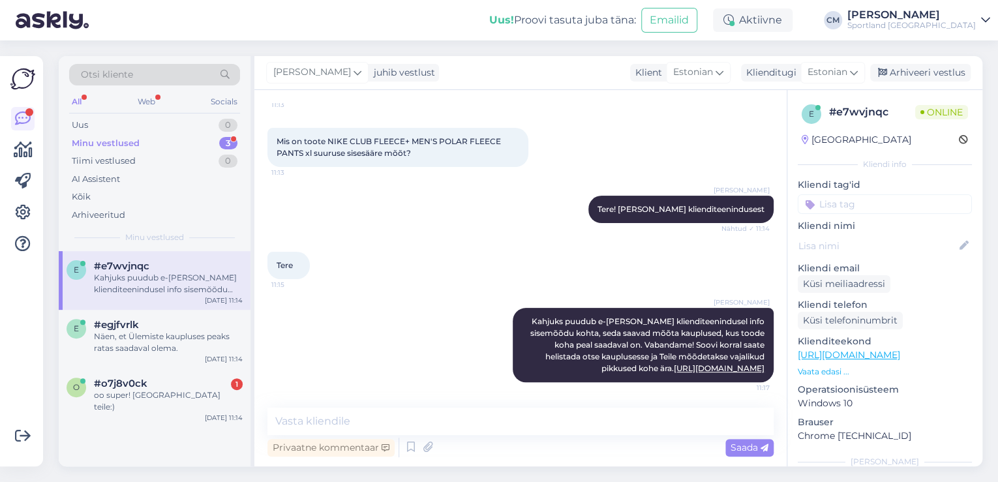
click at [865, 203] on input at bounding box center [884, 204] width 174 height 20
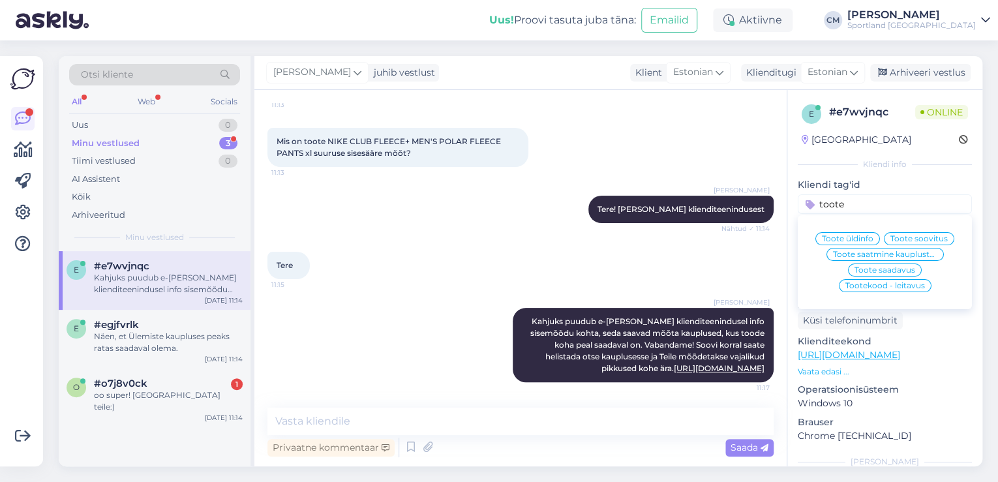
type input "toote"
click at [866, 240] on span "Toote üldinfo" at bounding box center [848, 239] width 52 height 8
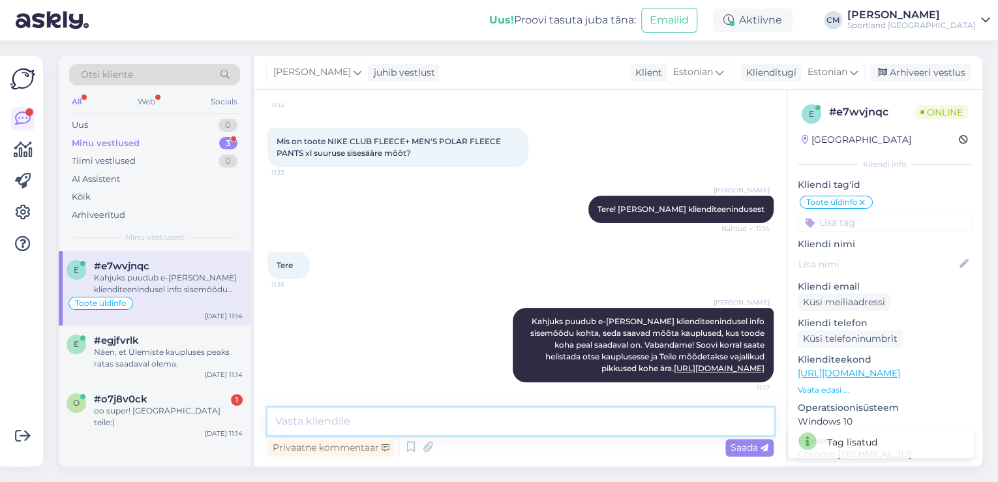
click at [581, 416] on textarea at bounding box center [520, 421] width 506 height 27
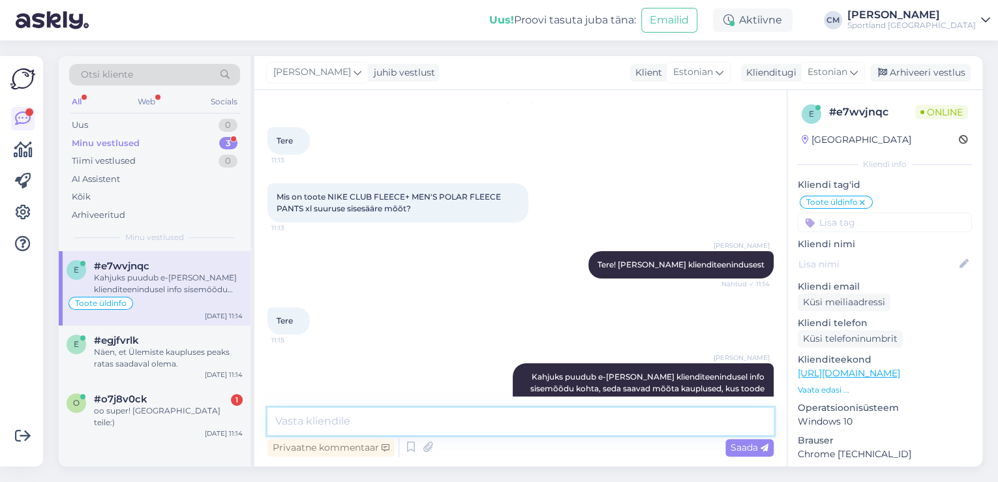
scroll to position [0, 0]
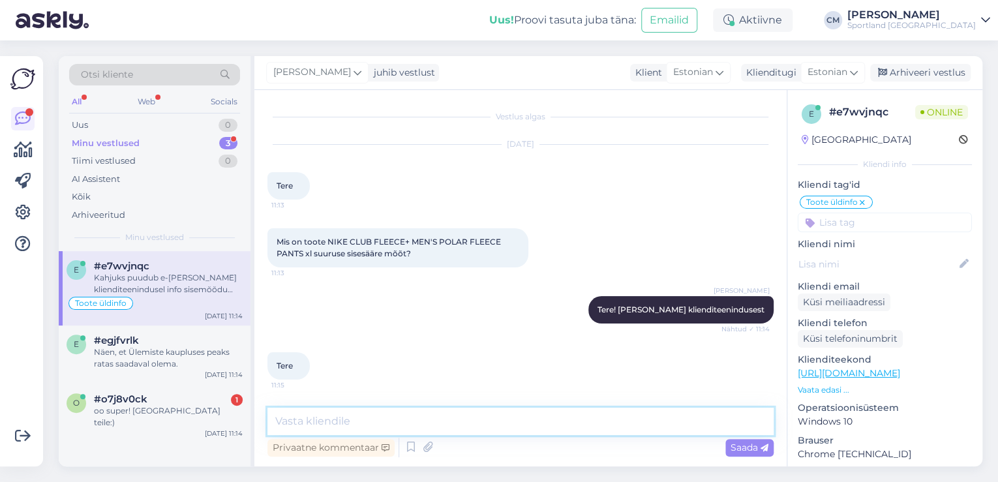
click at [425, 409] on textarea at bounding box center [520, 421] width 506 height 27
type textarea "Näen, et toodet on Outlet [PERSON_NAME] Famas."
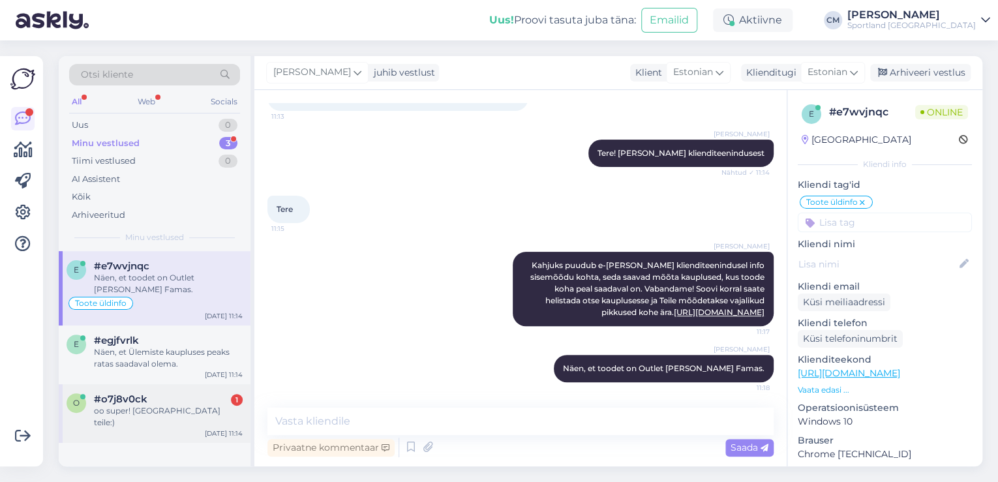
click at [183, 387] on div "o #o7j8v0ck 1 oo super! Aitäh teile:) [DATE] 11:14" at bounding box center [155, 413] width 192 height 59
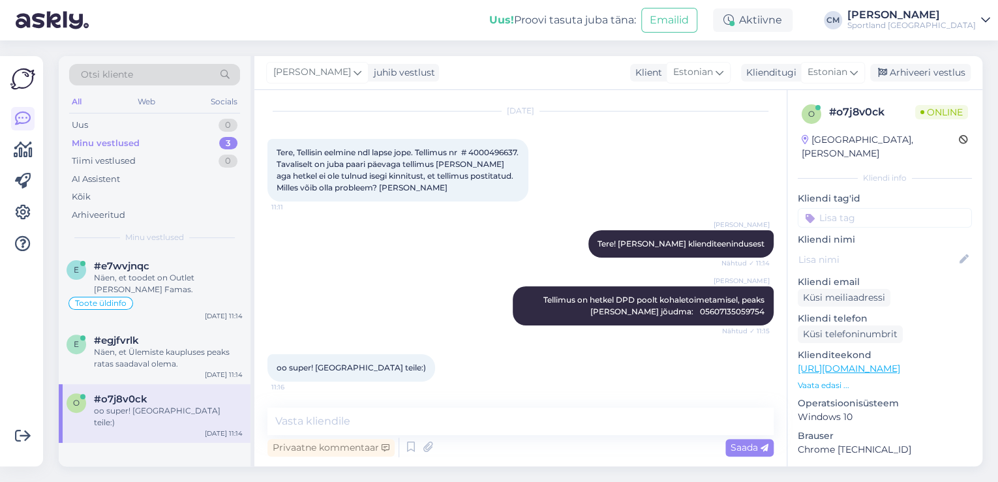
scroll to position [33, 0]
click at [336, 404] on div "Vestlus algas [DATE] Tere, Tellisin eelmine ndl lapse jope. Tellimus nr # 40004…" at bounding box center [520, 278] width 532 height 376
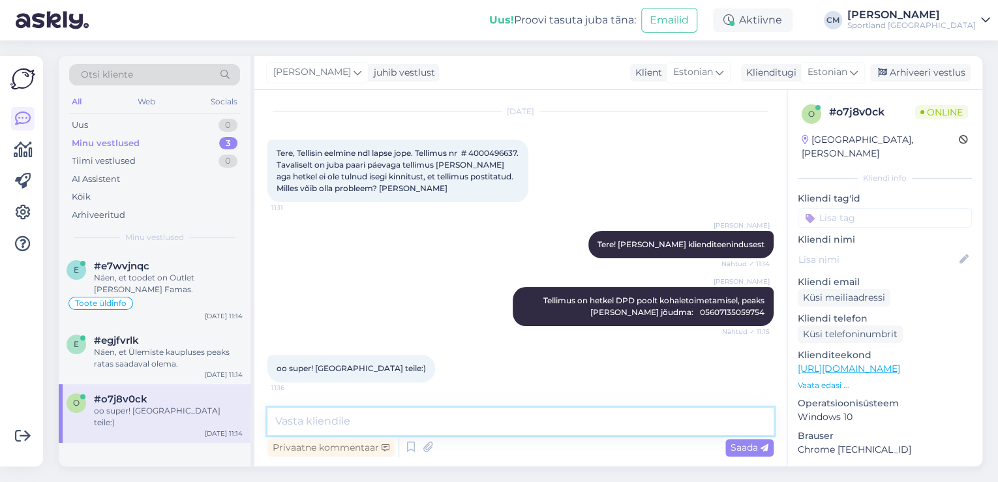
click at [353, 410] on textarea at bounding box center [520, 421] width 506 height 27
type textarea "Kas saan veel aidata?"
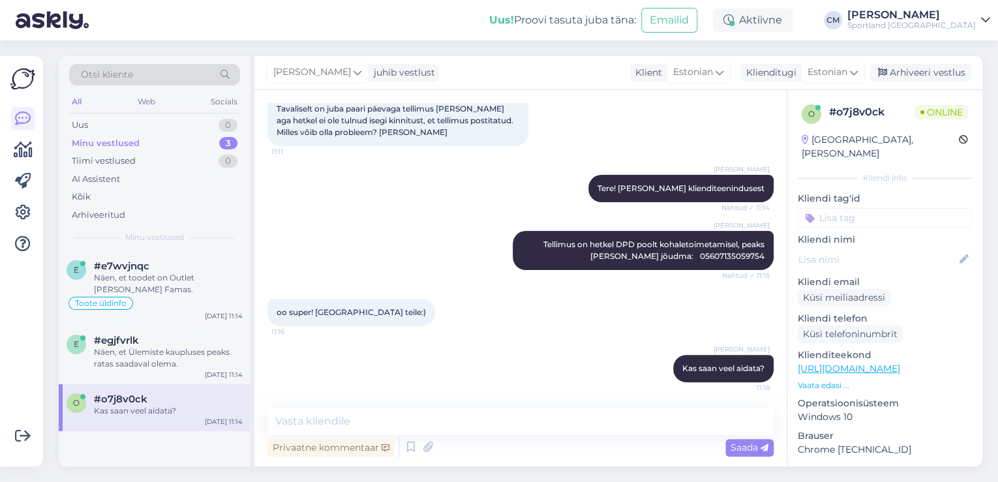
click at [124, 391] on div "o #o7j8v0ck Kas saan veel aidata? [DATE] 11:14" at bounding box center [155, 407] width 192 height 47
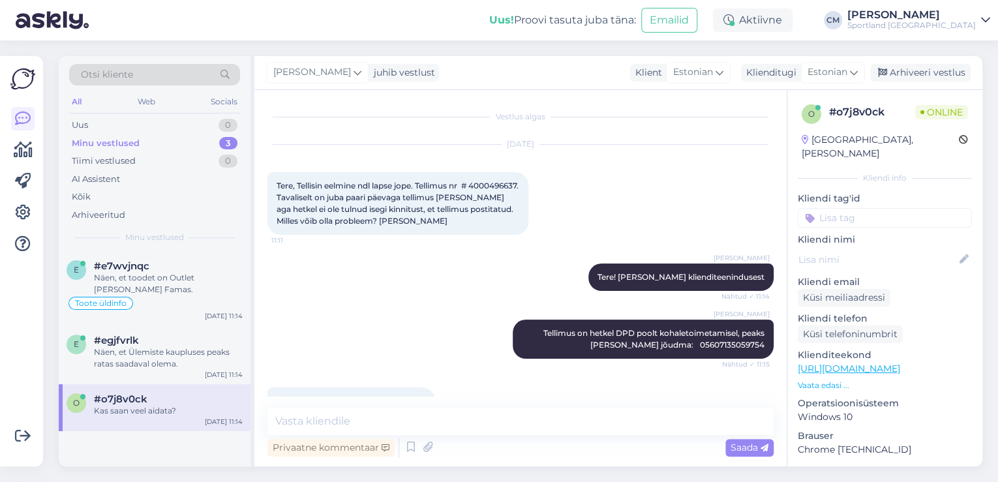
click at [125, 389] on div "o #o7j8v0ck Kas saan veel aidata? [DATE] 11:14" at bounding box center [155, 407] width 192 height 47
click at [134, 381] on div "e #egjfvrlk Näen, et Ülemiste kaupluses peaks ratas saadaval olema. [DATE] 11:14" at bounding box center [155, 354] width 192 height 59
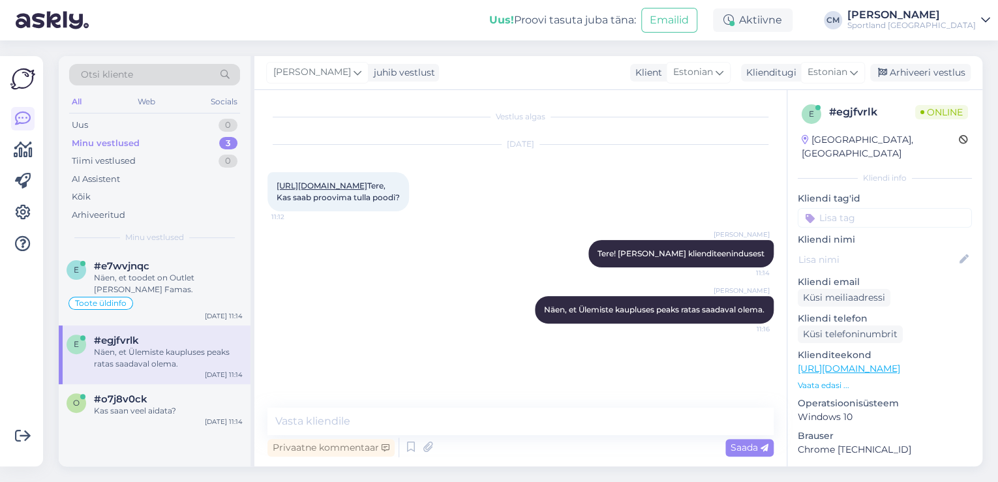
click at [910, 208] on input at bounding box center [884, 218] width 174 height 20
type input "saada"
click at [895, 261] on div "Toote saadavus" at bounding box center [885, 267] width 74 height 13
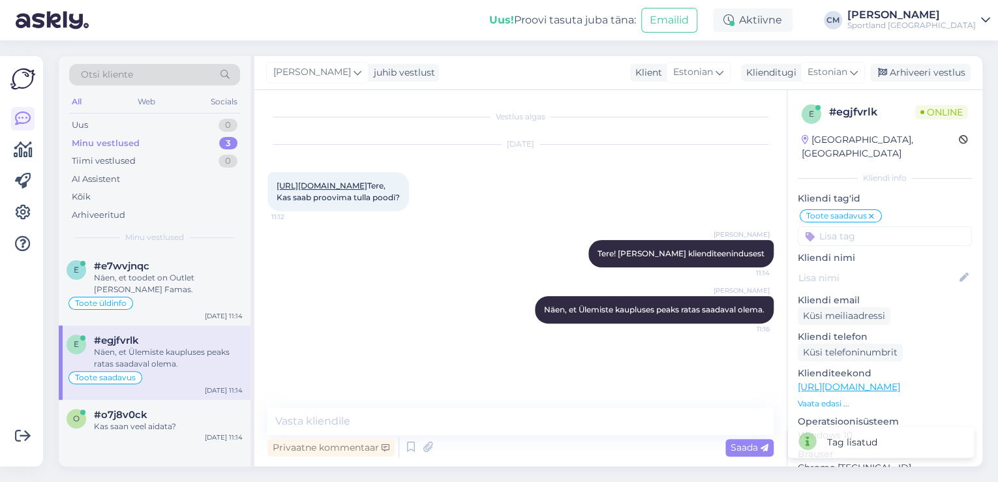
click at [889, 226] on input at bounding box center [884, 236] width 174 height 20
type input "rat"
click at [882, 264] on div "Ratas" at bounding box center [884, 270] width 35 height 13
click at [162, 246] on div "Otsi kliente All Web Socials Uus 0 Minu vestlused 3 Tiimi vestlused 0 AI Assist…" at bounding box center [155, 153] width 192 height 195
click at [163, 300] on div "Toote üldinfo" at bounding box center [155, 303] width 176 height 16
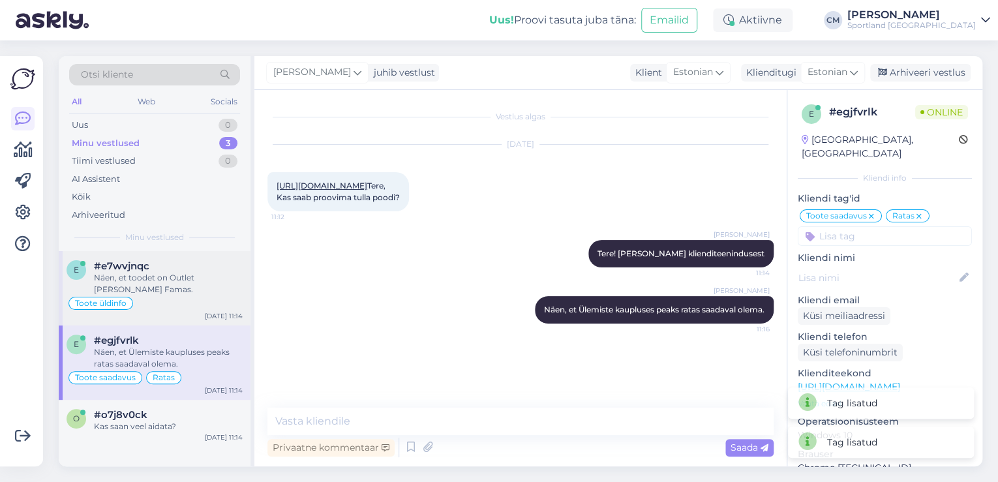
scroll to position [156, 0]
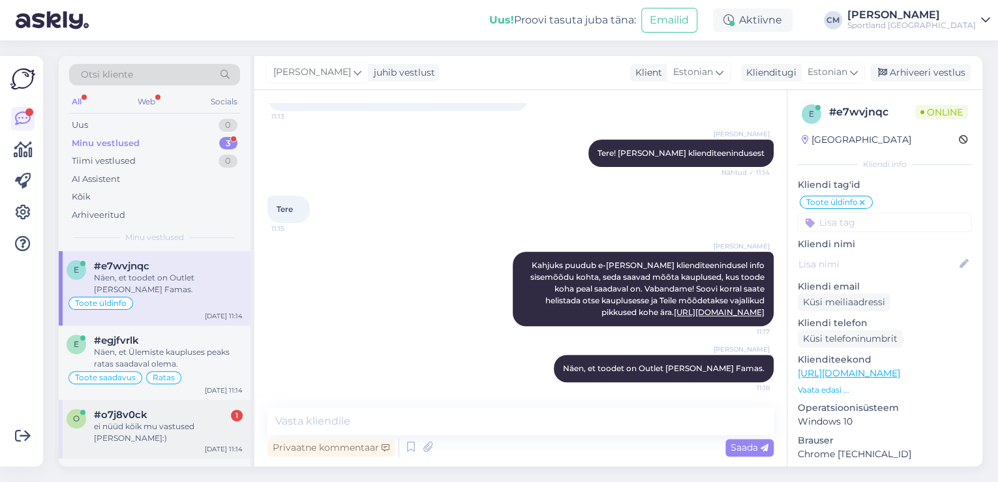
click at [147, 410] on div "#o7j8v0ck 1" at bounding box center [168, 415] width 149 height 12
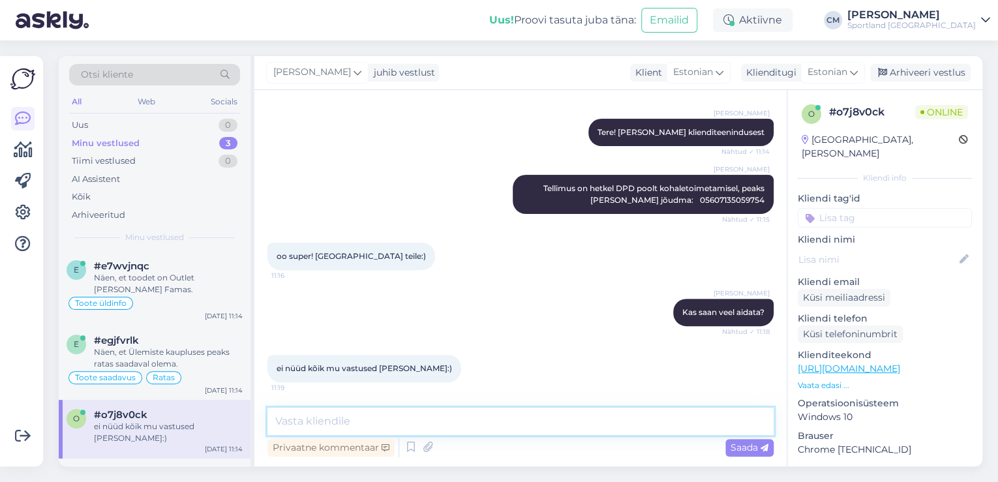
click at [326, 426] on textarea at bounding box center [520, 421] width 506 height 27
type textarea "Tore! Ilusat päeva jätku :)"
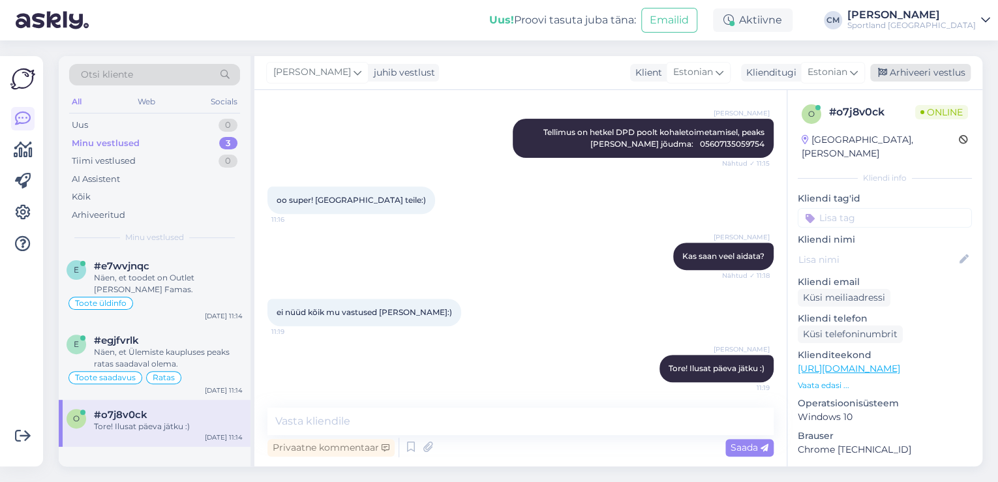
click at [931, 67] on div "Arhiveeri vestlus" at bounding box center [920, 73] width 100 height 18
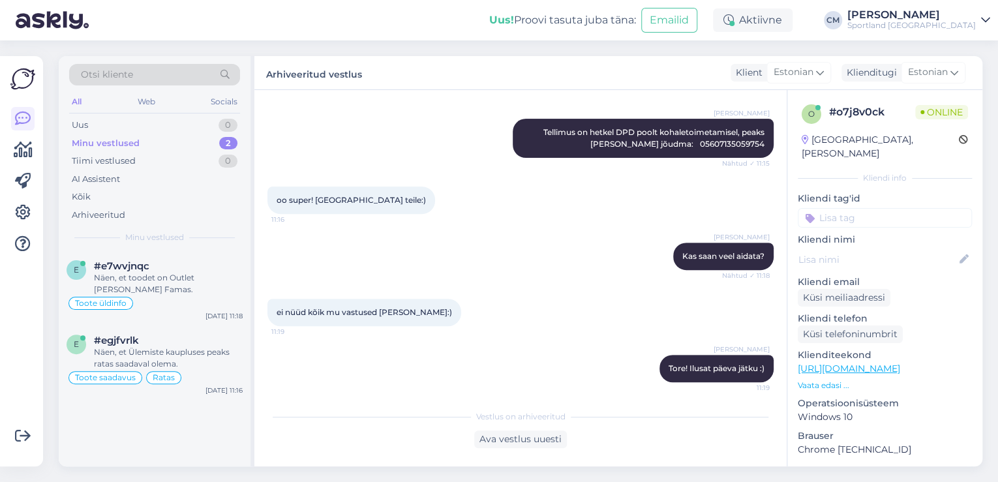
click at [871, 208] on input at bounding box center [884, 218] width 174 height 20
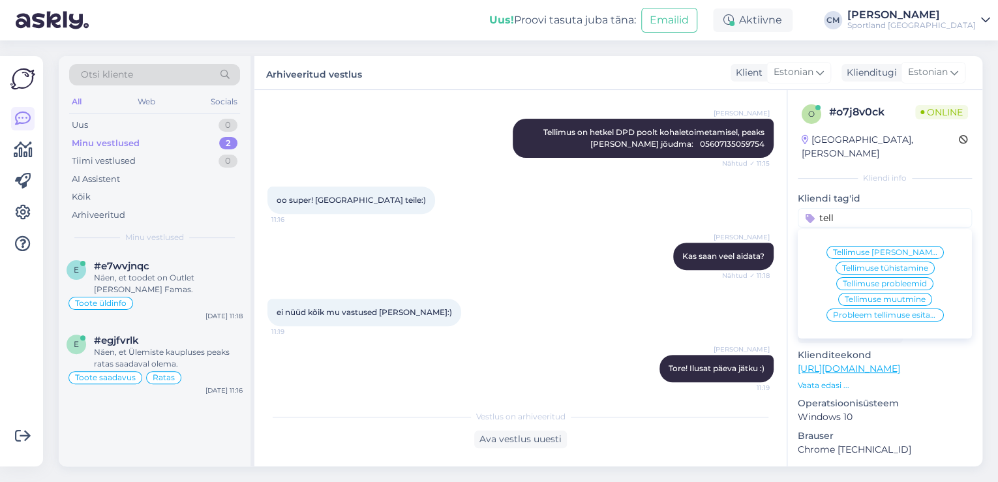
type input "tell"
click at [885, 248] on span "Tellimuse [PERSON_NAME] info" at bounding box center [885, 252] width 104 height 8
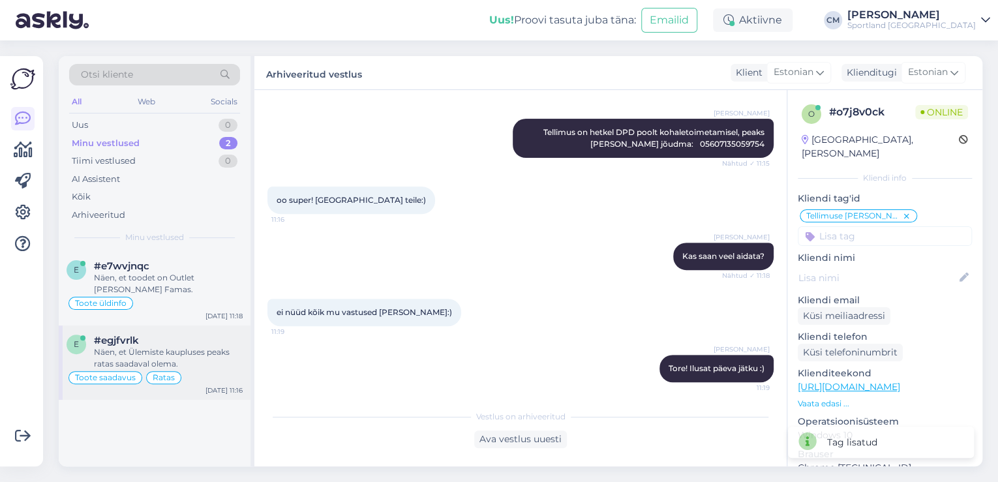
click at [168, 348] on div "Näen, et Ülemiste kaupluses peaks ratas saadaval olema." at bounding box center [168, 357] width 149 height 23
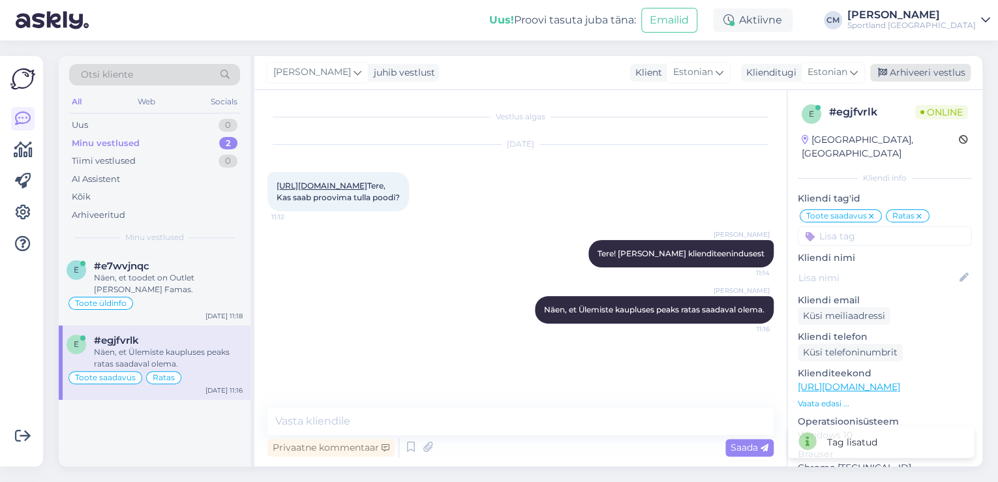
click at [888, 76] on div "Arhiveeri vestlus" at bounding box center [920, 73] width 100 height 18
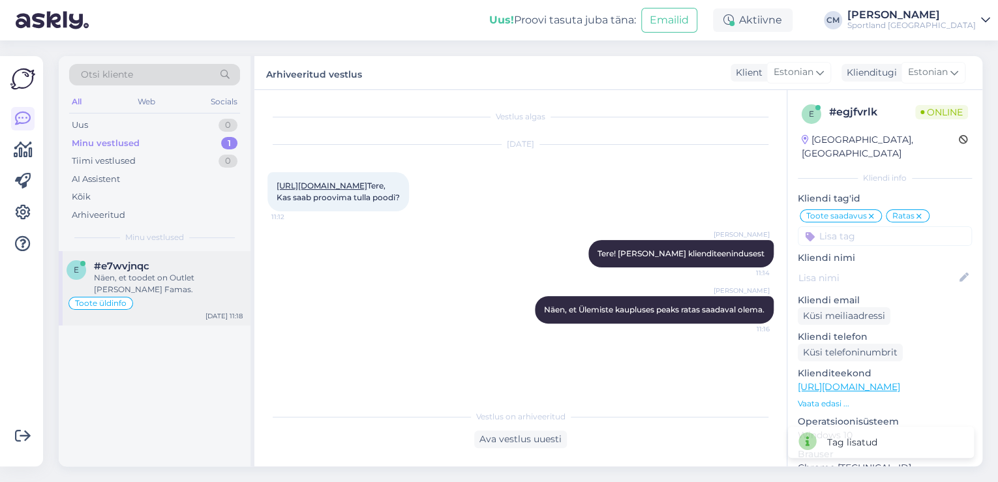
click at [157, 291] on div "Näen, et toodet on Outlet [PERSON_NAME] Famas." at bounding box center [168, 283] width 149 height 23
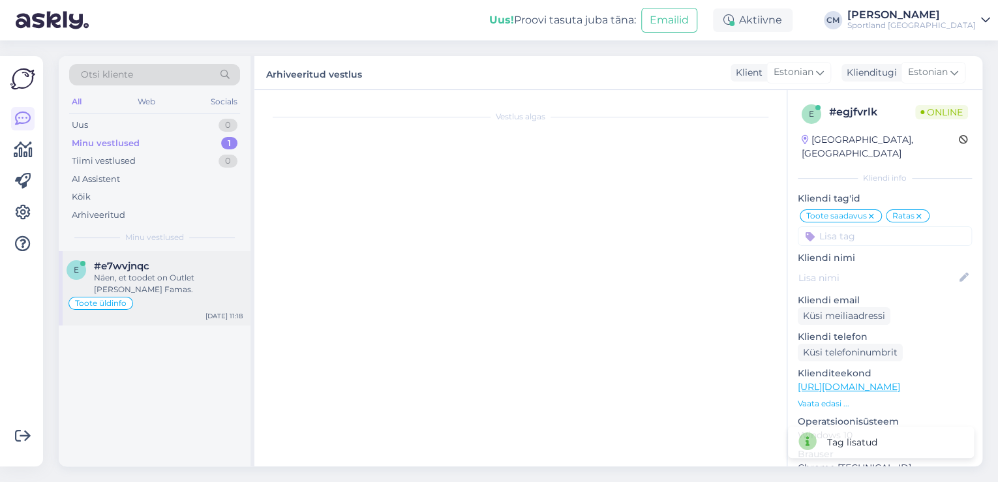
scroll to position [156, 0]
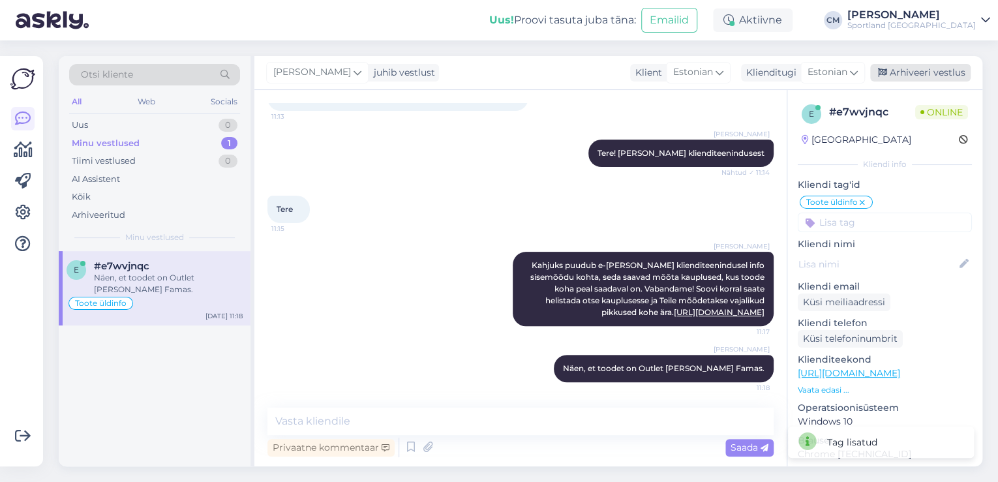
click at [919, 72] on div "Arhiveeri vestlus" at bounding box center [920, 73] width 100 height 18
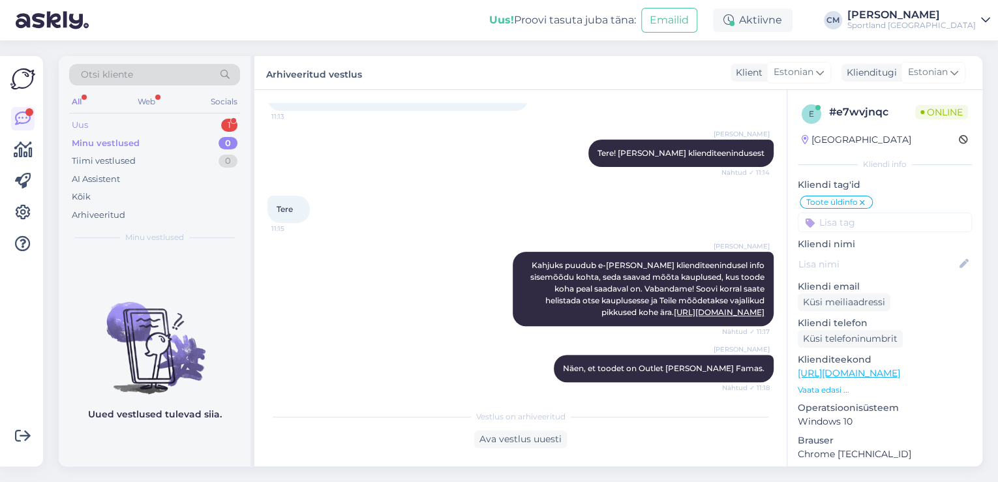
click at [228, 128] on div "1" at bounding box center [229, 125] width 16 height 13
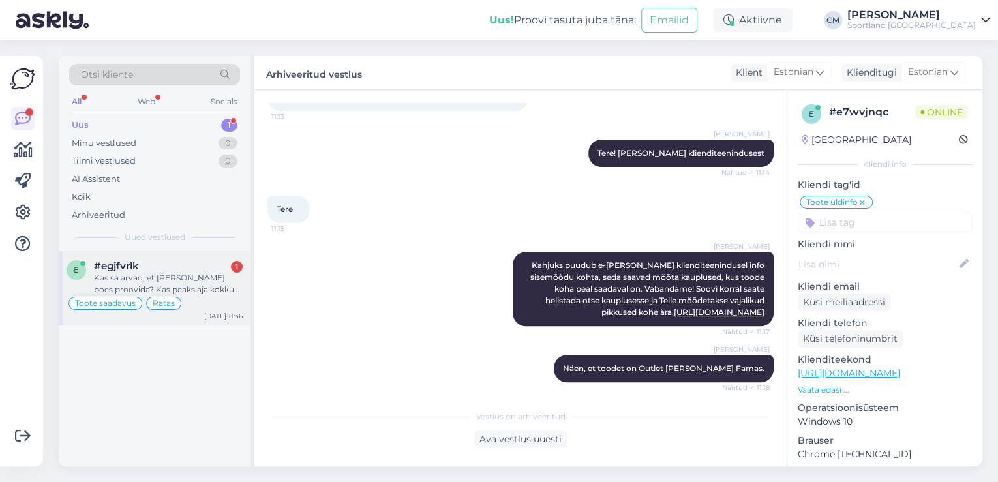
click at [188, 265] on div "#egjfvrlk 1" at bounding box center [168, 266] width 149 height 12
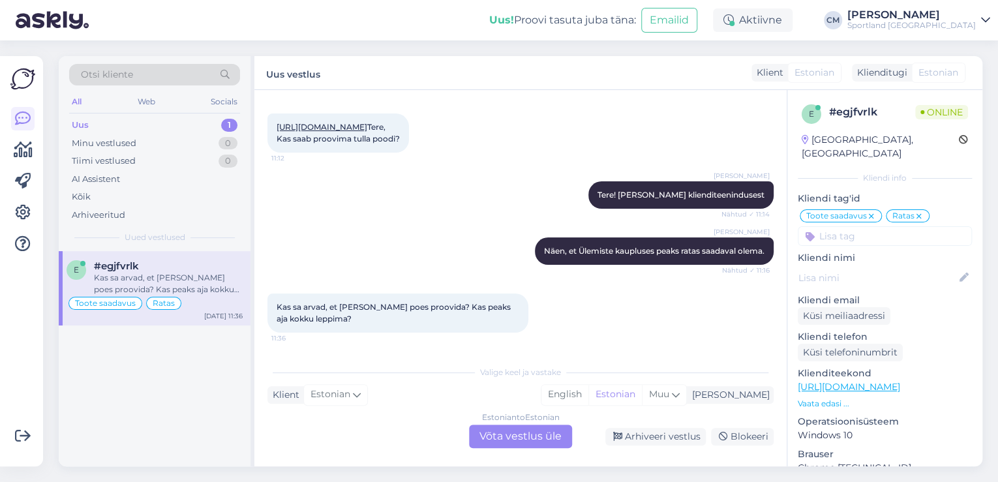
click at [524, 430] on div "Estonian to Estonian Võta vestlus üle" at bounding box center [520, 436] width 103 height 23
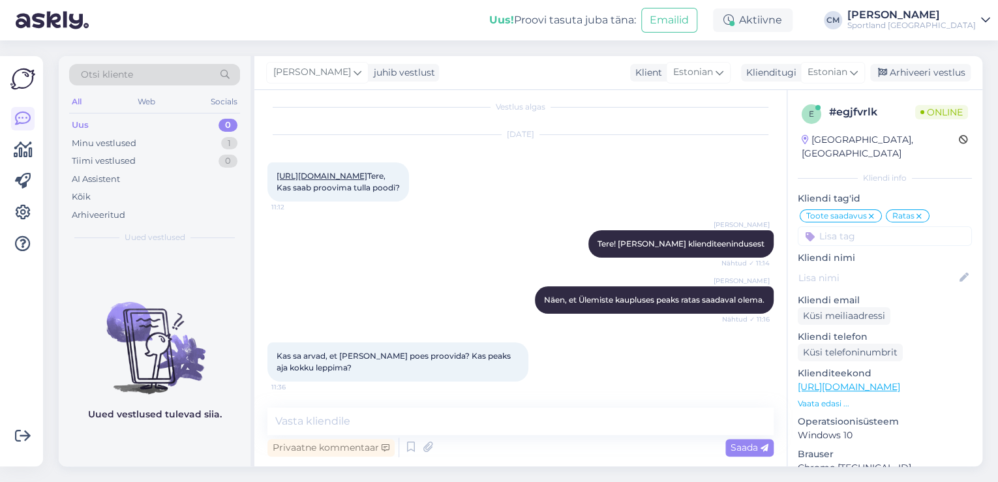
scroll to position [44, 0]
click at [447, 427] on textarea at bounding box center [520, 421] width 506 height 27
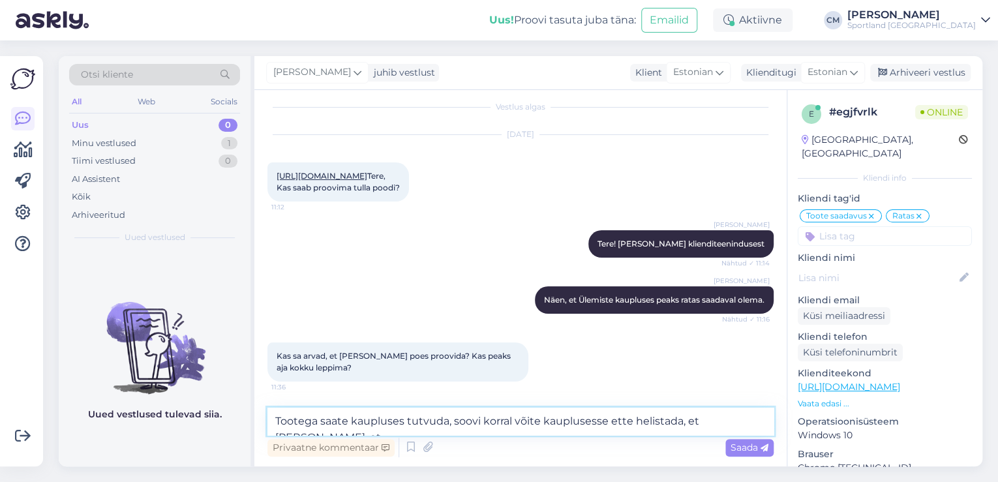
scroll to position [60, 0]
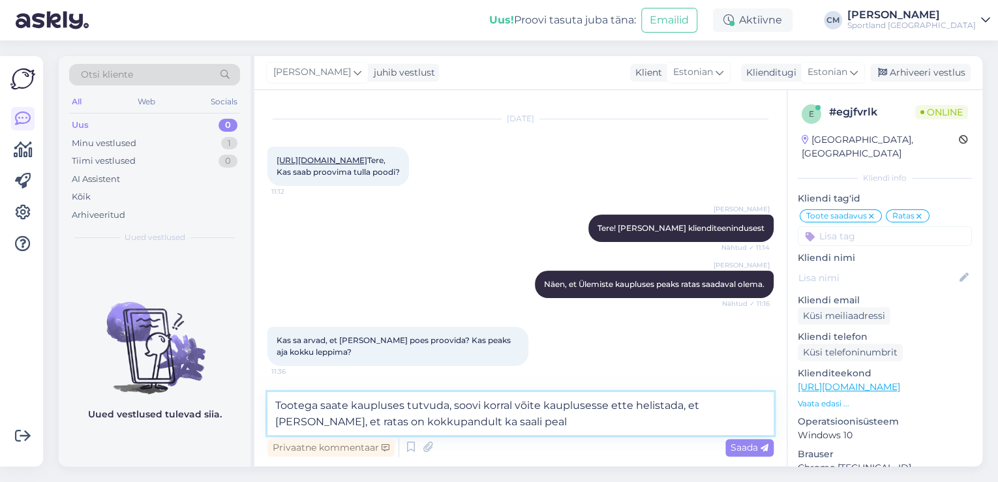
type textarea "Tootega saate kaupluses tutvuda, soovi korral võite kauplusesse ette helistada,…"
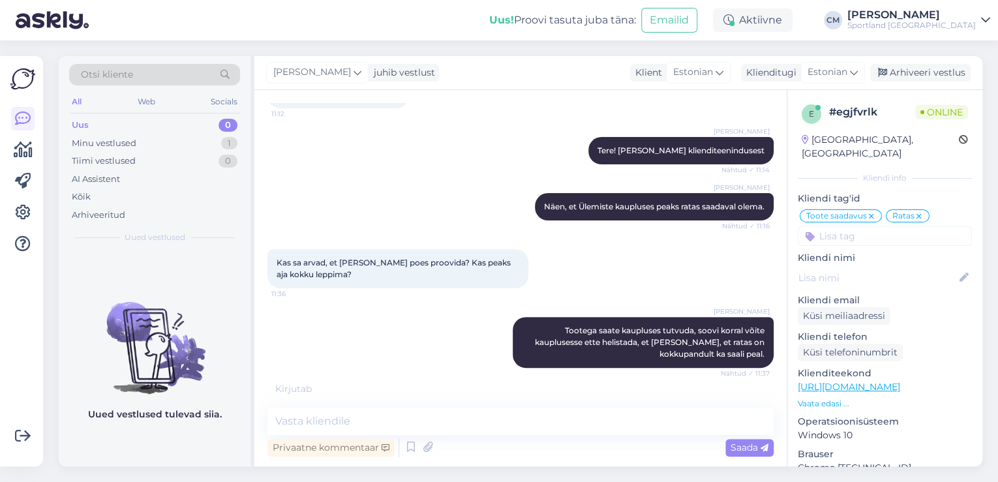
scroll to position [180, 0]
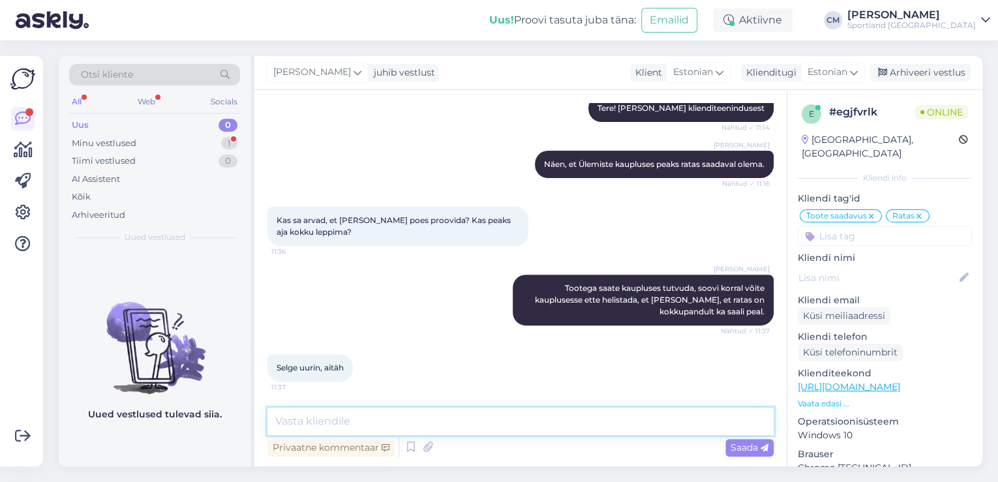
click at [469, 415] on textarea at bounding box center [520, 421] width 506 height 27
type textarea "Kas saan veel abiks olla?"
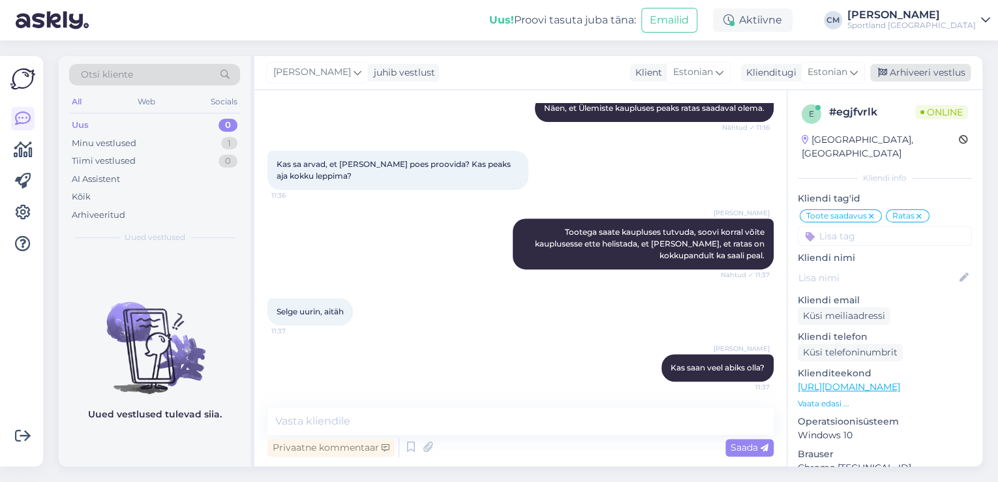
click at [899, 78] on div "Arhiveeri vestlus" at bounding box center [920, 73] width 100 height 18
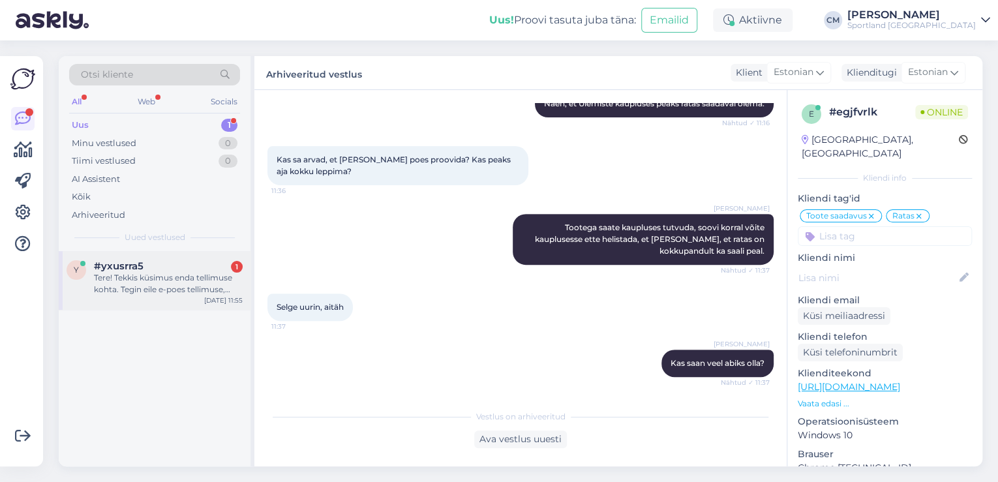
click at [180, 286] on div "Tere! Tekkis küsimus enda tellimuse kohta. Tegin eile e-poes tellimuse, tasusin…" at bounding box center [168, 283] width 149 height 23
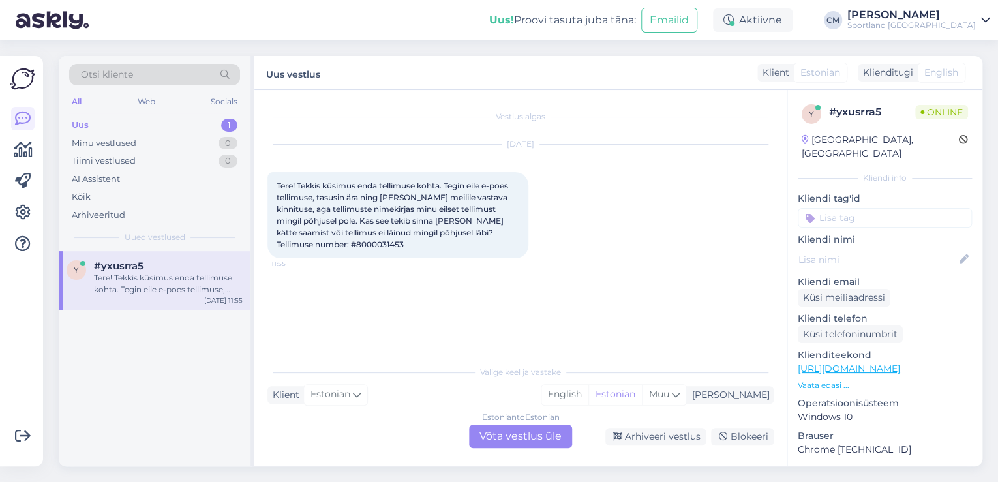
click at [469, 420] on div "Valige [PERSON_NAME] vastake Klient Estonian Mina English Estonian Muu Estonian…" at bounding box center [520, 403] width 506 height 89
click at [473, 428] on div "Estonian to Estonian Võta vestlus üle" at bounding box center [520, 436] width 103 height 23
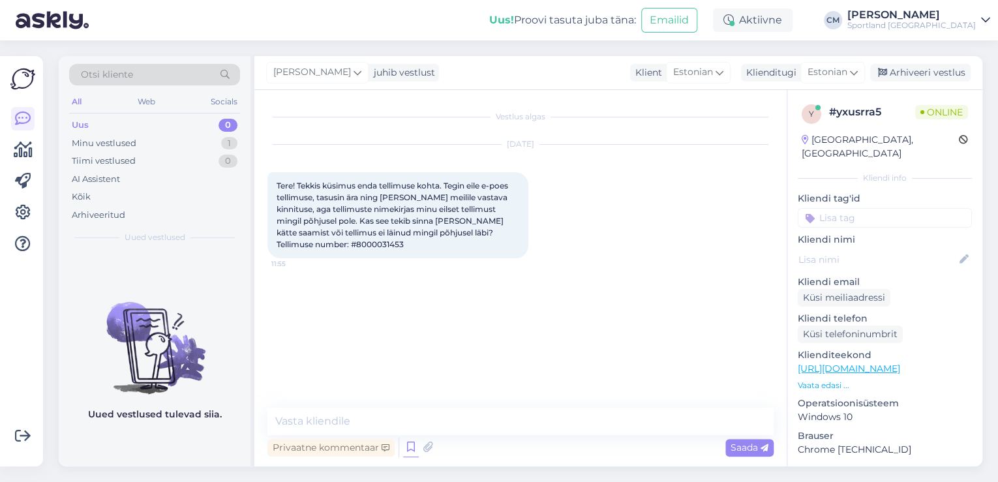
click at [410, 441] on icon at bounding box center [411, 448] width 16 height 20
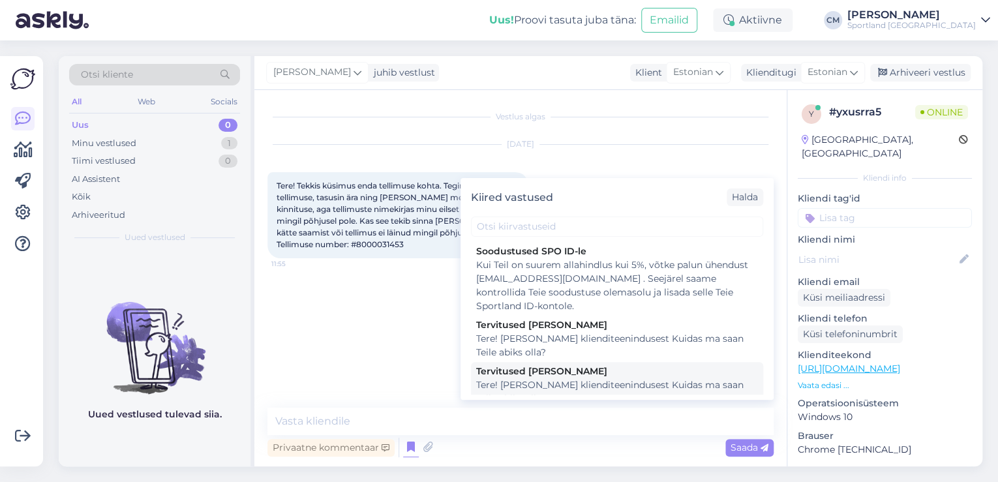
click at [546, 385] on div "Tere! [PERSON_NAME] klienditeenindusest Kuidas ma saan Teile abiks olla?" at bounding box center [617, 391] width 282 height 27
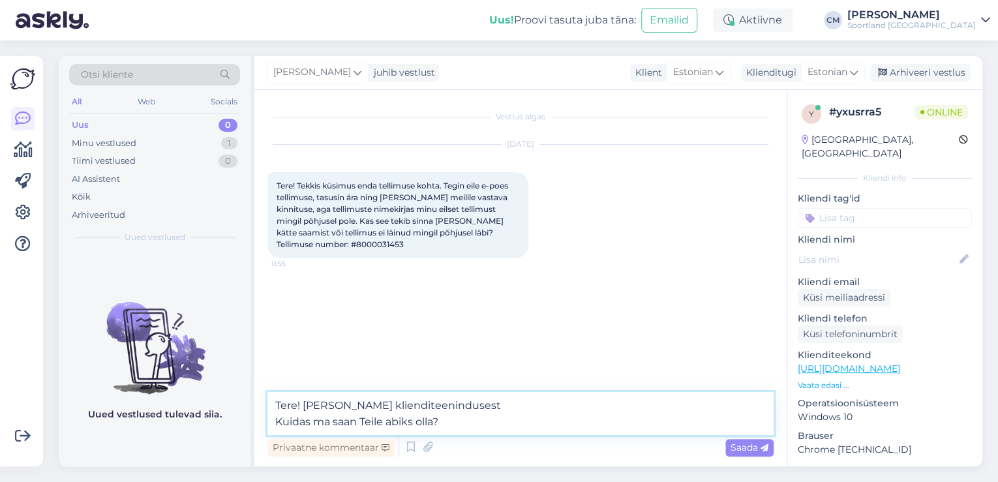
drag, startPoint x: 474, startPoint y: 423, endPoint x: 276, endPoint y: 425, distance: 197.6
click at [276, 425] on textarea "Tere! [PERSON_NAME] klienditeenindusest Kuidas ma saan Teile abiks olla?" at bounding box center [520, 413] width 506 height 43
type textarea "Tere! [PERSON_NAME] klienditeenindusest"
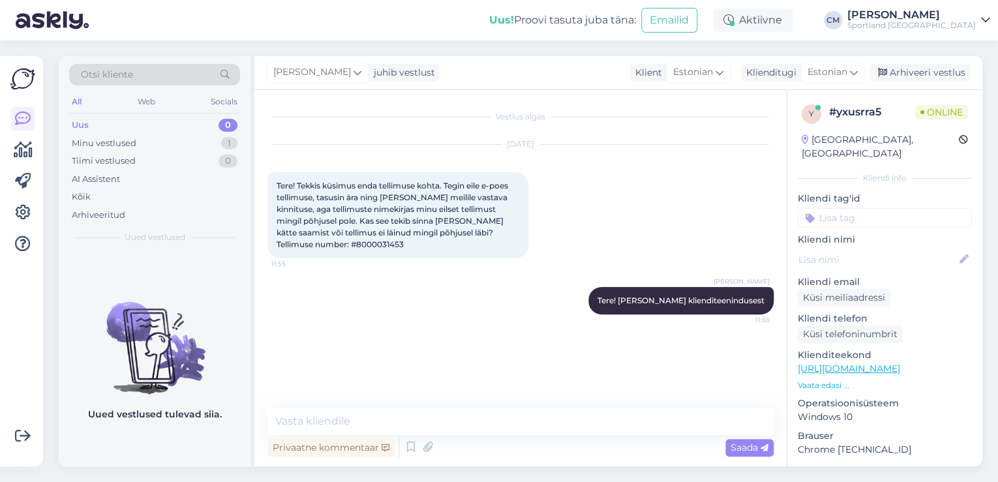
click at [387, 243] on span "Tere! Tekkis küsimus enda tellimuse kohta. Tegin eile e-poes tellimuse, tasusin…" at bounding box center [392, 215] width 233 height 68
copy div "8000031453 11:55"
drag, startPoint x: 424, startPoint y: 194, endPoint x: 427, endPoint y: 215, distance: 21.1
click at [427, 215] on div "Tere! Tekkis küsimus enda tellimuse kohta. Tegin eile e-poes tellimuse, tasusin…" at bounding box center [397, 215] width 261 height 86
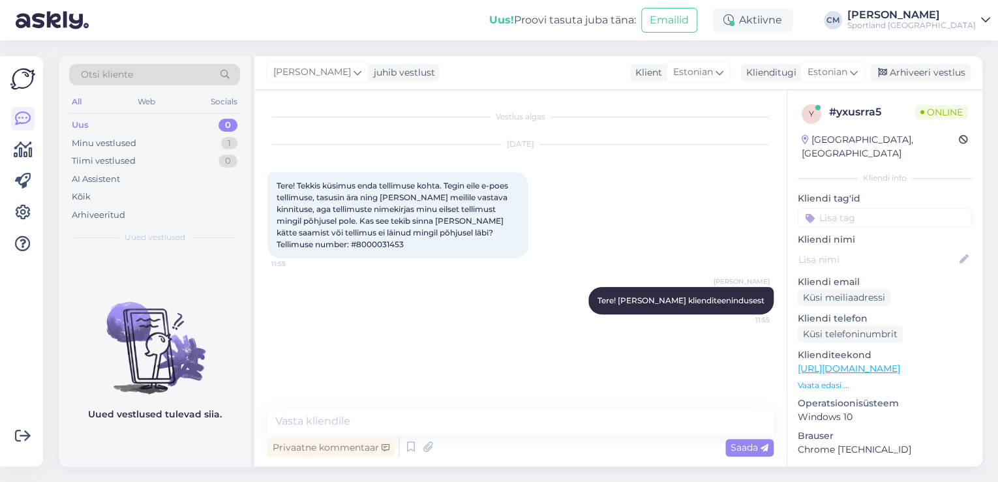
click at [432, 235] on div "Tere! Tekkis küsimus enda tellimuse kohta. Tegin eile e-poes tellimuse, tasusin…" at bounding box center [397, 215] width 261 height 86
click at [447, 420] on textarea at bounding box center [520, 421] width 506 height 27
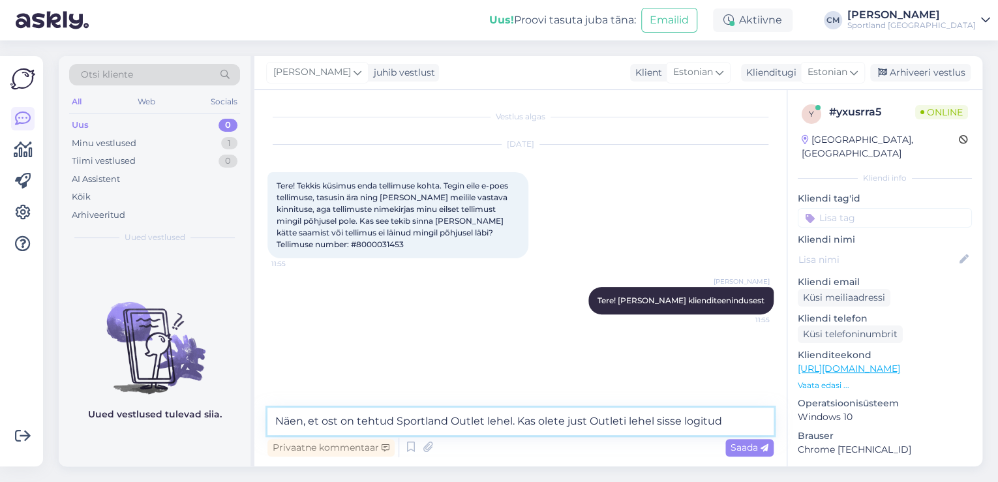
type textarea "Näen, et ost on tehtud Sportland Outlet lehel. Kas olete just Outleti lehel sis…"
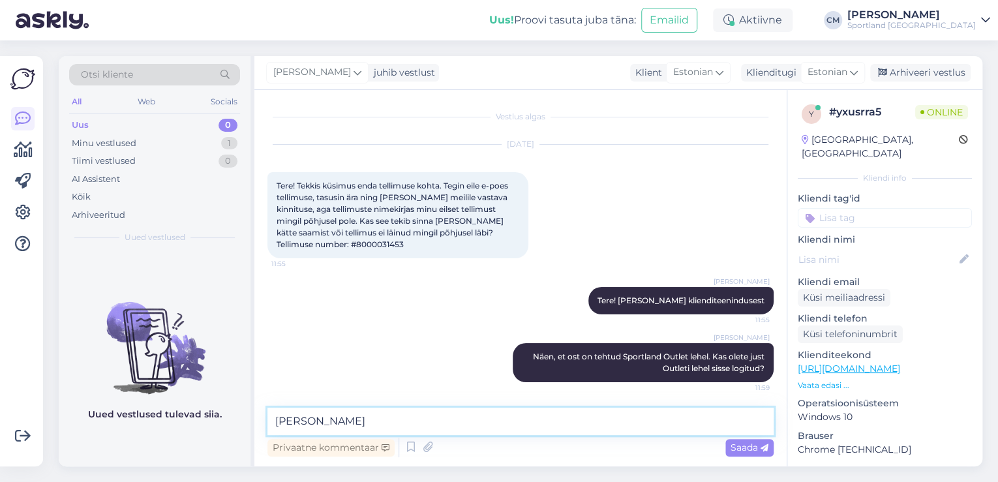
type textarea "J"
type textarea "Tava Sportland kontol ei kuva Teie Outlet tellimusi."
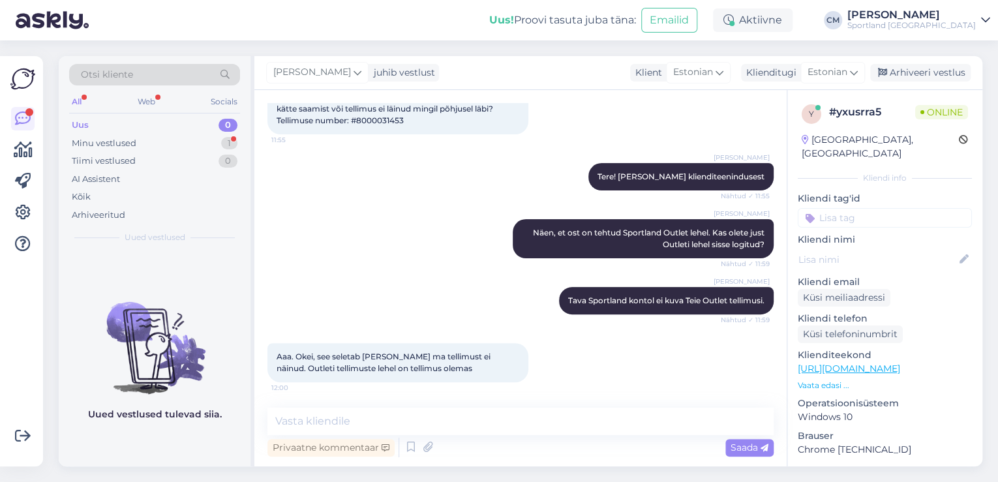
scroll to position [180, 0]
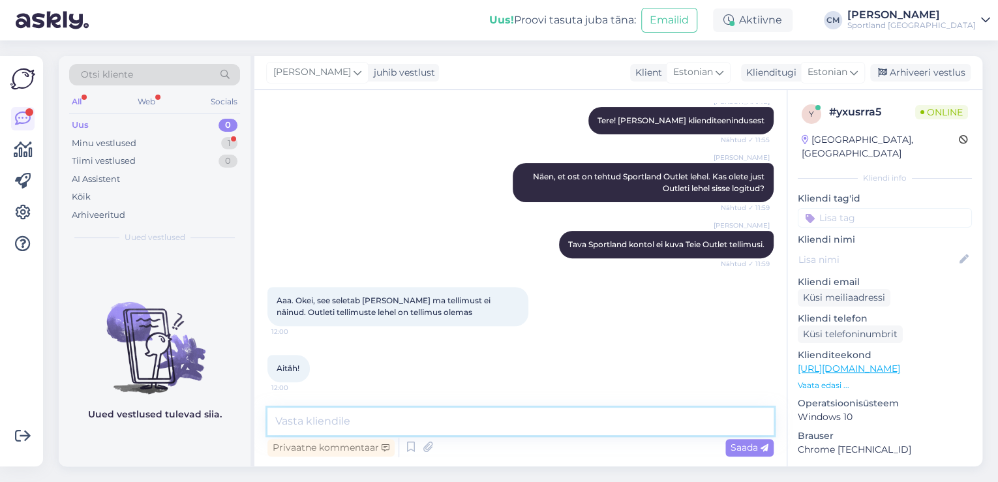
click at [426, 424] on textarea at bounding box center [520, 421] width 506 height 27
type textarea "P"
type textarea "Kas saan veel abiks olla? :)"
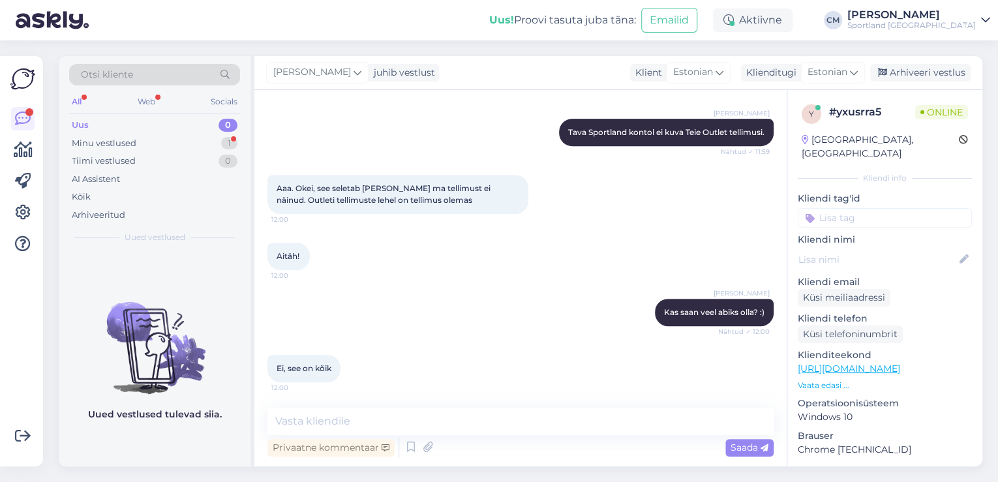
scroll to position [348, 0]
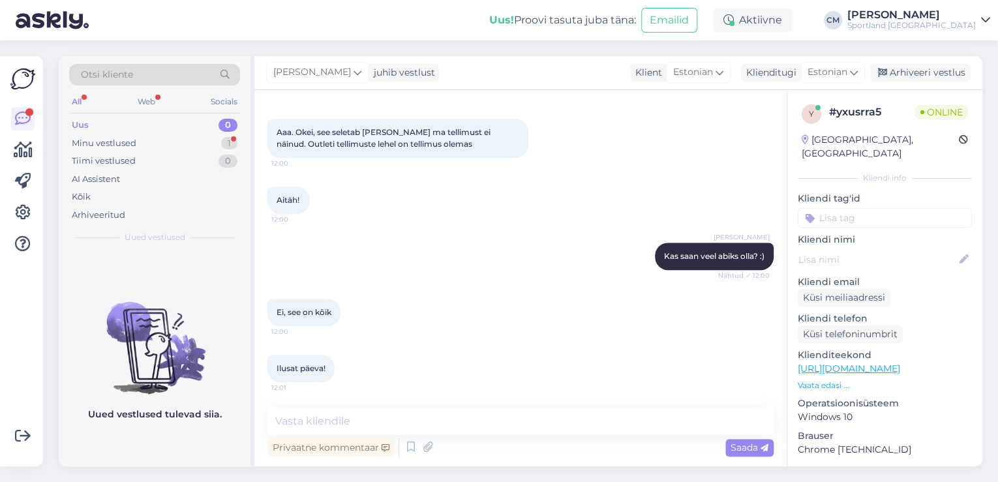
click at [644, 399] on div "Vestlus algas [DATE] Tere! Tekkis küsimus enda tellimuse kohta. Tegin eile e-po…" at bounding box center [520, 278] width 532 height 376
click at [644, 405] on div "Vestlus algas [DATE] Tere! Tekkis küsimus enda tellimuse kohta. Tegin eile e-po…" at bounding box center [520, 278] width 532 height 376
click at [638, 422] on textarea at bounding box center [520, 421] width 506 height 27
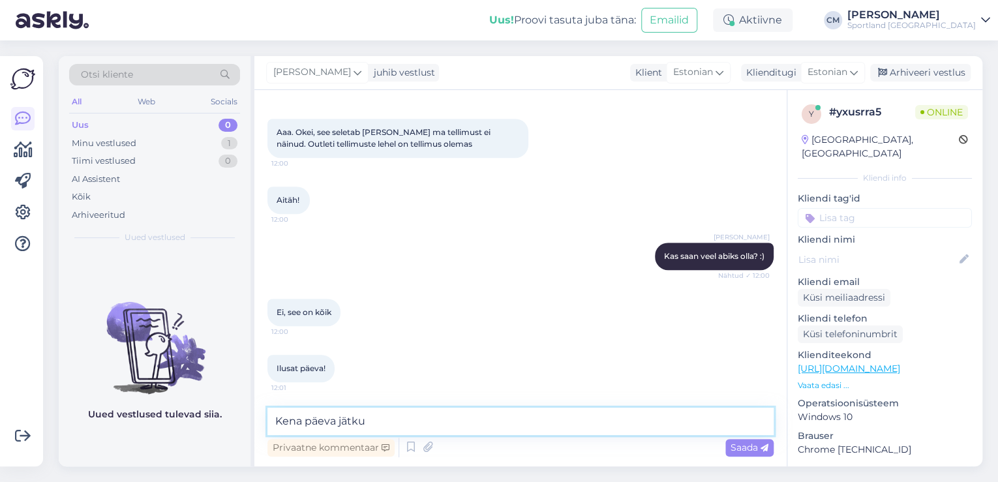
type textarea "Kena päeva jätku!"
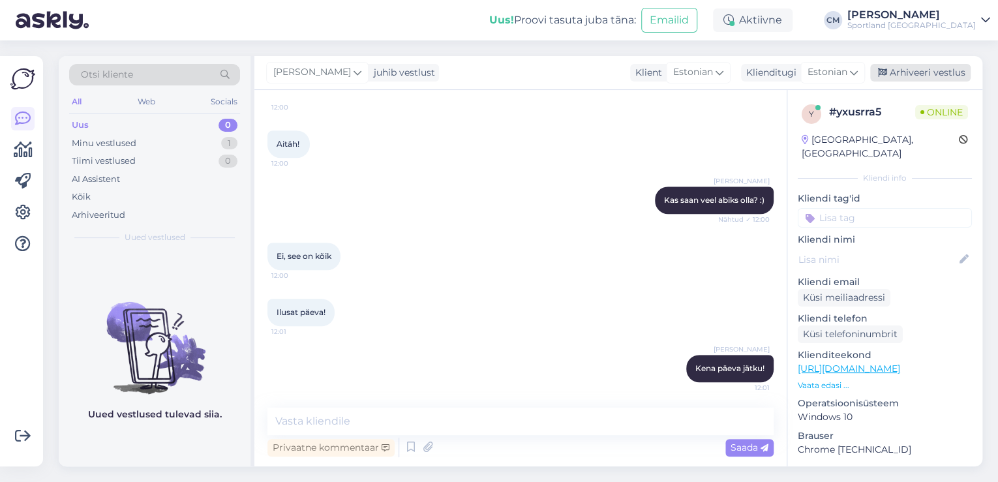
click at [896, 78] on div "Arhiveeri vestlus" at bounding box center [920, 73] width 100 height 18
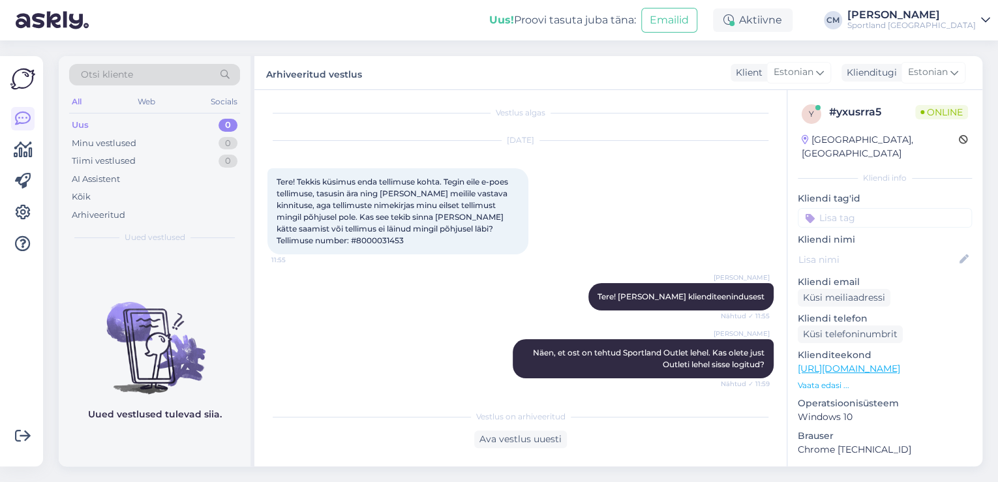
scroll to position [0, 0]
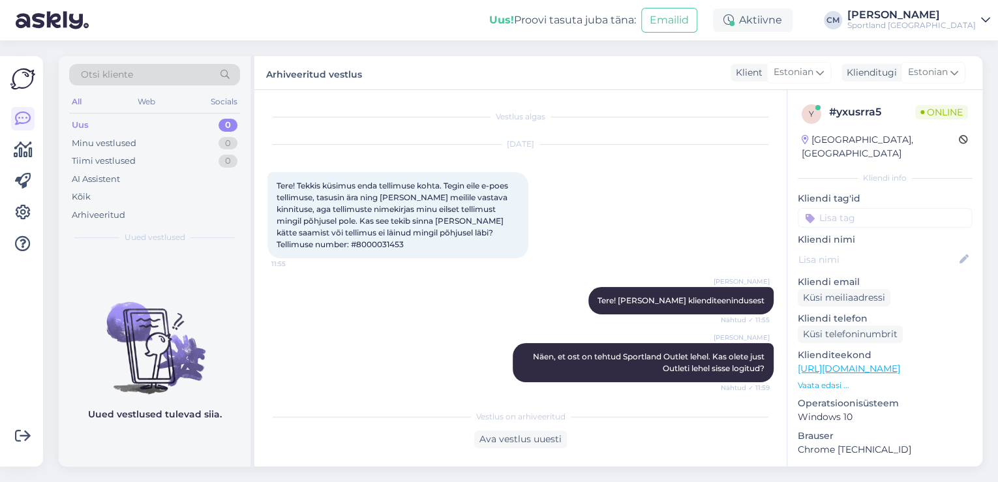
click at [887, 214] on div "y # yxusrra5 Online [GEOGRAPHIC_DATA], [GEOGRAPHIC_DATA] Kliendi info Kliendi t…" at bounding box center [884, 367] width 195 height 554
click at [876, 210] on input at bounding box center [884, 218] width 174 height 20
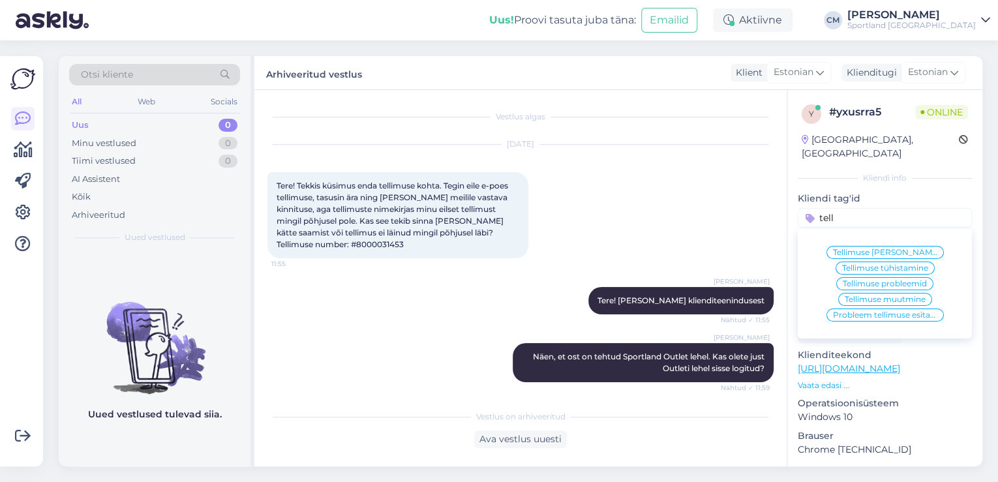
type input "tell"
click at [871, 248] on span "Tellimuse [PERSON_NAME] info" at bounding box center [885, 252] width 104 height 8
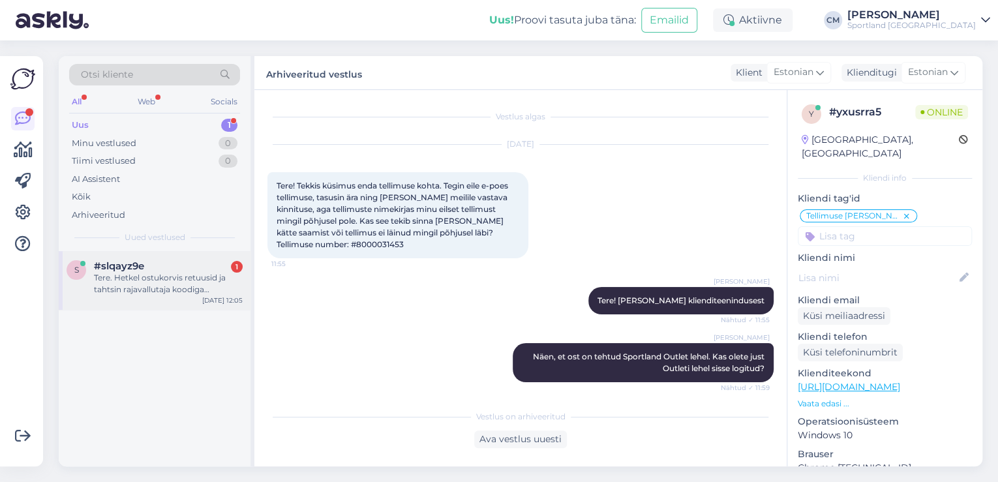
click at [200, 275] on div "Tere. Hetkel ostukorvis retuusid ja tahtsin rajavallutaja koodiga [PERSON_NAME]…" at bounding box center [168, 283] width 149 height 23
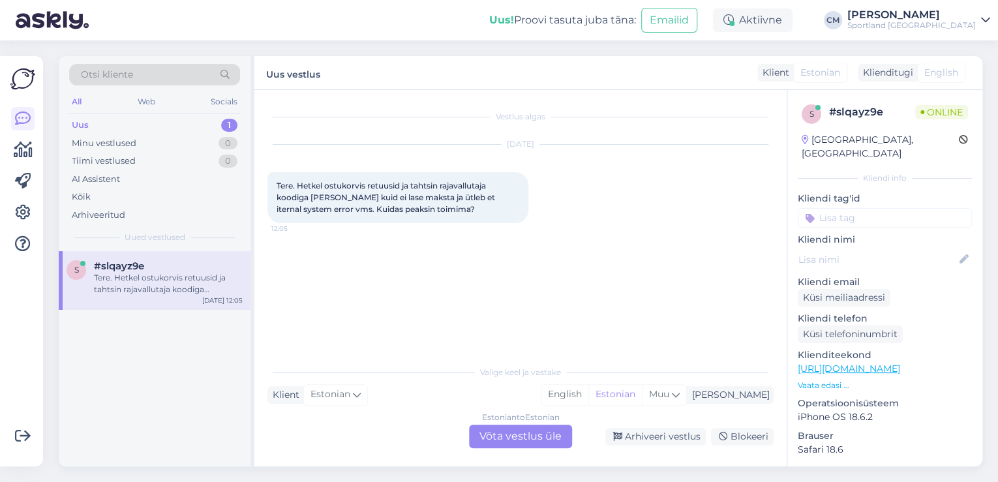
click at [556, 438] on div "Estonian to Estonian Võta vestlus üle" at bounding box center [520, 436] width 103 height 23
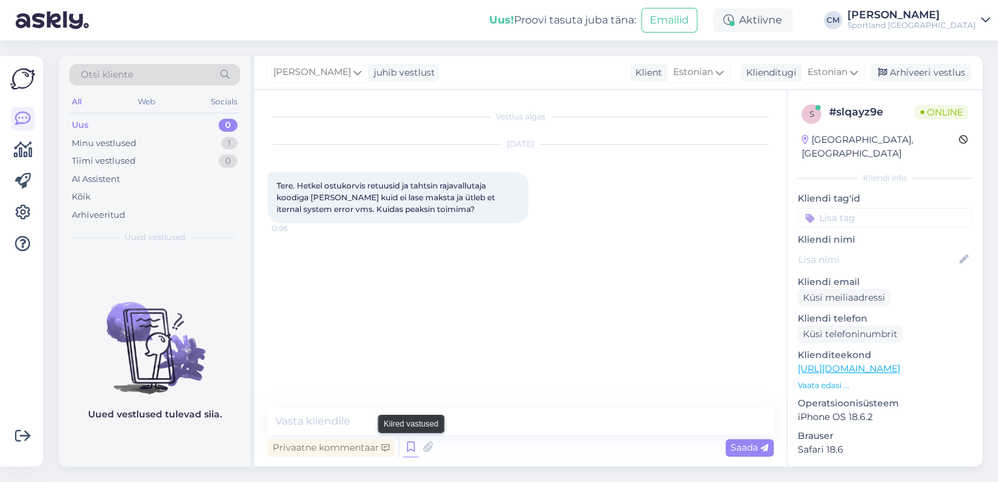
click at [410, 445] on icon at bounding box center [411, 448] width 16 height 20
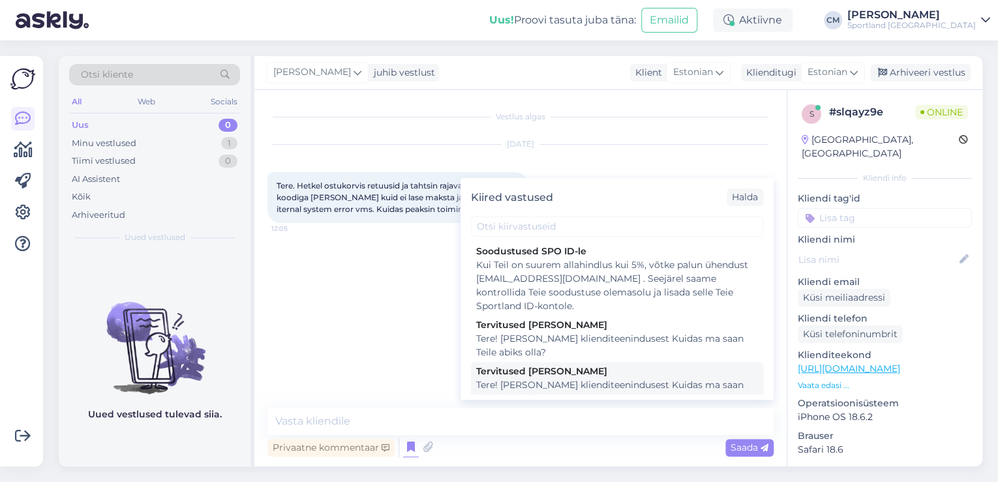
click at [565, 391] on div "Tere! [PERSON_NAME] klienditeenindusest Kuidas ma saan Teile abiks olla?" at bounding box center [617, 391] width 282 height 27
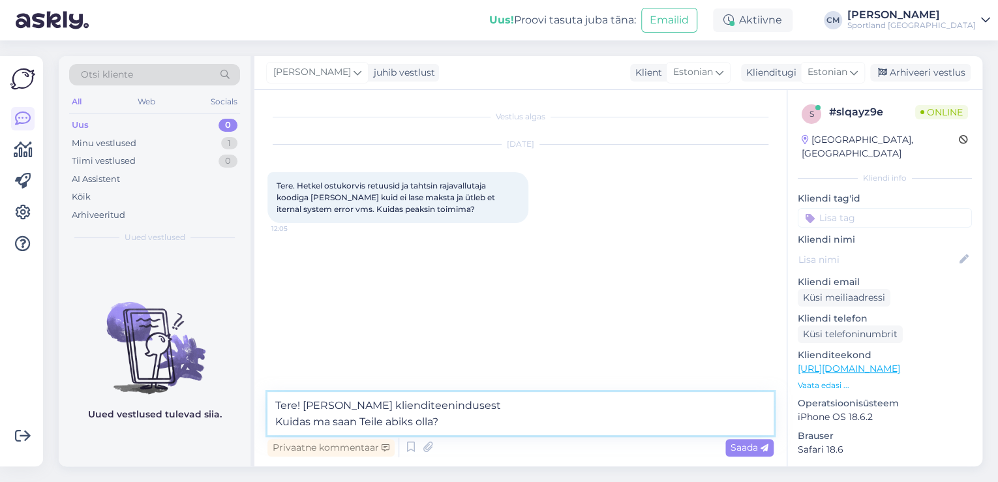
drag, startPoint x: 483, startPoint y: 422, endPoint x: 237, endPoint y: 433, distance: 245.4
click at [237, 433] on div "Otsi kliente All Web Socials Uus 0 Minu vestlused 1 Tiimi vestlused 0 AI Assist…" at bounding box center [520, 261] width 923 height 410
type textarea "Tere! [PERSON_NAME] klienditeenindusest"
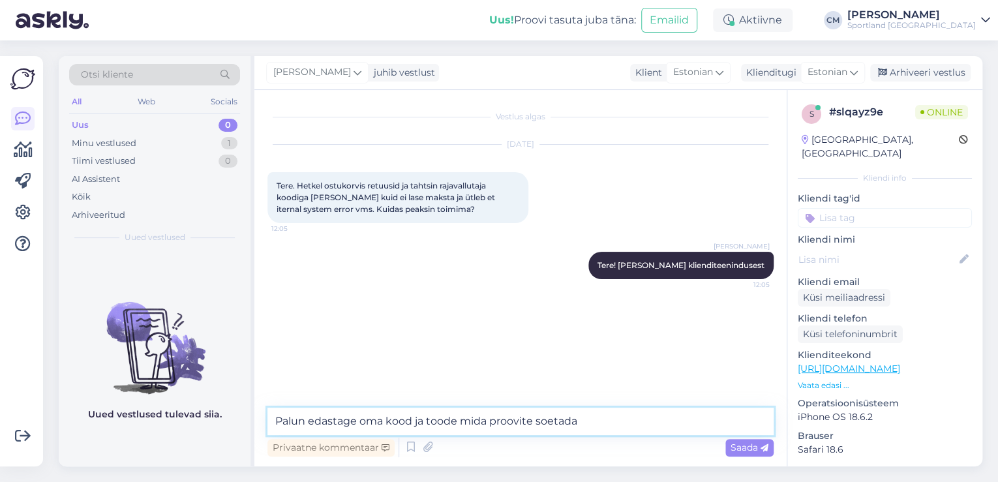
type textarea "Palun edastage oma kood ja toode mida proovite soetada."
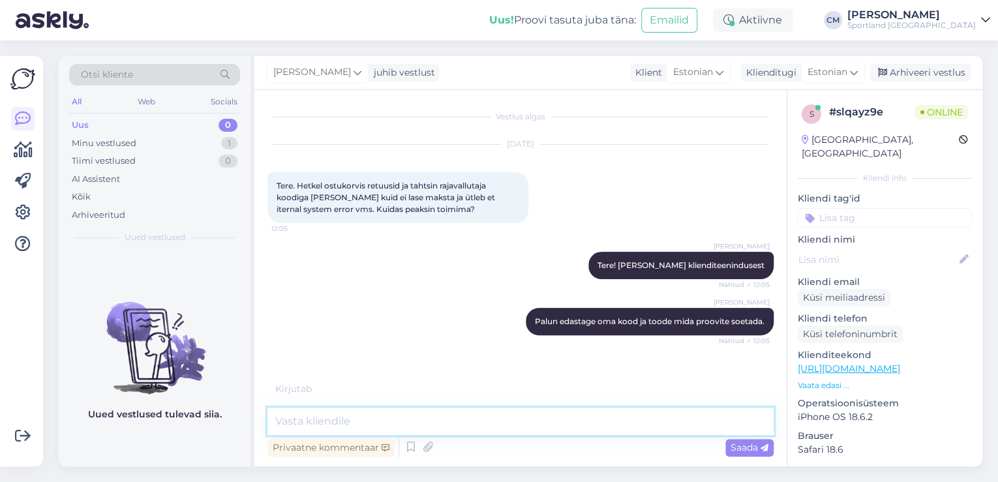
scroll to position [33, 0]
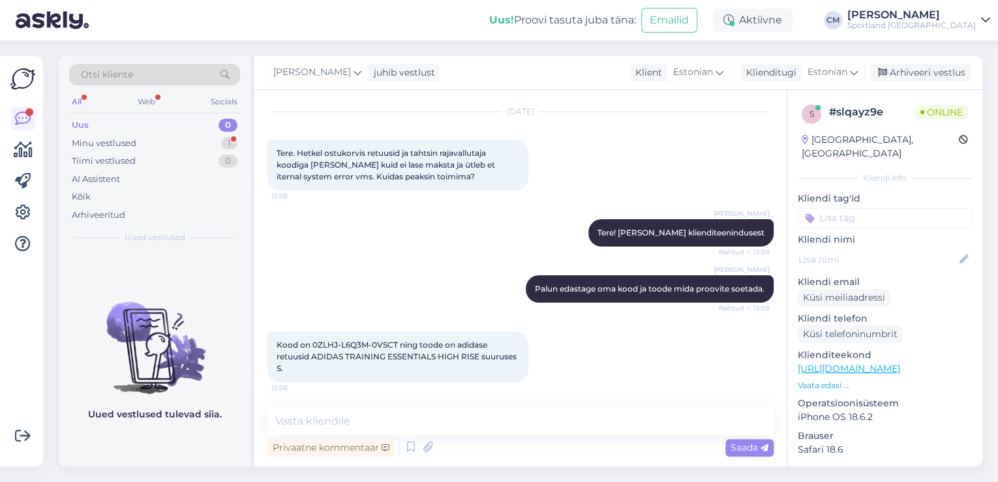
click at [900, 363] on link "[URL][DOMAIN_NAME]" at bounding box center [848, 369] width 102 height 12
drag, startPoint x: 394, startPoint y: 344, endPoint x: 313, endPoint y: 344, distance: 80.9
click at [313, 344] on span "Kood on 0ZLHJ-L6Q3M-0VSCT ning toode on adidase retuusid ADIDAS TRAINING ESSENT…" at bounding box center [397, 356] width 242 height 33
copy span "0ZLHJ-L6Q3M-0VSCT"
click at [363, 411] on textarea at bounding box center [520, 421] width 506 height 27
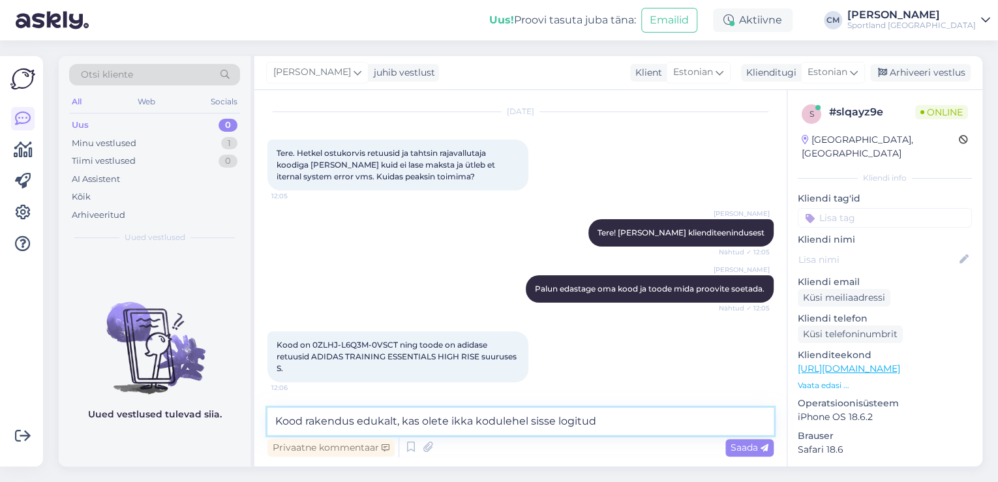
type textarea "Kood rakendus edukalt, kas olete ikka kodulehel sisse logitud?"
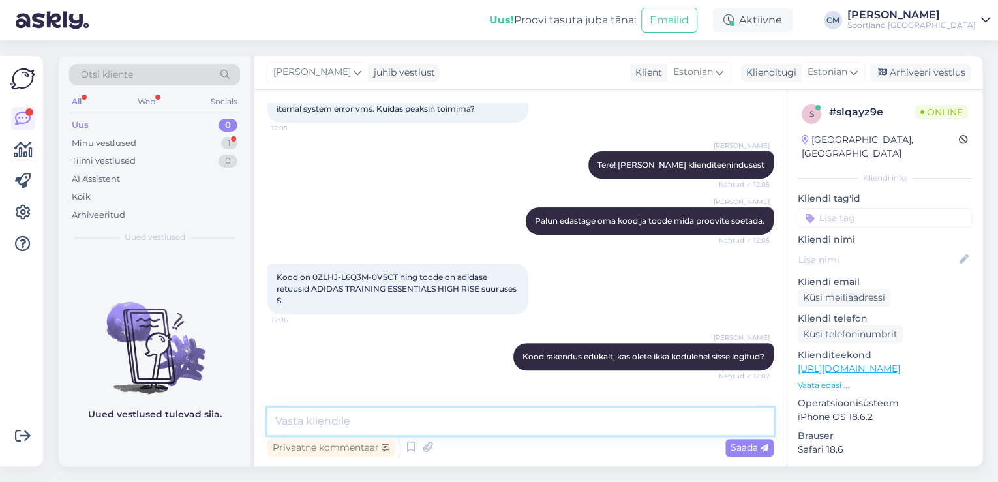
scroll to position [156, 0]
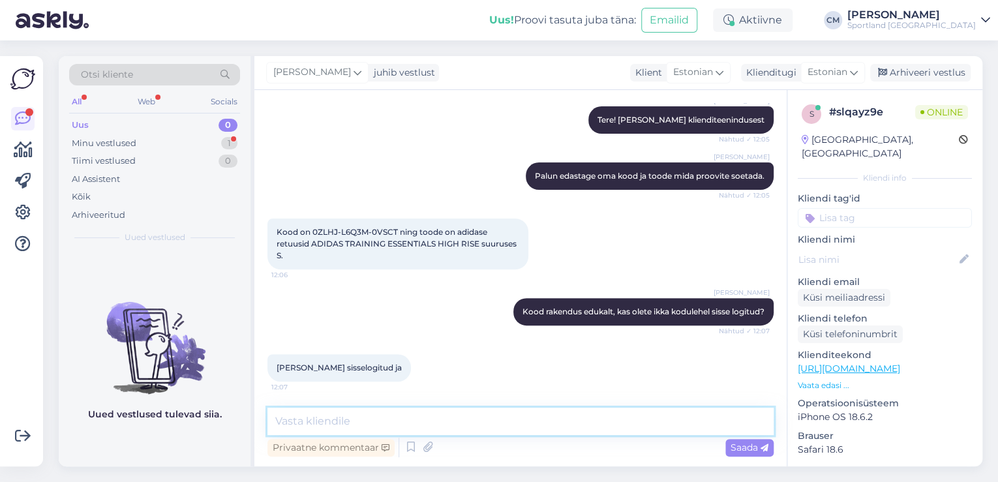
click at [371, 419] on textarea at bounding box center [520, 421] width 506 height 27
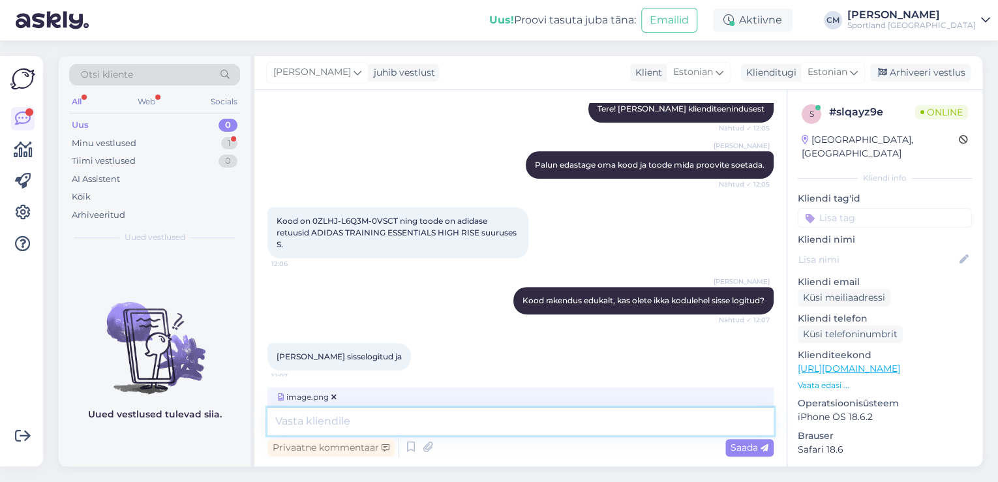
scroll to position [171, 0]
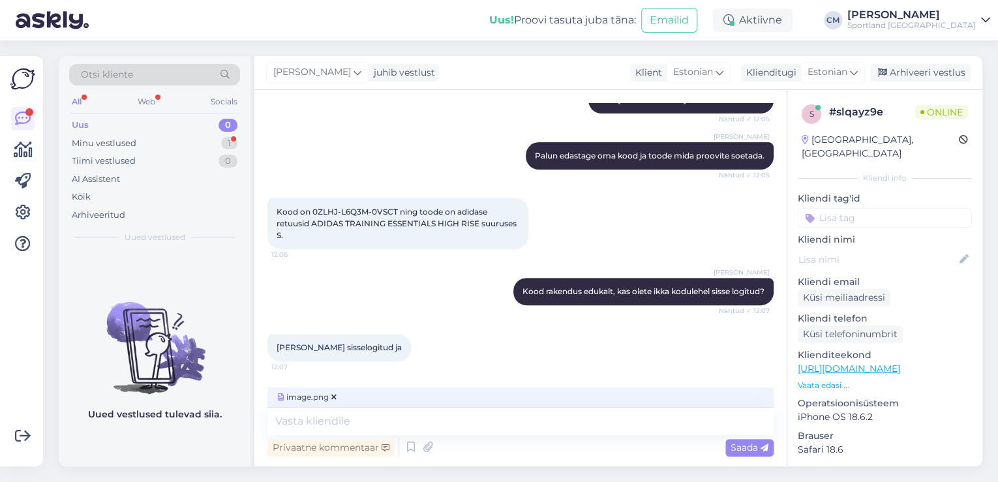
click at [290, 234] on div "Kood on 0ZLHJ-L6Q3M-0VSCT ning toode on adidase retuusid ADIDAS TRAINING ESSENT…" at bounding box center [397, 223] width 261 height 51
click at [335, 391] on div "image.png" at bounding box center [520, 397] width 506 height 20
click at [335, 394] on icon at bounding box center [333, 397] width 5 height 8
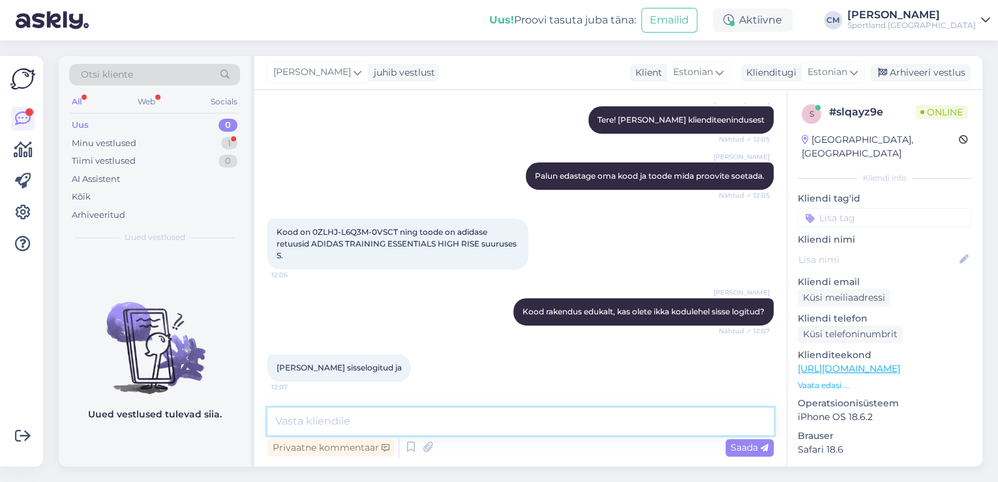
click at [334, 412] on textarea at bounding box center [520, 421] width 506 height 27
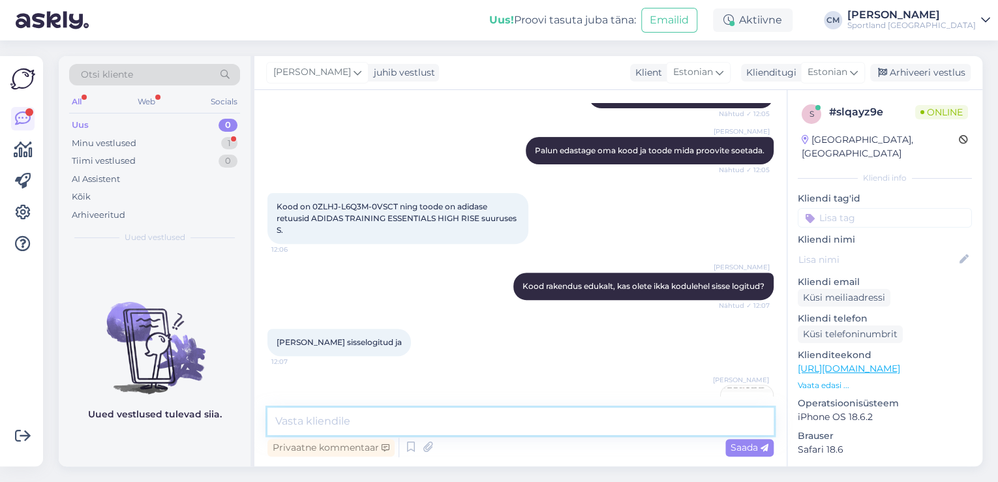
scroll to position [239, 0]
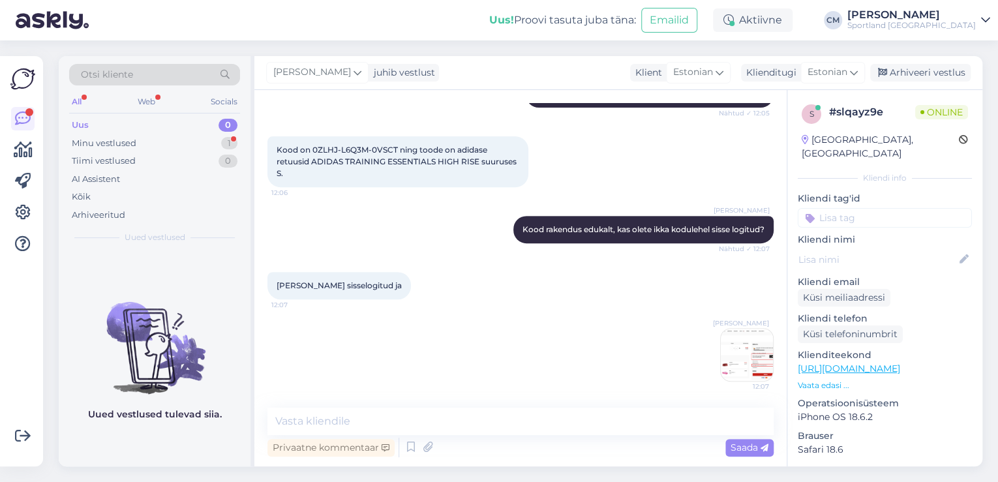
click at [753, 377] on img at bounding box center [747, 355] width 52 height 52
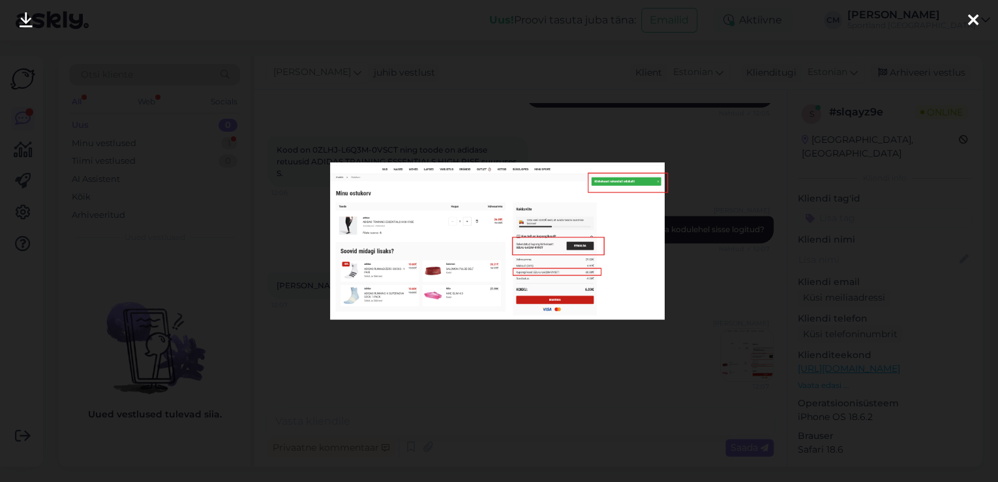
click at [651, 370] on div at bounding box center [499, 241] width 998 height 482
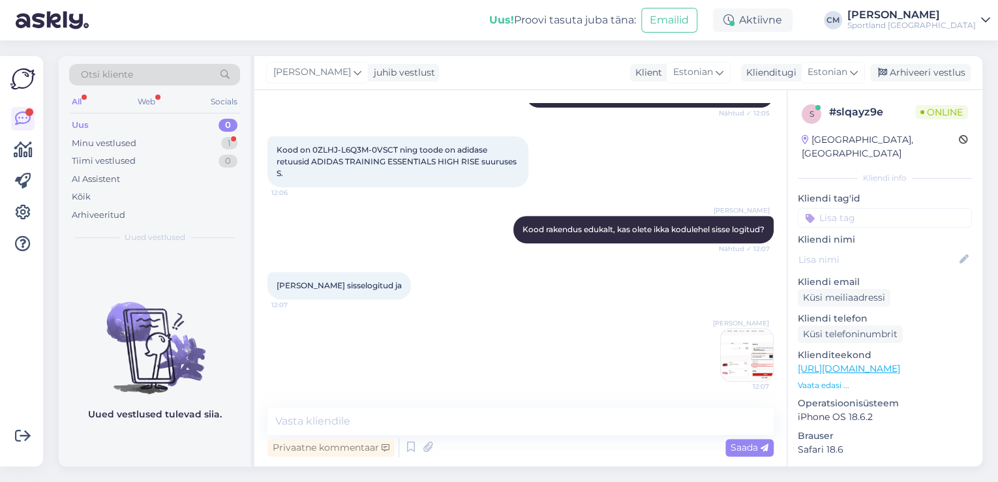
click at [742, 361] on img at bounding box center [747, 355] width 52 height 52
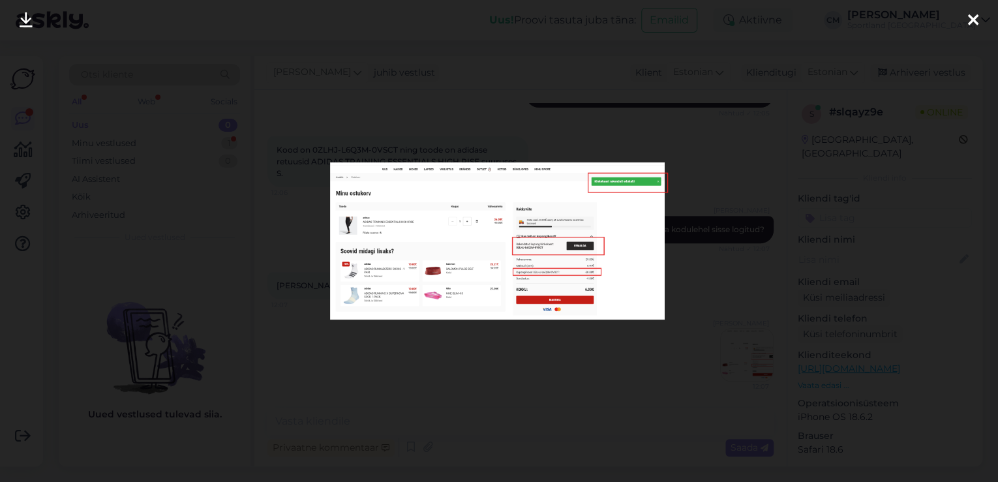
click at [676, 361] on div at bounding box center [499, 241] width 998 height 482
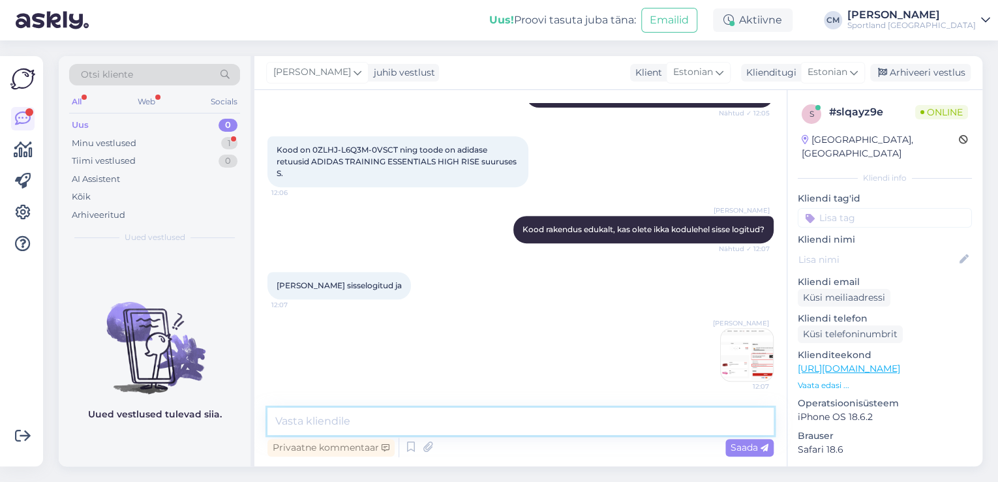
click at [411, 420] on textarea at bounding box center [520, 421] width 506 height 27
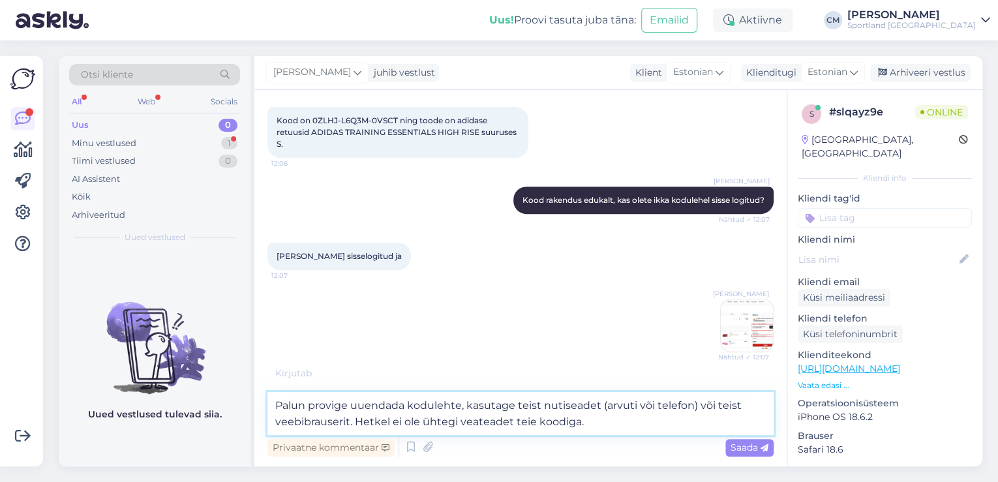
scroll to position [268, 0]
click at [518, 425] on textarea "Palun provige uuendada kodulehte, kasutage teist nutiseadet (arvuti või telefon…" at bounding box center [520, 413] width 506 height 43
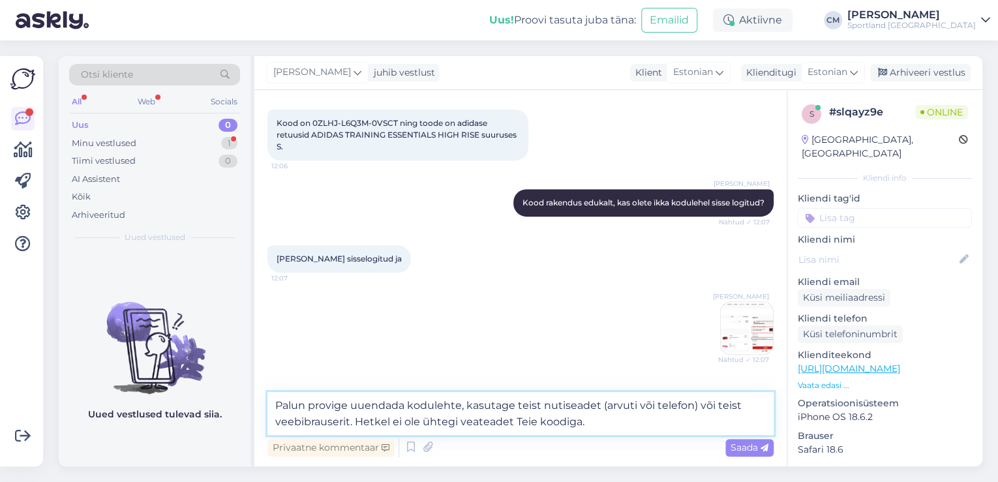
scroll to position [334, 0]
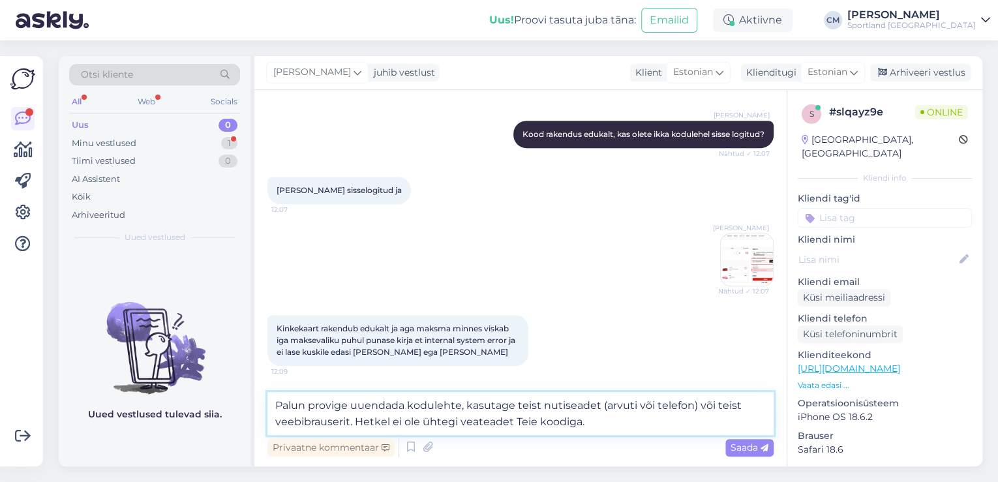
type textarea "Palun provige uuendada kodulehte, kasutage teist nutiseadet (arvuti või telefon…"
drag, startPoint x: 610, startPoint y: 428, endPoint x: 238, endPoint y: 393, distance: 373.4
click at [238, 393] on div "Otsi kliente All Web Socials Uus 0 Minu vestlused 1 Tiimi vestlused 0 AI Assist…" at bounding box center [520, 261] width 923 height 410
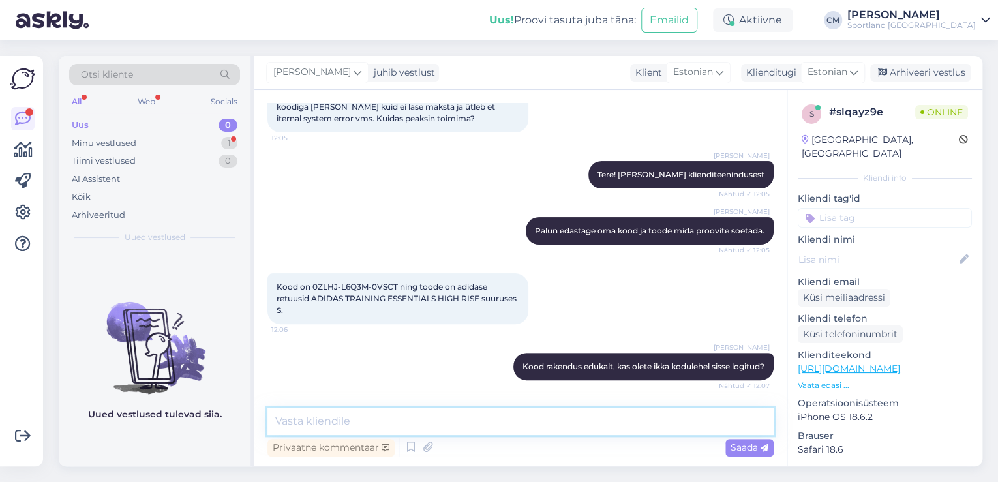
scroll to position [57, 0]
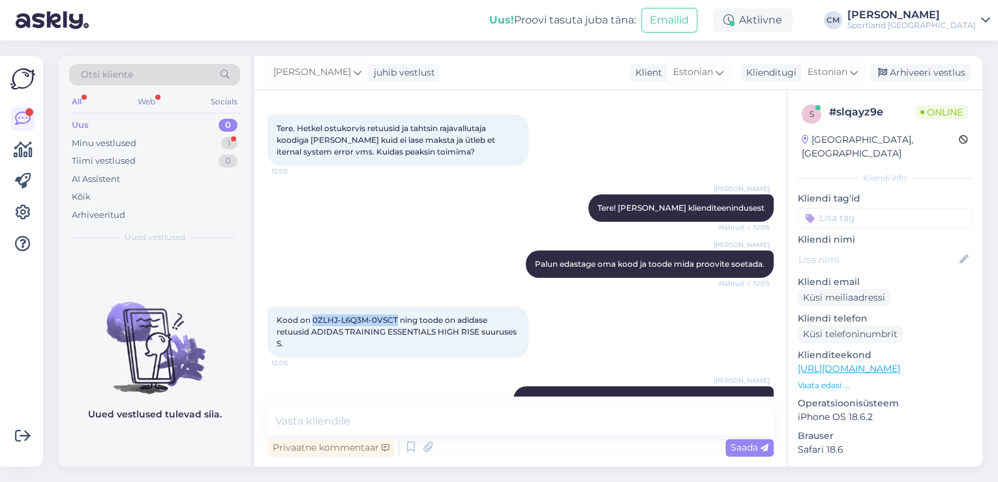
drag, startPoint x: 395, startPoint y: 320, endPoint x: 310, endPoint y: 318, distance: 84.8
click at [310, 318] on span "Kood on 0ZLHJ-L6Q3M-0VSCT ning toode on adidase retuusid ADIDAS TRAINING ESSENT…" at bounding box center [397, 331] width 242 height 33
copy span "0ZLHJ-L6Q3M-0VSCT"
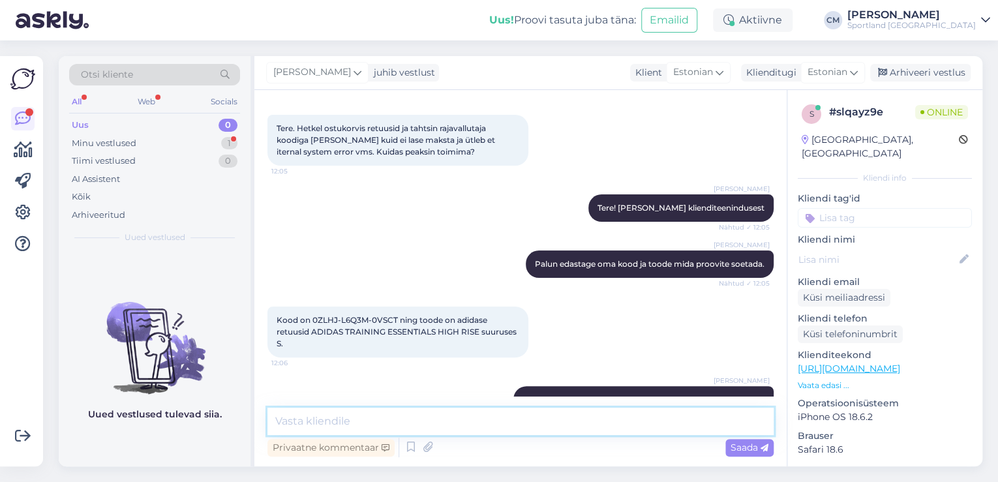
click at [369, 410] on textarea at bounding box center [520, 421] width 506 height 27
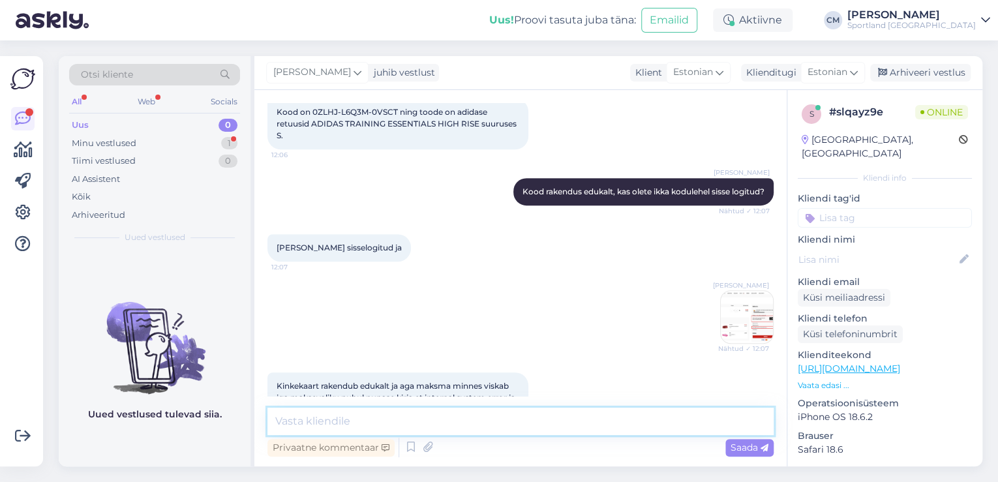
scroll to position [266, 0]
type textarea "P"
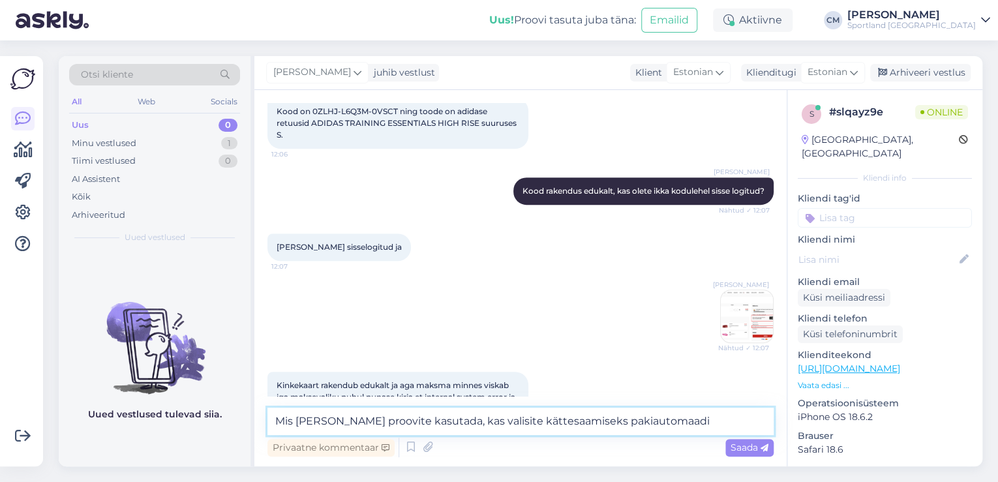
type textarea "Mis [PERSON_NAME] proovite kasutada, kas valisite kättesaamiseks pakiautomaadi?"
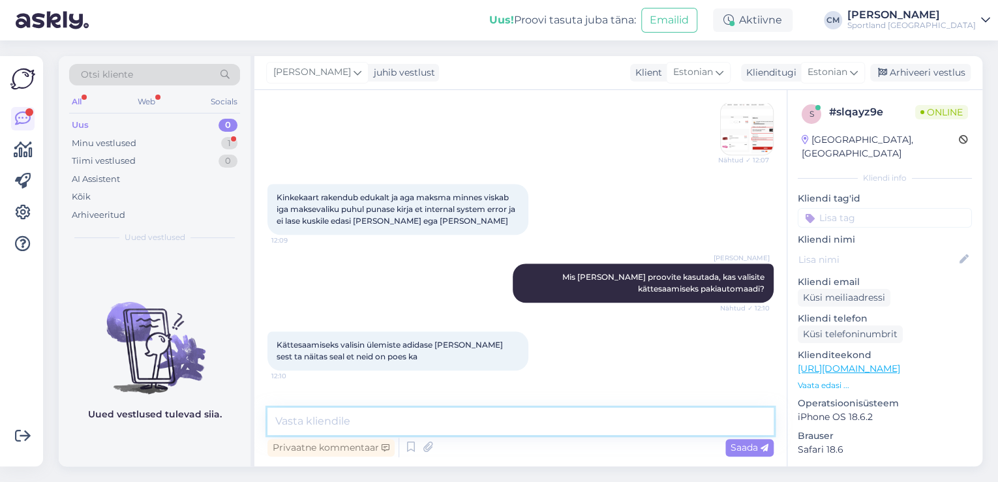
scroll to position [522, 0]
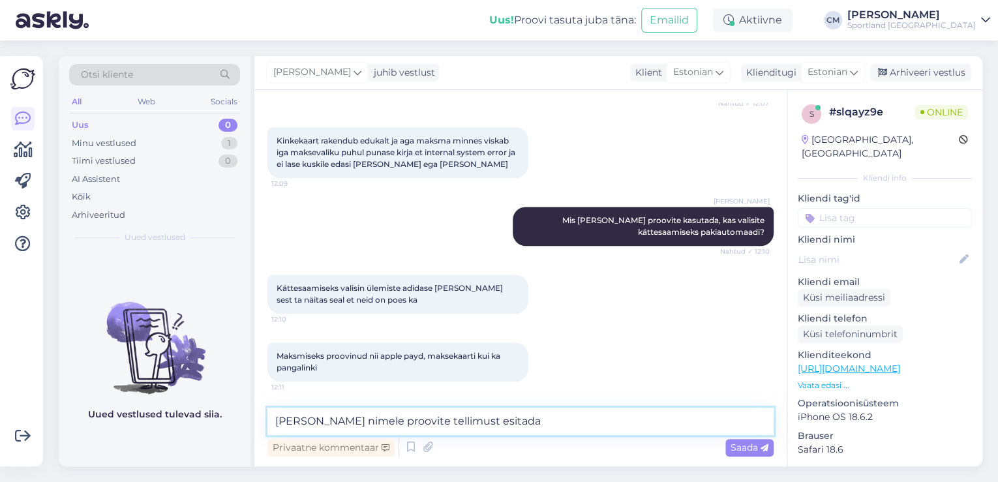
type textarea "[PERSON_NAME] nimele proovite tellimust esitada?"
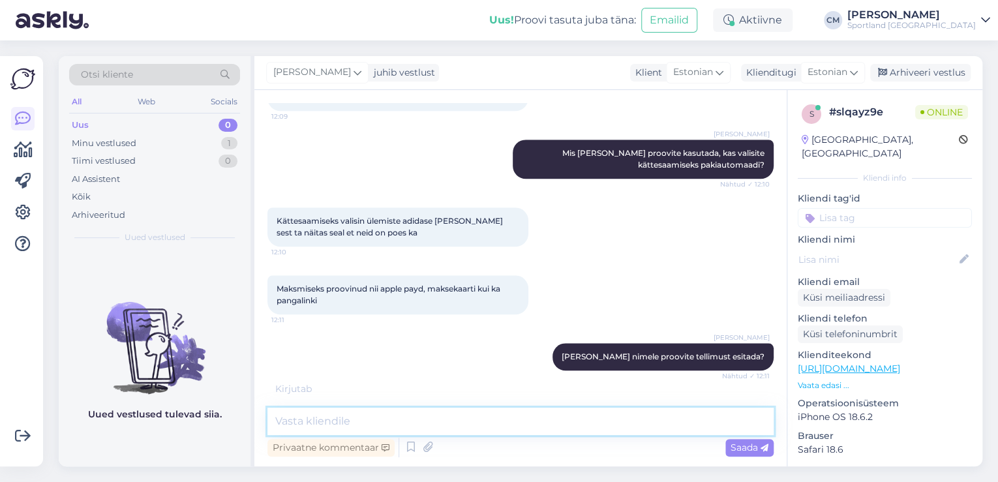
scroll to position [634, 0]
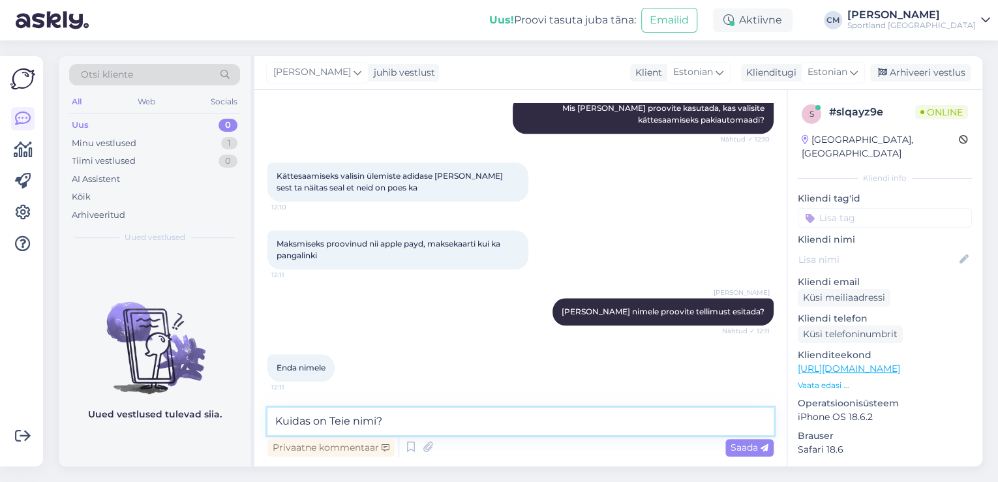
click at [282, 424] on textarea "Kuidas on Teie nimi?" at bounding box center [520, 421] width 506 height 27
type textarea "Ja kuidas on [PERSON_NAME]?"
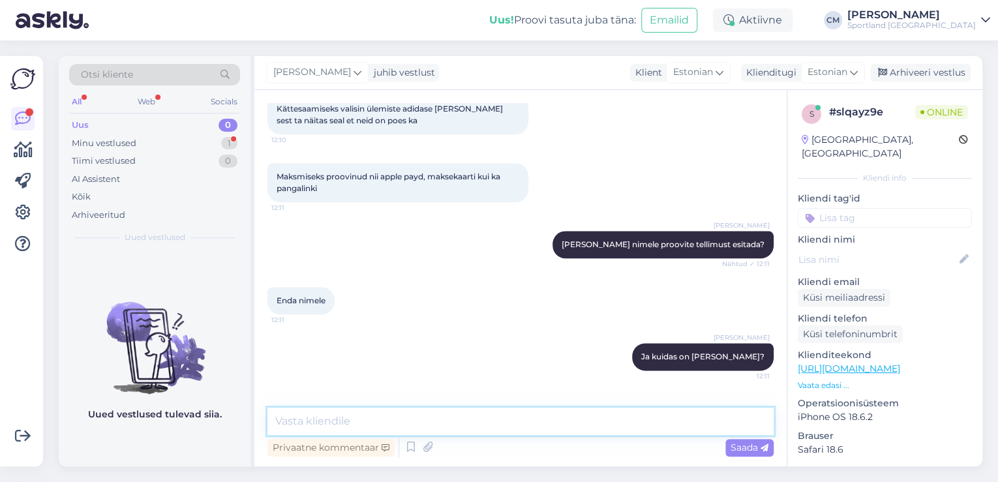
scroll to position [772, 0]
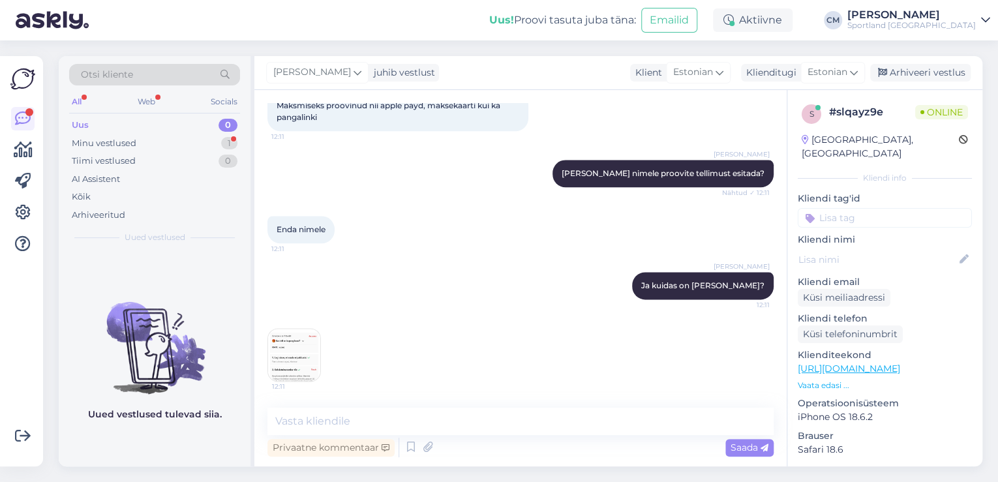
click at [303, 350] on img at bounding box center [294, 355] width 52 height 52
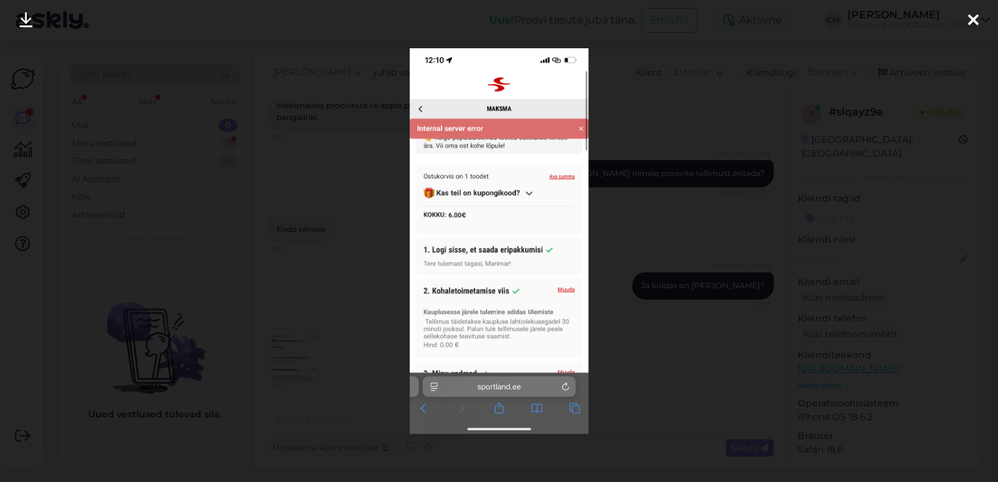
click at [318, 332] on div at bounding box center [499, 241] width 998 height 482
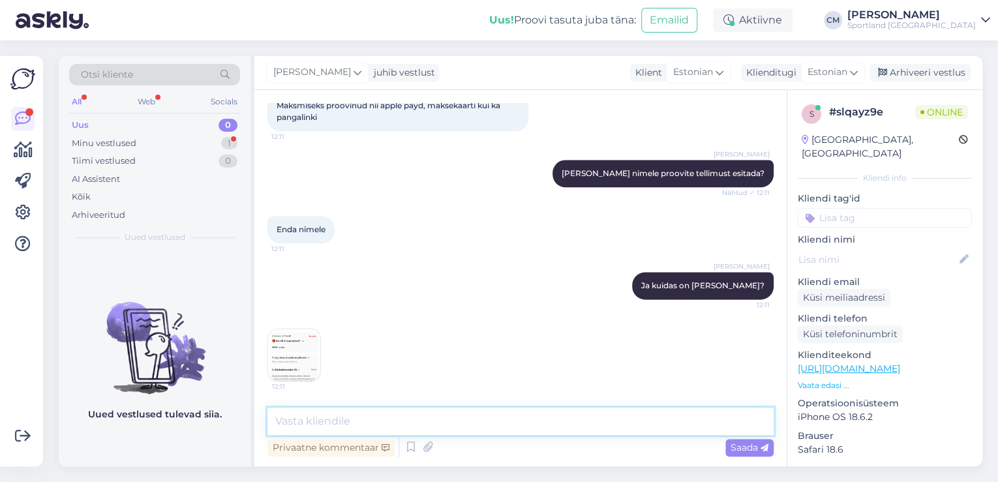
click at [314, 413] on textarea at bounding box center [520, 421] width 506 height 27
type textarea "Palun täpsustage, mis nime te lisasite"
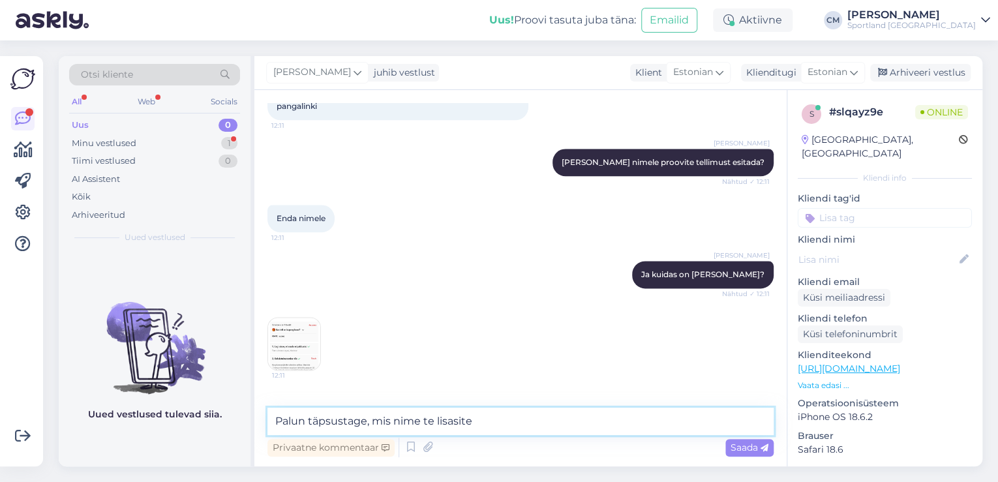
scroll to position [827, 0]
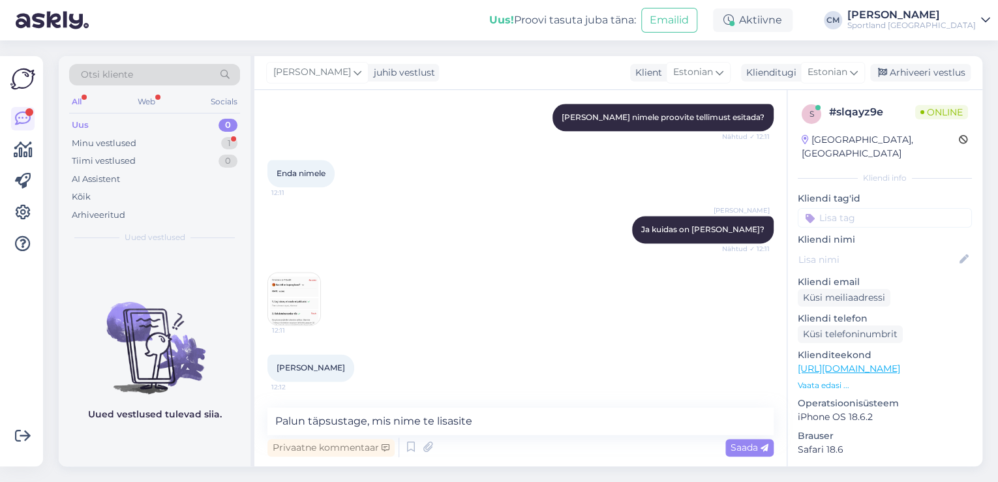
drag, startPoint x: 337, startPoint y: 371, endPoint x: 279, endPoint y: 376, distance: 58.3
click at [279, 376] on div "[PERSON_NAME] 12:12" at bounding box center [310, 367] width 87 height 27
drag, startPoint x: 492, startPoint y: 426, endPoint x: 276, endPoint y: 425, distance: 215.8
click at [276, 425] on textarea "Palun täpsustage, mis nime te lisasite" at bounding box center [520, 421] width 506 height 27
drag, startPoint x: 339, startPoint y: 365, endPoint x: 277, endPoint y: 365, distance: 61.9
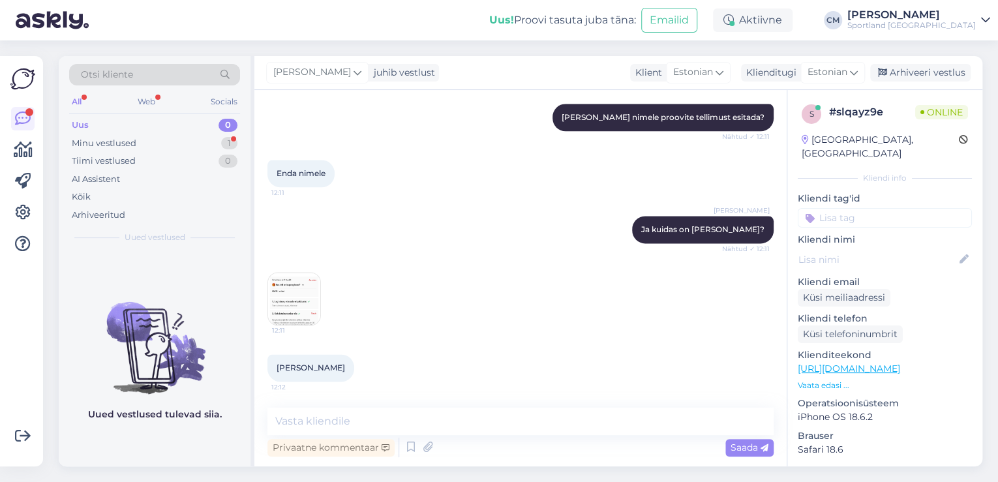
click at [277, 365] on div "[PERSON_NAME] 12:12" at bounding box center [310, 367] width 87 height 27
copy span "[PERSON_NAME]"
click at [404, 413] on textarea at bounding box center [520, 421] width 506 height 27
click at [299, 304] on img at bounding box center [294, 299] width 52 height 52
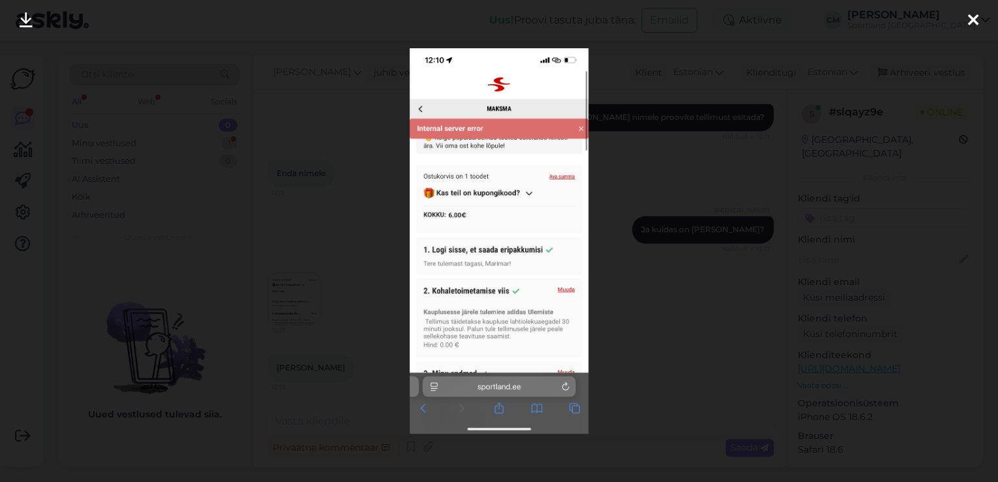
click at [378, 219] on div at bounding box center [499, 241] width 998 height 482
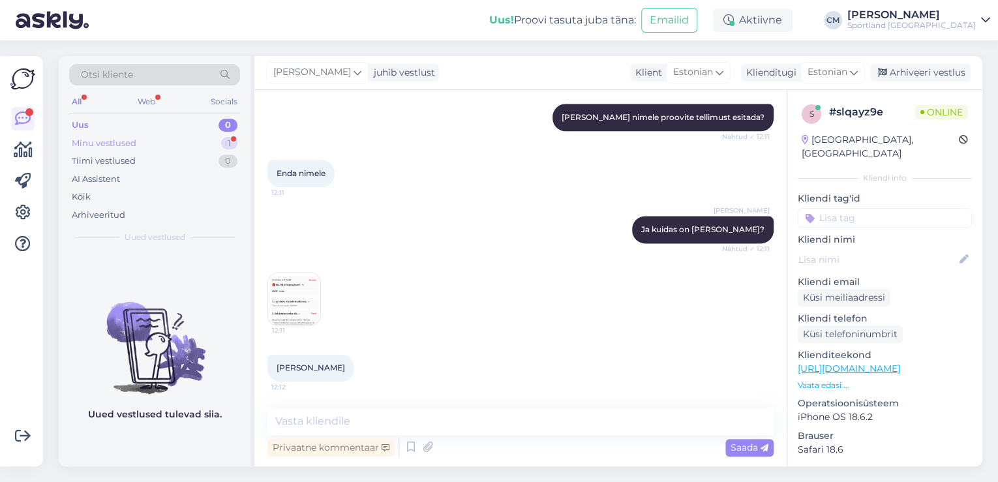
click at [183, 139] on div "Minu vestlused 1" at bounding box center [154, 143] width 171 height 18
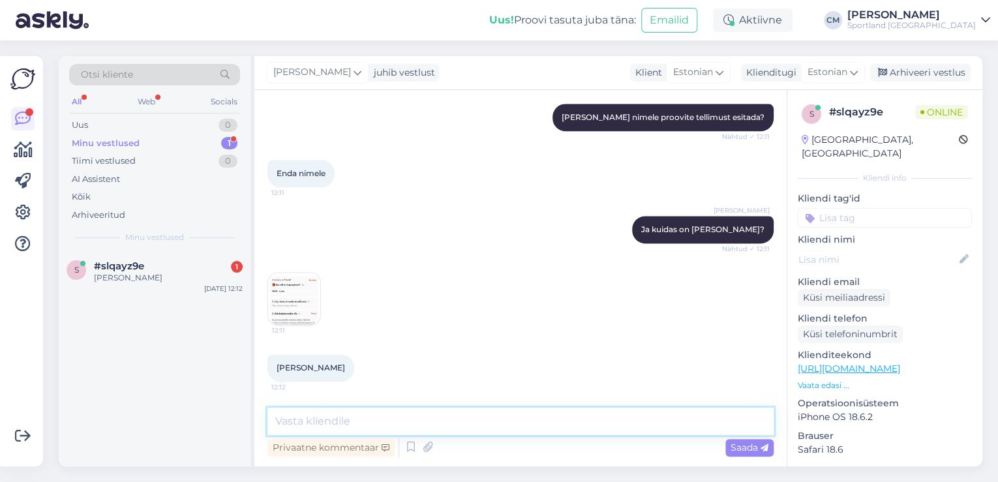
click at [406, 421] on textarea at bounding box center [520, 421] width 506 height 27
type textarea "Tänan, vaatame kohe üle"
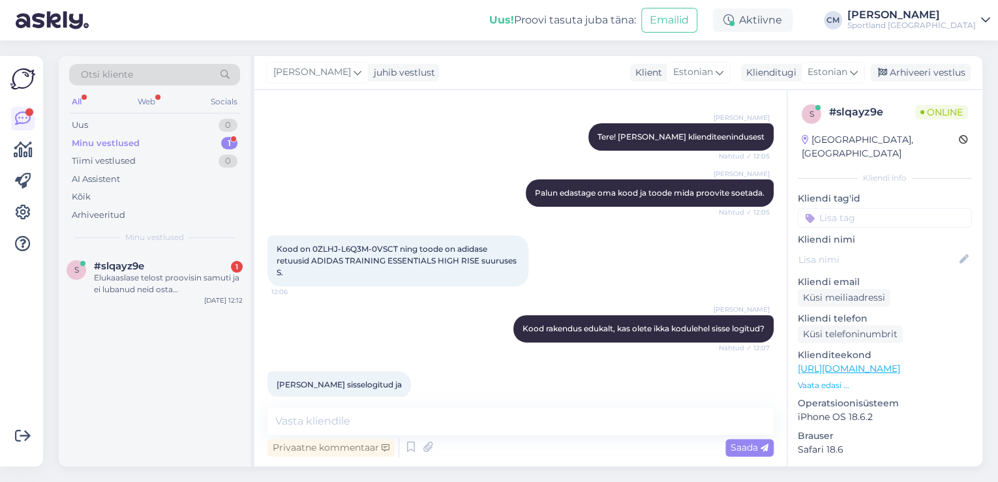
scroll to position [117, 0]
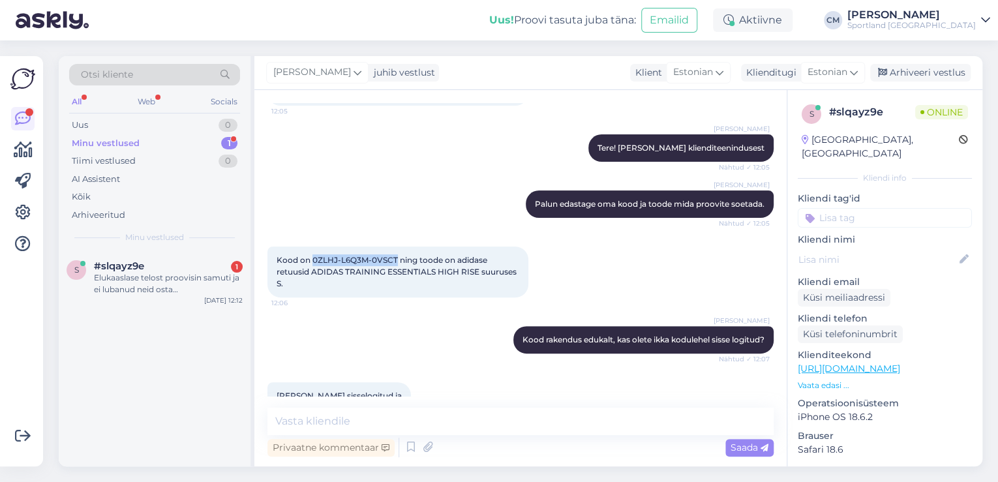
drag, startPoint x: 311, startPoint y: 260, endPoint x: 394, endPoint y: 260, distance: 82.8
click at [394, 260] on span "Kood on 0ZLHJ-L6Q3M-0VSCT ning toode on adidase retuusid ADIDAS TRAINING ESSENT…" at bounding box center [397, 271] width 242 height 33
copy span "0ZLHJ-L6Q3M-0VSCT"
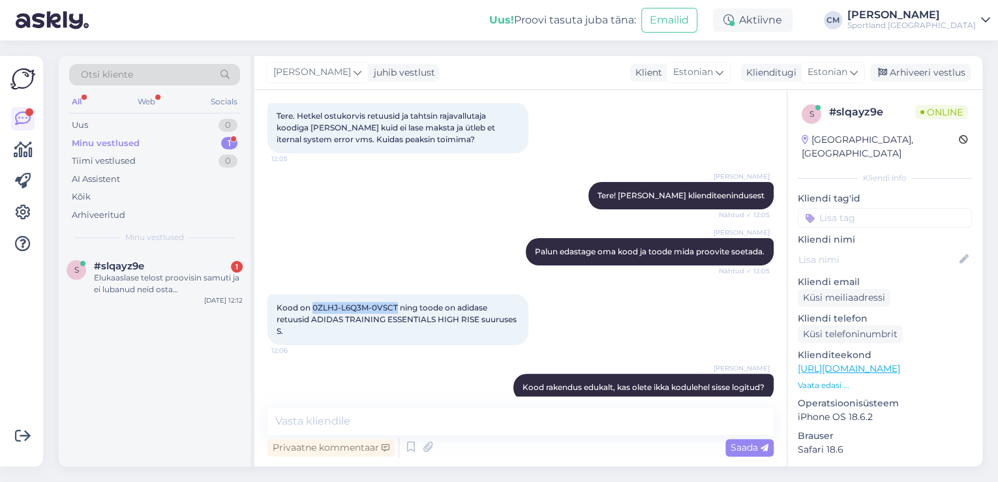
scroll to position [156, 0]
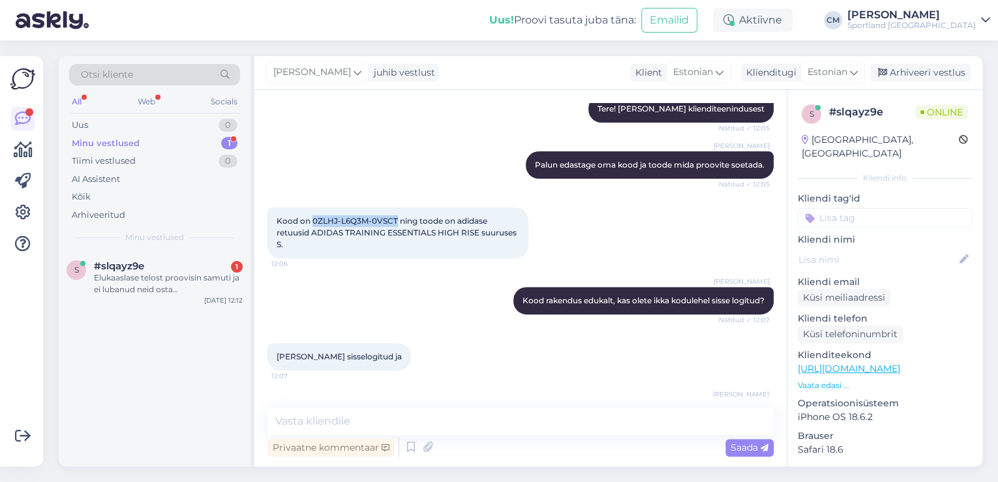
copy span "0ZLHJ-L6Q3M-0VSCT"
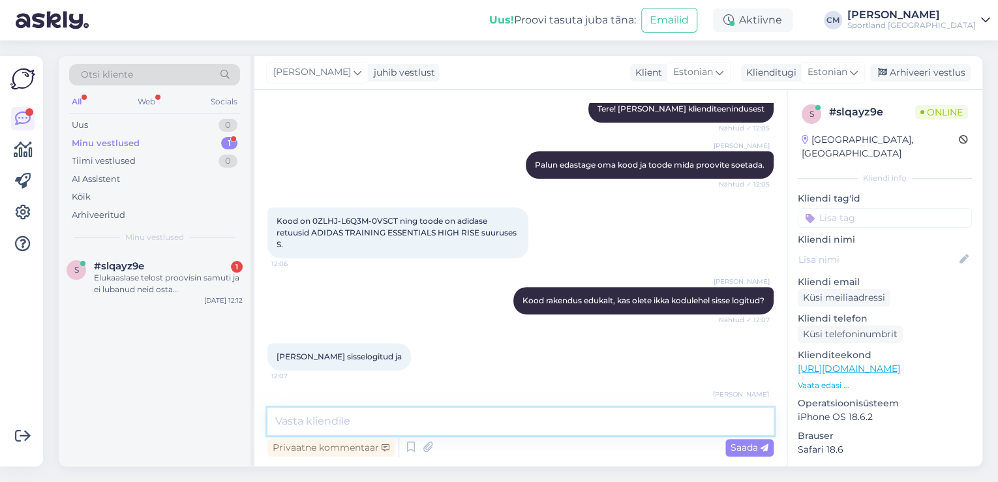
click at [409, 420] on textarea at bounding box center [520, 421] width 506 height 27
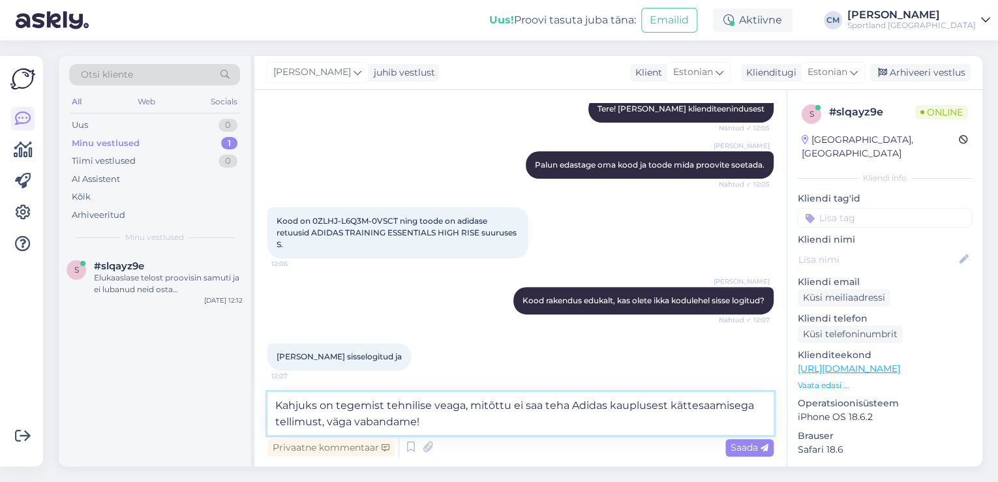
click at [501, 430] on textarea "Kahjuks on tegemist tehnilise veaga, mitõttu ei saa teha Adidas kauplusest kätt…" at bounding box center [520, 413] width 506 height 43
drag, startPoint x: 565, startPoint y: 404, endPoint x: 322, endPoint y: 404, distance: 243.2
click at [322, 404] on textarea "Kahjuks on tegemist tehnilise veaga, mitõttu ei saa teha Adidas kauplusest kätt…" at bounding box center [520, 413] width 506 height 43
click at [417, 424] on textarea "Kahjuks ei saa teha Adidas kauplusest kättesaamisega tellimust, väga vabandame!…" at bounding box center [520, 413] width 506 height 43
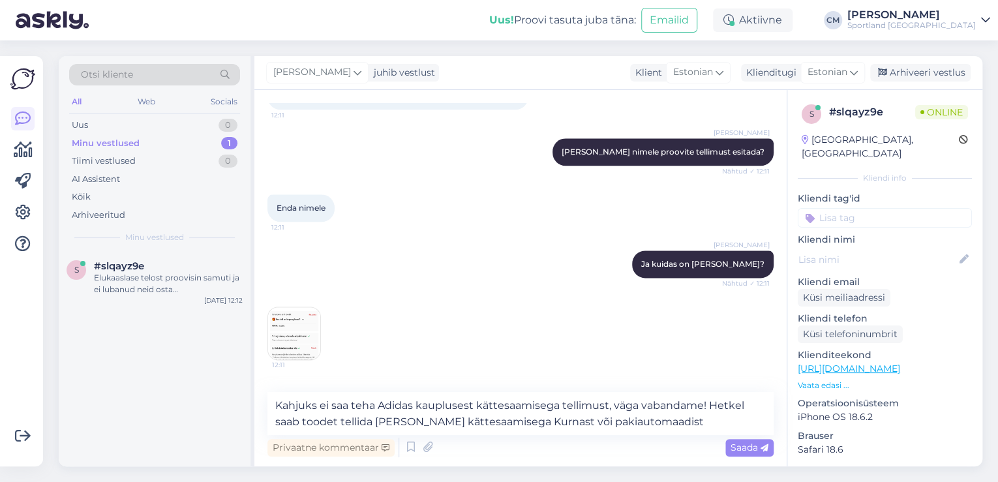
scroll to position [968, 0]
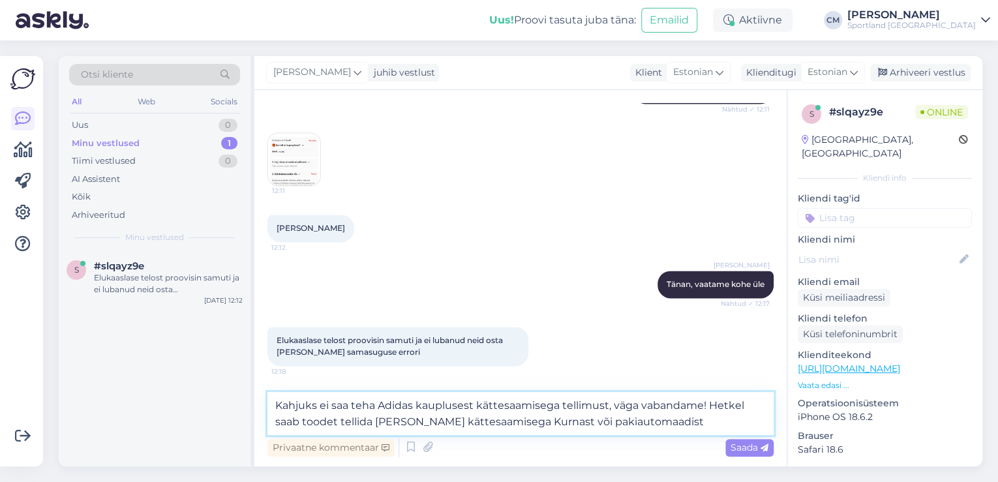
click at [708, 405] on textarea "Kahjuks ei saa teha Adidas kauplusest kättesaamisega tellimust, väga vabandame!…" at bounding box center [520, 413] width 506 height 43
click at [526, 421] on textarea "Kahjuks ei saa teha Adidas kauplusest kättesaamisega tellimust, väga vabandame!…" at bounding box center [520, 413] width 506 height 43
click at [698, 430] on textarea "Kahjuks ei saa teha Adidas kauplusest kättesaamisega tellimust, väga vabandame!…" at bounding box center [520, 413] width 506 height 43
click at [731, 402] on textarea "Kahjuks ei saa teha Adidas kauplusest kättesaamisega tellimust, väga vabandame!…" at bounding box center [520, 413] width 506 height 43
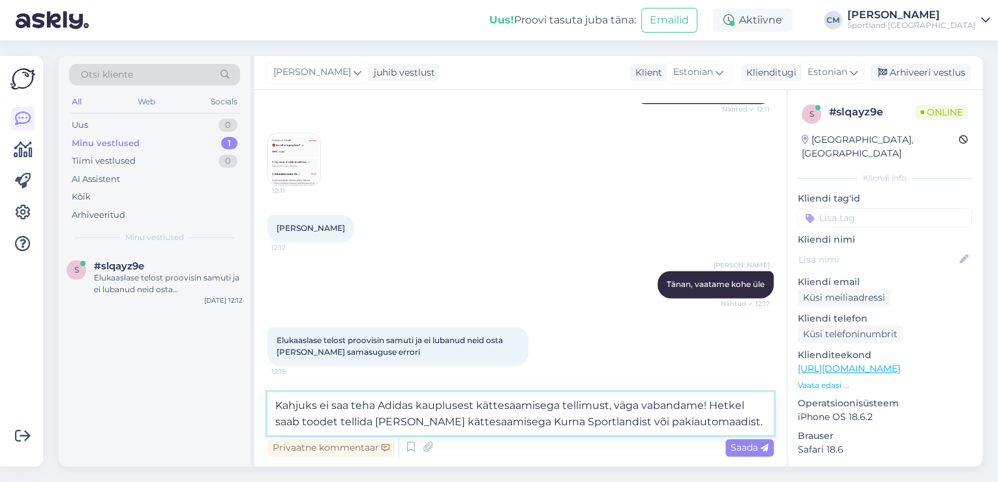
drag, startPoint x: 280, startPoint y: 424, endPoint x: 314, endPoint y: 421, distance: 34.1
click at [282, 421] on textarea "Kahjuks ei saa teha Adidas kauplusest kättesaamisega tellimust, väga vabandame!…" at bounding box center [520, 413] width 506 height 43
drag, startPoint x: 305, startPoint y: 421, endPoint x: 706, endPoint y: 398, distance: 401.0
click at [706, 398] on textarea "Kahjuks ei saa teha Adidas kauplusest kättesaamisega tellimust, väga vabandame!…" at bounding box center [520, 413] width 506 height 43
click at [760, 406] on textarea "Kahjuks ei saa teha Adidas kauplusest kättesaamisega tellimust, väga vabandame!…" at bounding box center [520, 413] width 506 height 43
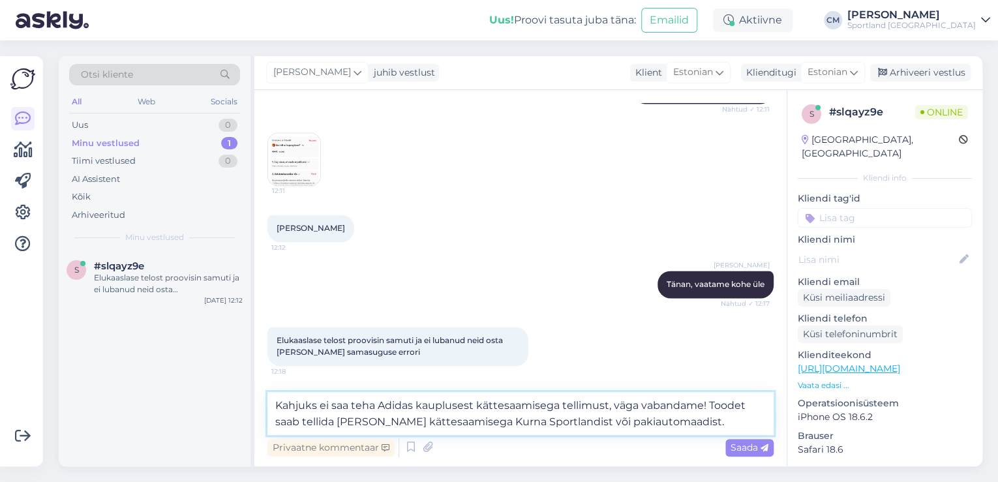
click at [692, 415] on textarea "Kahjuks ei saa teha Adidas kauplusest kättesaamisega tellimust, väga vabandame!…" at bounding box center [520, 413] width 506 height 43
type textarea "Kahjuks ei saa teha Adidas kauplusest kättesaamisega tellimust, väga vabandame!…"
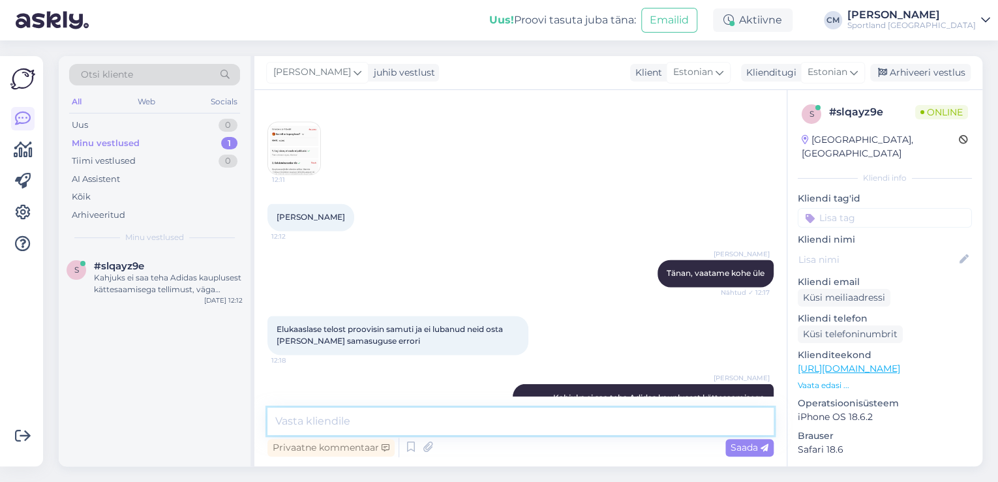
scroll to position [1043, 0]
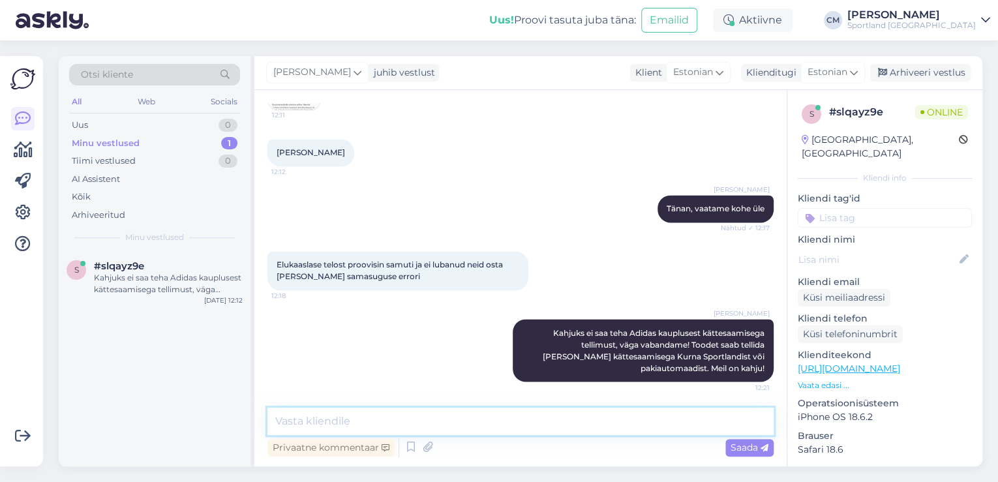
type textarea "N"
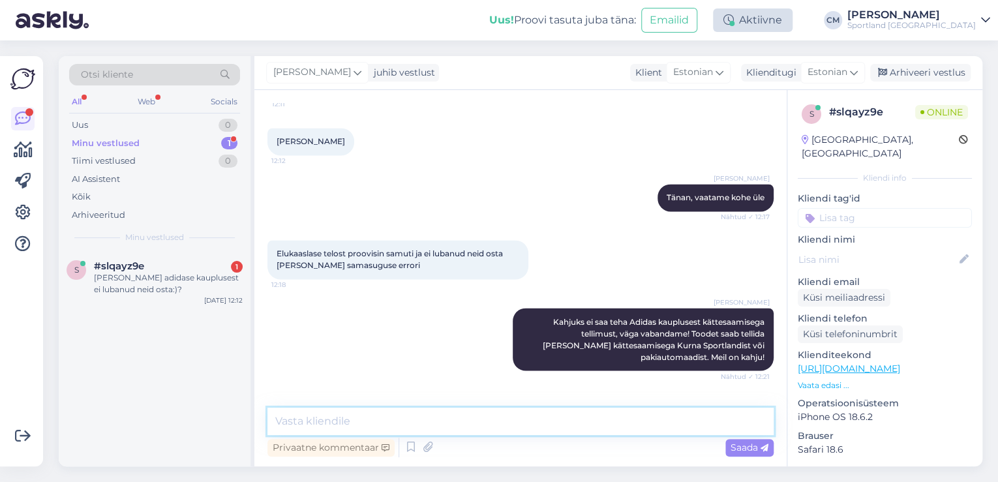
scroll to position [1099, 0]
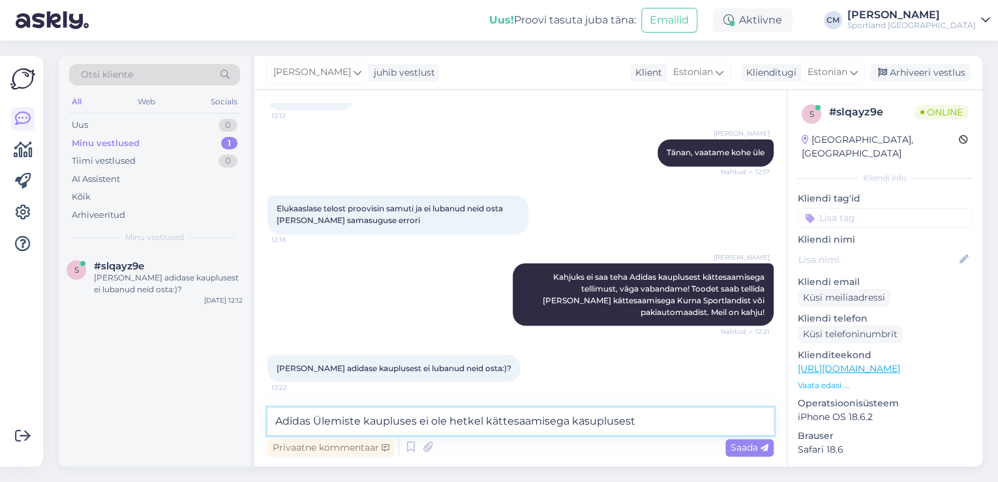
click at [488, 424] on textarea "Adidas Ülemiste kaupluses ei ole hetkel kättesaamisega kasuplusest" at bounding box center [520, 421] width 506 height 27
click at [483, 424] on textarea "Adidas Ülemiste kaupluses ei ole hetkel kättesaamisega kasuplusest" at bounding box center [520, 421] width 506 height 27
click at [689, 425] on textarea "Adidas Ülemiste kaupluses ei ole hetkel võimalik [PERSON_NAME] kättesaamisega k…" at bounding box center [520, 421] width 506 height 27
click at [723, 425] on textarea "Adidas Ülemiste kaupluses ei ole hetkel võimalik [PERSON_NAME] kättesaamisega k…" at bounding box center [520, 421] width 506 height 27
type textarea "Adidas Ülemiste kaupluses ei ole hetkel võimalik [PERSON_NAME] kättesaamisega k…"
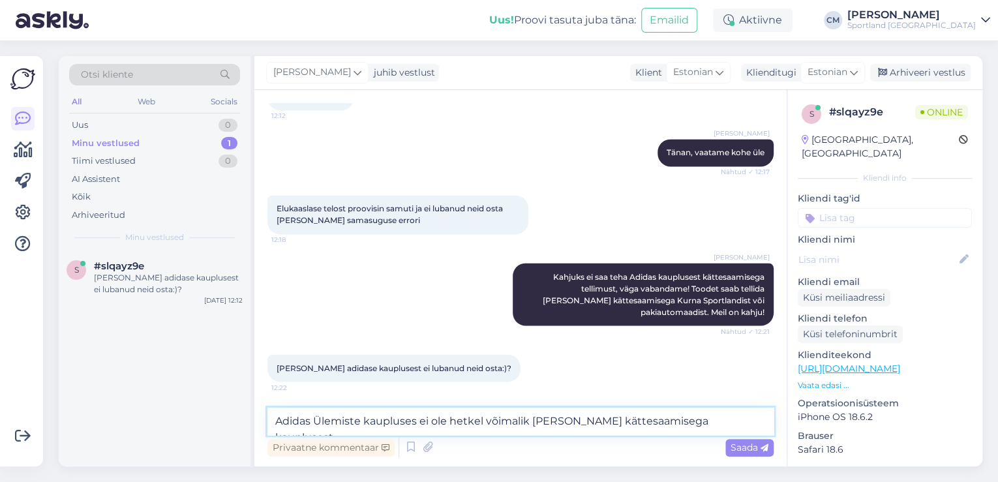
click at [415, 423] on textarea "Adidas Ülemiste kaupluses ei ole hetkel võimalik [PERSON_NAME] kättesaamisega k…" at bounding box center [520, 421] width 506 height 27
drag, startPoint x: 420, startPoint y: 421, endPoint x: 524, endPoint y: 425, distance: 104.4
click at [524, 425] on textarea "Adidas Ülemiste kaupluses ei ole hetkel võimalik [PERSON_NAME] kättesaamisega k…" at bounding box center [520, 421] width 506 height 27
click at [550, 423] on textarea "Adidas Ülemiste kaupluses ei ole hetkel võimalik [PERSON_NAME] kättesaamisega k…" at bounding box center [520, 421] width 506 height 27
click at [485, 420] on textarea "Adidas Ülemiste kaupluses ei ole hetkel võimalik [PERSON_NAME] kättesaamisega k…" at bounding box center [520, 421] width 506 height 27
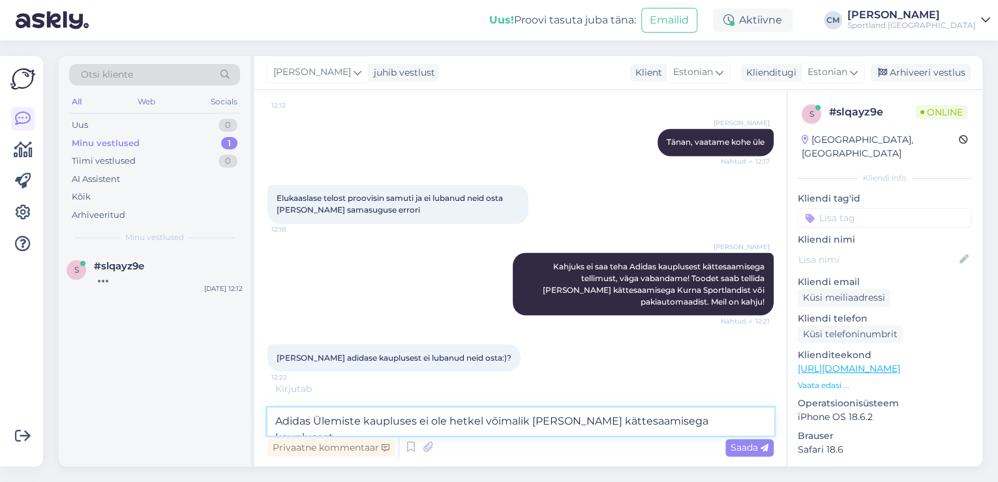
scroll to position [1113, 0]
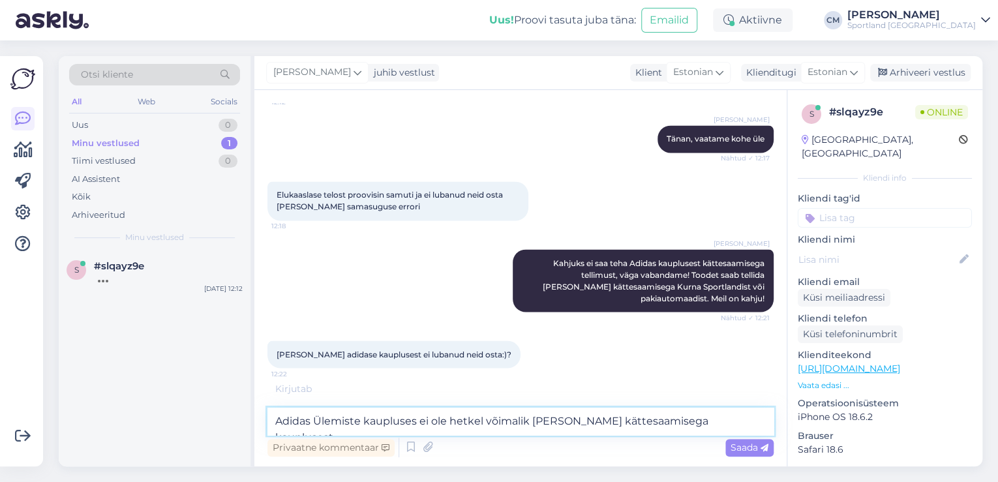
drag, startPoint x: 744, startPoint y: 418, endPoint x: 255, endPoint y: 420, distance: 489.1
click at [255, 420] on div "Vestlus algas [DATE] Tere. Hetkel ostukorvis retuusid ja tahtsin rajavallutaja …" at bounding box center [520, 278] width 532 height 376
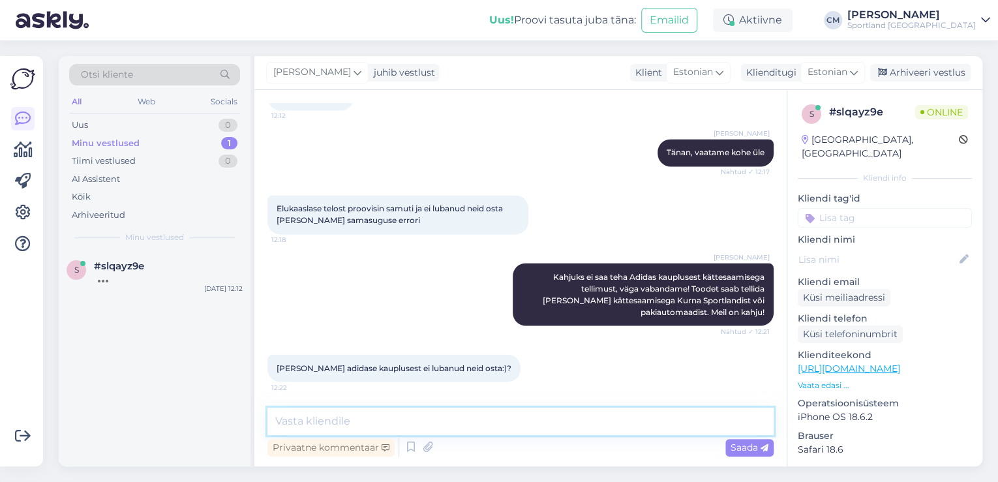
scroll to position [1155, 0]
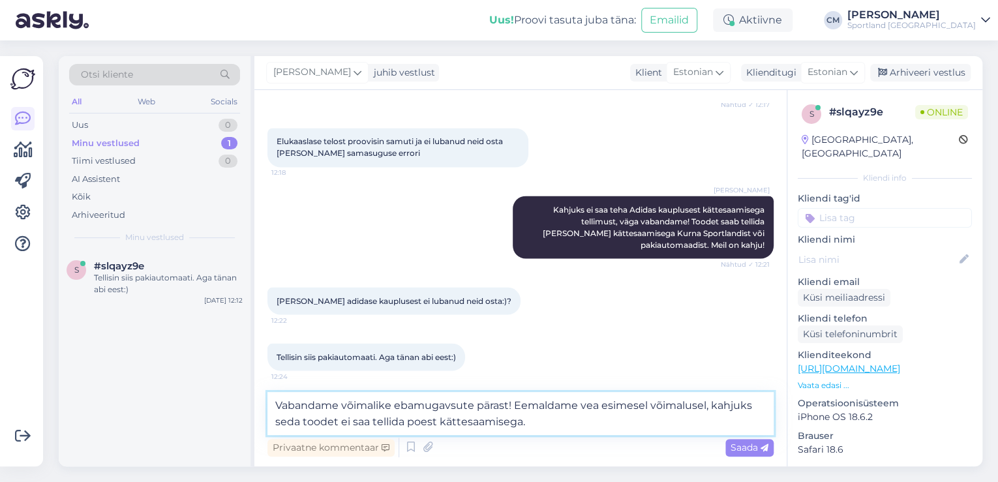
click at [407, 419] on textarea "Vabandame võimalike ebamugavsute pärast! Eemaldame vea esimesel võimalusel, kah…" at bounding box center [520, 413] width 506 height 43
click at [608, 425] on textarea "Vabandame võimalike ebamugavsute pärast! Eemaldame vea esimesel võimalusel, kah…" at bounding box center [520, 413] width 506 height 43
click at [449, 403] on textarea "Vabandame võimalike ebamugavsute pärast! Eemaldame vea esimesel võimalusel, kah…" at bounding box center [520, 413] width 506 height 43
click at [456, 407] on textarea "Vabandame võimalike ebamugavsute pärast! Eemaldame vea esimesel võimalusel, kah…" at bounding box center [520, 413] width 506 height 43
click at [631, 423] on textarea "Vabandame võimalike ebamugavuste pärast! Eemaldame vea esimesel võimalusel, kah…" at bounding box center [520, 413] width 506 height 43
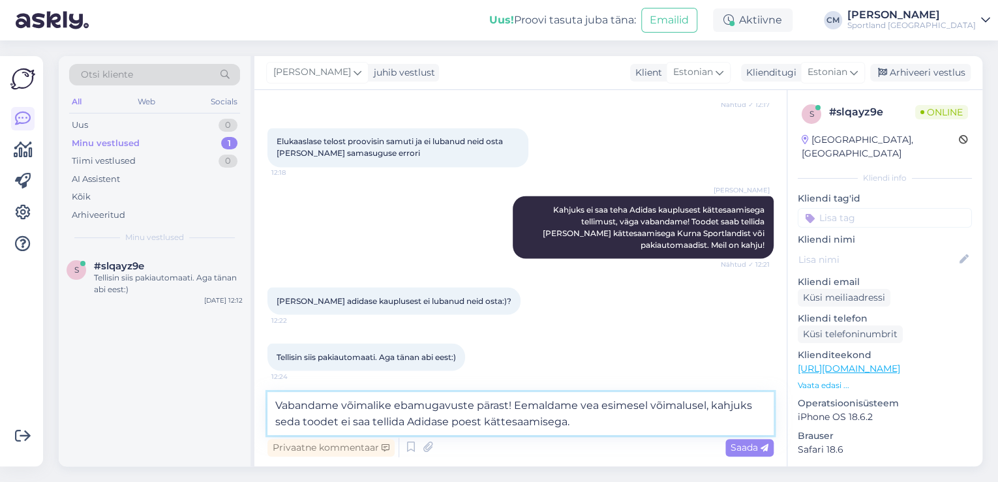
click at [754, 409] on textarea "Vabandame võimalike ebamugavuste pärast! Eemaldame vea esimesel võimalusel, kah…" at bounding box center [520, 413] width 506 height 43
type textarea "Vabandame võimalike ebamugavuste pärast! Eemaldame vea esimesel võimalusel, kah…"
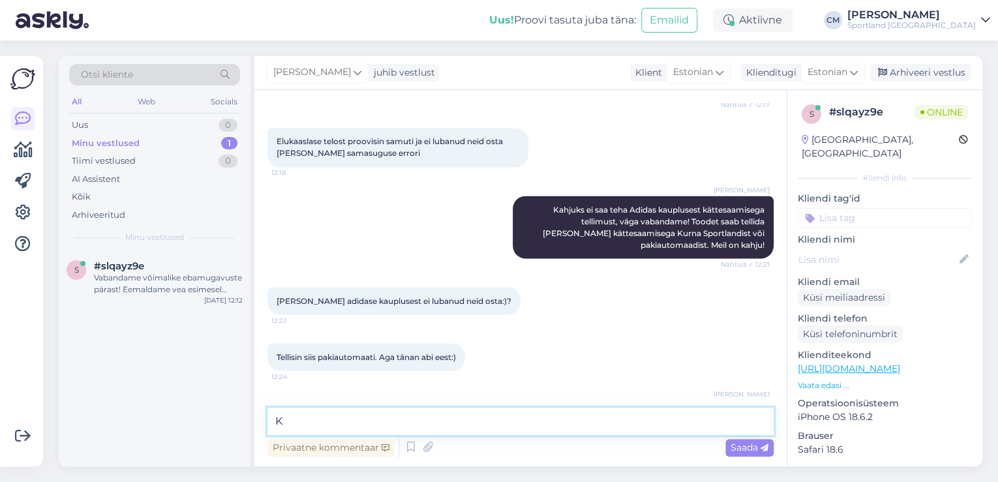
scroll to position [1234, 0]
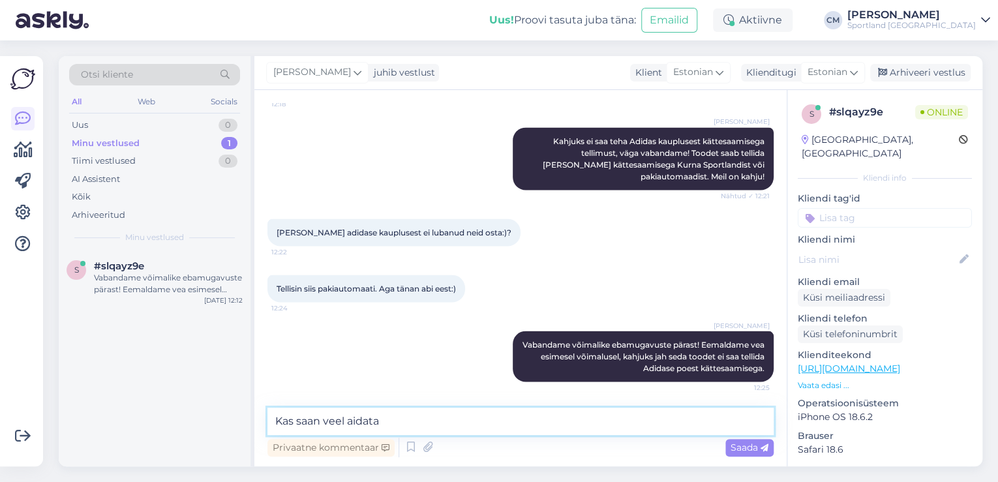
type textarea "Kas saan veel aidata?"
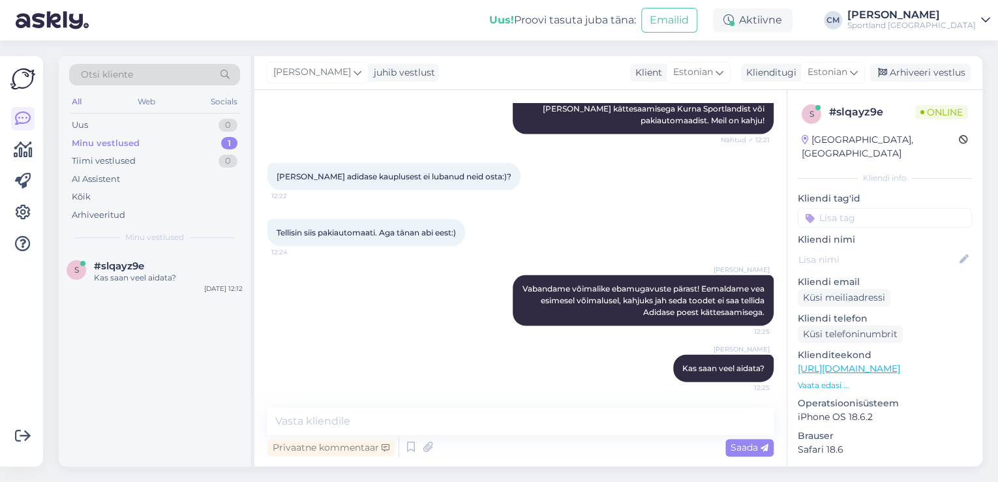
click at [906, 208] on input at bounding box center [884, 218] width 174 height 20
type input "sood"
click at [893, 248] on span "Soodustused" at bounding box center [885, 252] width 52 height 8
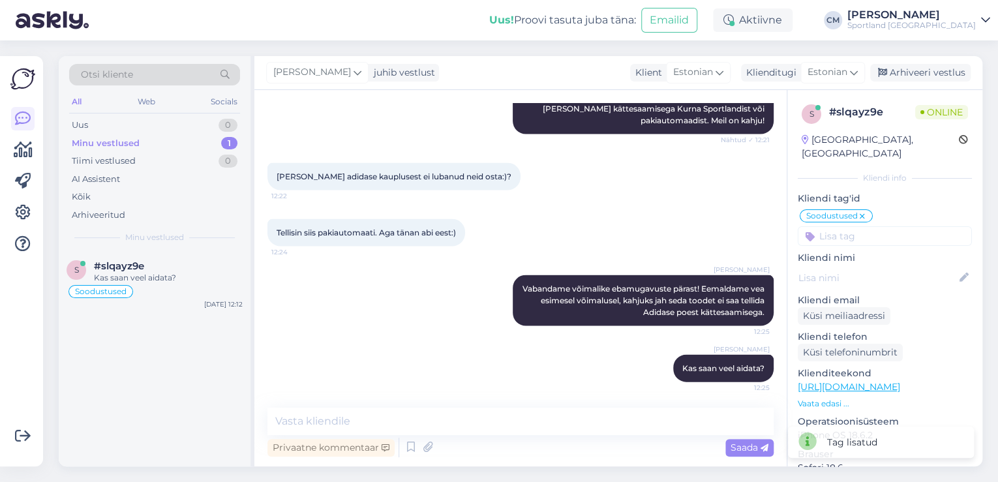
click at [882, 226] on input at bounding box center [884, 236] width 174 height 20
type input "pro"
click at [886, 282] on span "Probleem tellimuse esitamisega" at bounding box center [885, 286] width 104 height 8
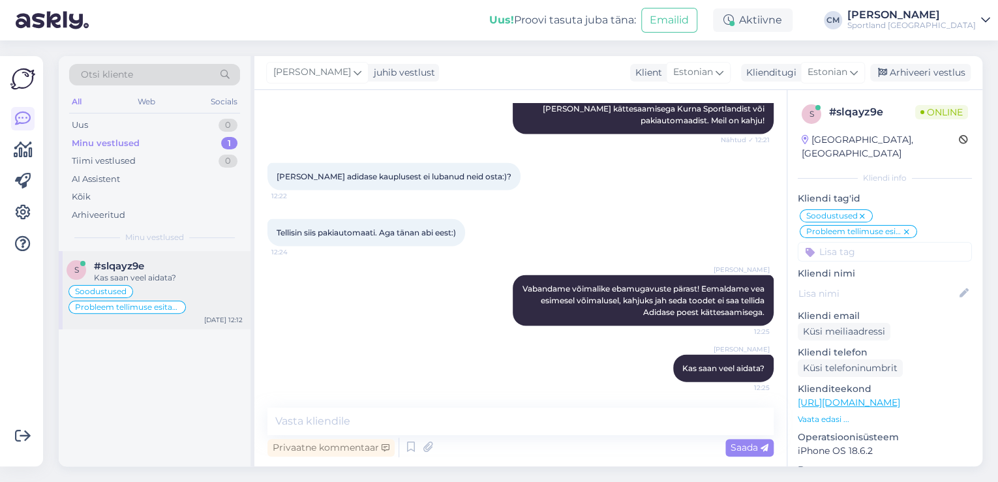
click at [167, 293] on div "Soodustused Probleem tellimuse esitamisega" at bounding box center [155, 299] width 176 height 31
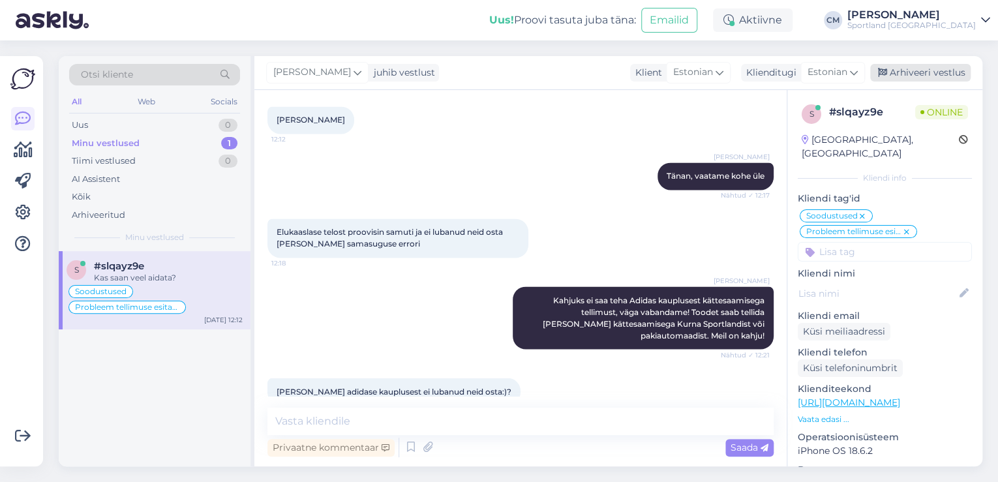
click at [909, 73] on div "Arhiveeri vestlus" at bounding box center [920, 73] width 100 height 18
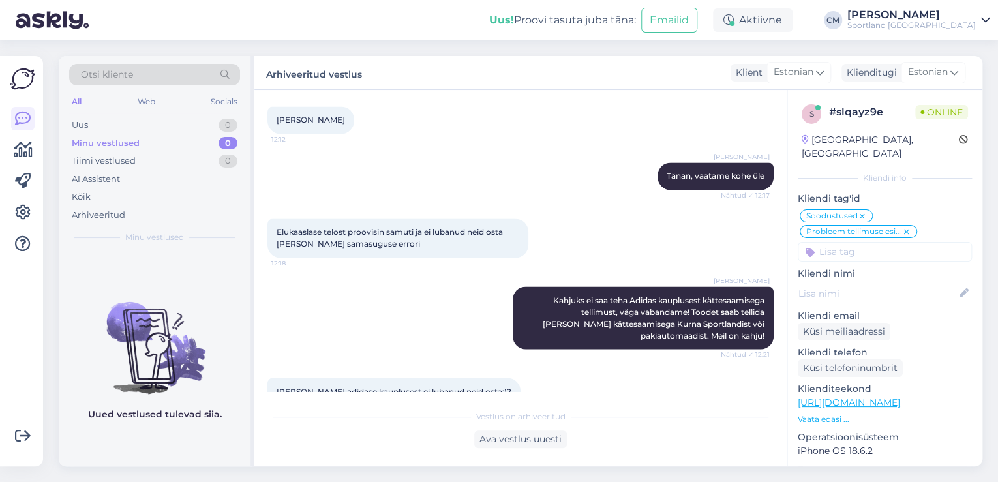
click at [805, 33] on div "Uus! Proovi tasuta [PERSON_NAME]: Emailid Aktiivne Võta paus, Askly hoiab klien…" at bounding box center [499, 20] width 998 height 40
click at [792, 22] on div "Aktiivne" at bounding box center [753, 19] width 80 height 23
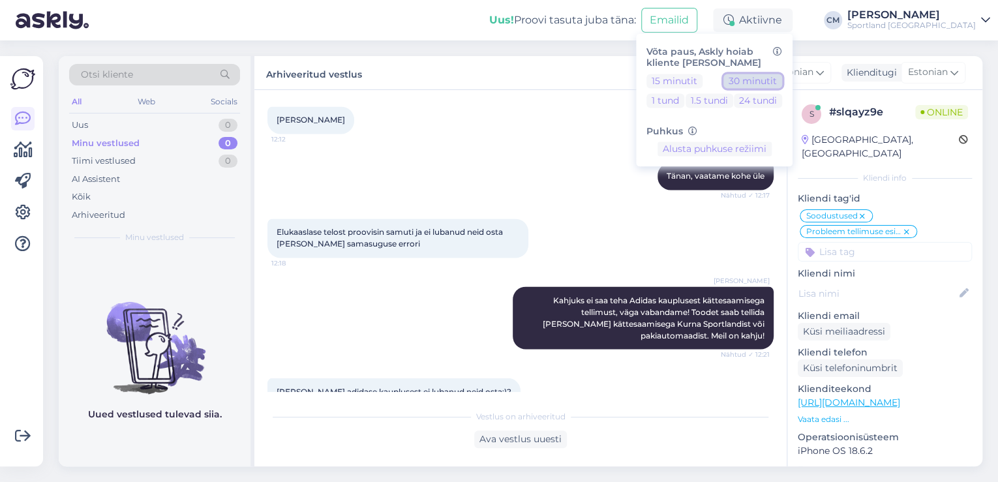
click at [782, 83] on button "30 minutit" at bounding box center [752, 81] width 59 height 14
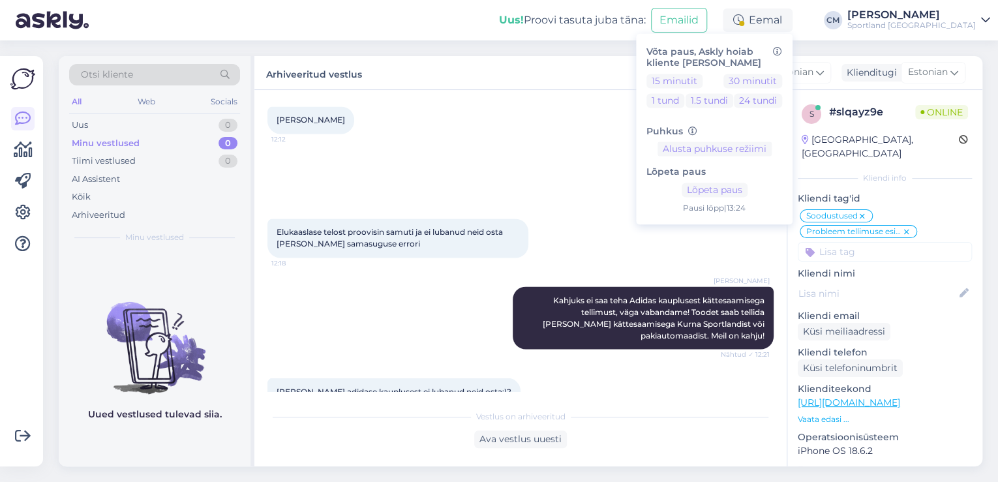
click at [936, 11] on div "[PERSON_NAME]" at bounding box center [911, 15] width 128 height 10
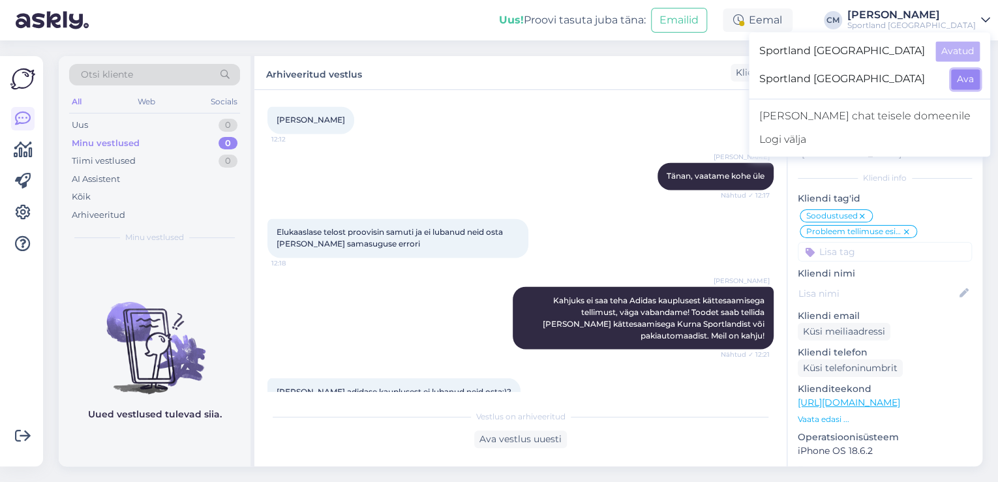
click at [971, 82] on button "Ava" at bounding box center [965, 79] width 29 height 20
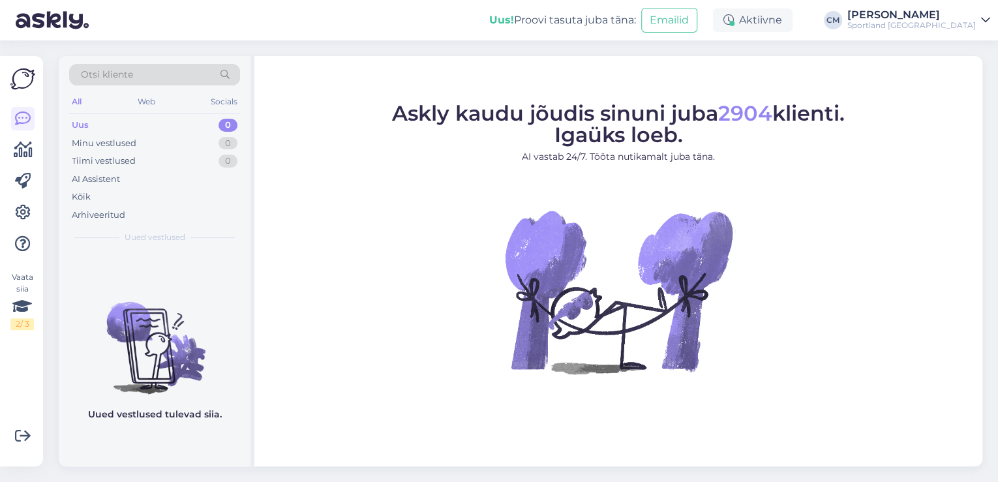
click at [749, 25] on div "Aktiivne" at bounding box center [753, 19] width 80 height 23
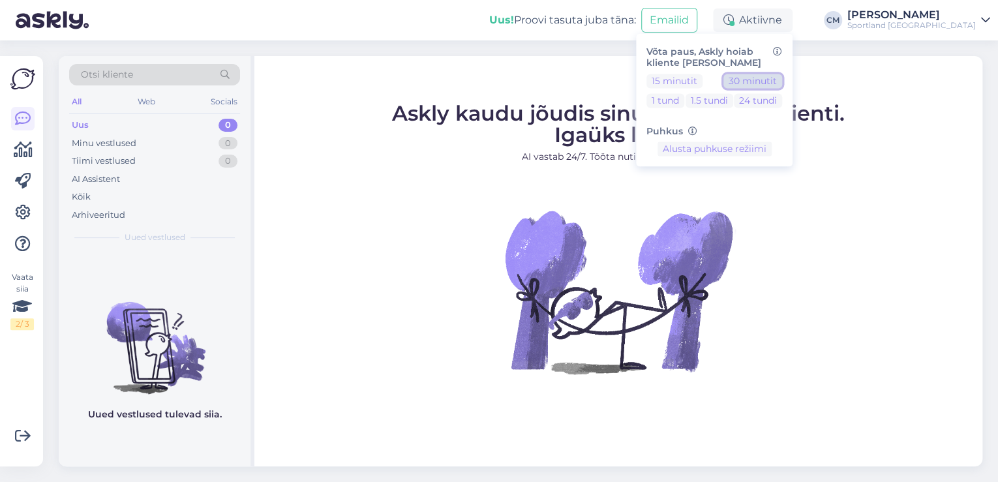
click at [769, 76] on button "30 minutit" at bounding box center [752, 81] width 59 height 14
